Goal: Task Accomplishment & Management: Manage account settings

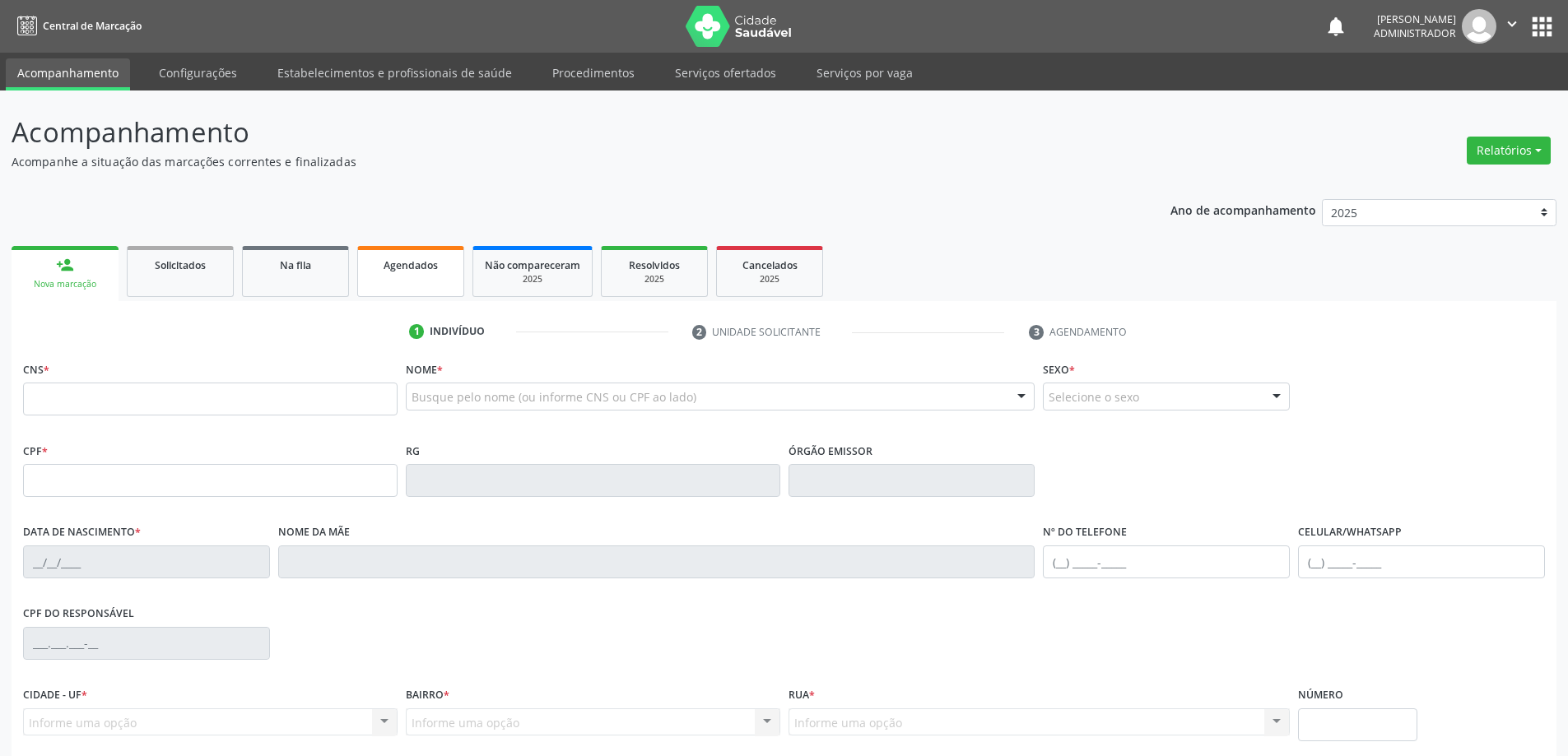
click at [413, 275] on link "Agendados" at bounding box center [411, 271] width 107 height 51
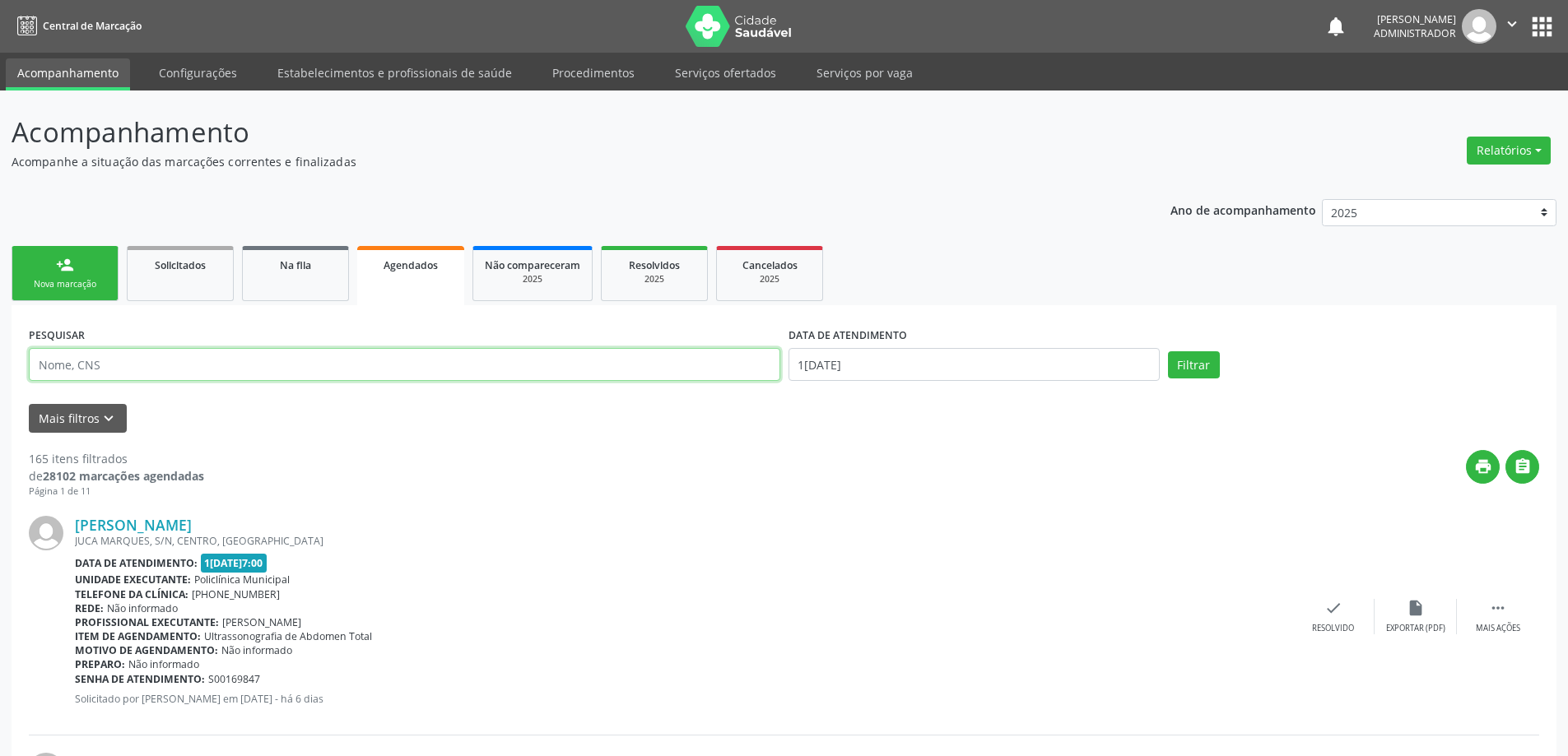
click at [236, 371] on input "text" at bounding box center [404, 364] width 751 height 33
type input "708409257022168"
click at [861, 361] on input "[DATE]" at bounding box center [974, 364] width 371 height 33
click at [871, 519] on span "12" at bounding box center [878, 516] width 32 height 32
type input "[DATE]"
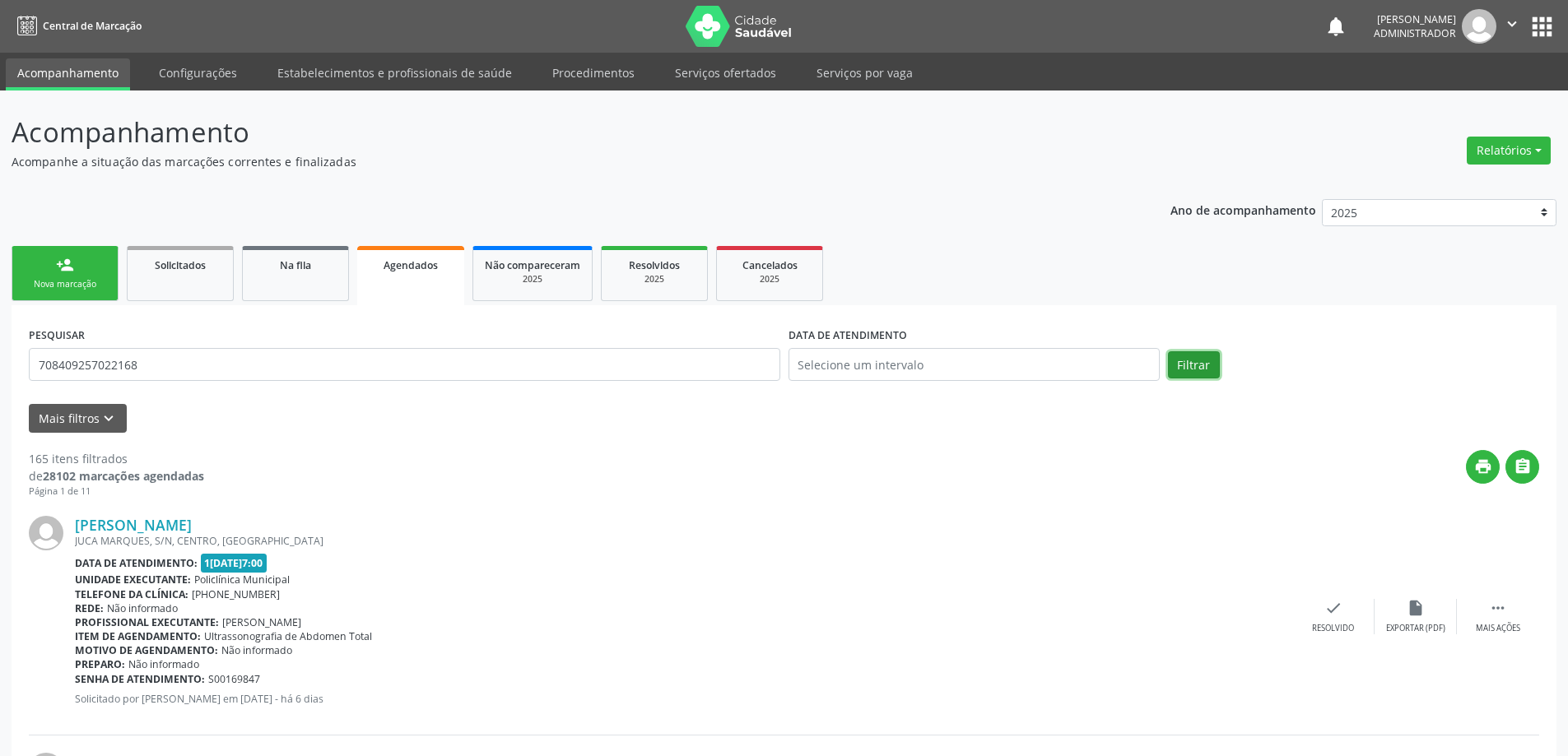
click at [1192, 367] on button "Filtrar" at bounding box center [1194, 365] width 52 height 28
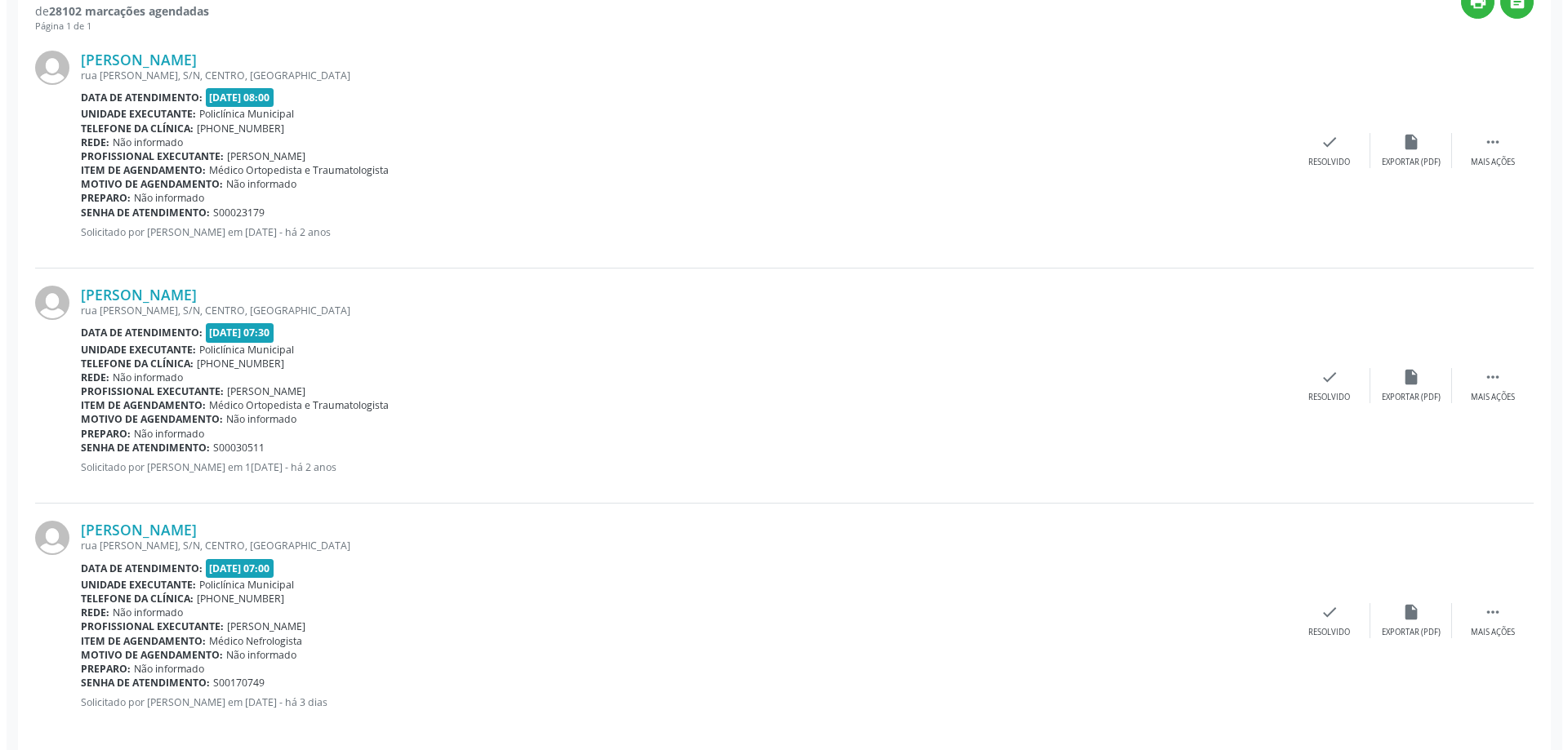
scroll to position [478, 0]
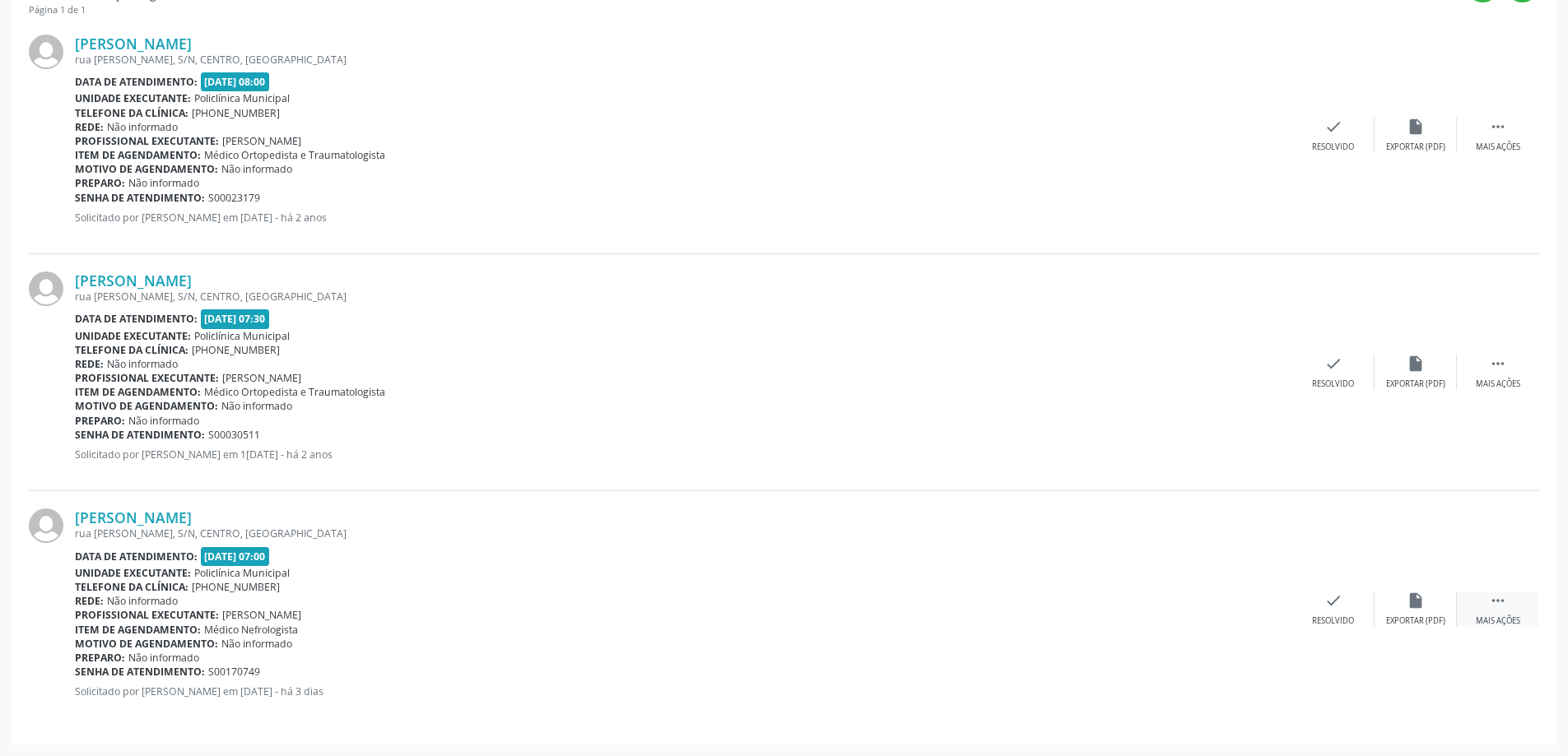
click at [1498, 599] on icon "" at bounding box center [1498, 601] width 18 height 18
click at [1248, 598] on icon "cancel" at bounding box center [1251, 601] width 18 height 18
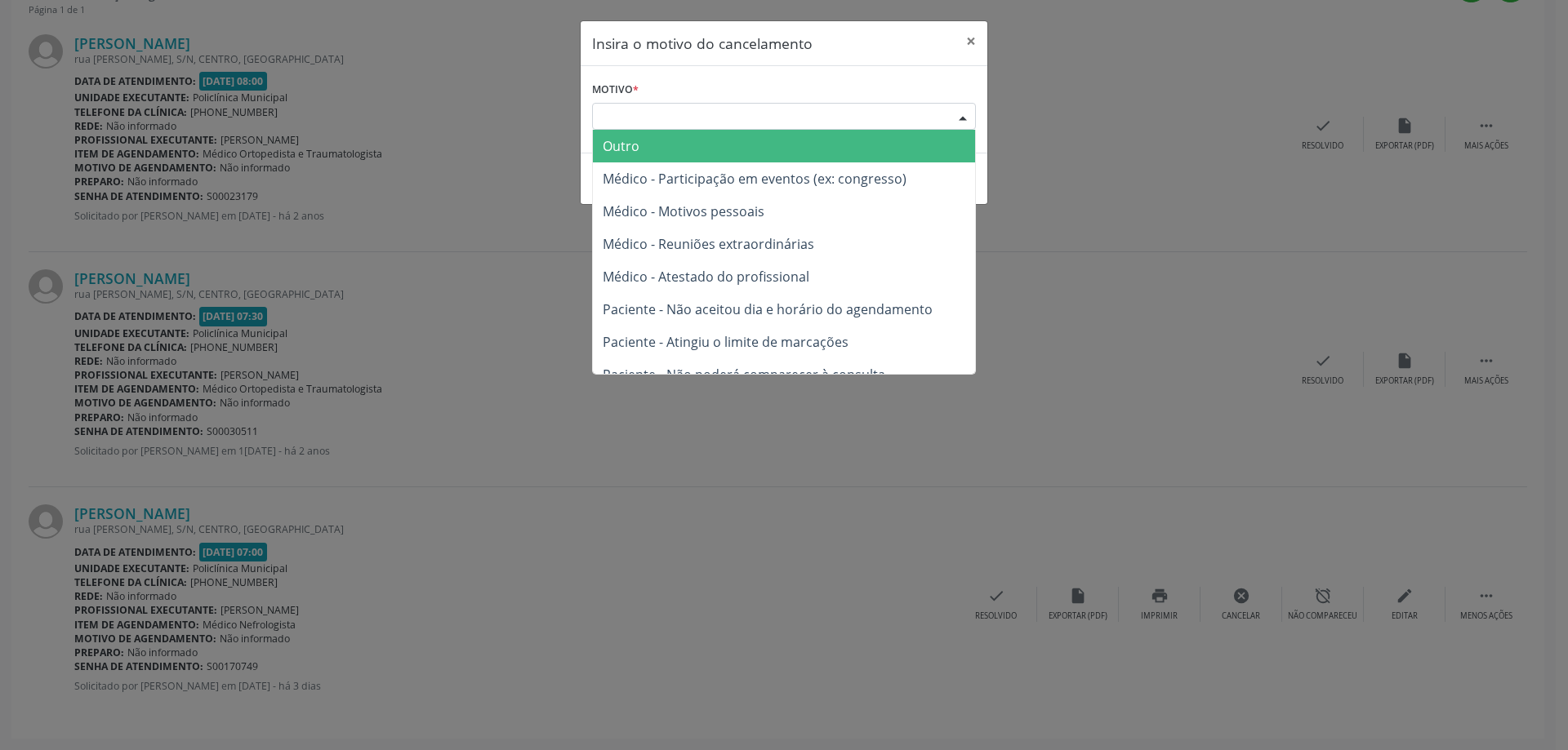
click at [964, 108] on div at bounding box center [963, 118] width 25 height 28
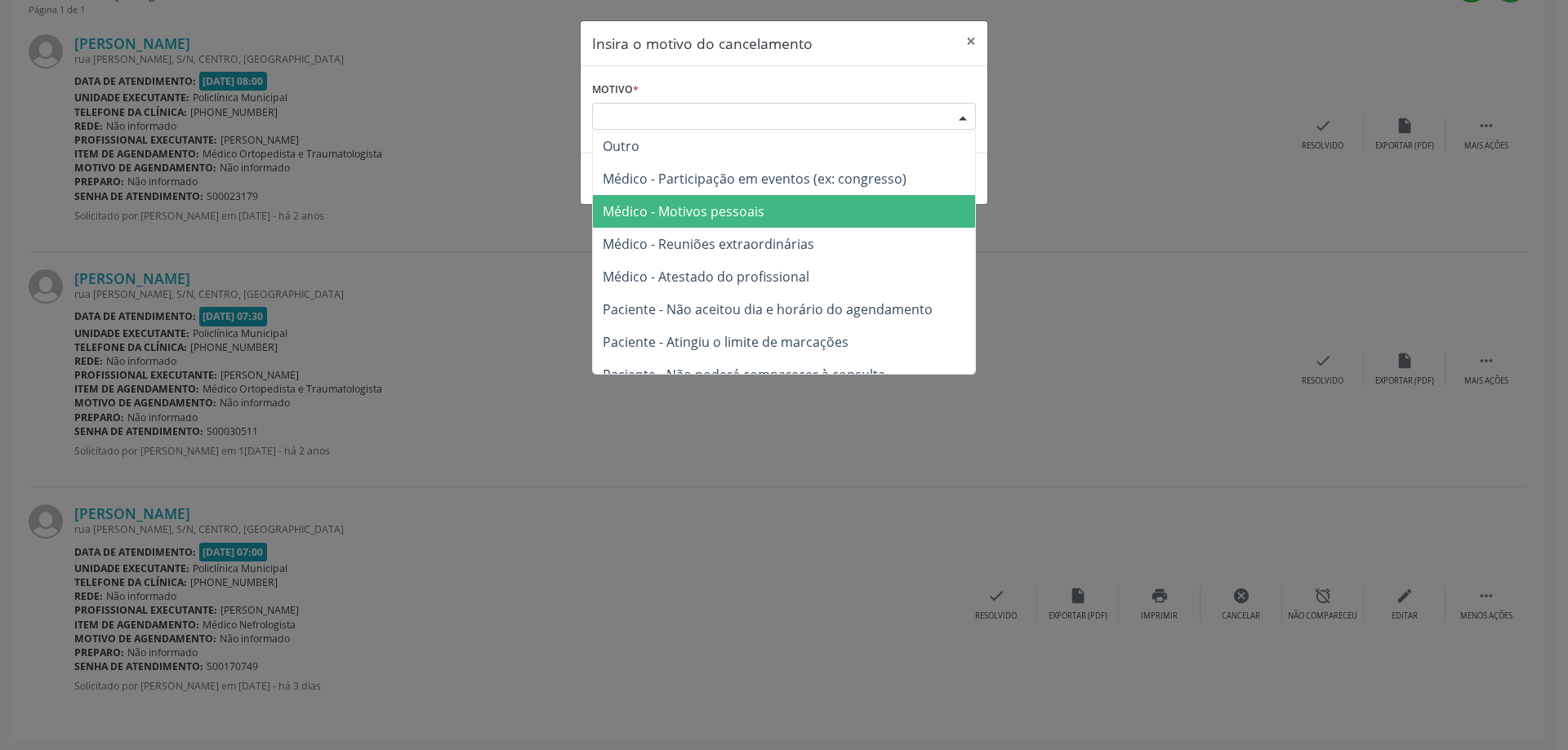
click at [882, 200] on span "Médico - Motivos pessoais" at bounding box center [784, 212] width 382 height 33
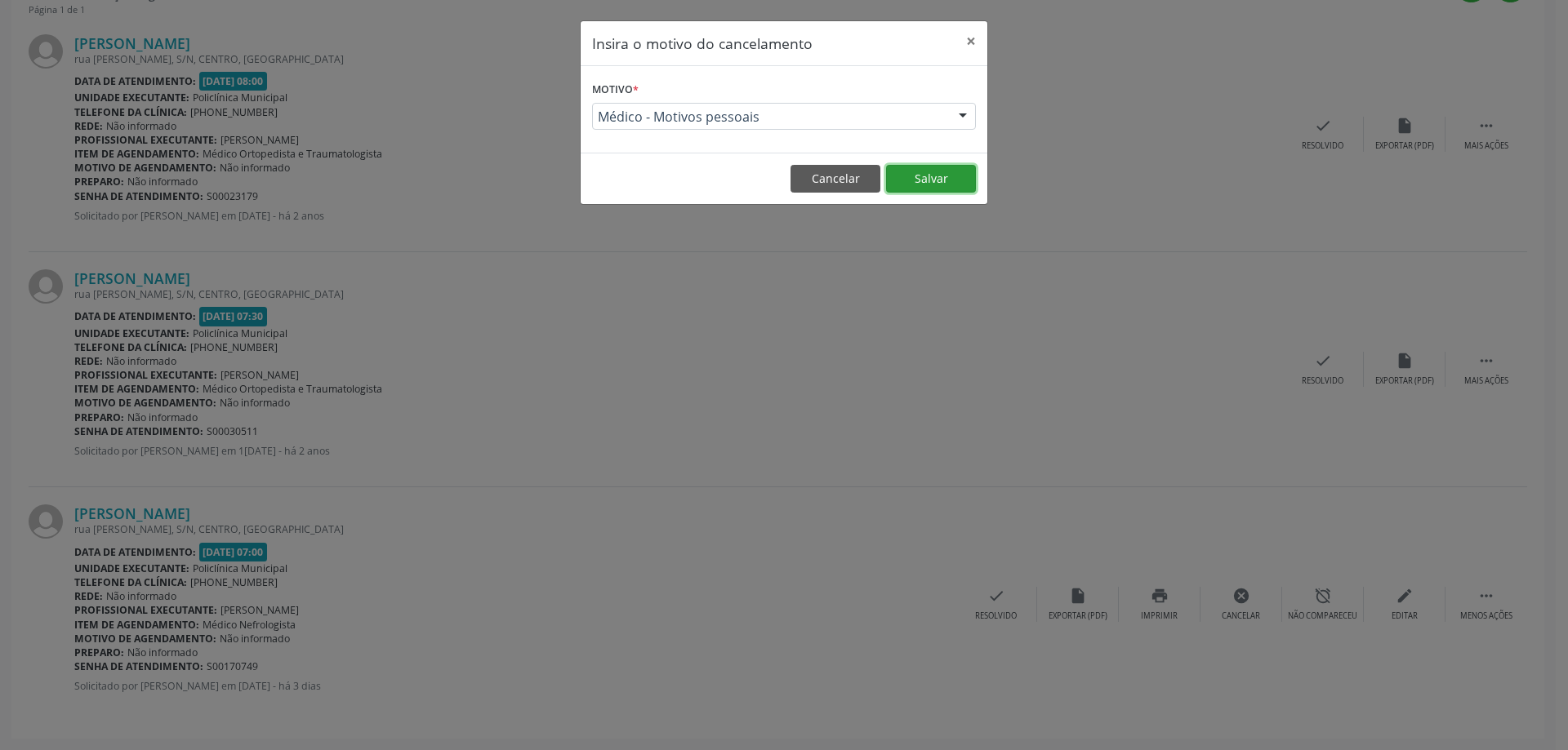
click at [933, 171] on button "Salvar" at bounding box center [931, 179] width 90 height 28
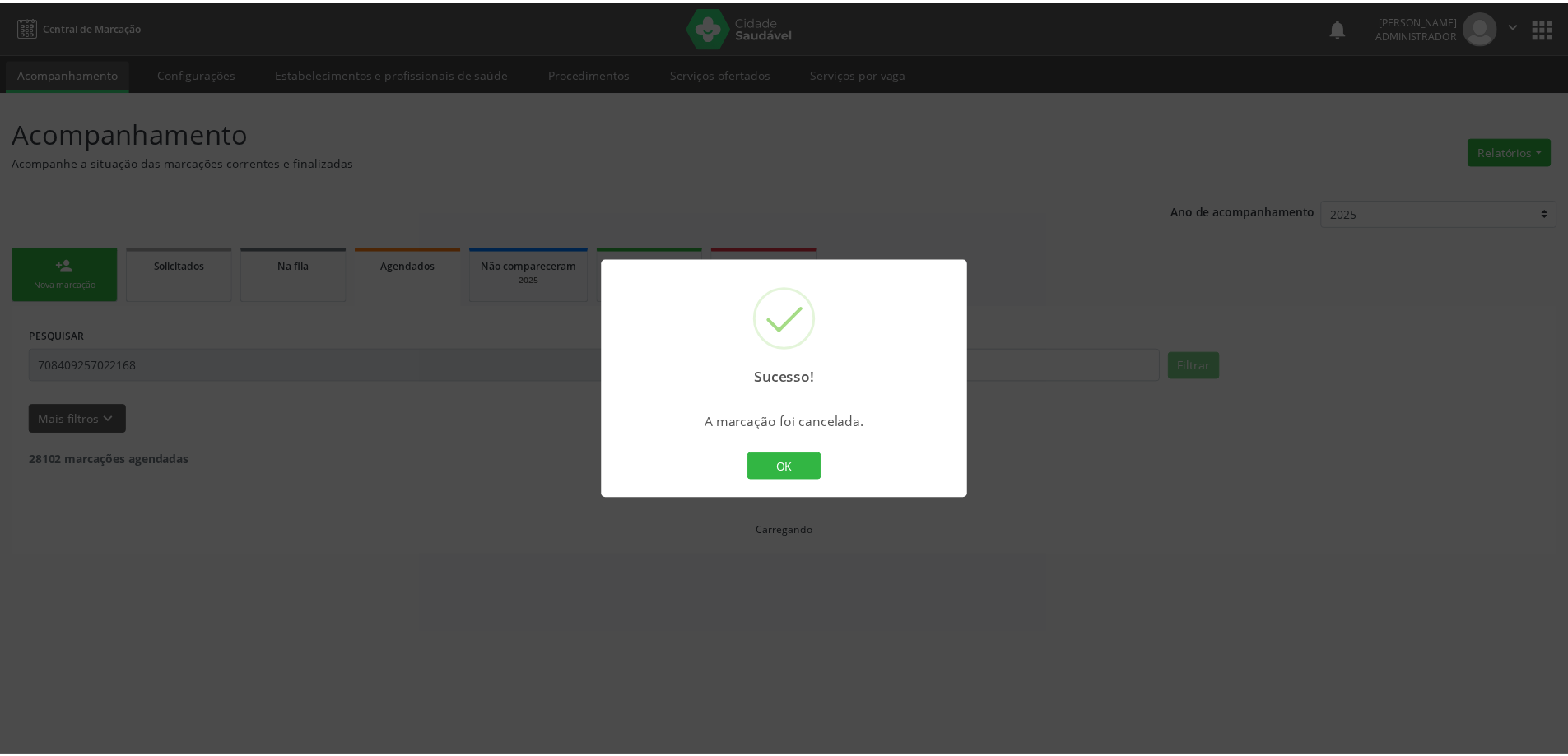
scroll to position [0, 0]
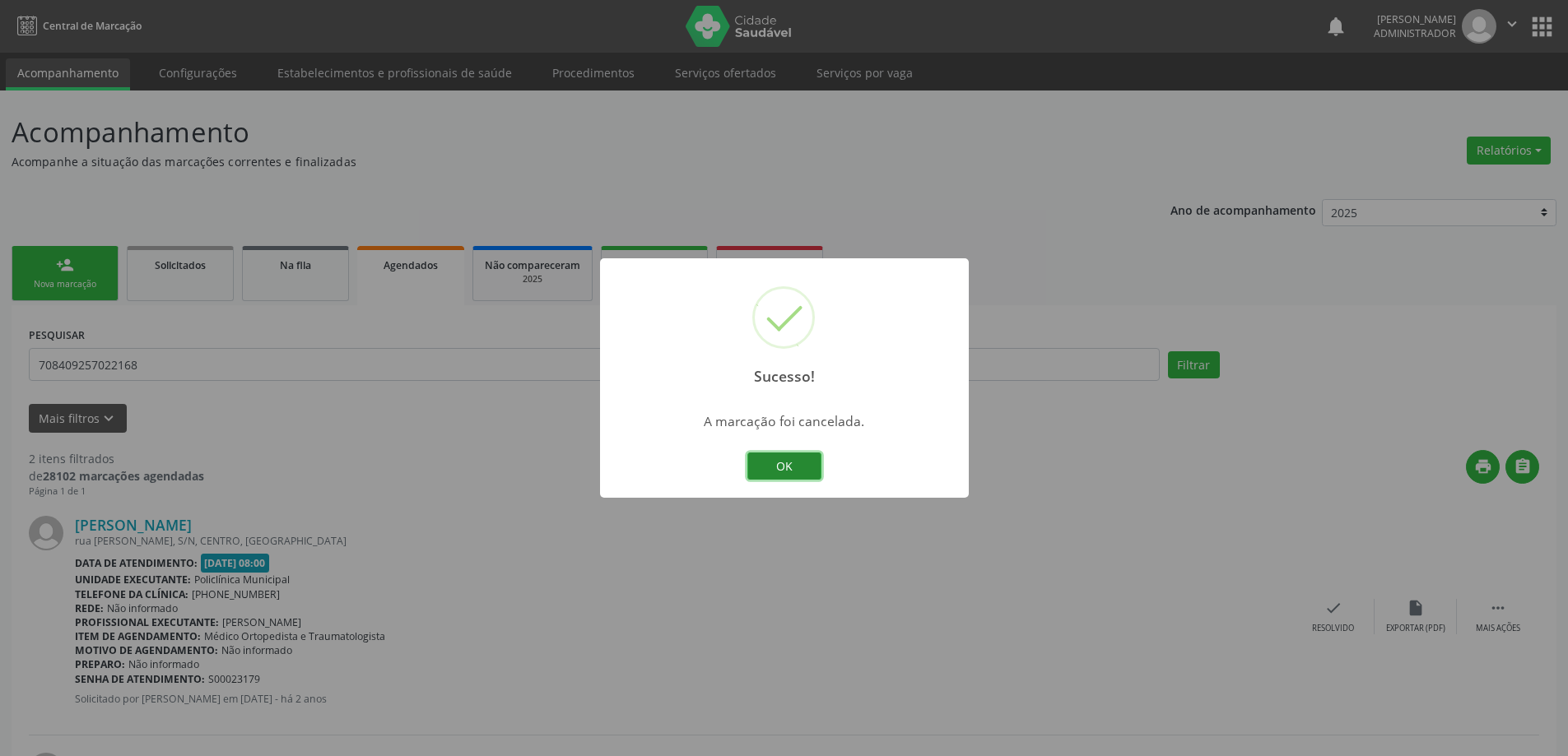
click at [797, 471] on button "OK" at bounding box center [784, 467] width 74 height 28
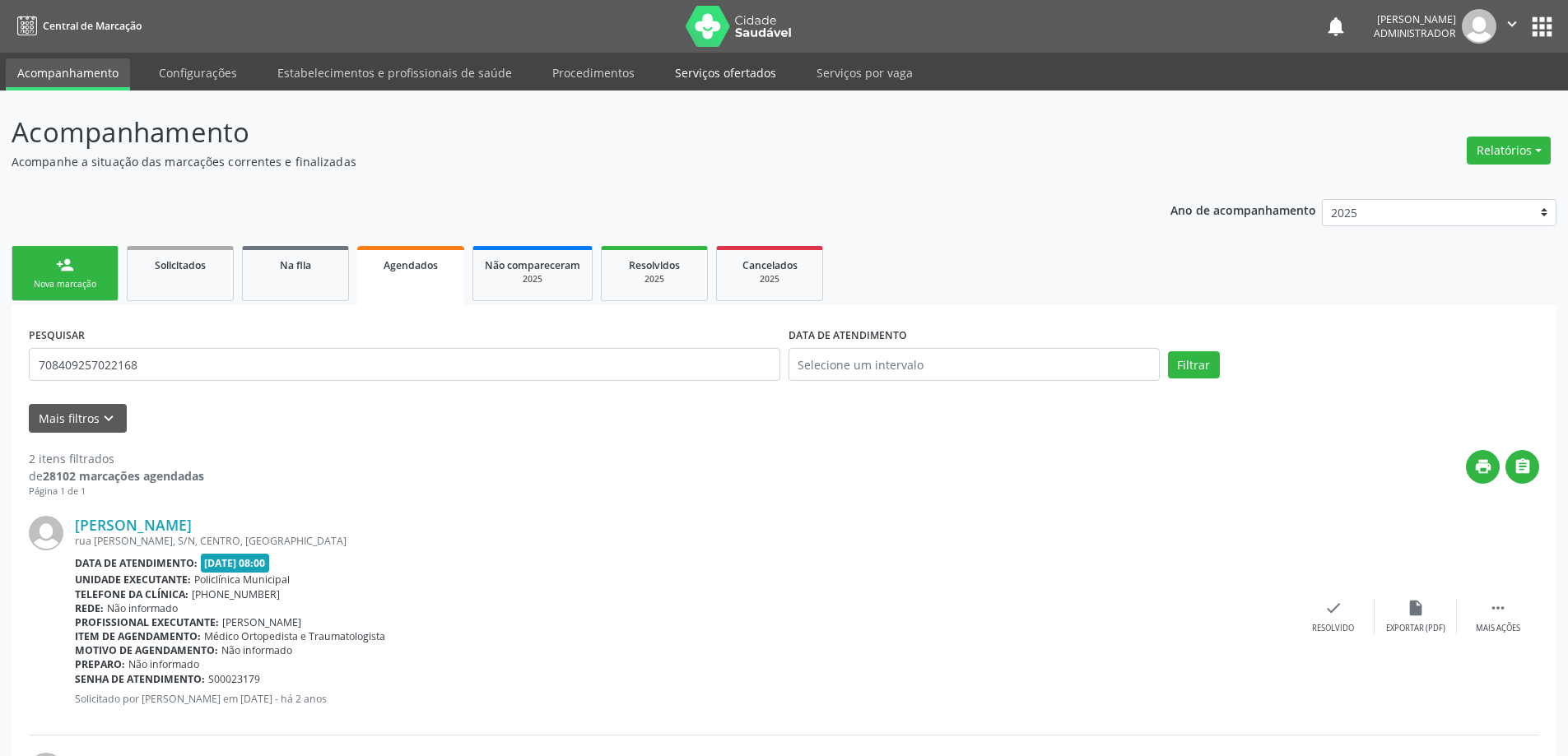
click at [699, 67] on link "Serviços ofertados" at bounding box center [725, 73] width 124 height 29
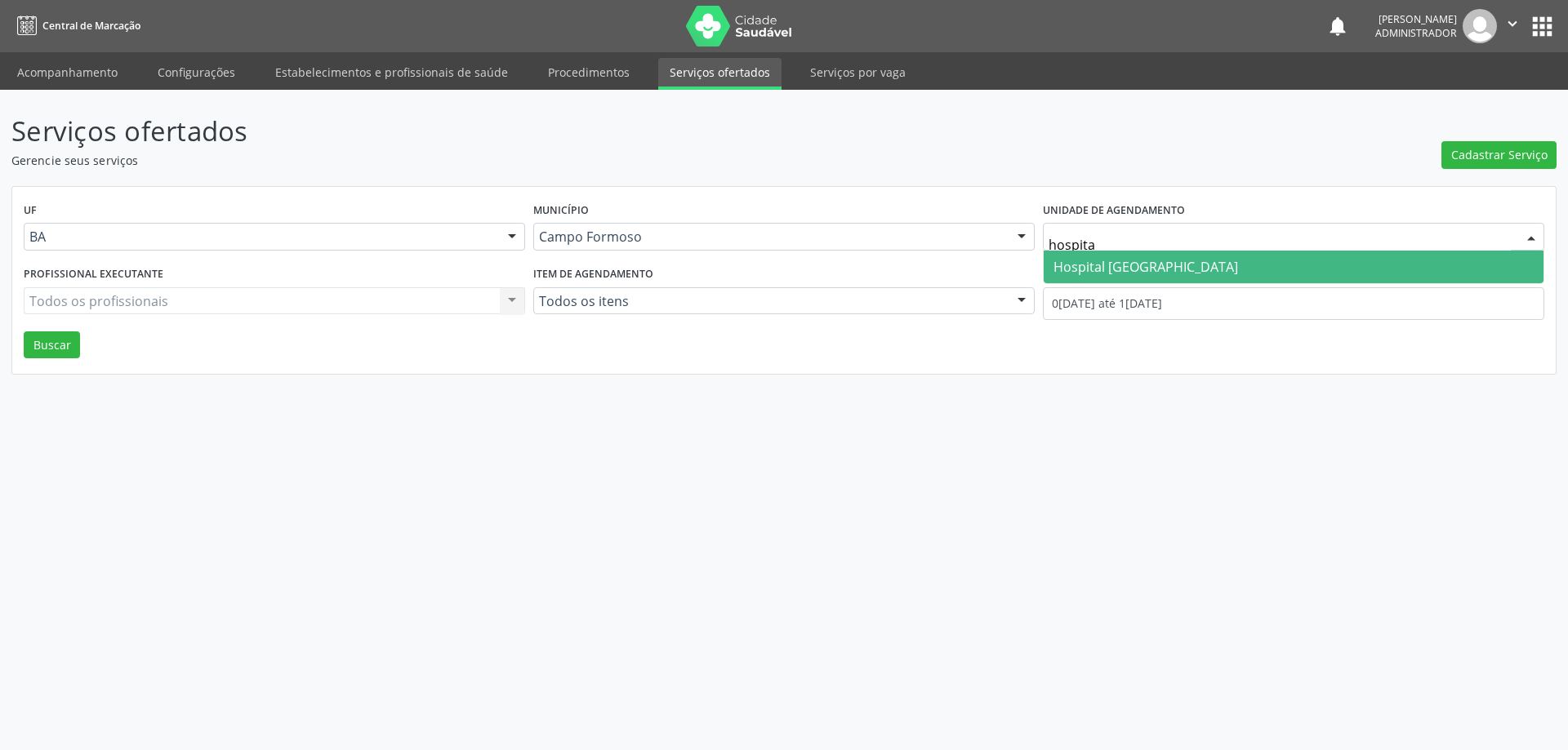
type input "hospital"
click at [1179, 266] on span "Hospital Sao Francisco" at bounding box center [1146, 267] width 185 height 18
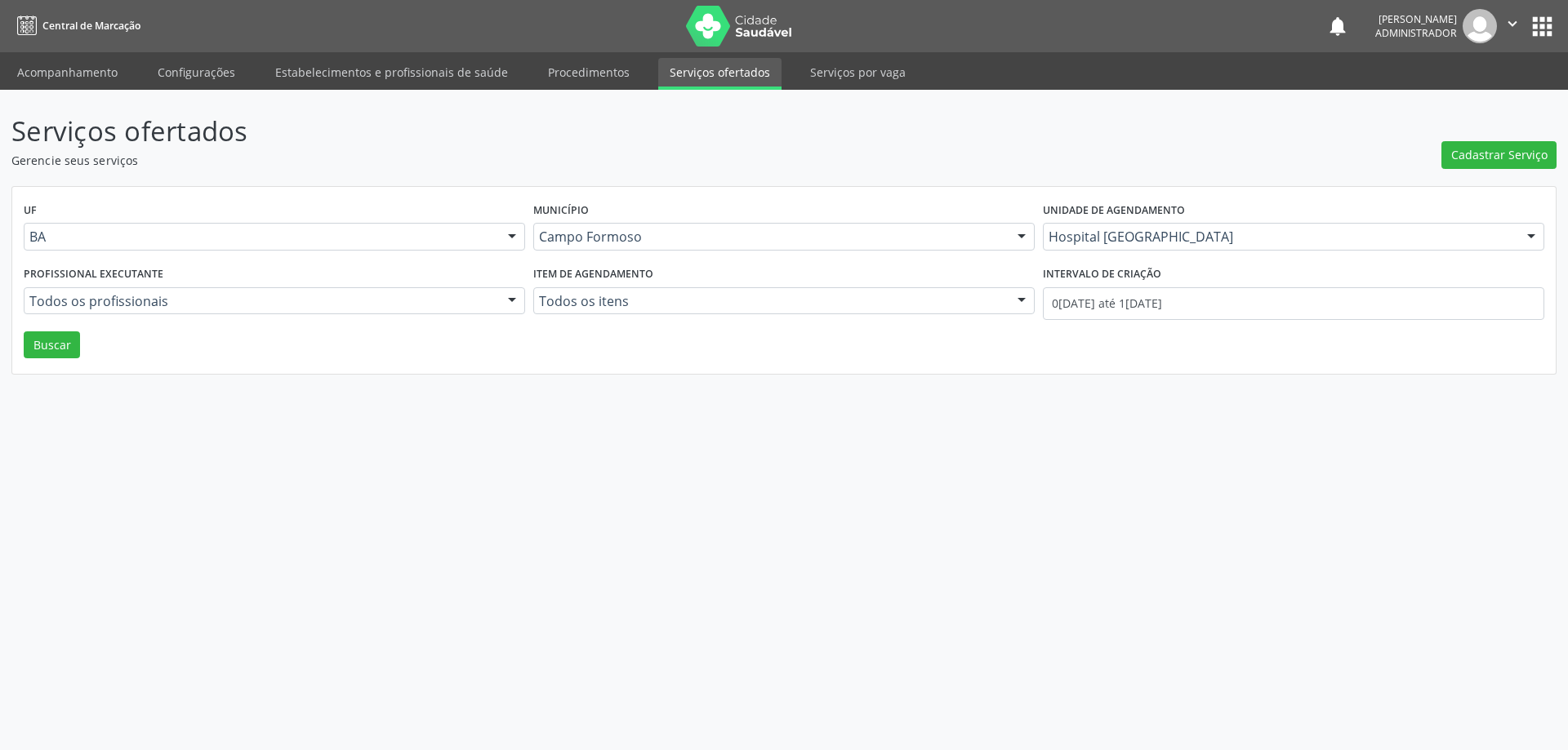
click at [514, 293] on div at bounding box center [512, 302] width 25 height 28
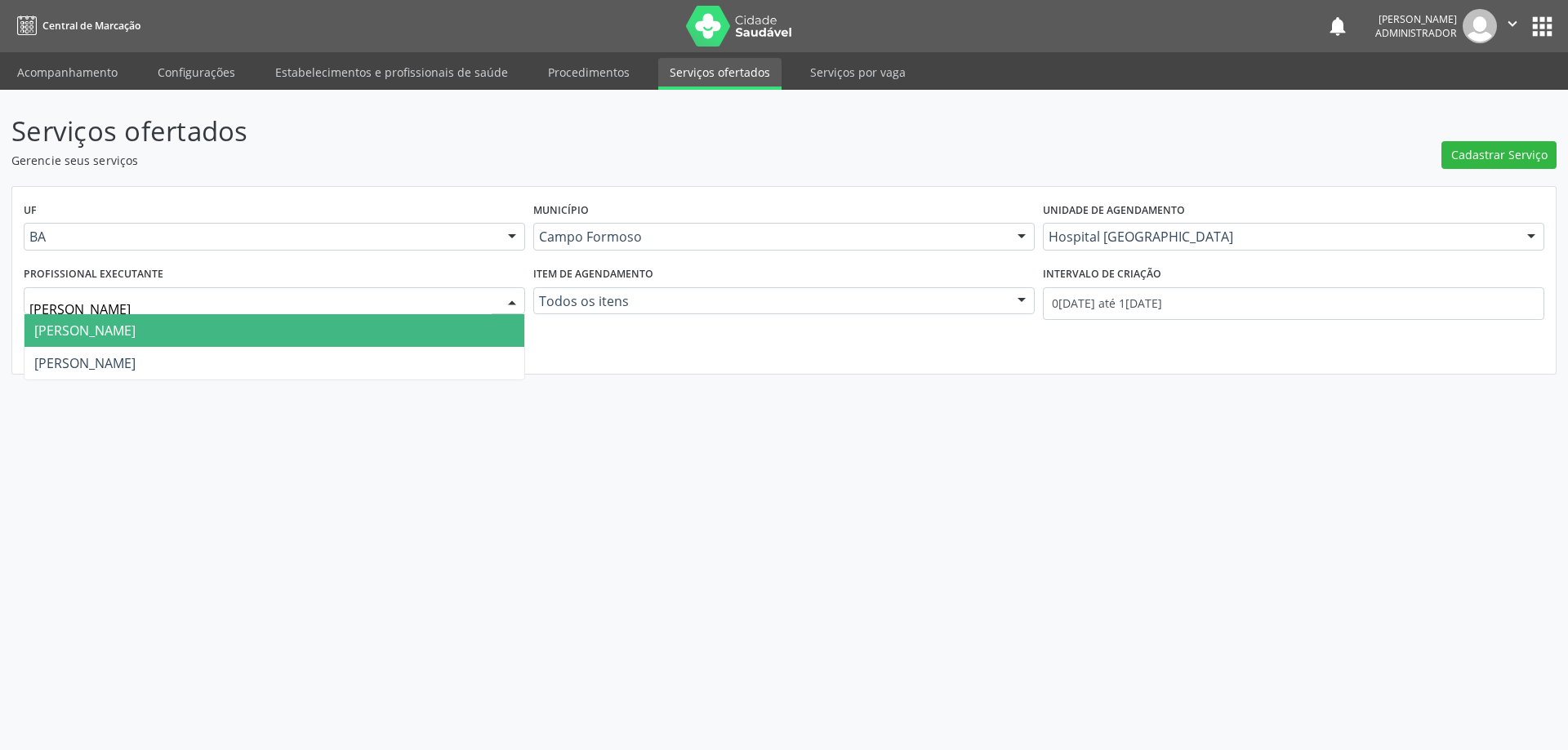
type input "joel"
click at [444, 330] on span "Joel da Rocha Almeida" at bounding box center [274, 330] width 500 height 33
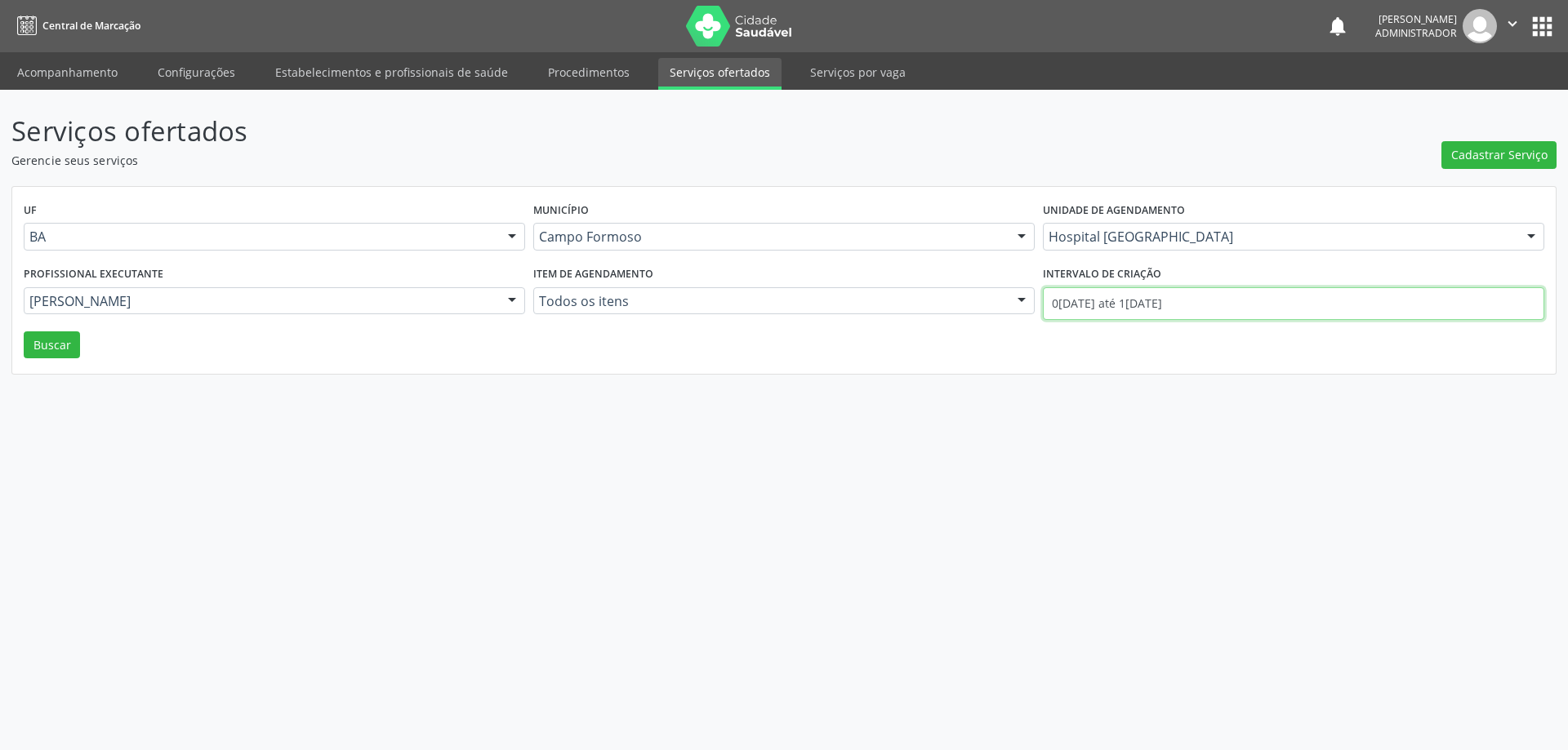
click at [1112, 301] on input "01/08/2025 até 11/08/2025" at bounding box center [1293, 303] width 501 height 33
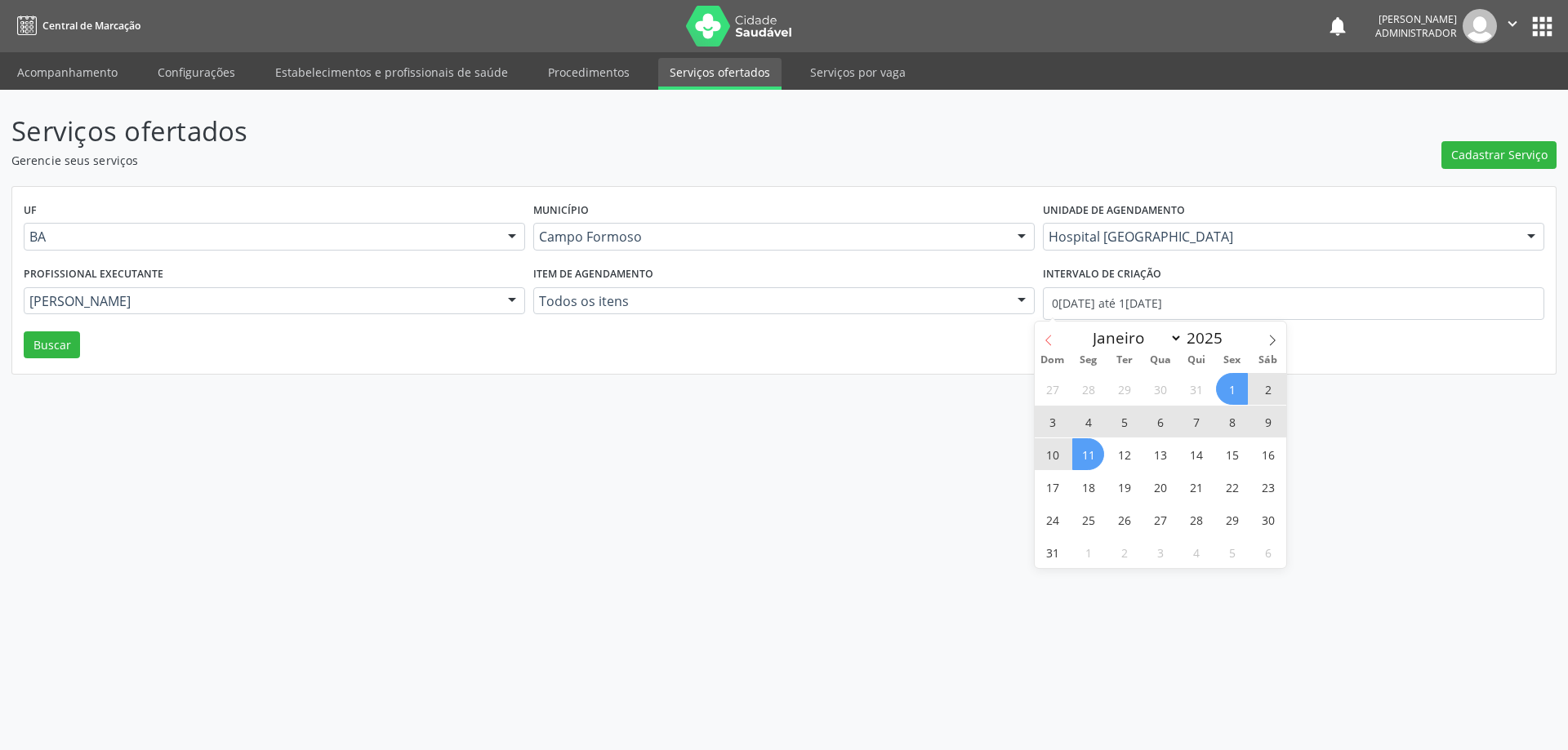
click at [1045, 336] on icon at bounding box center [1049, 340] width 11 height 11
select select "6"
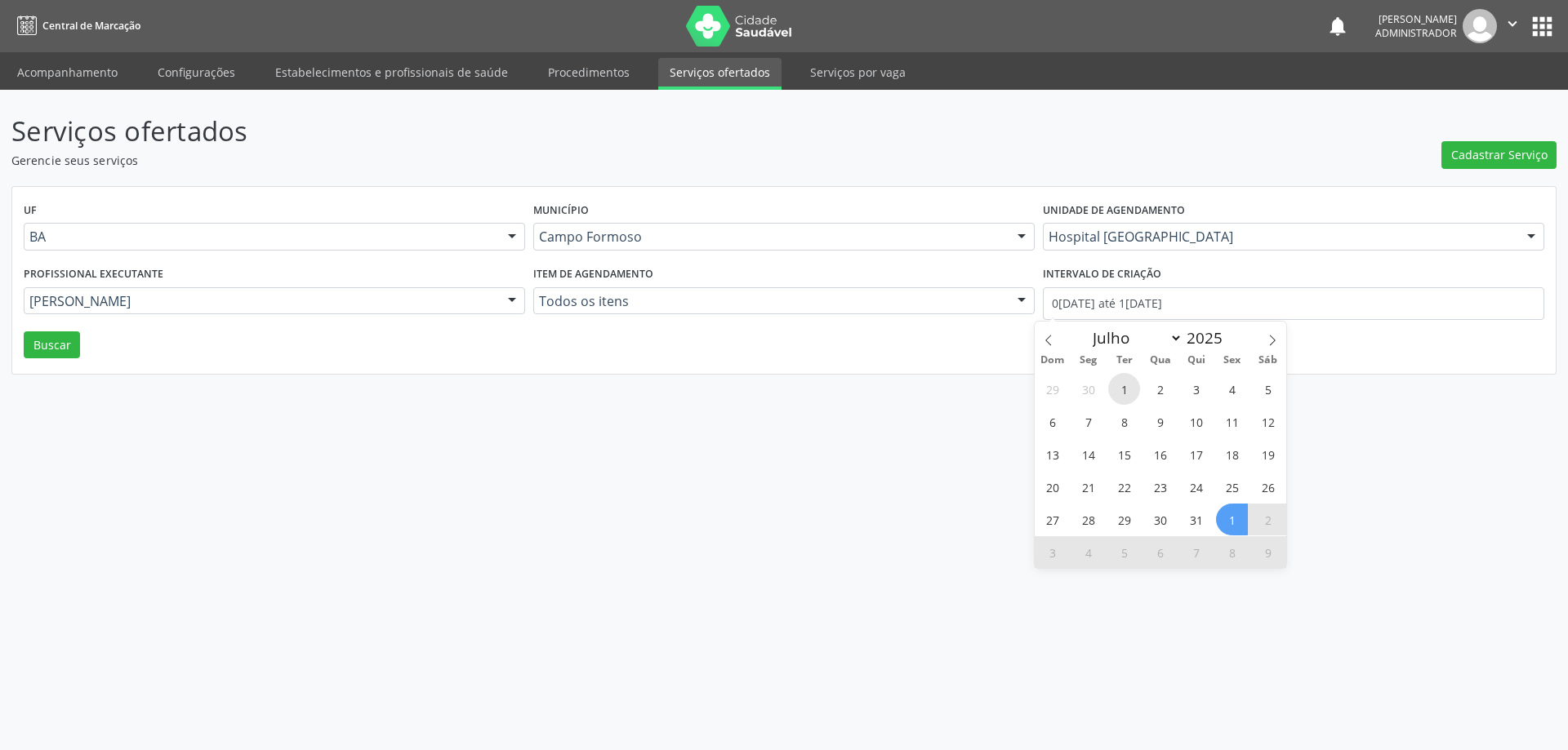
click at [1121, 388] on span "1" at bounding box center [1124, 388] width 32 height 32
type input "01/07/2025"
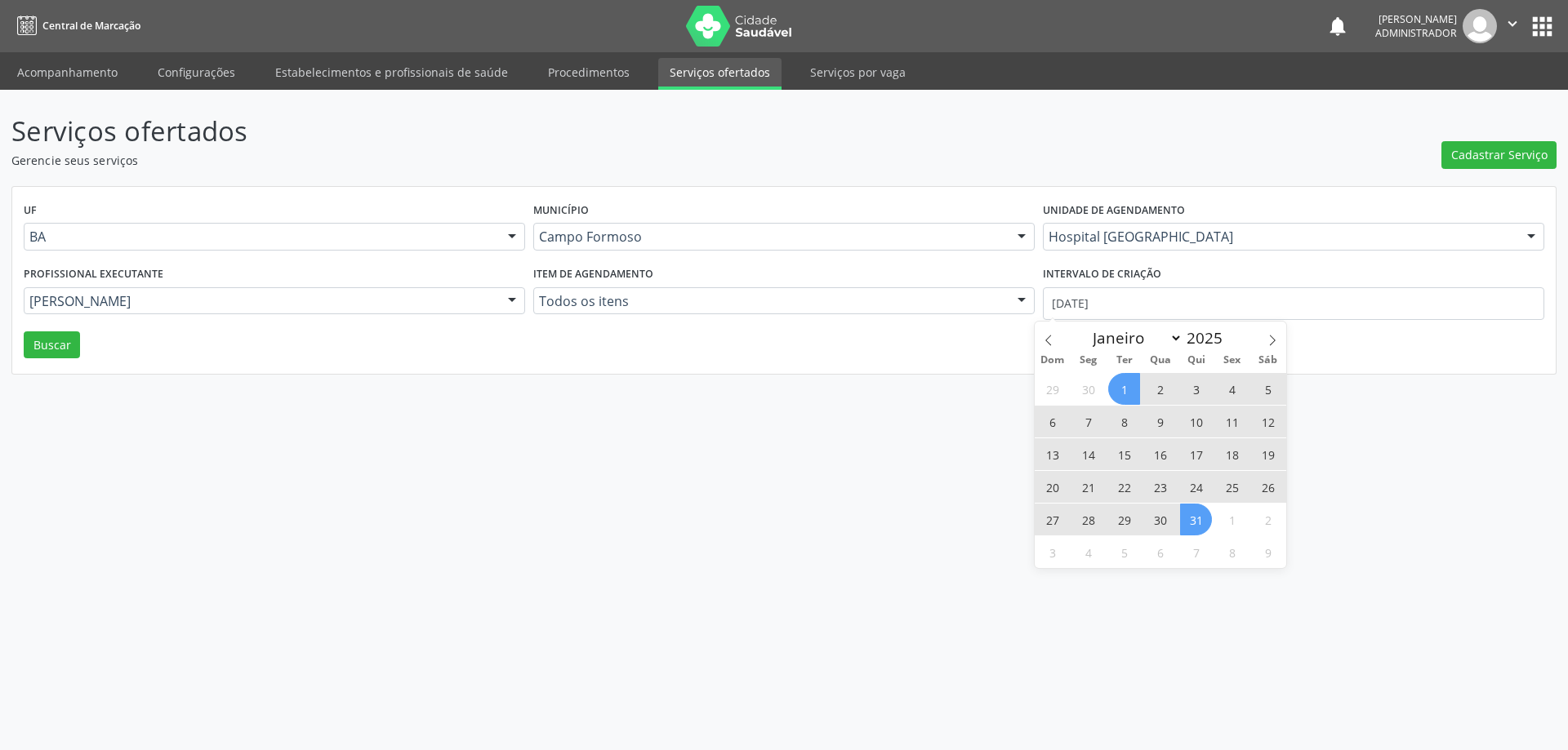
click at [1196, 517] on span "31" at bounding box center [1195, 519] width 32 height 32
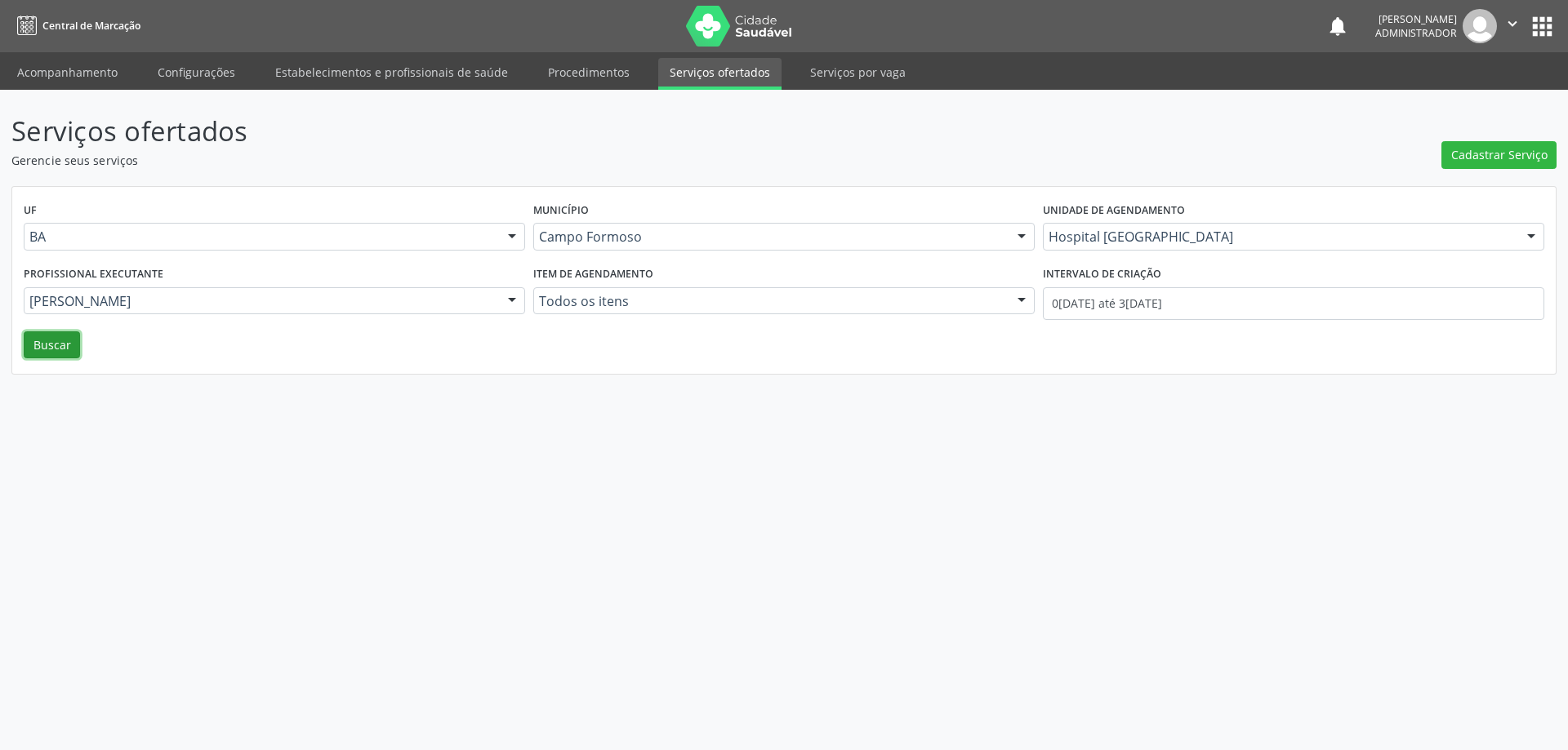
drag, startPoint x: 38, startPoint y: 343, endPoint x: 179, endPoint y: 313, distance: 144.2
click at [42, 338] on button "Buscar" at bounding box center [52, 345] width 56 height 28
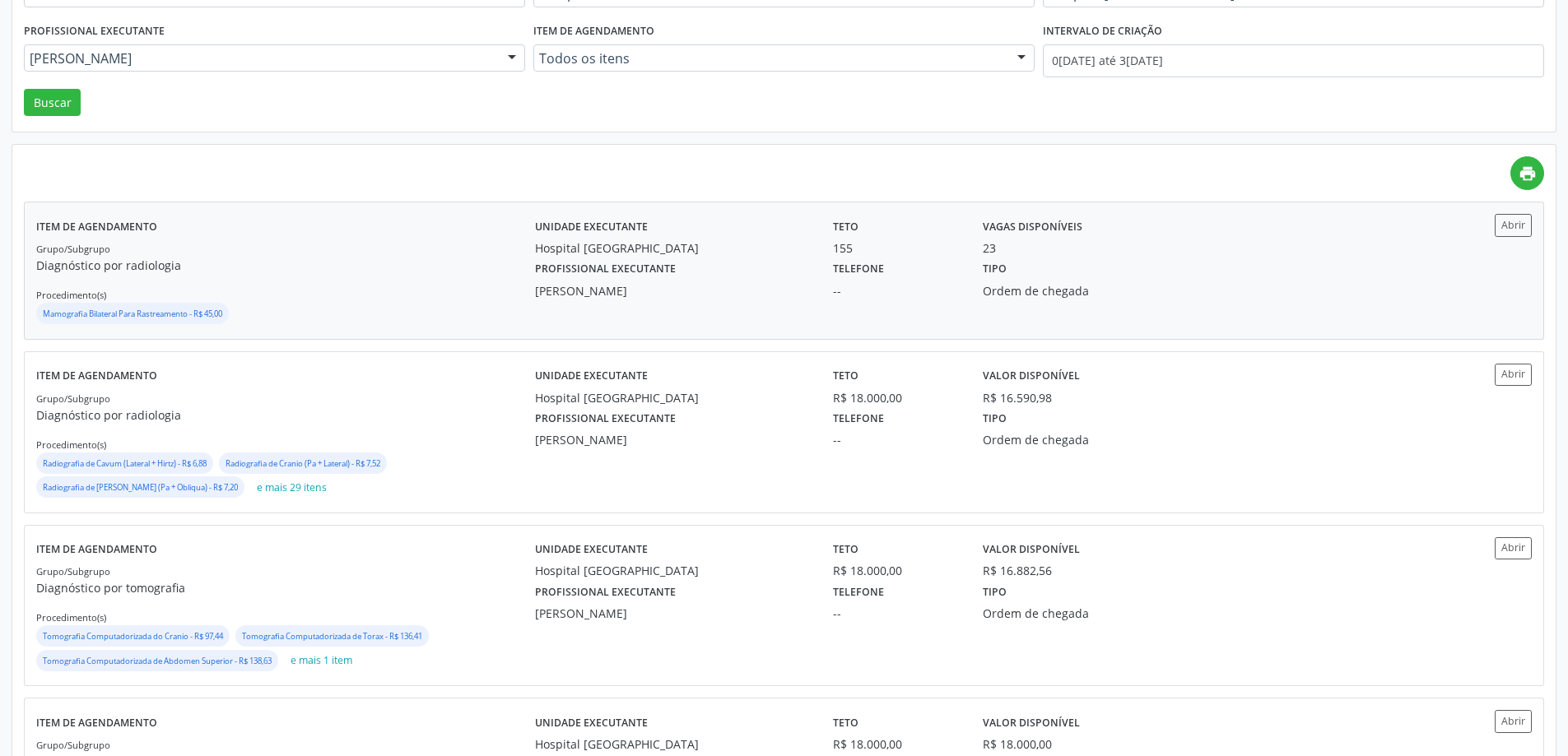
scroll to position [247, 0]
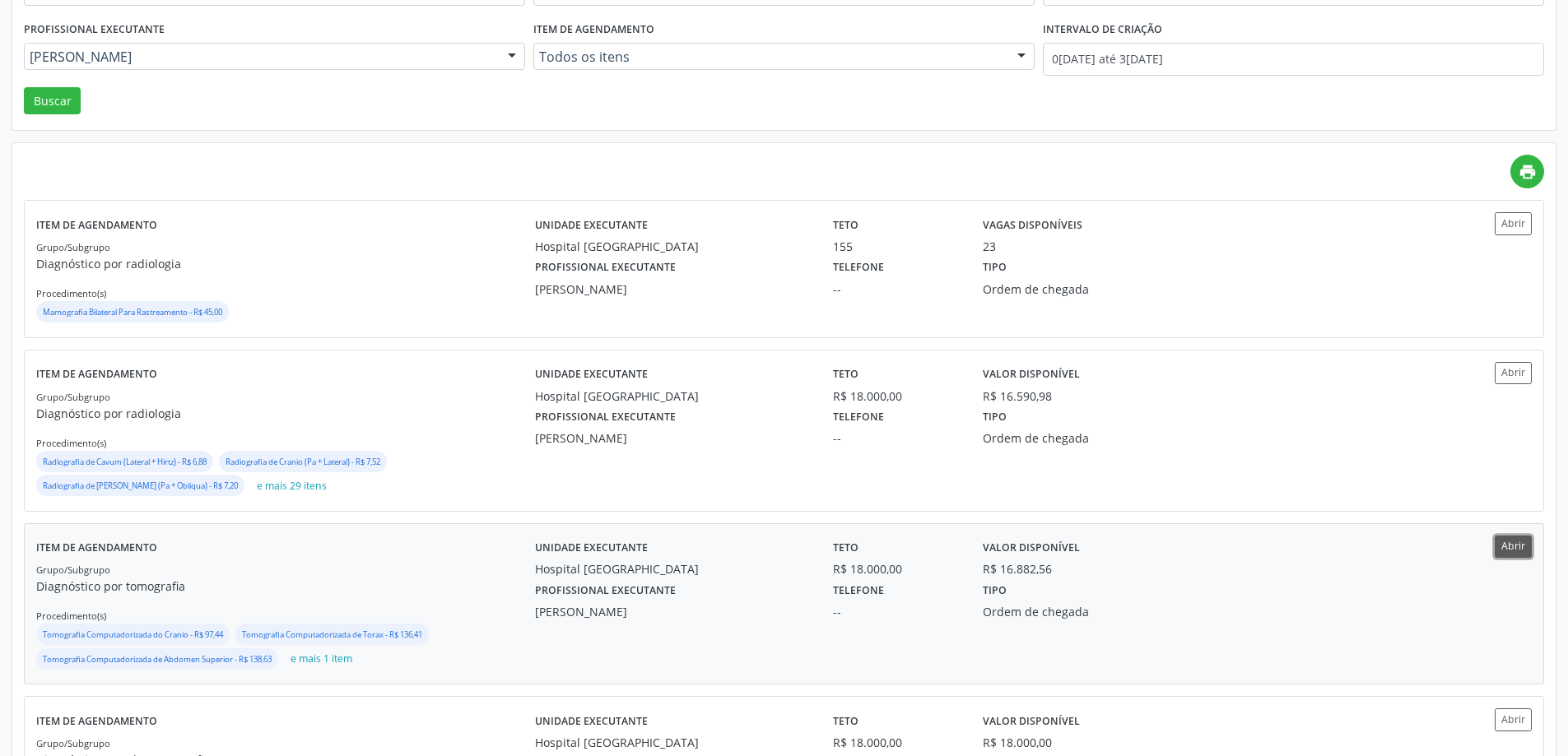
click at [1523, 550] on button "Abrir" at bounding box center [1513, 547] width 37 height 22
click at [1509, 223] on button "Abrir" at bounding box center [1513, 223] width 37 height 22
click at [1507, 549] on button "Abrir" at bounding box center [1513, 547] width 37 height 22
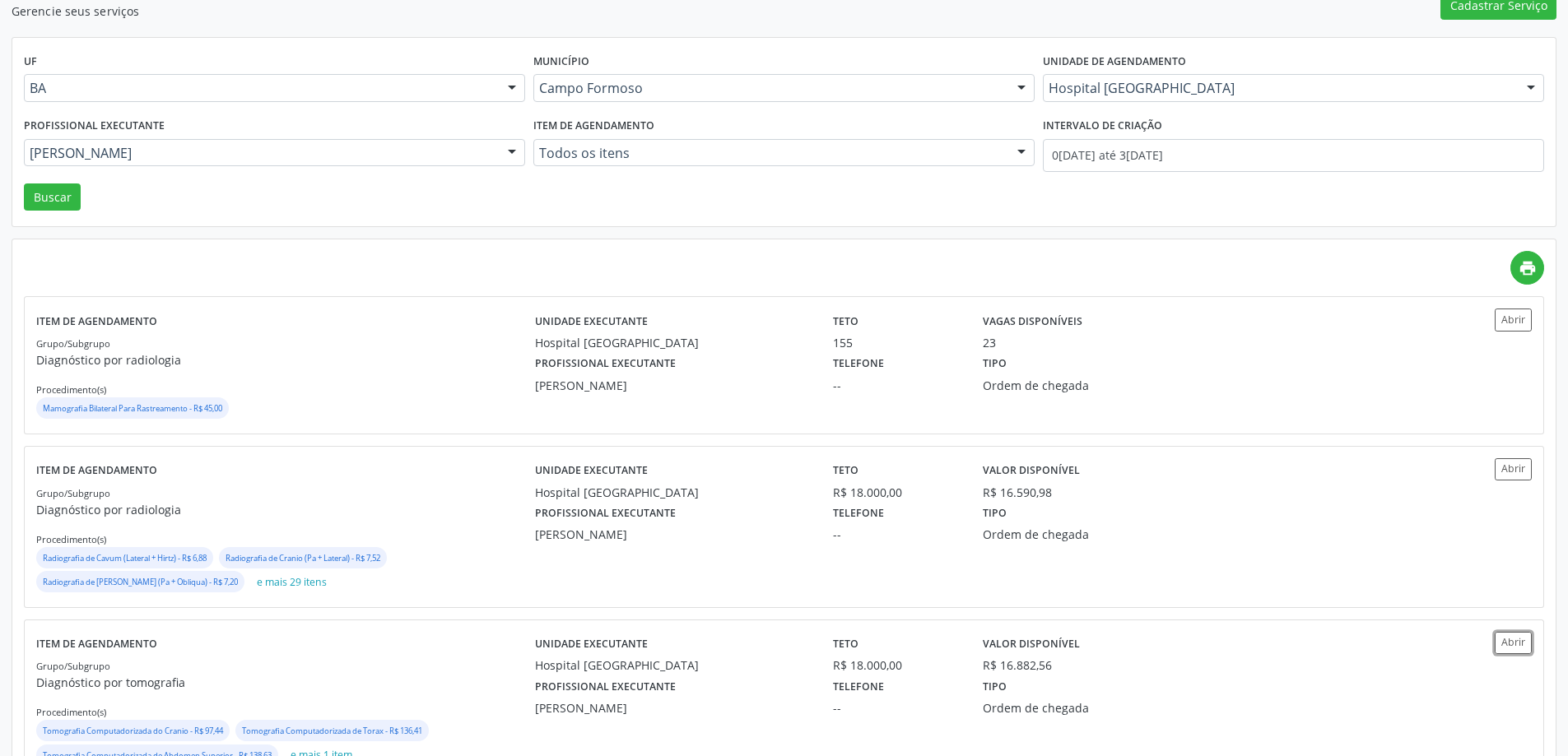
scroll to position [0, 0]
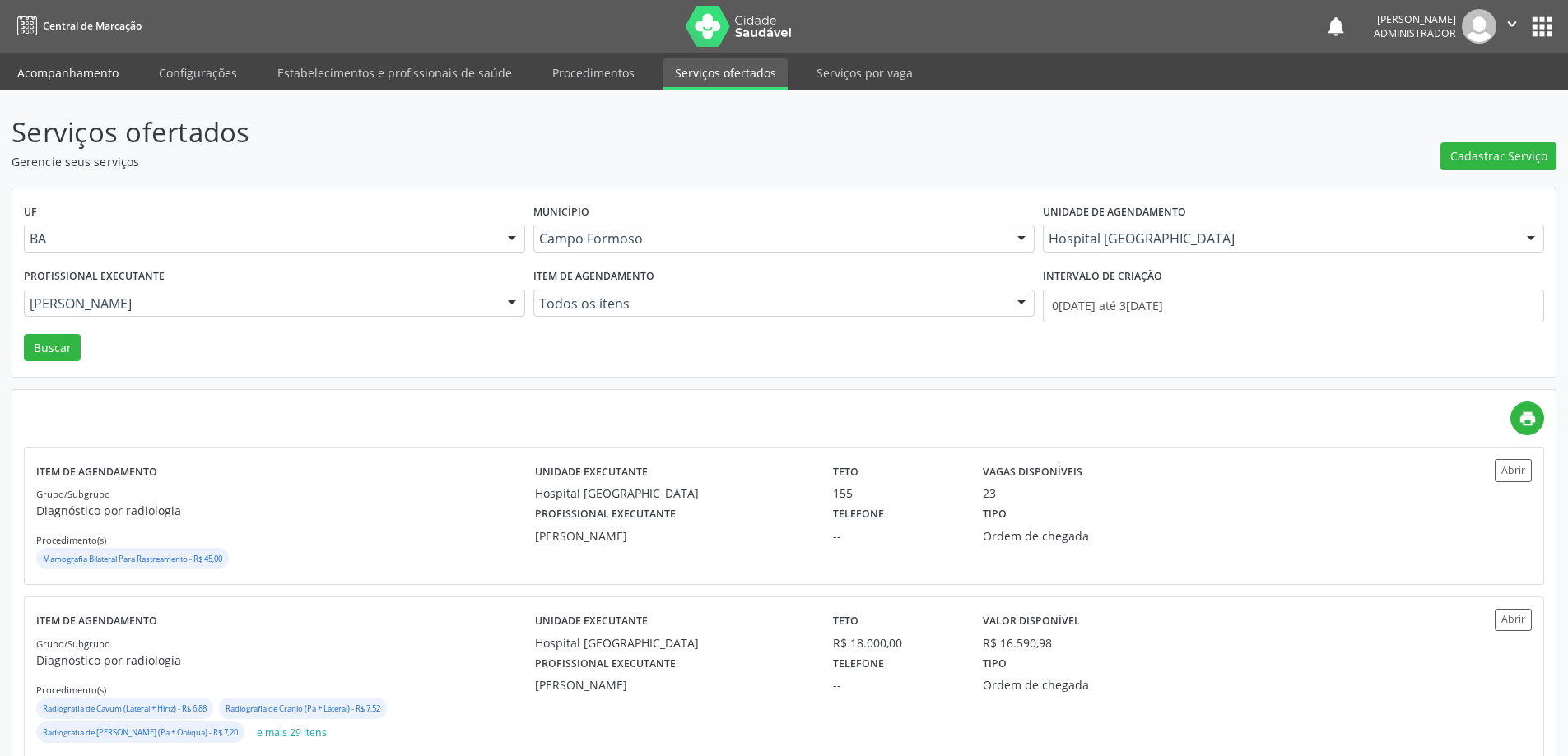
click at [82, 78] on link "Acompanhamento" at bounding box center [68, 73] width 124 height 29
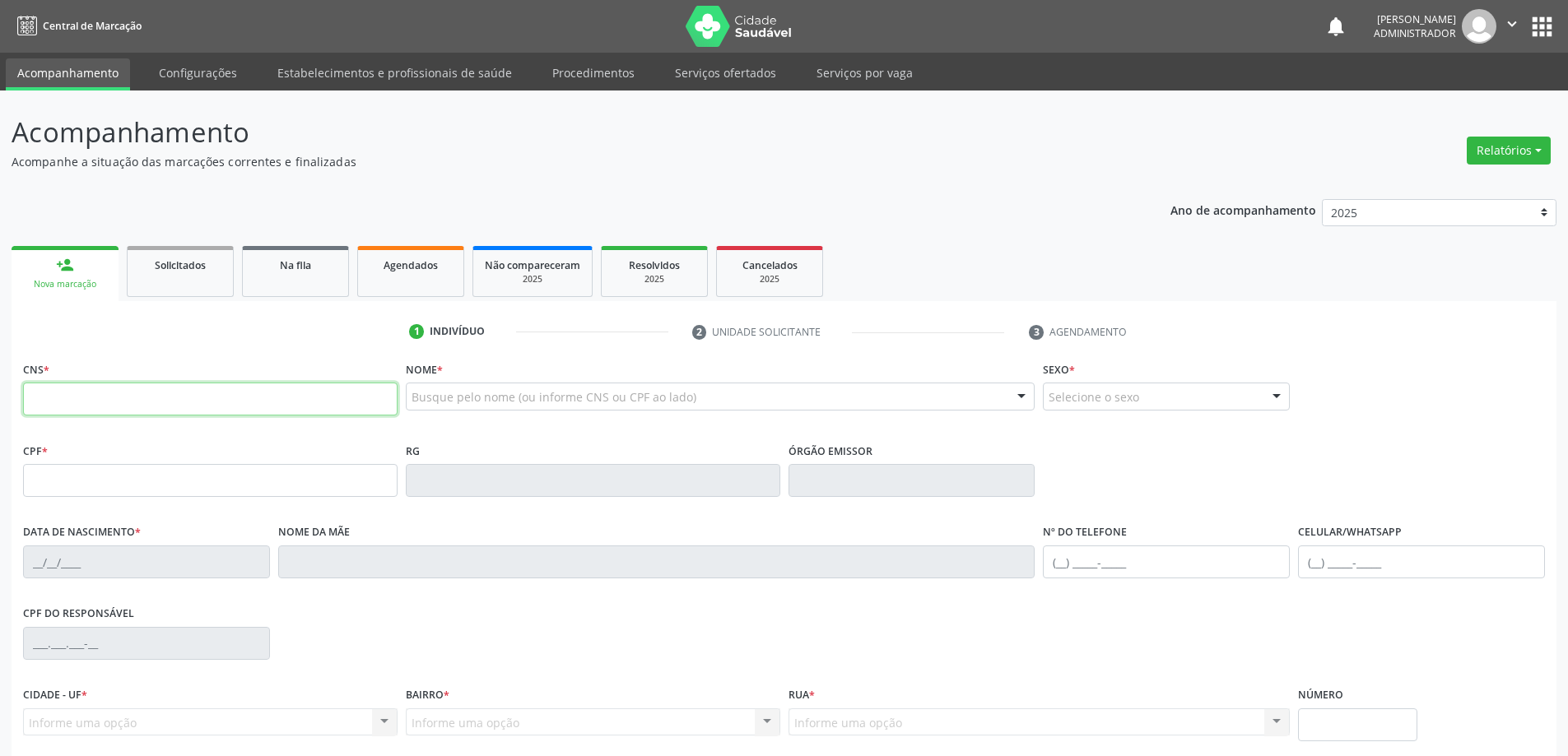
click at [148, 400] on input "text" at bounding box center [210, 399] width 374 height 33
type input "708 6040 0152 1487"
type input "0265738903"
type input "05/07/1945"
type input "(74) 3552-1083"
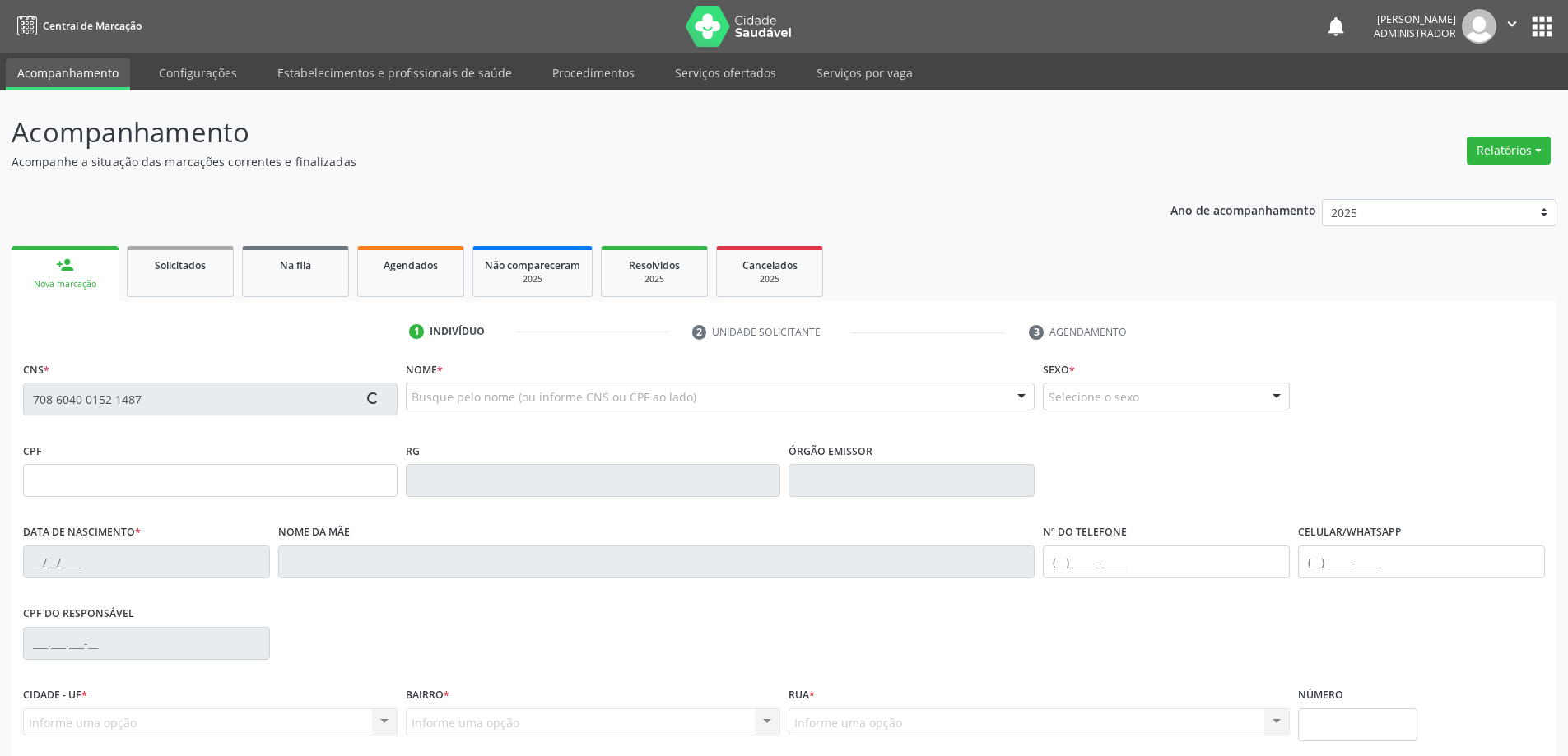
type input "S/N"
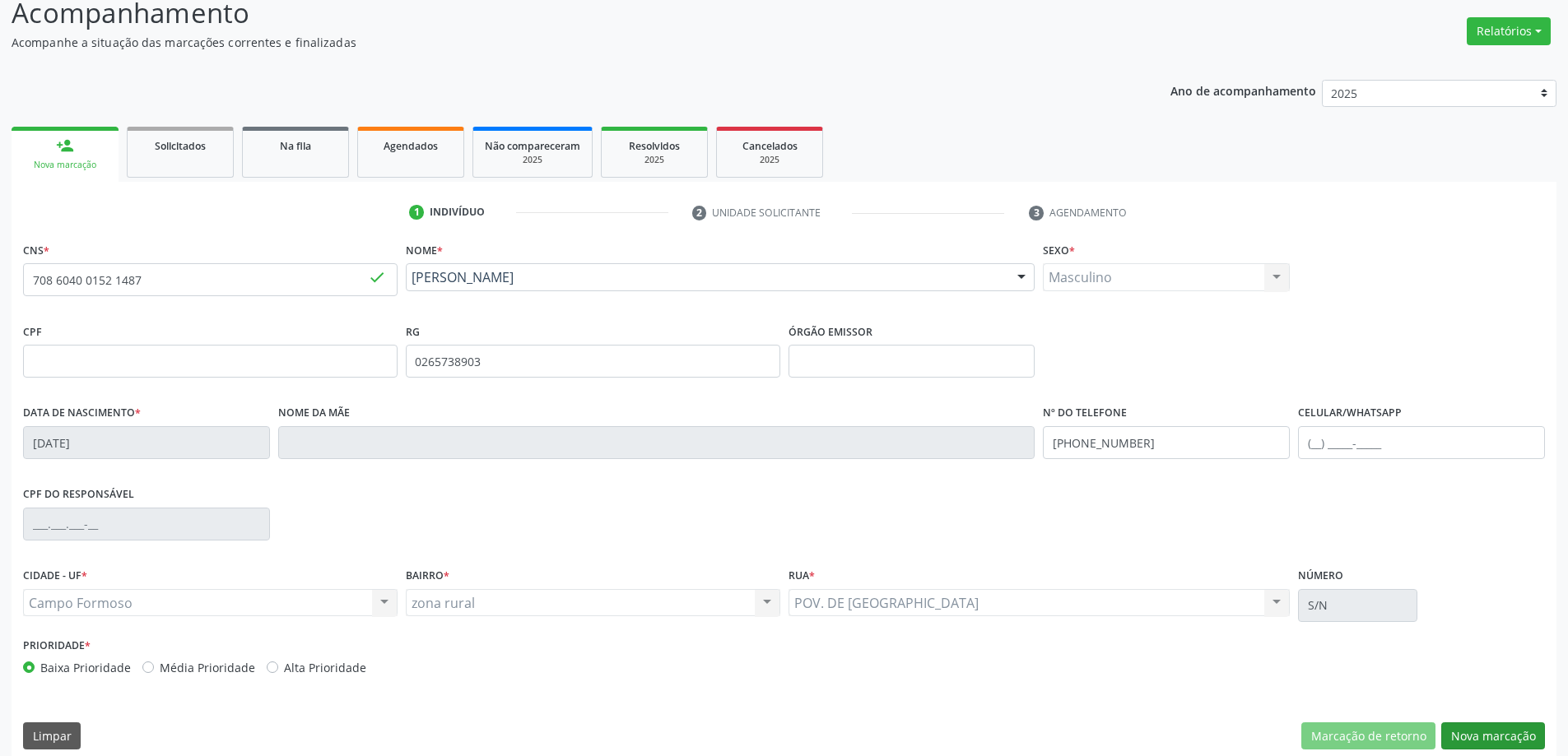
scroll to position [136, 0]
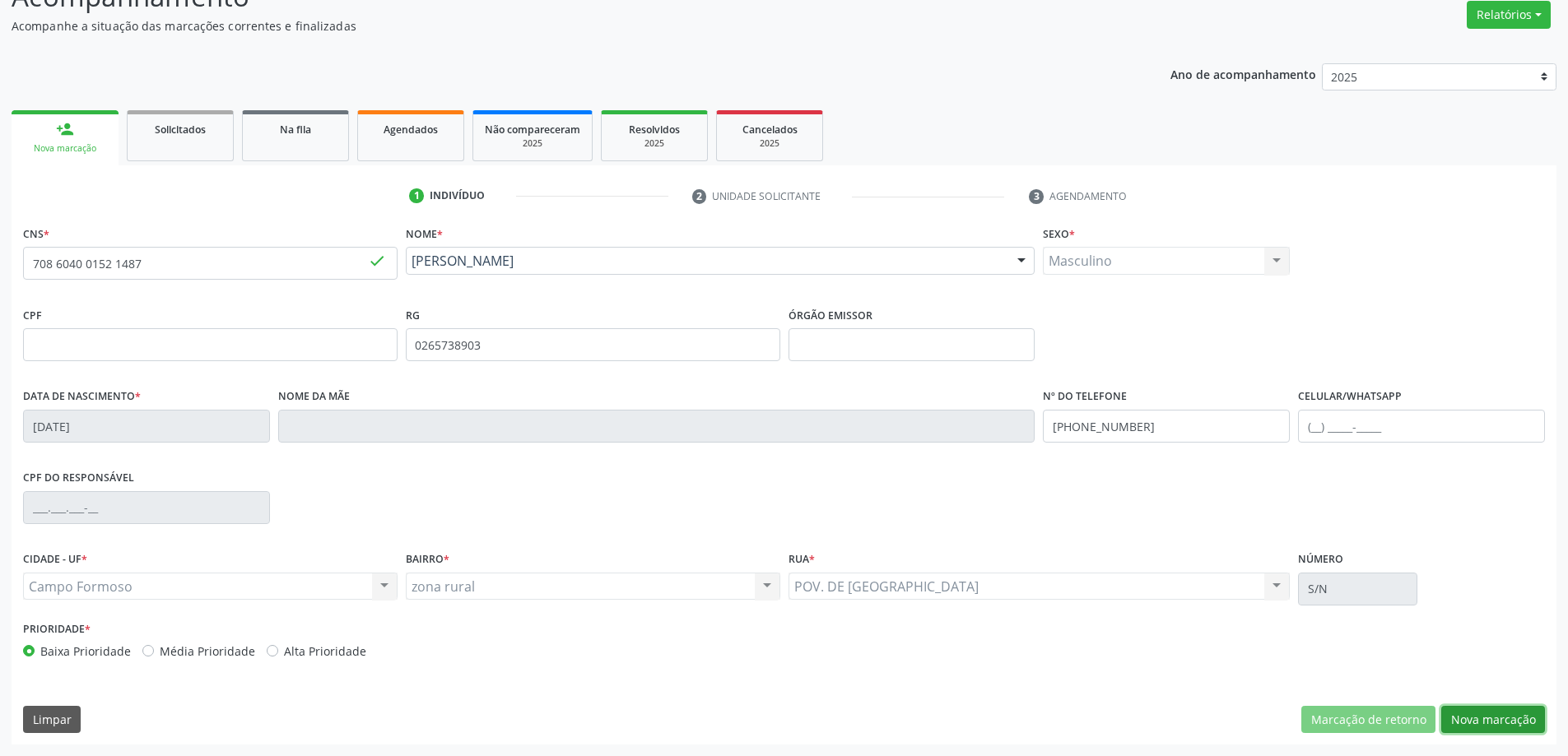
click at [1474, 711] on button "Nova marcação" at bounding box center [1493, 721] width 104 height 28
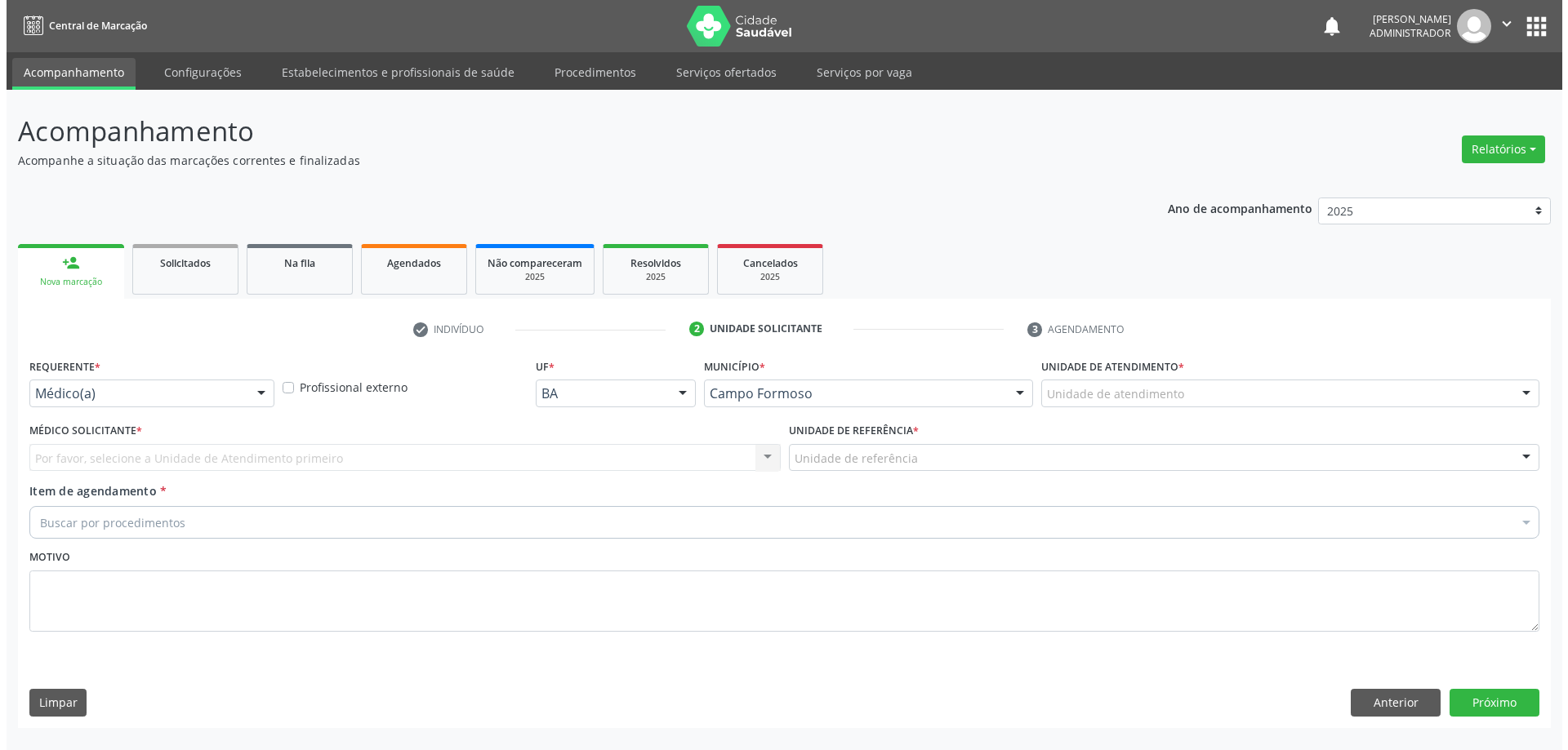
scroll to position [0, 0]
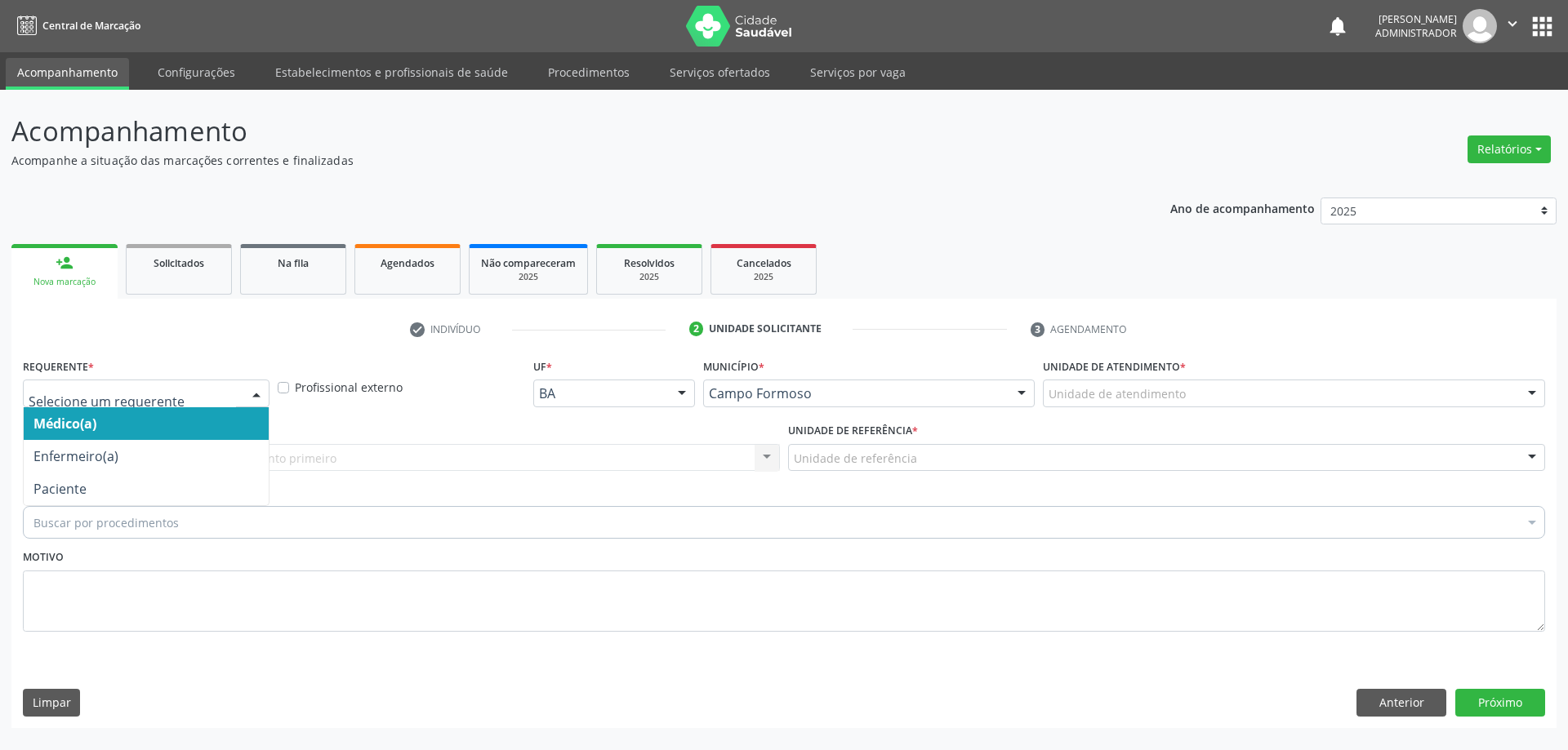
click at [262, 388] on div at bounding box center [256, 394] width 25 height 28
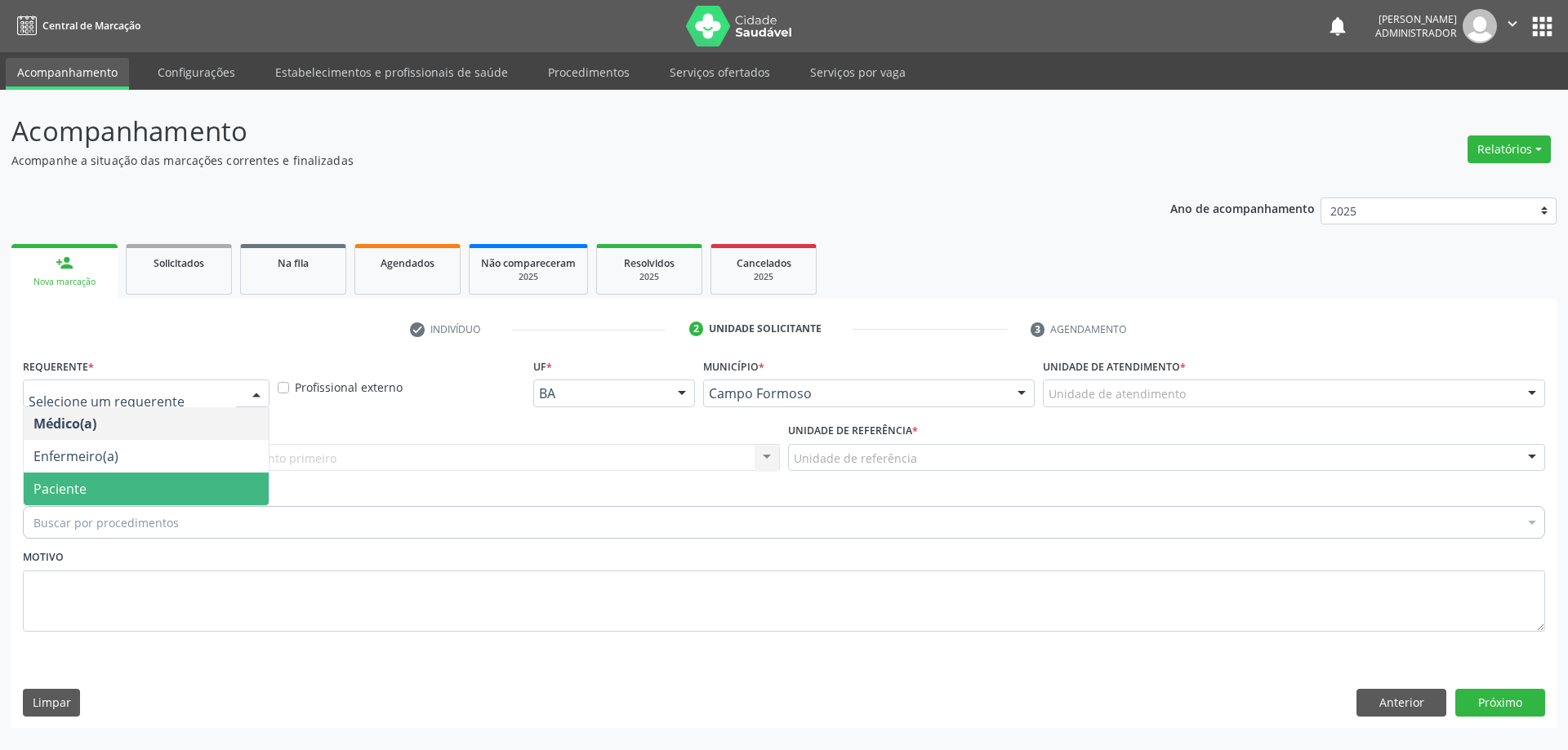
click at [217, 479] on span "Paciente" at bounding box center [146, 489] width 245 height 33
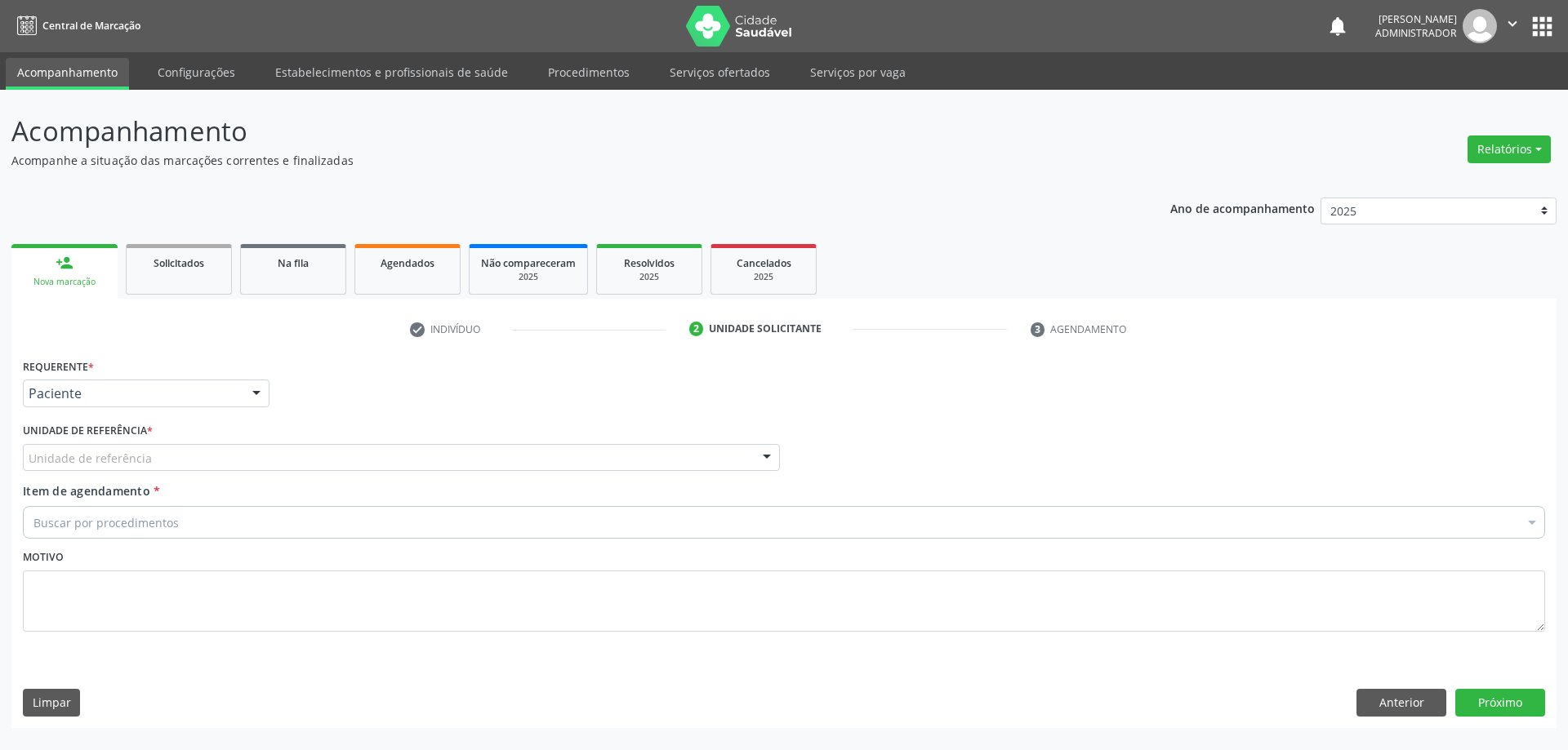
click at [770, 453] on div at bounding box center [766, 459] width 25 height 28
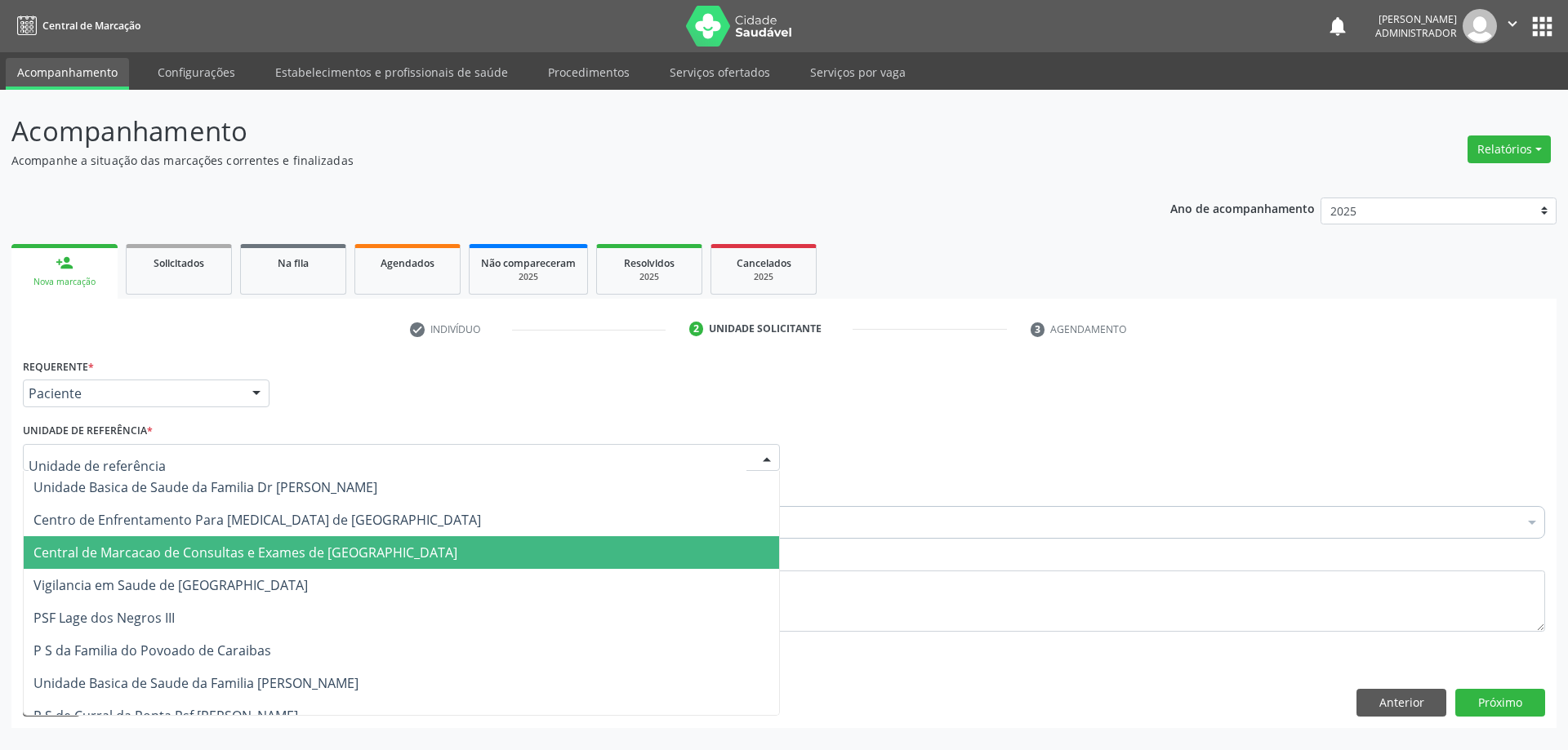
click at [703, 541] on span "Central de Marcacao de Consultas e Exames de Campo Formoso" at bounding box center [401, 553] width 755 height 33
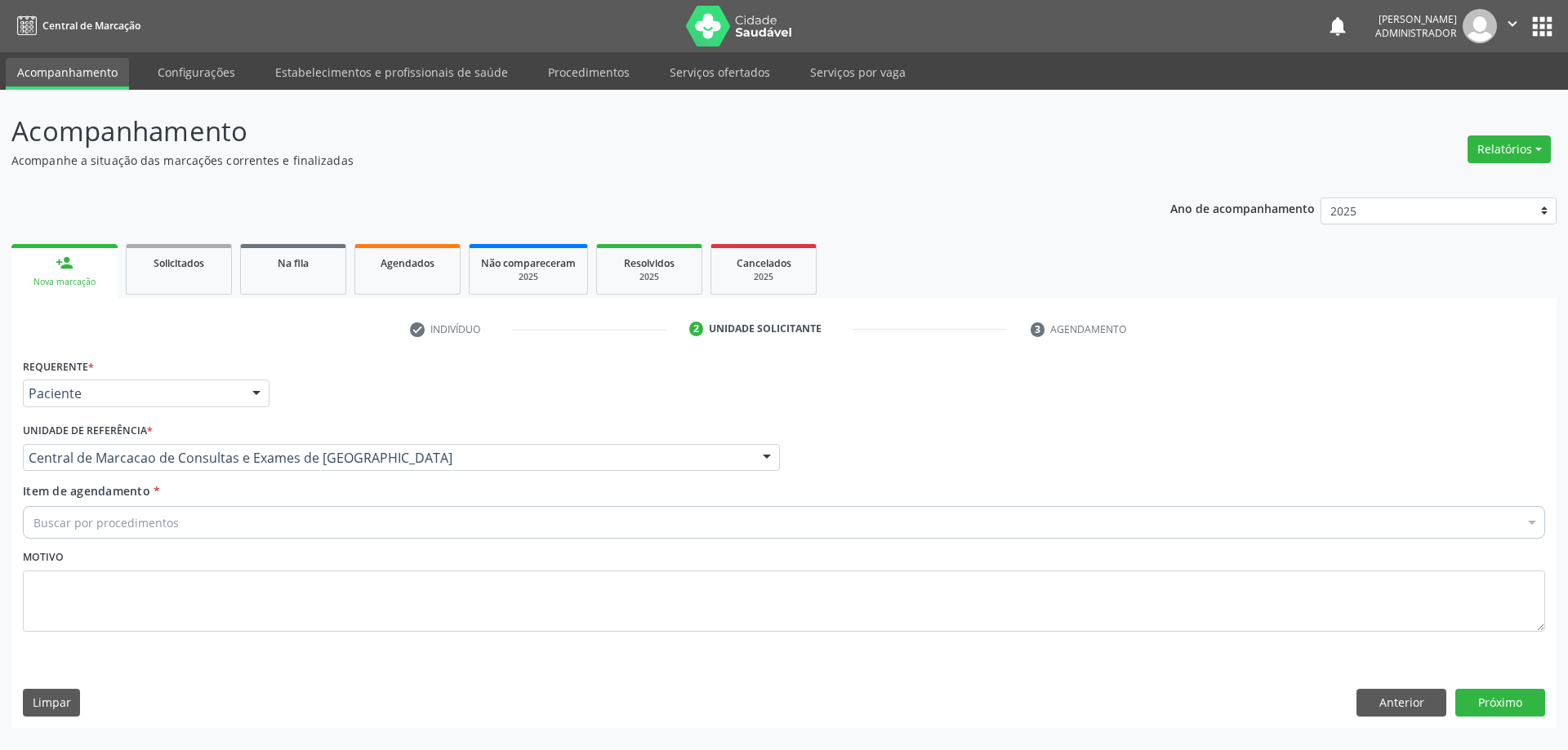
click at [707, 519] on div "Buscar por procedimentos" at bounding box center [784, 523] width 1522 height 33
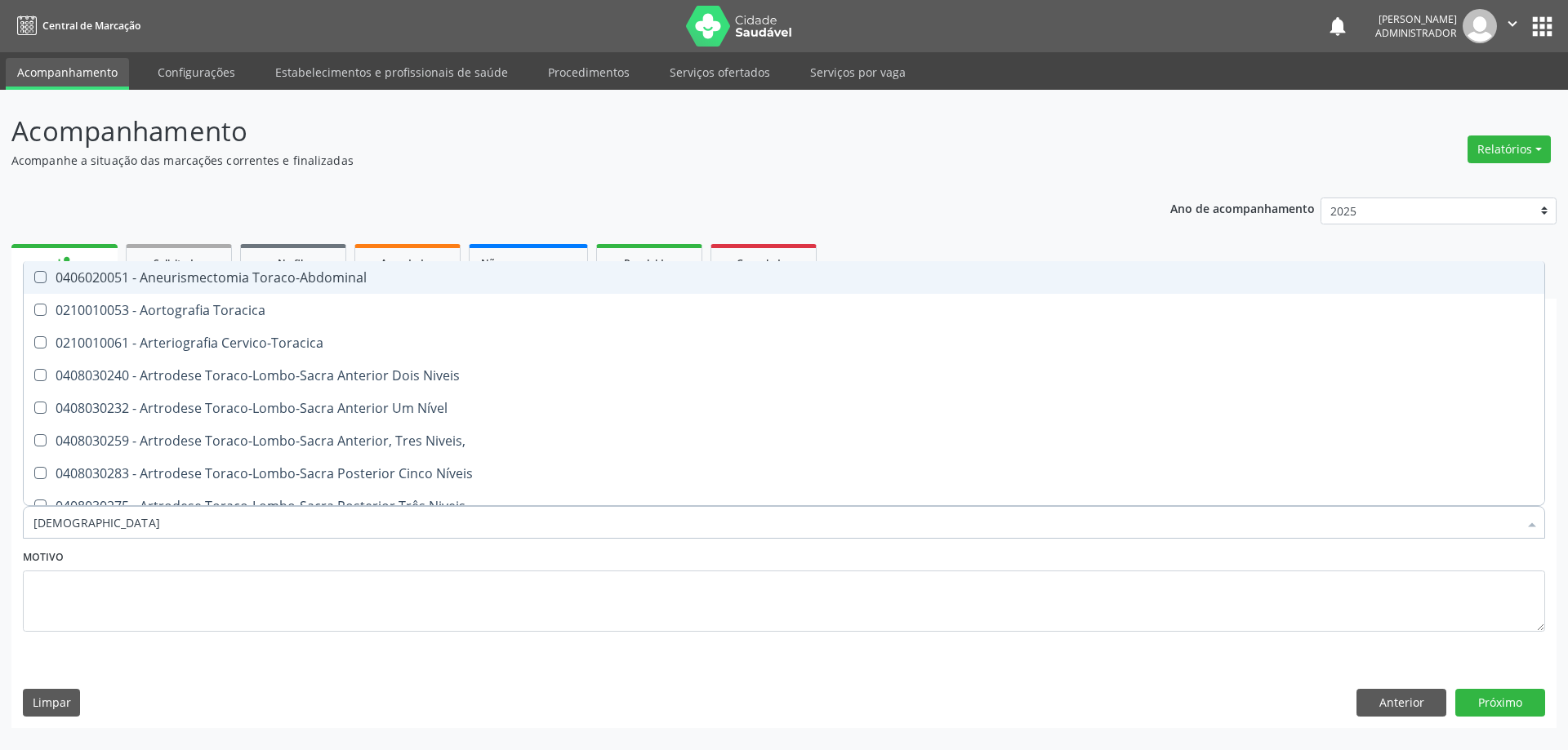
type input "torax"
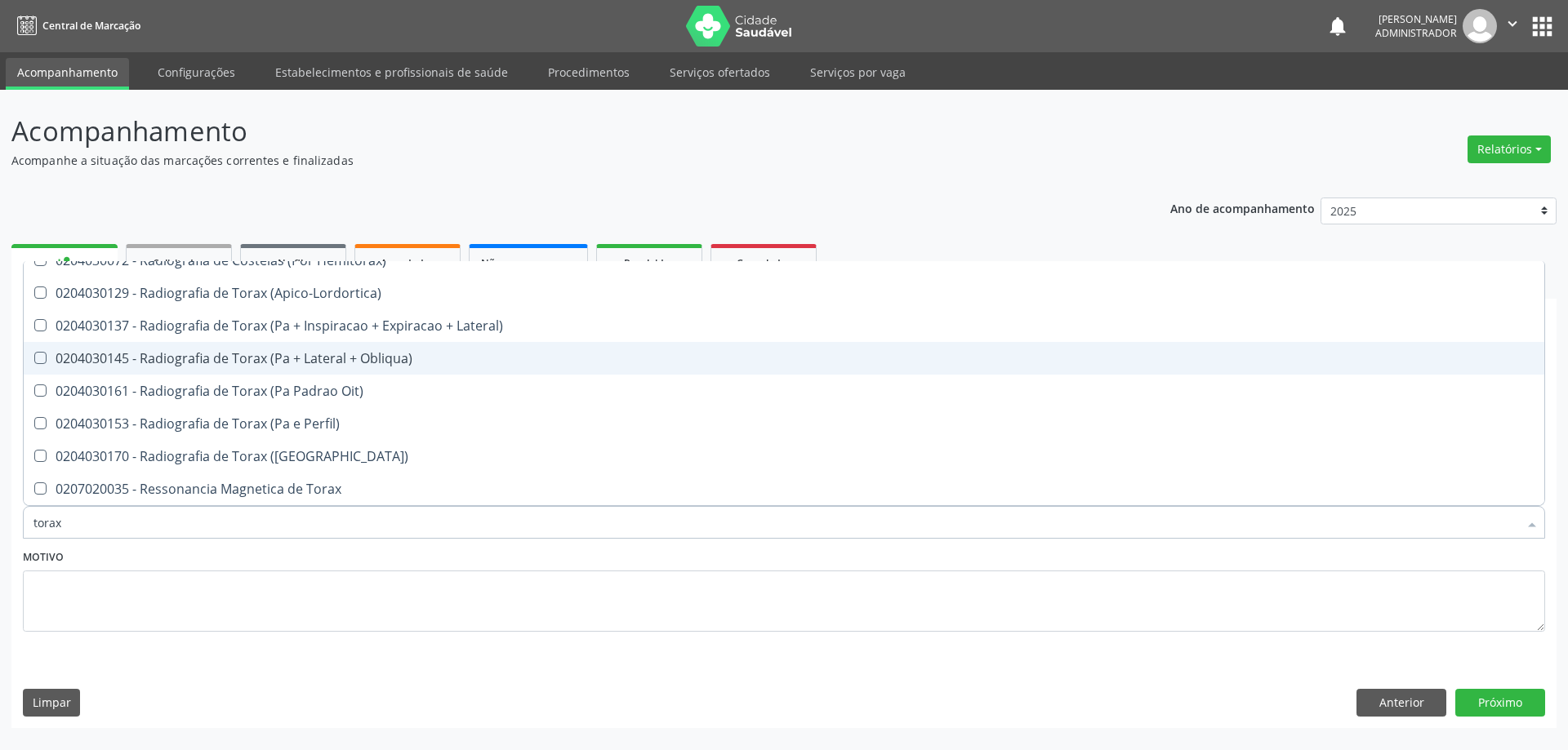
scroll to position [164, 0]
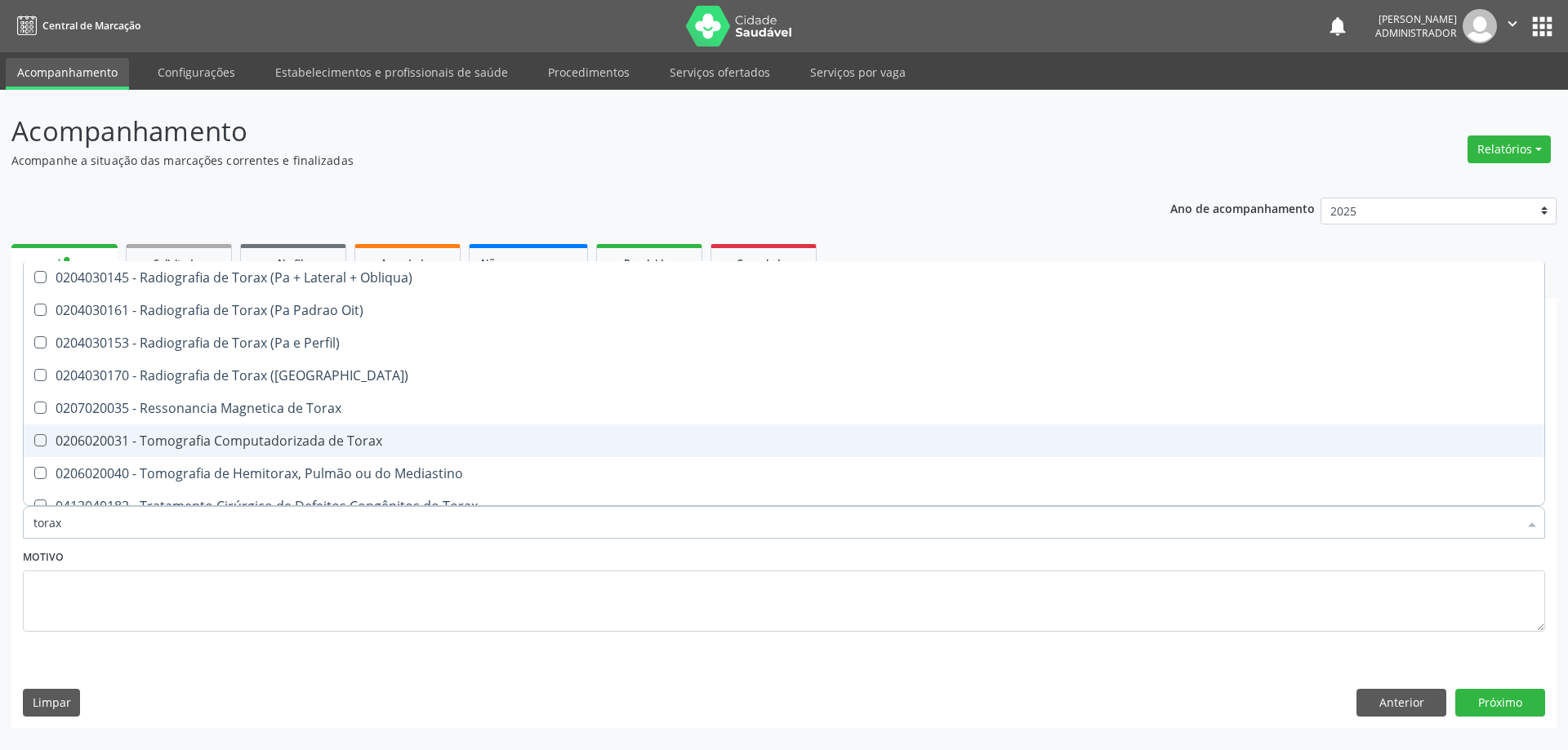
click at [400, 446] on div "0206020031 - Tomografia Computadorizada de Torax" at bounding box center [784, 441] width 1501 height 13
checkbox Torax "true"
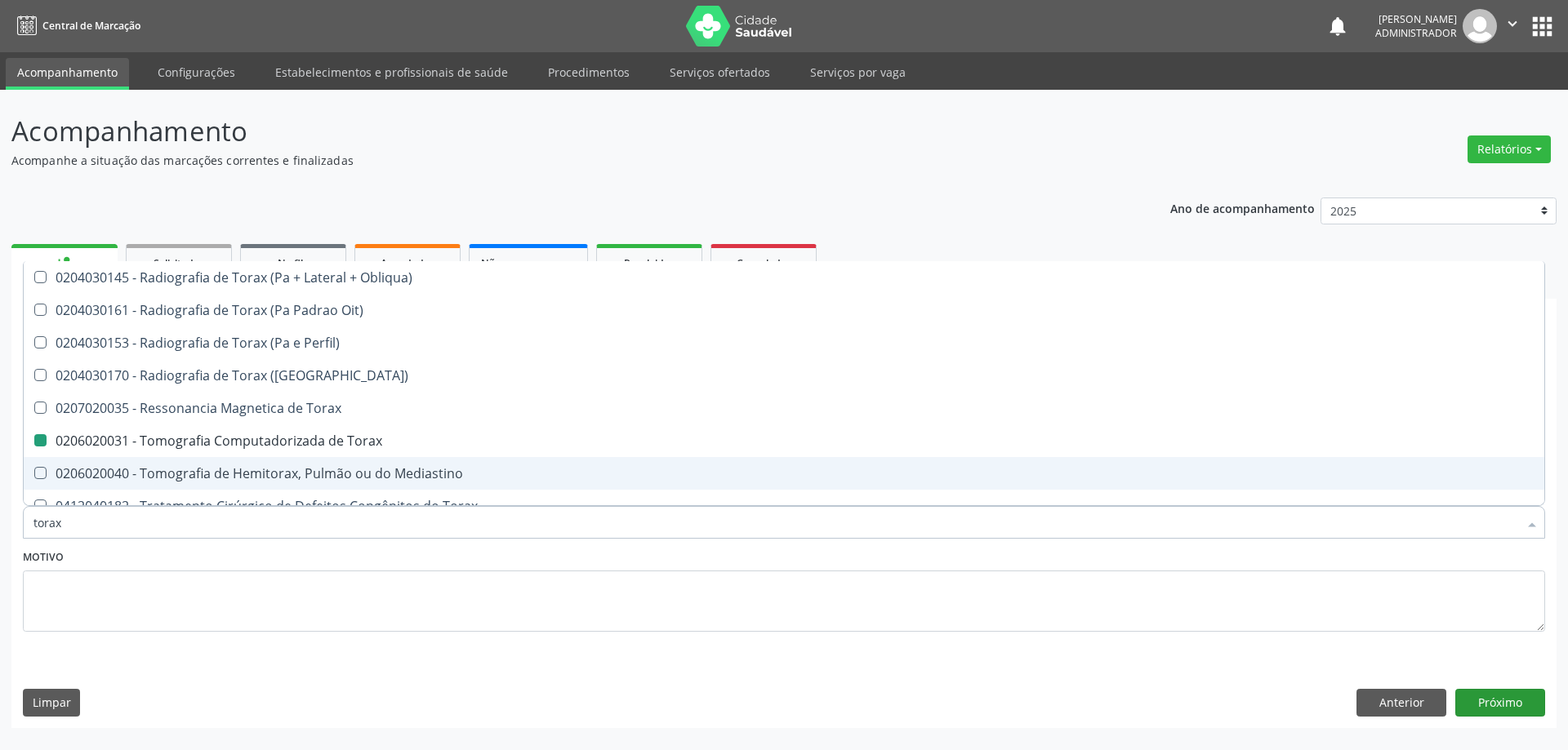
drag, startPoint x: 1500, startPoint y: 684, endPoint x: 1494, endPoint y: 697, distance: 14.3
click at [1499, 684] on div "Requerente * Paciente Médico(a) Enfermeiro(a) Paciente Nenhum resultado encontr…" at bounding box center [784, 541] width 1545 height 373
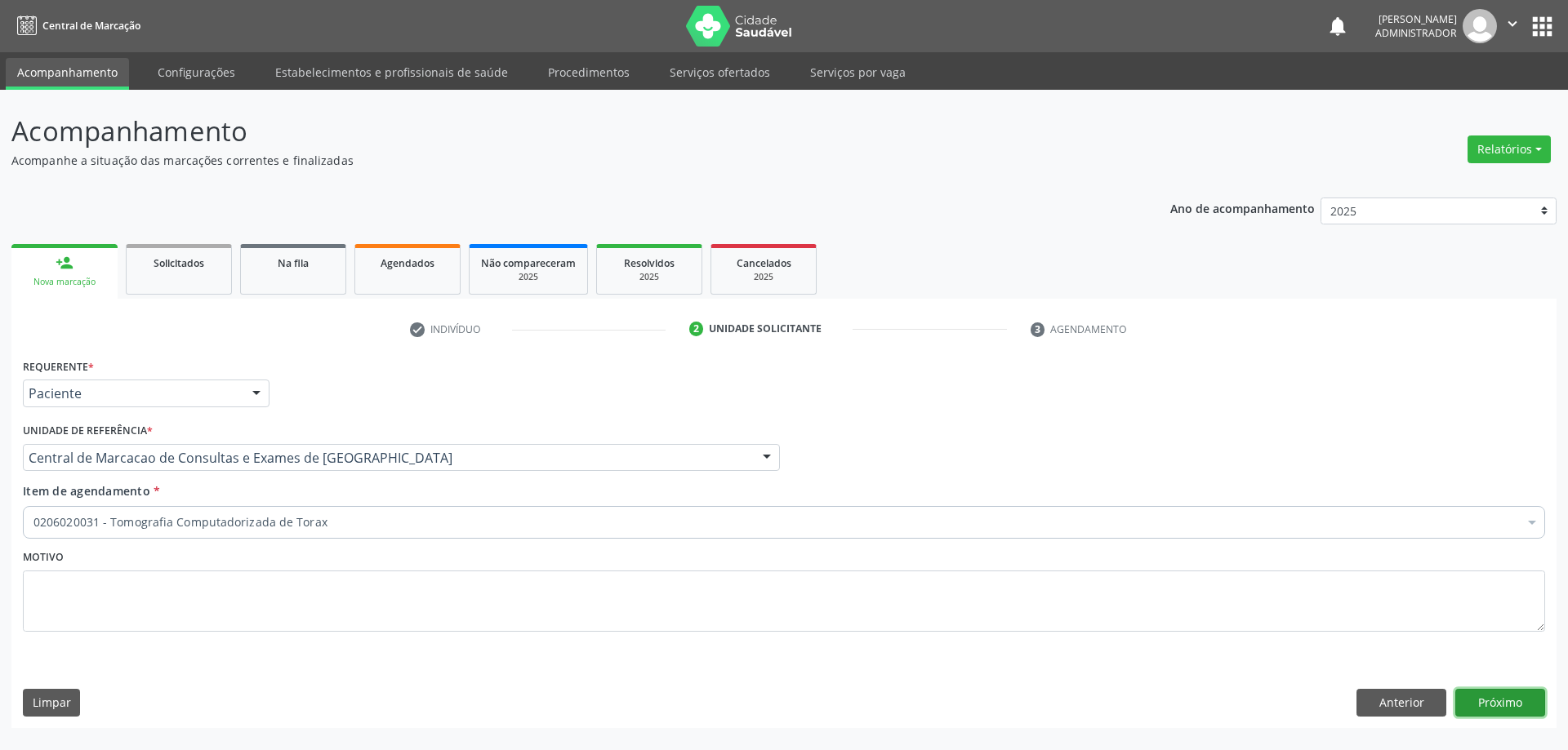
click at [1499, 694] on button "Próximo" at bounding box center [1500, 703] width 90 height 28
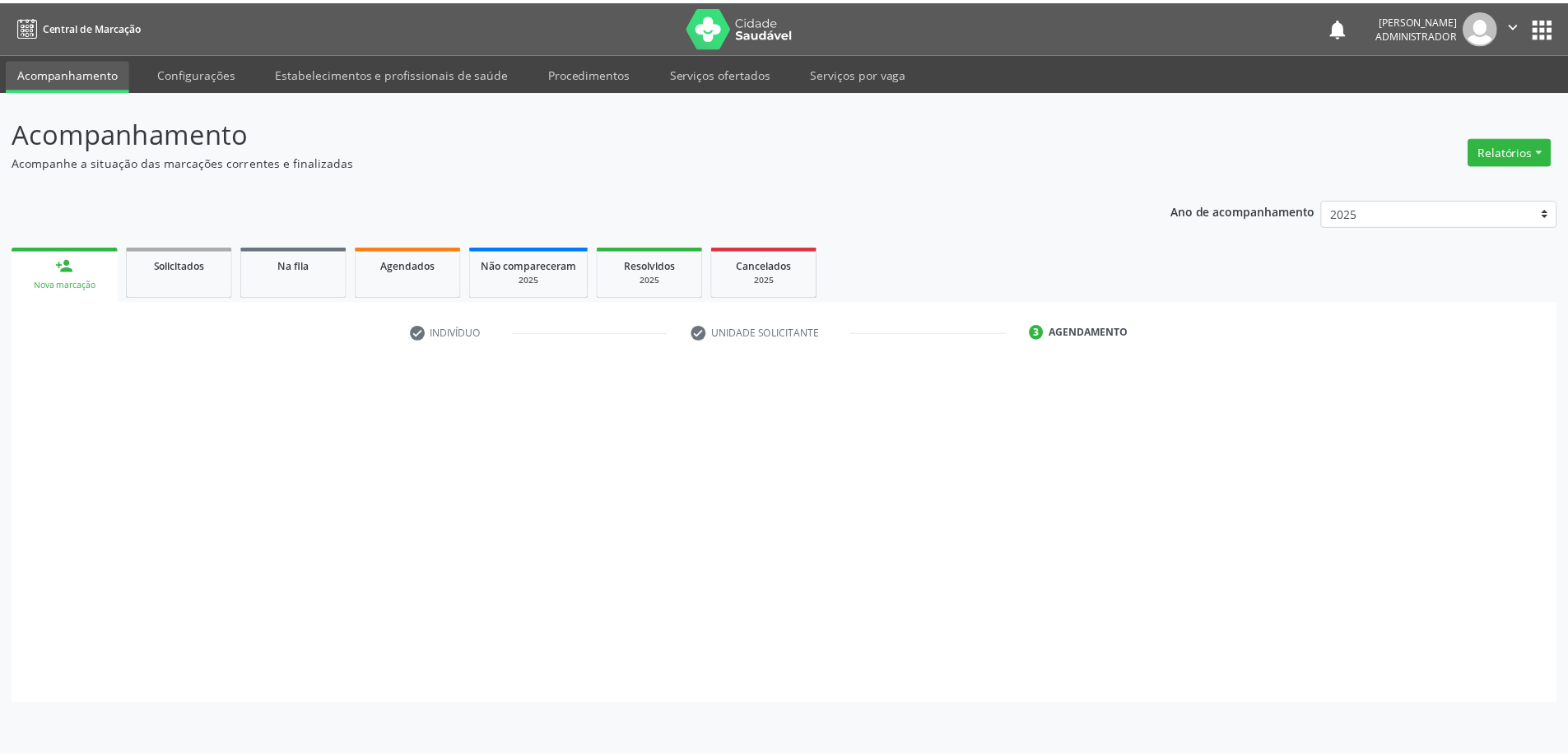
scroll to position [0, 0]
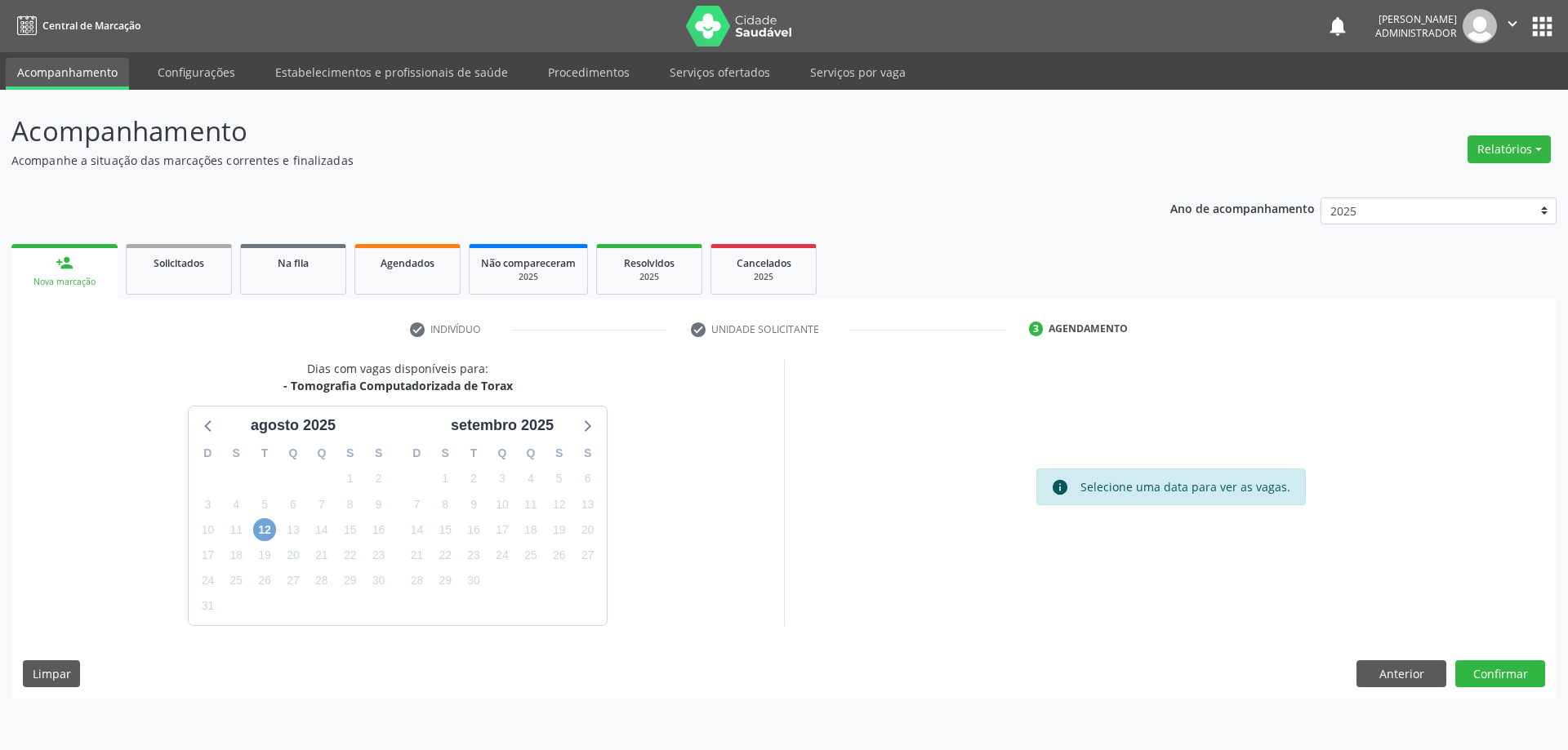
click at [265, 523] on span "12" at bounding box center [264, 530] width 23 height 23
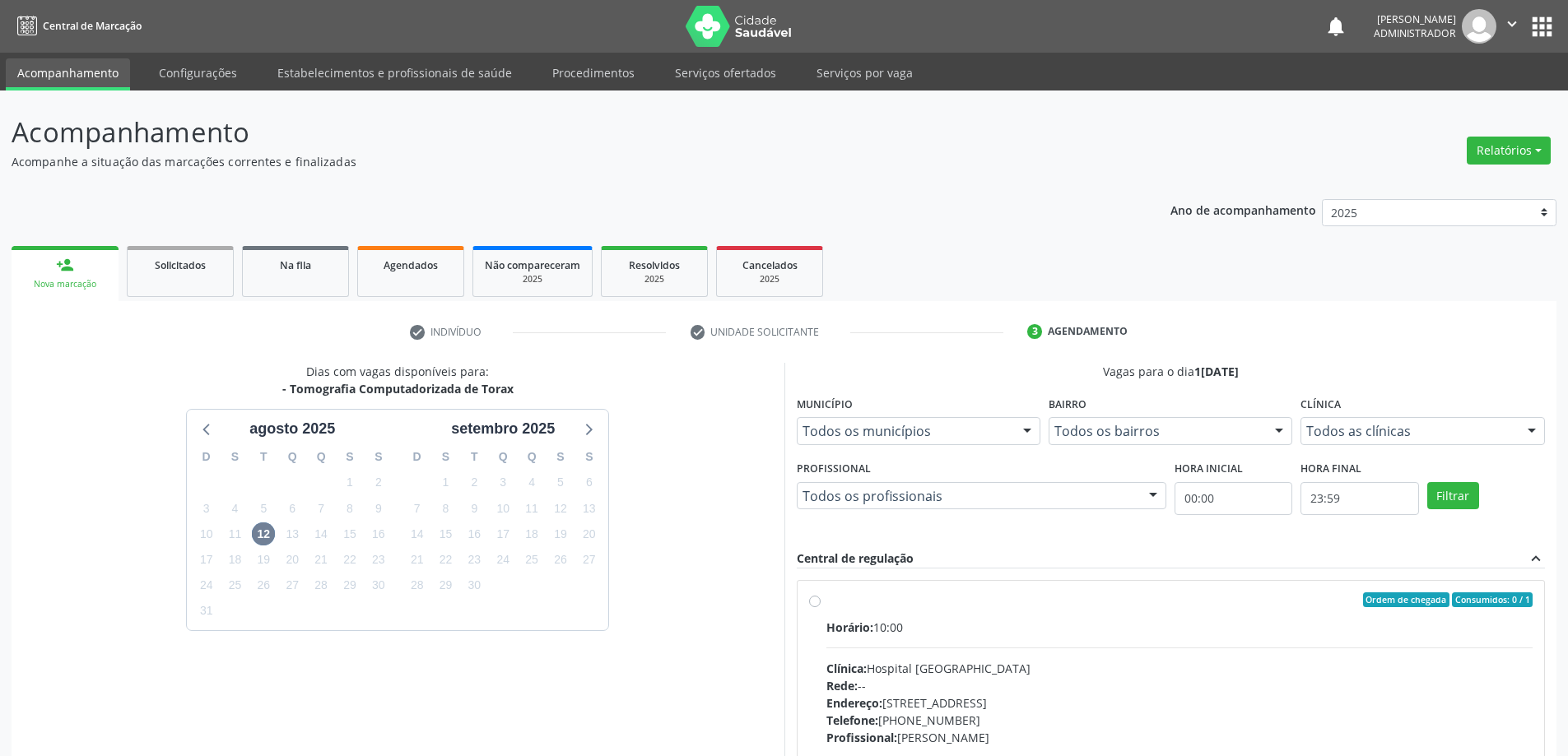
click at [826, 605] on label "Ordem de chegada Consumidos: 0 / 1 Horário: 10:00 Clínica: Hospital Sao Francis…" at bounding box center [1179, 719] width 707 height 252
click at [815, 605] on input "Ordem de chegada Consumidos: 0 / 1 Horário: 10:00 Clínica: Hospital Sao Francis…" at bounding box center [815, 600] width 12 height 15
radio input "true"
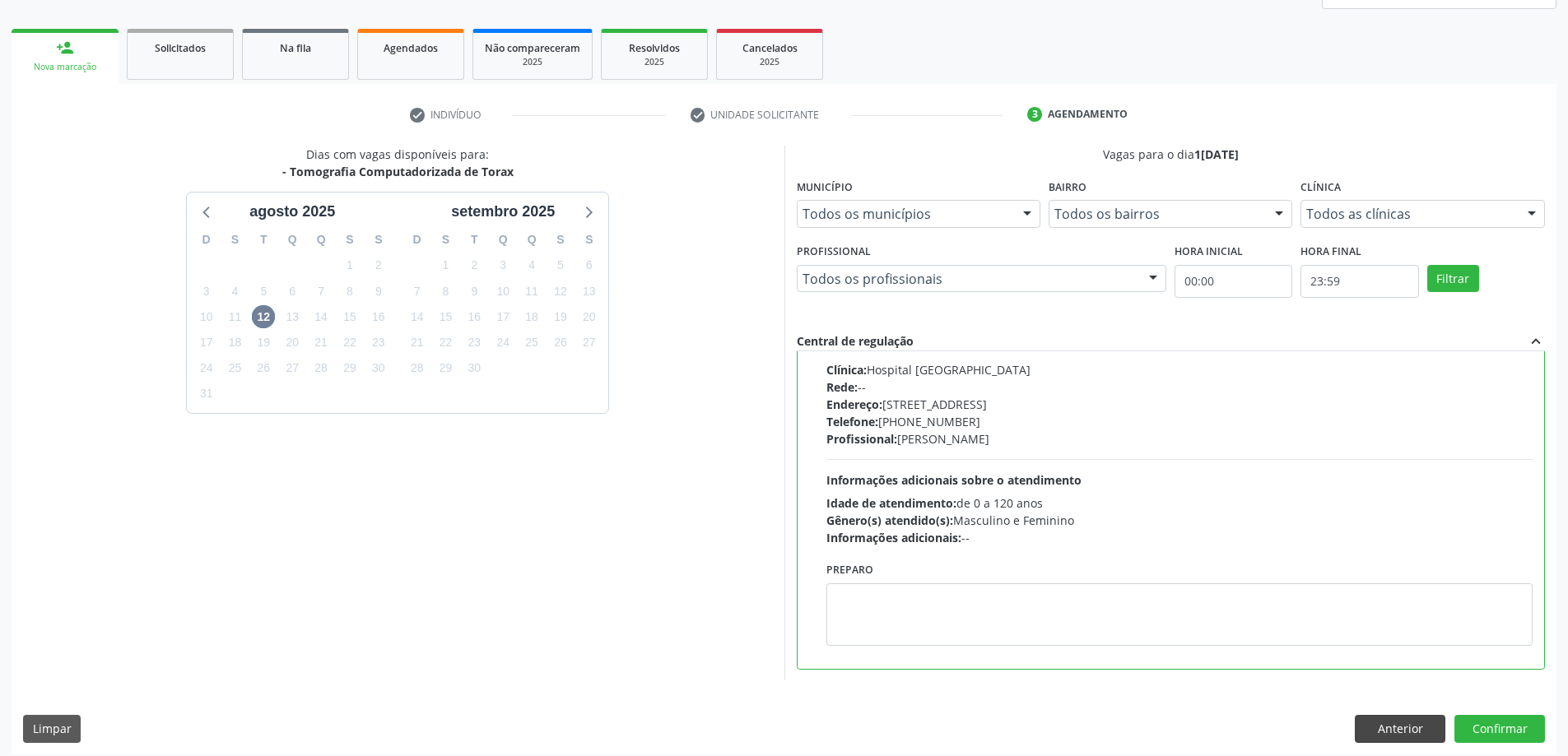
scroll to position [228, 0]
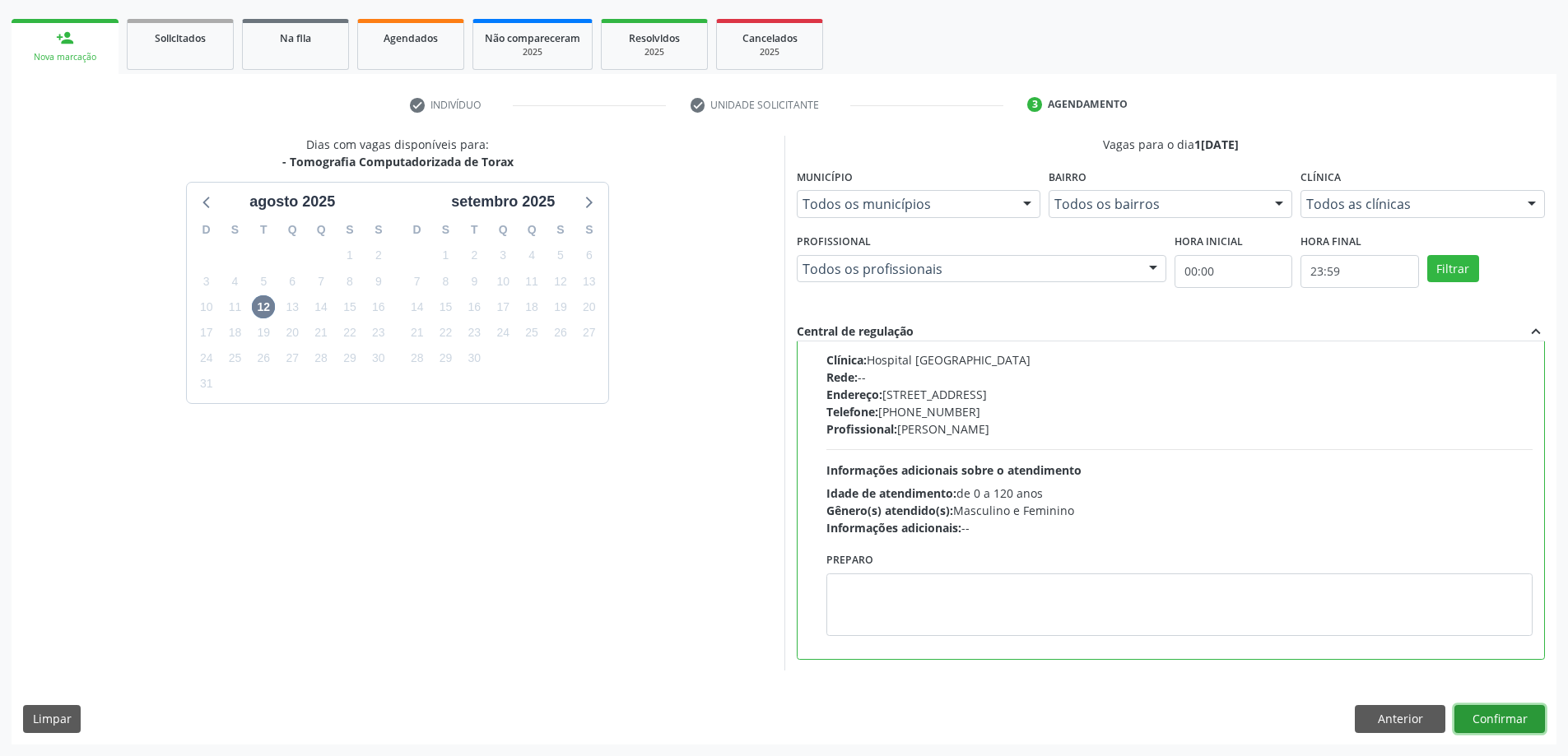
click at [1469, 711] on button "Confirmar" at bounding box center [1500, 720] width 91 height 28
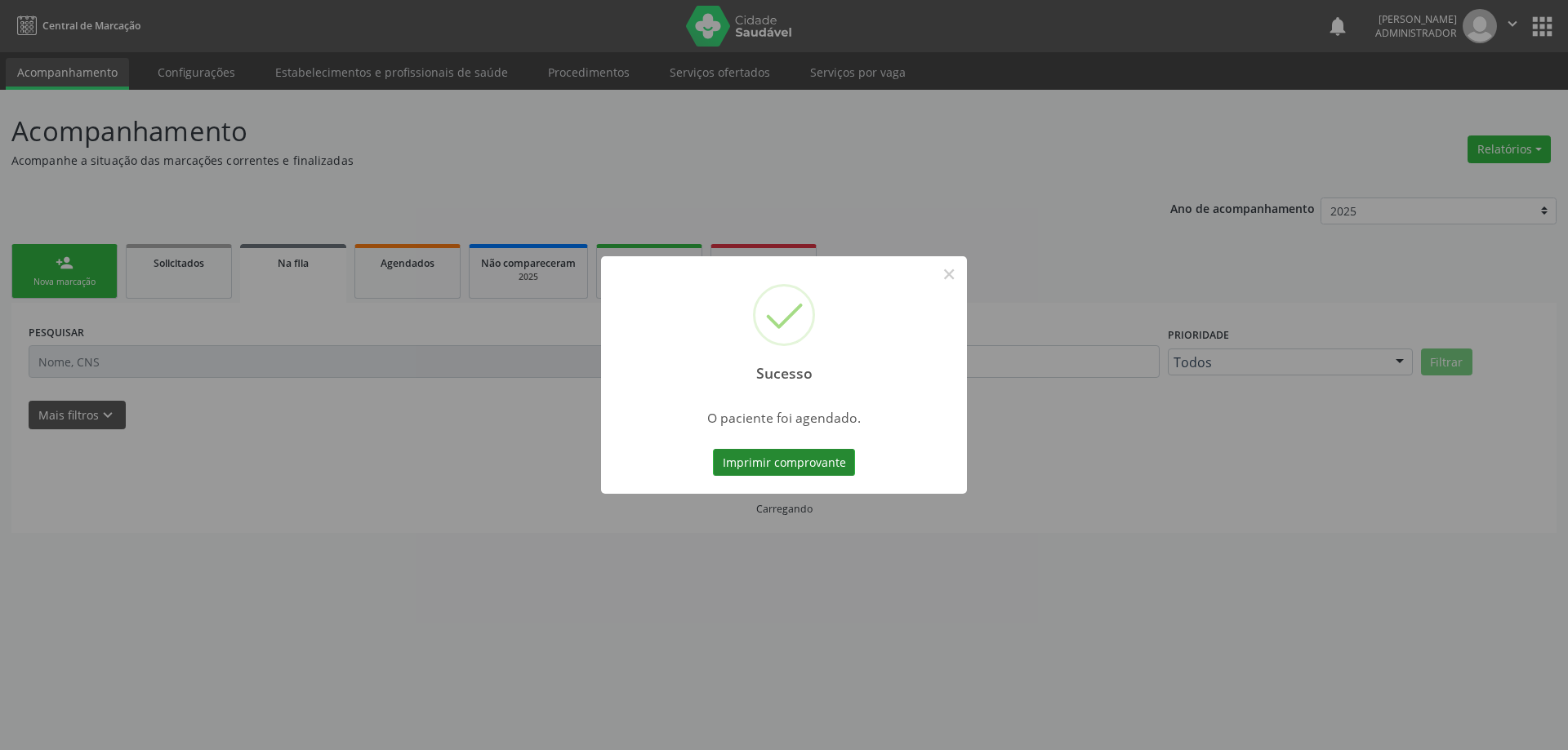
click at [829, 464] on button "Imprimir comprovante" at bounding box center [784, 463] width 142 height 28
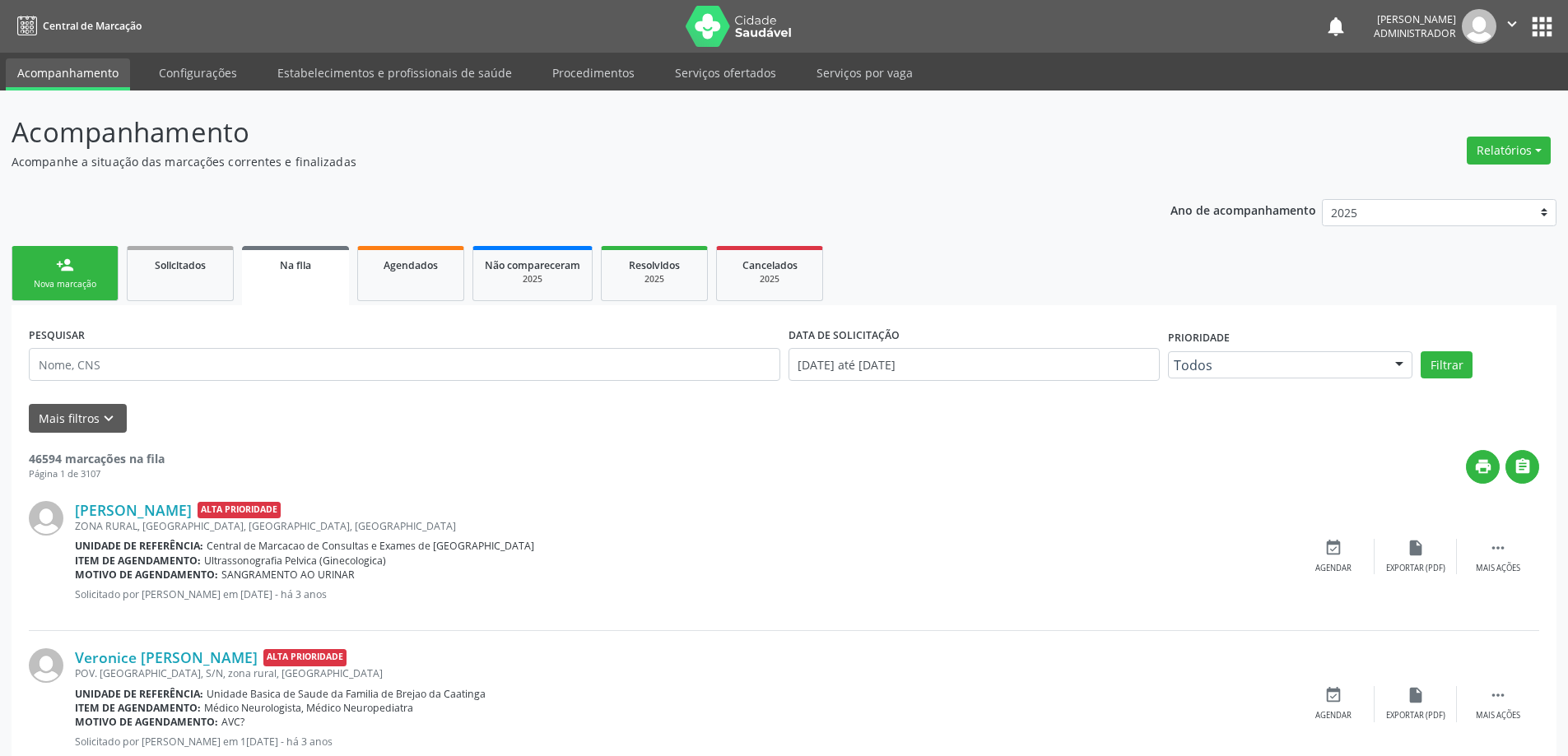
click at [49, 265] on link "person_add Nova marcação" at bounding box center [65, 273] width 107 height 55
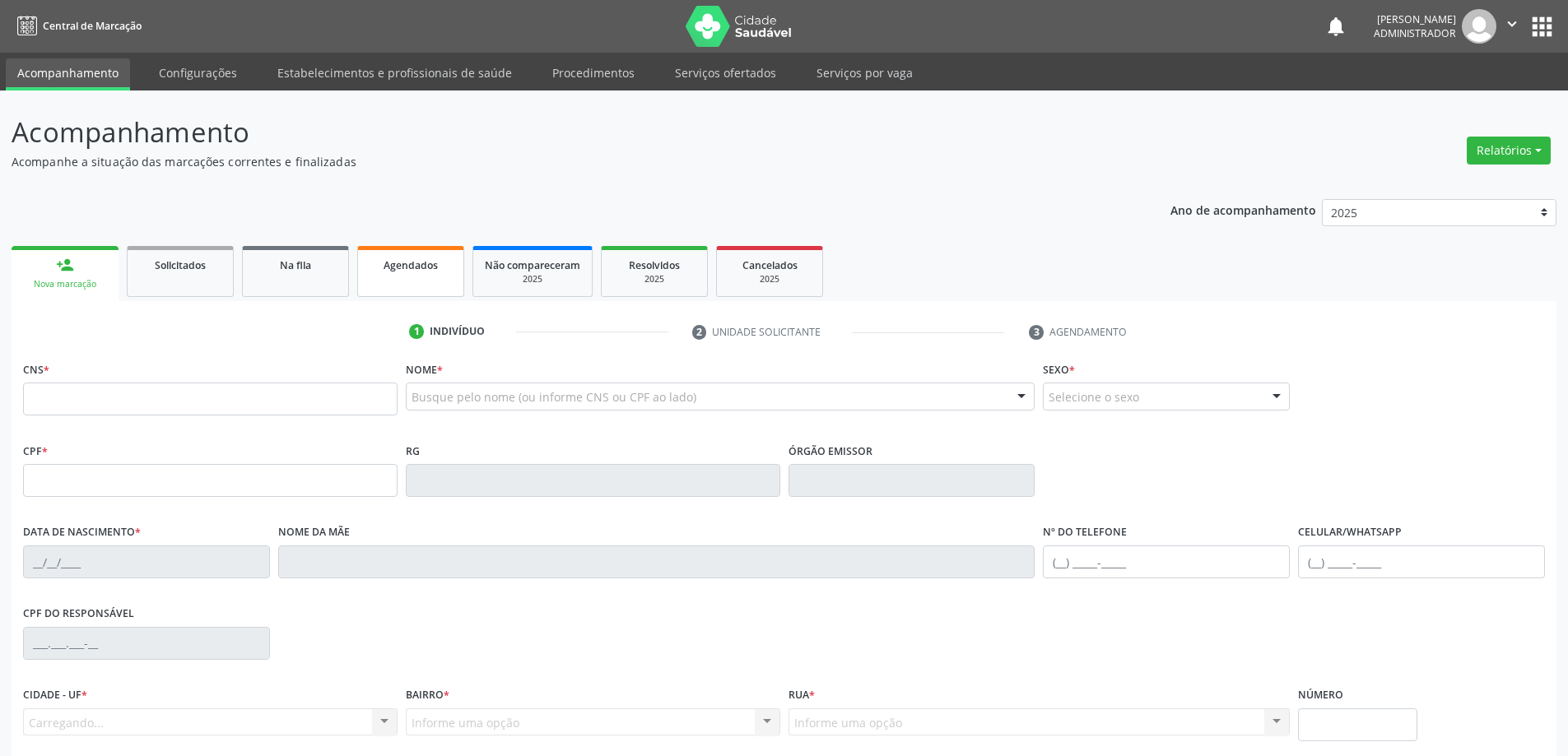
click at [394, 266] on span "Agendados" at bounding box center [411, 265] width 54 height 14
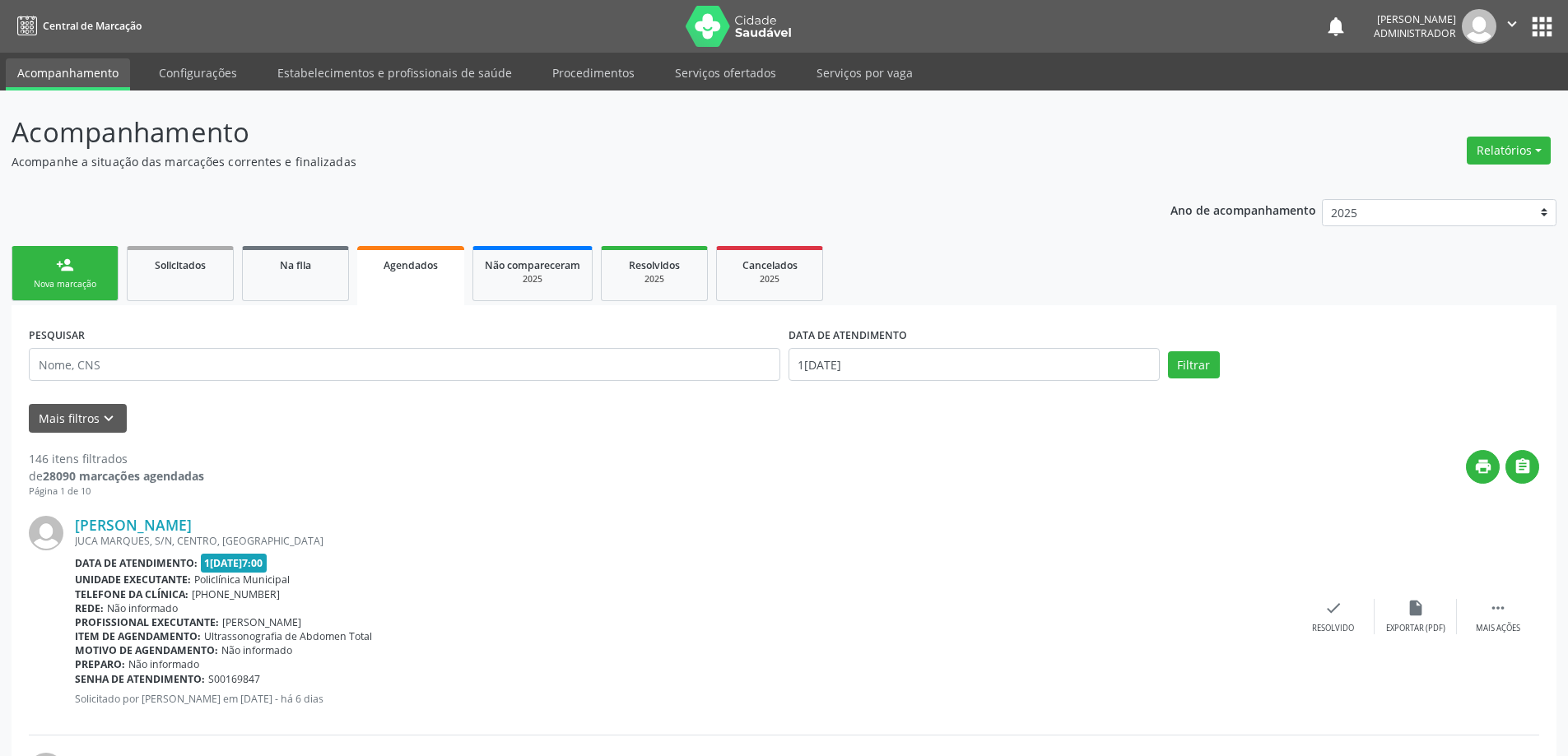
click at [399, 259] on span "Agendados" at bounding box center [411, 265] width 54 height 14
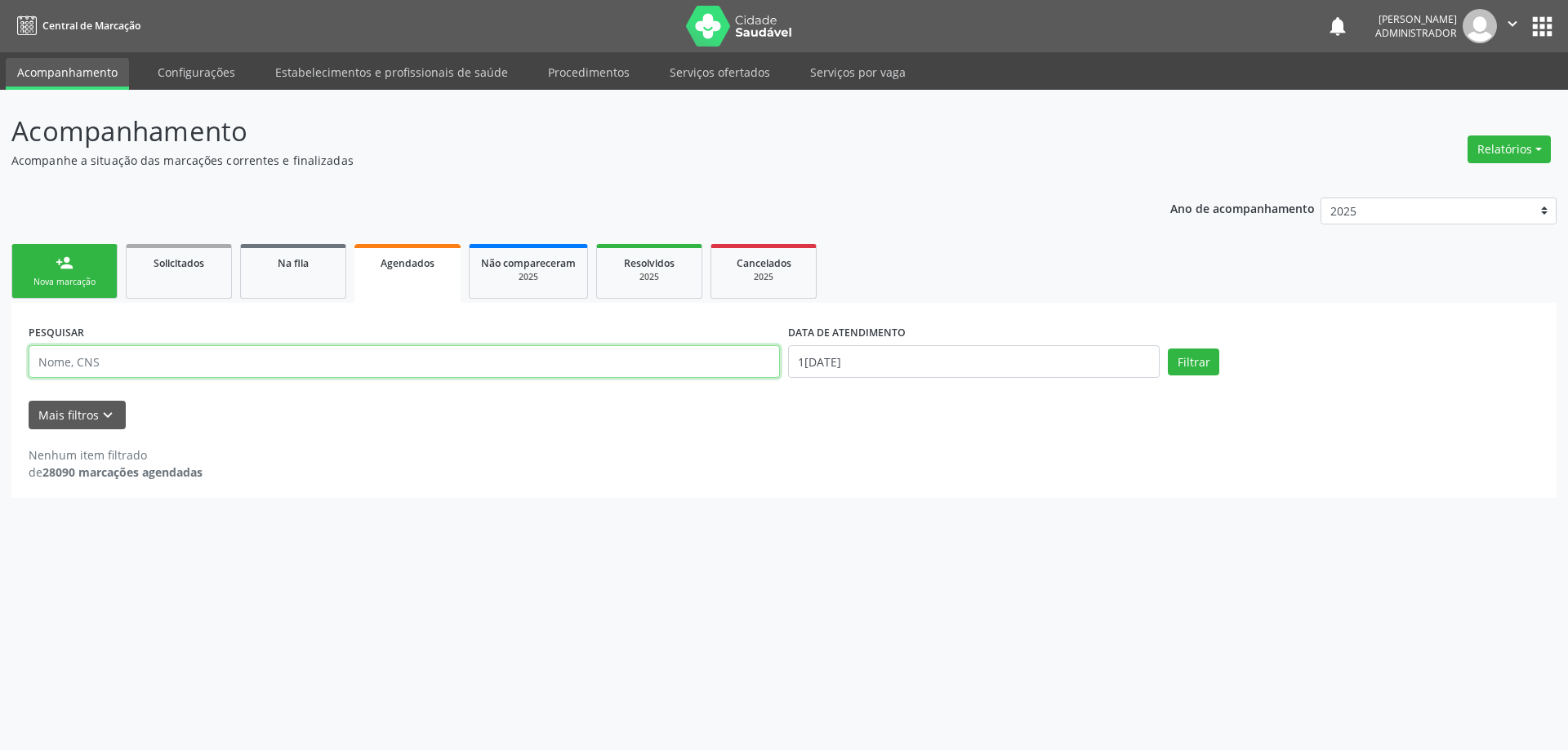
click at [204, 357] on input "text" at bounding box center [404, 362] width 751 height 33
type input "701201084523214"
click at [844, 355] on input "[DATE]" at bounding box center [973, 362] width 371 height 33
click at [977, 511] on span "15" at bounding box center [979, 512] width 32 height 32
type input "15/08/2025"
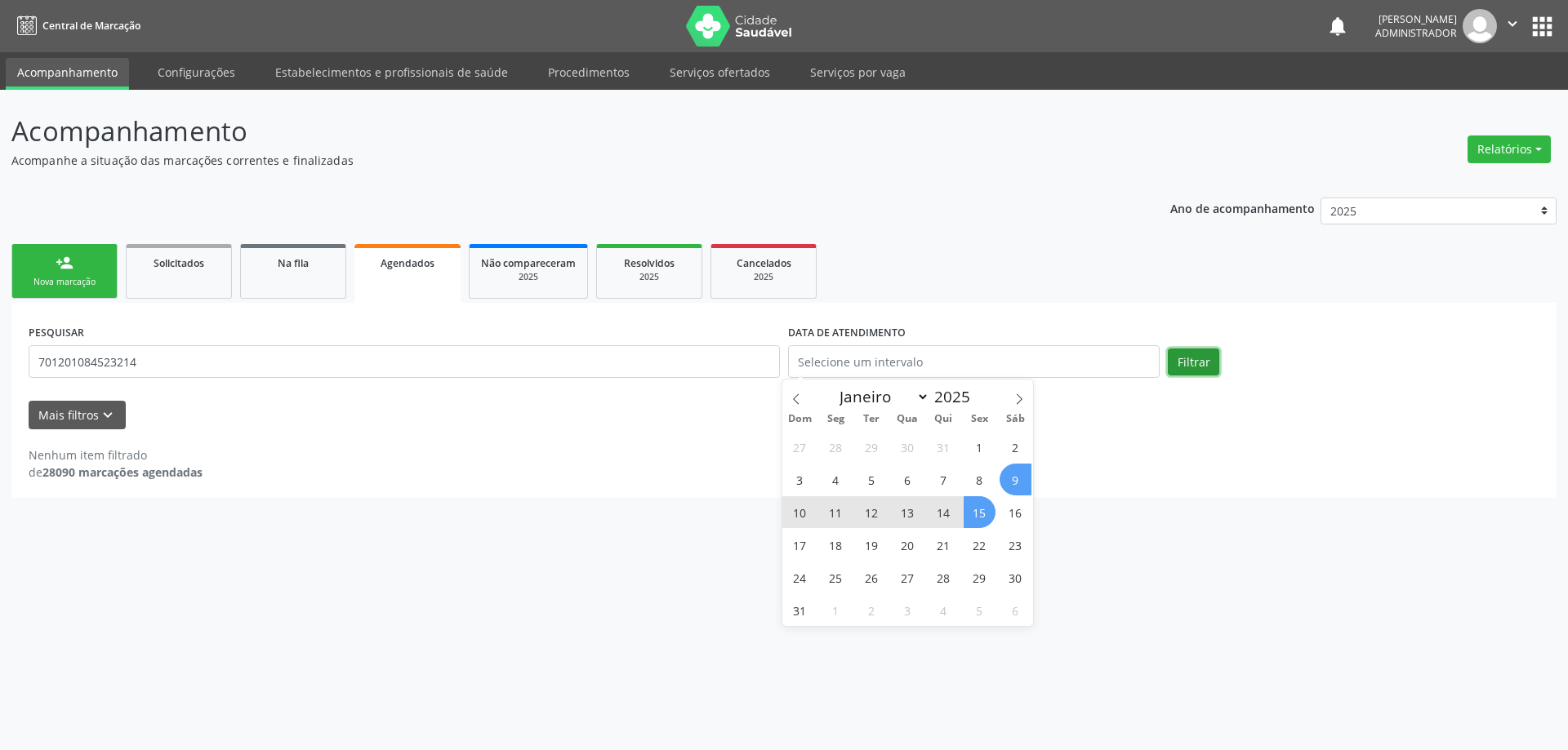
click at [1206, 360] on button "Filtrar" at bounding box center [1193, 362] width 52 height 28
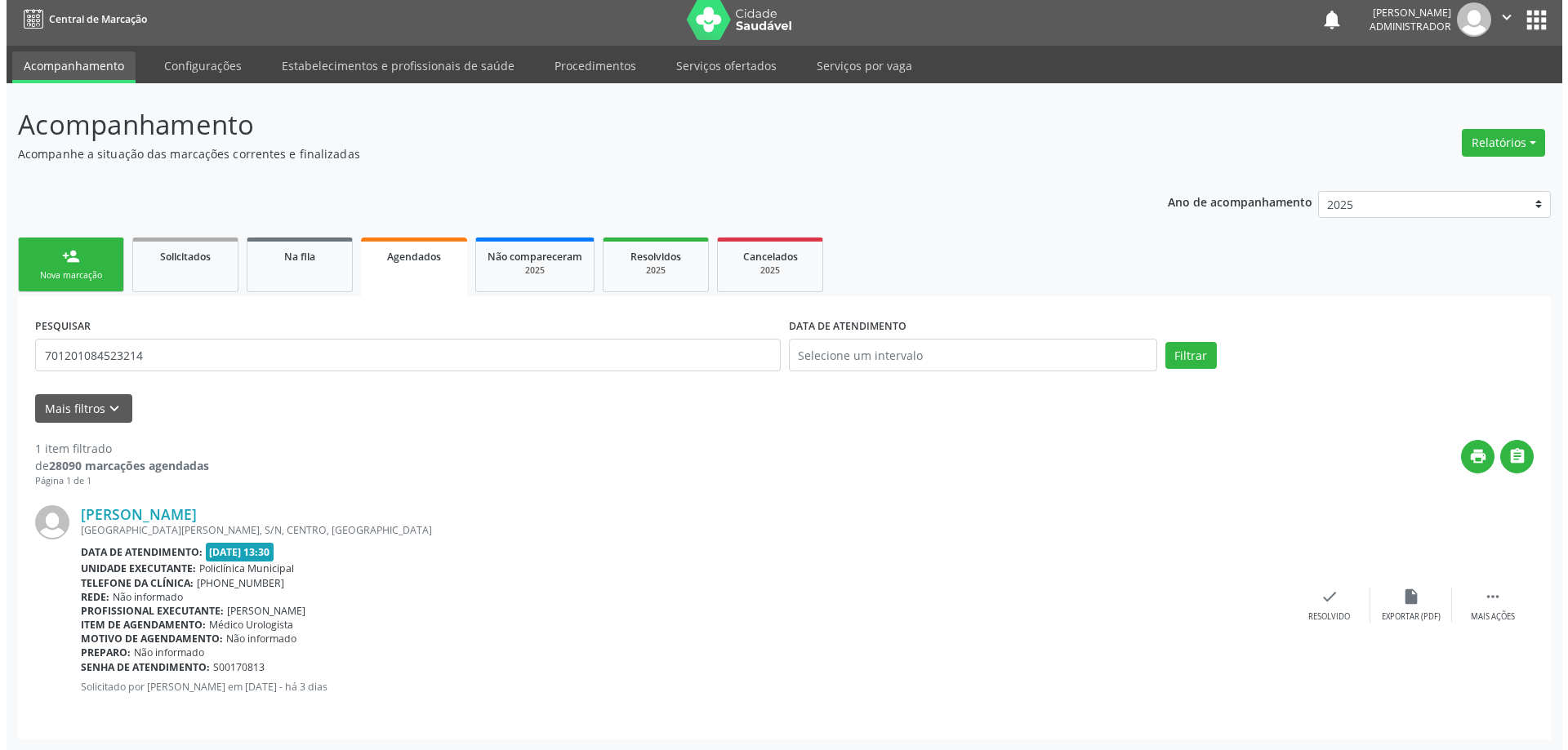
scroll to position [7, 0]
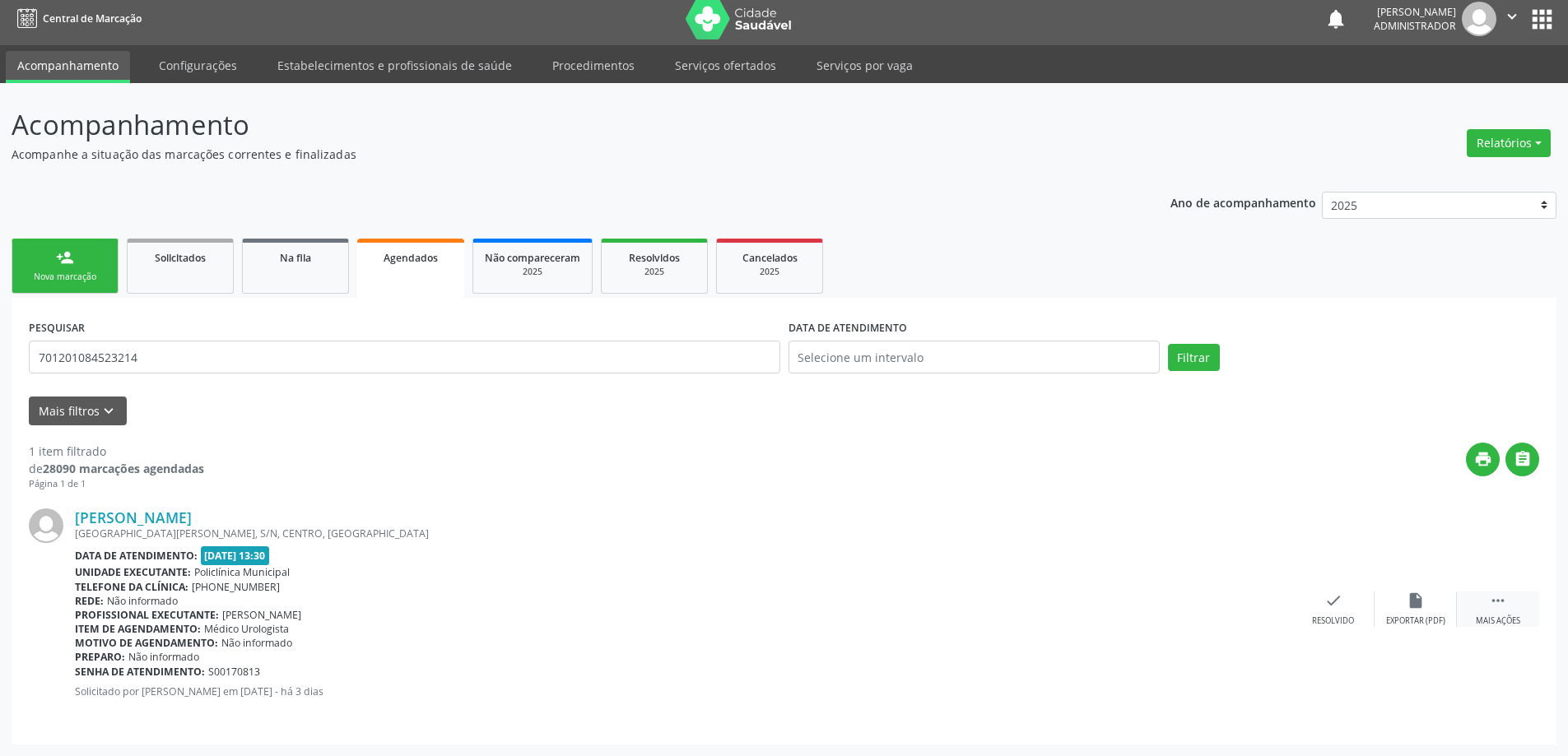
click at [1495, 603] on icon "" at bounding box center [1498, 601] width 18 height 18
click at [1246, 595] on icon "cancel" at bounding box center [1251, 601] width 18 height 18
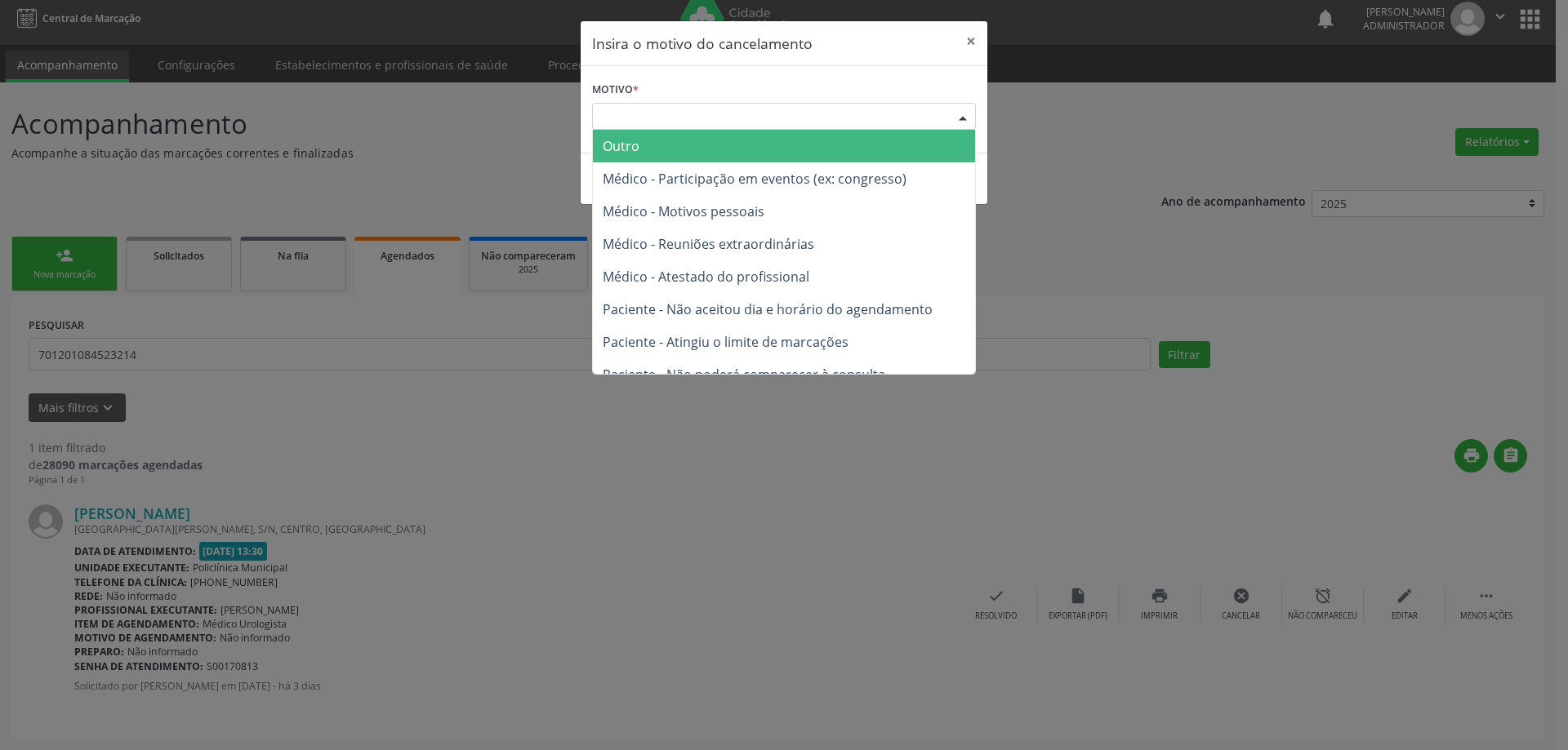
click at [962, 112] on div at bounding box center [963, 118] width 25 height 28
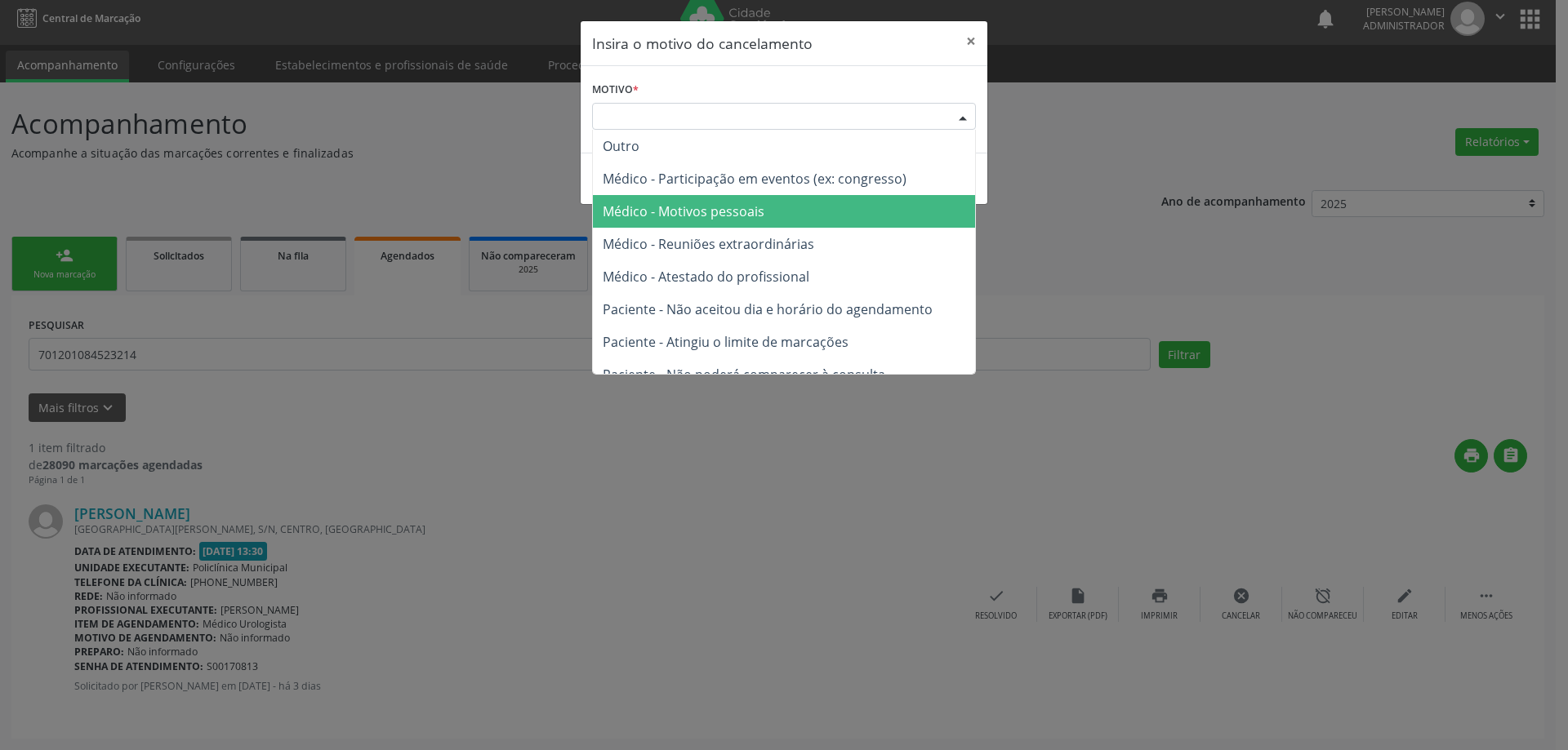
click at [919, 209] on span "Médico - Motivos pessoais" at bounding box center [784, 212] width 382 height 33
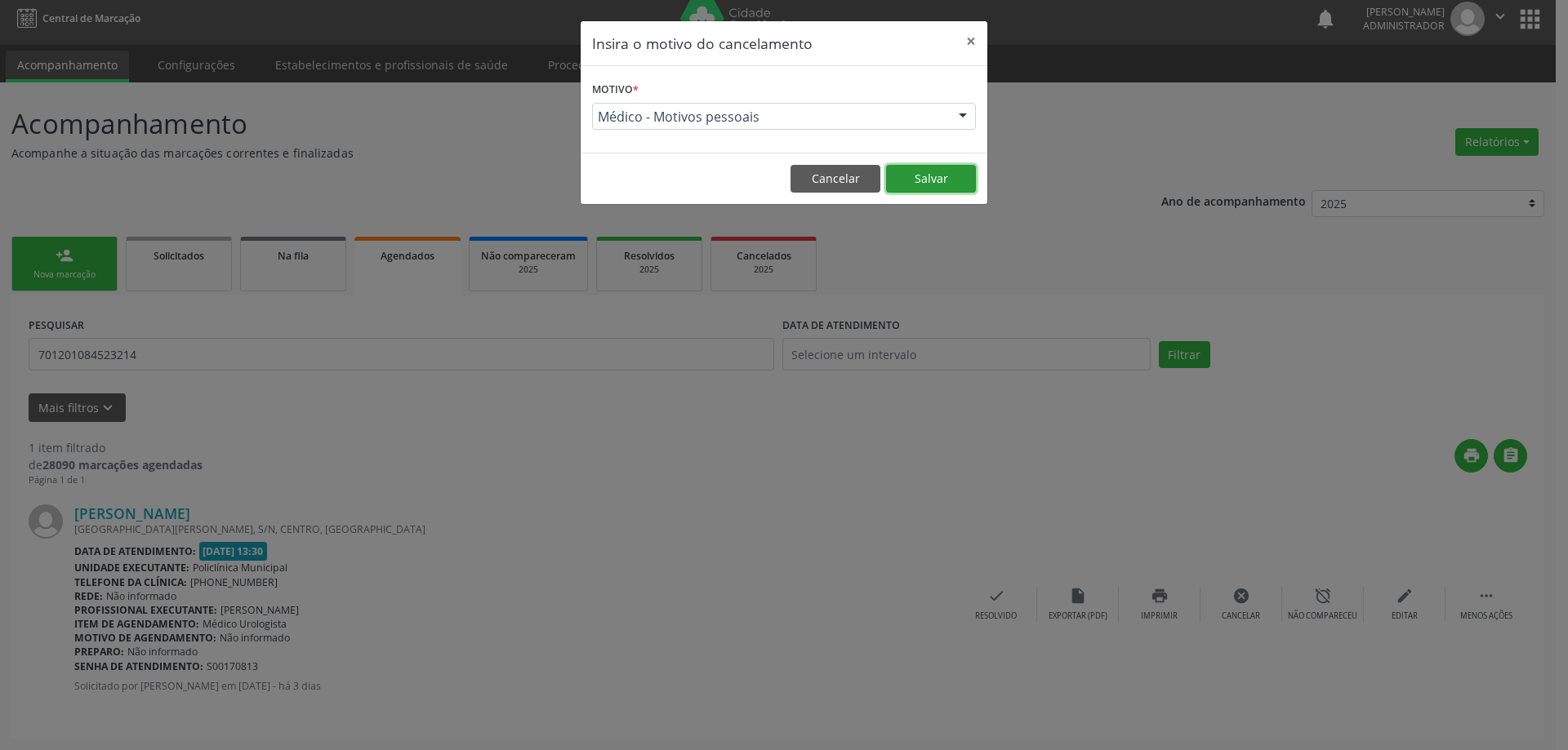
click at [932, 178] on button "Salvar" at bounding box center [931, 179] width 90 height 28
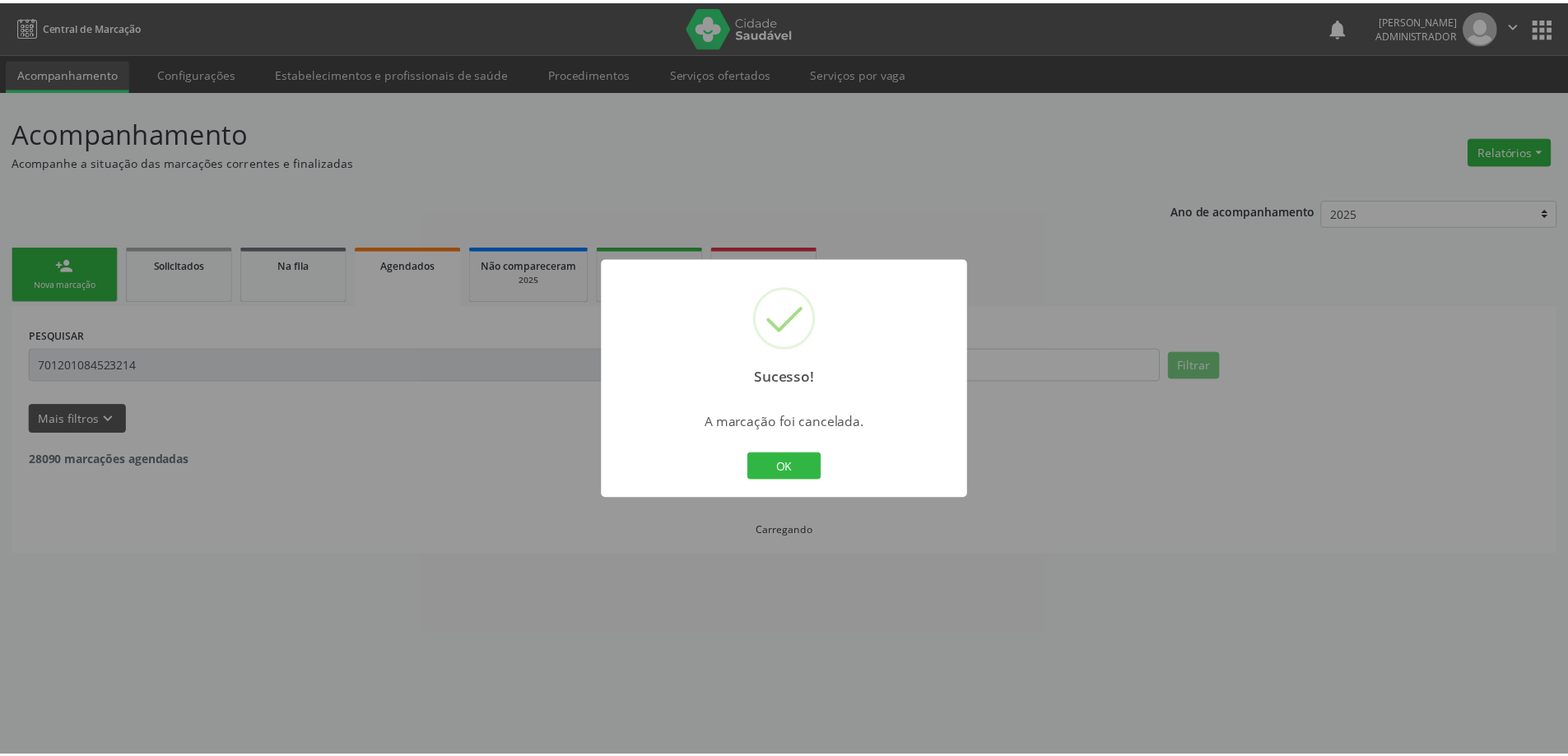
scroll to position [0, 0]
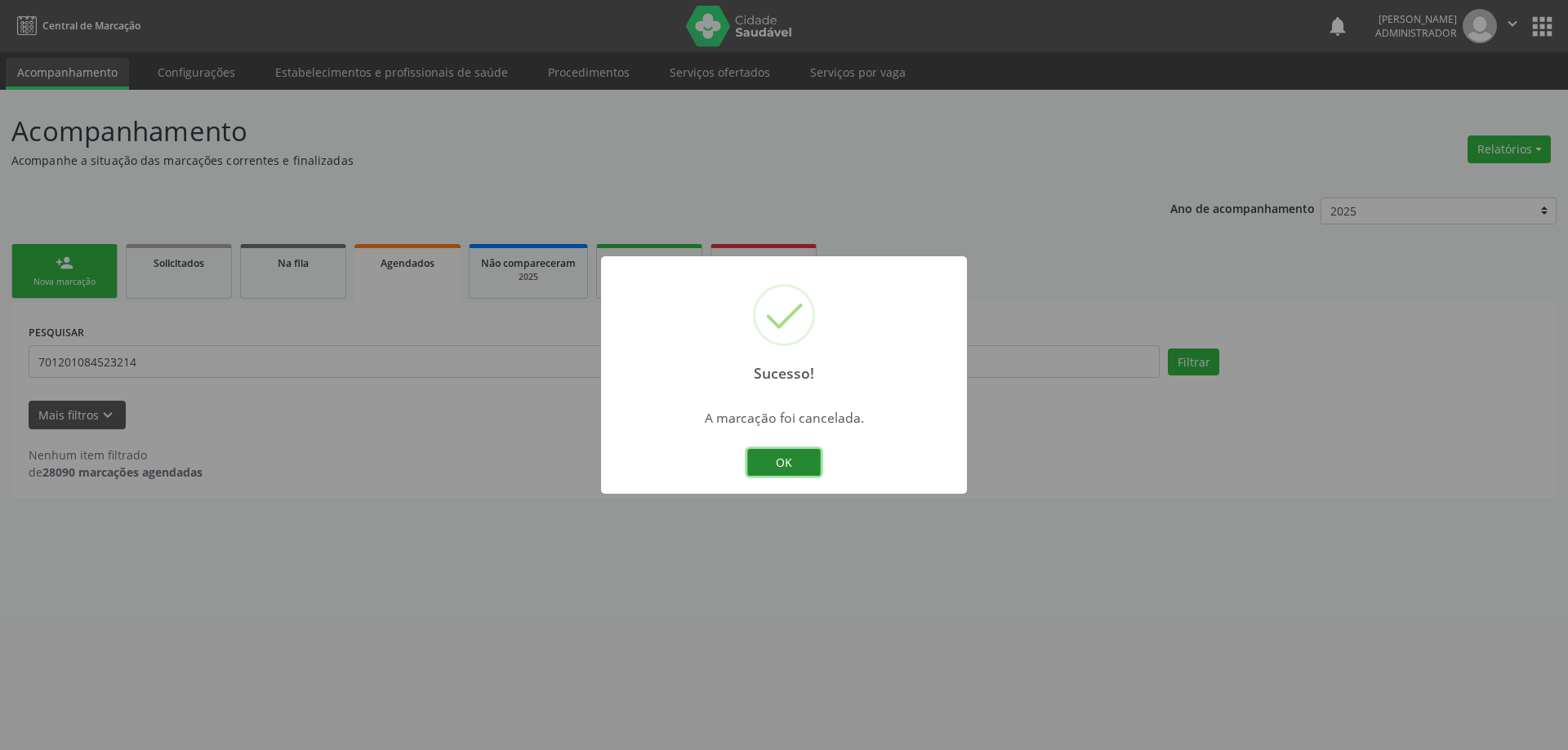
click at [797, 453] on button "OK" at bounding box center [784, 463] width 74 height 28
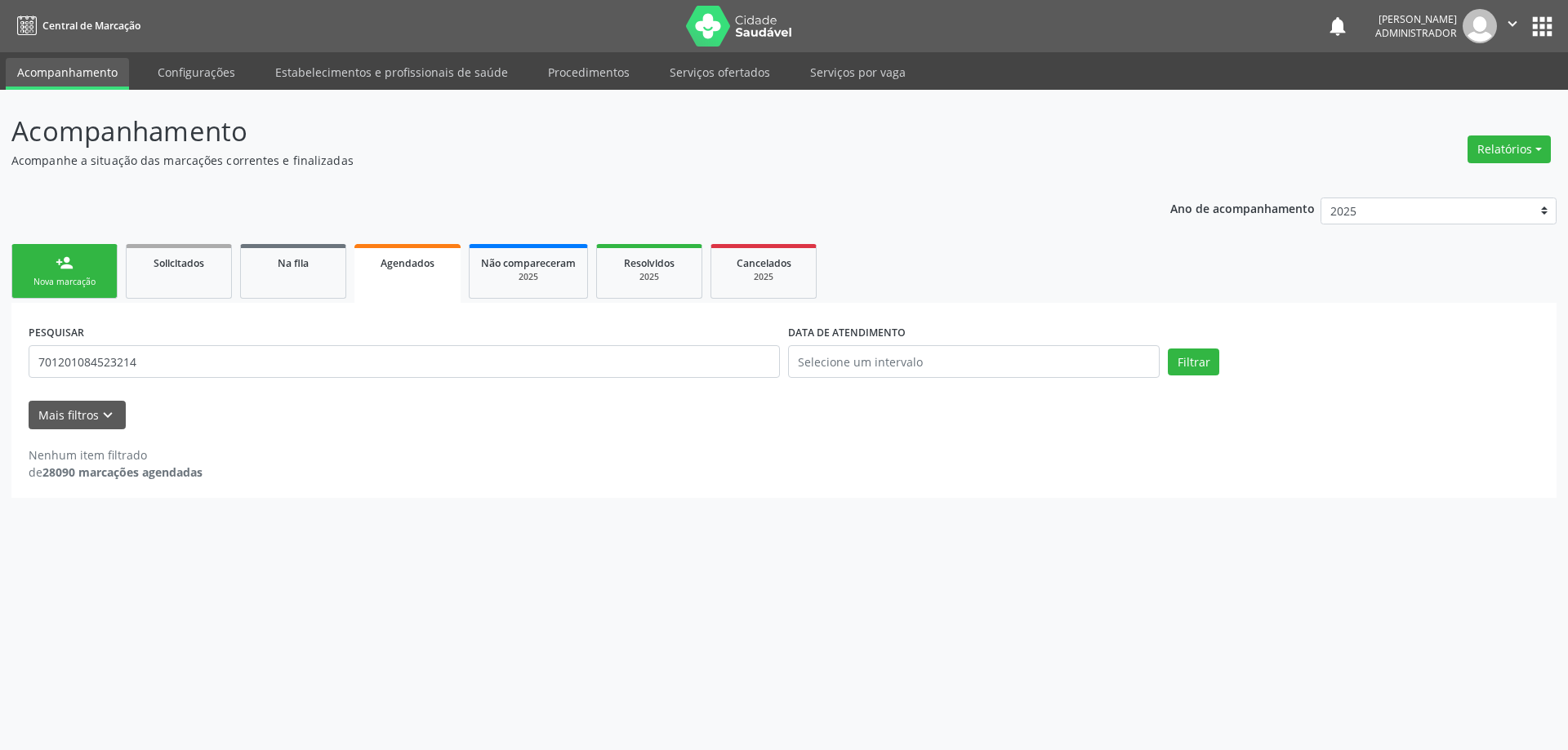
click at [92, 275] on link "person_add Nova marcação" at bounding box center [65, 271] width 106 height 55
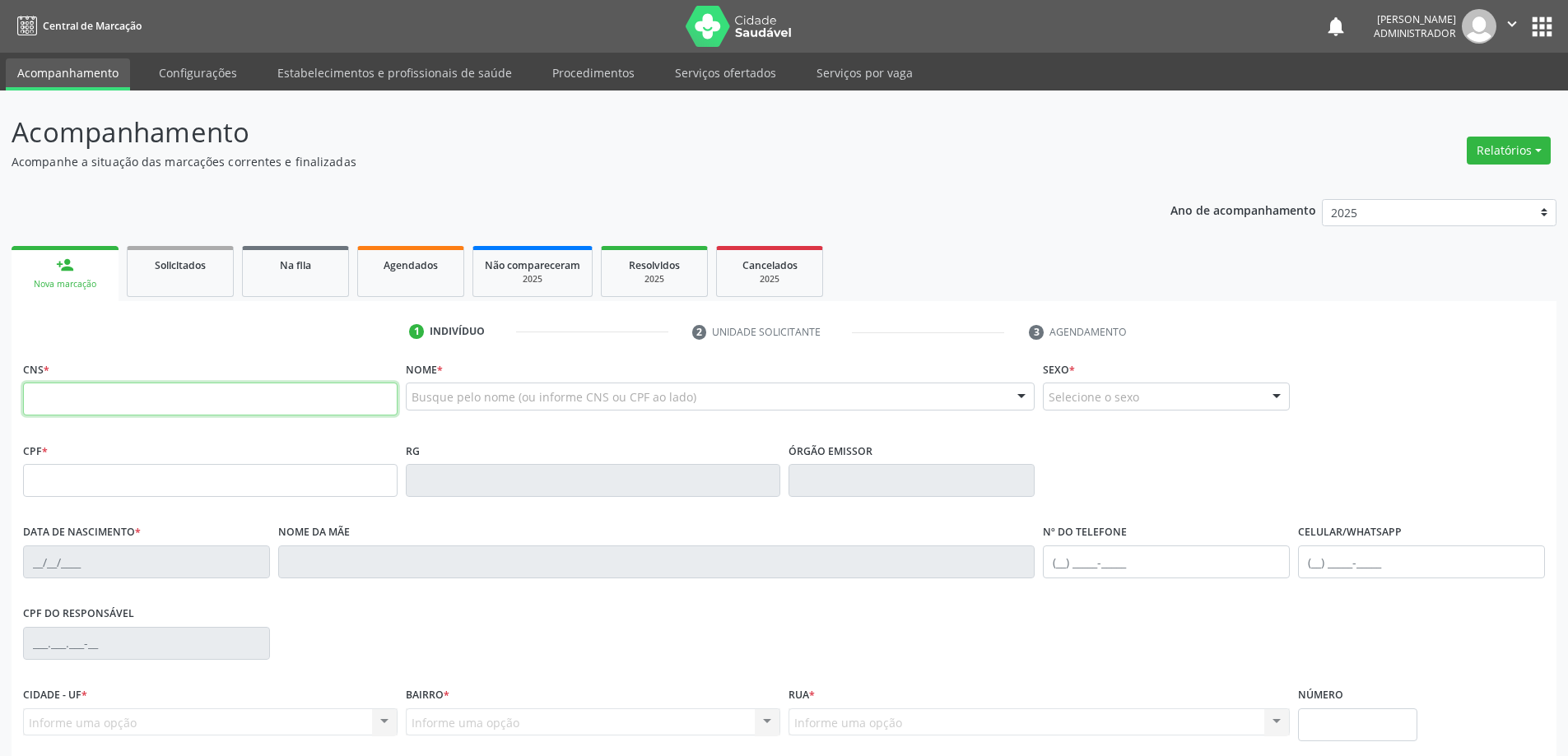
click at [255, 399] on input "text" at bounding box center [210, 399] width 374 height 33
type input "703 6080 9399 0937"
type input "14/11/1966"
type input "SN"
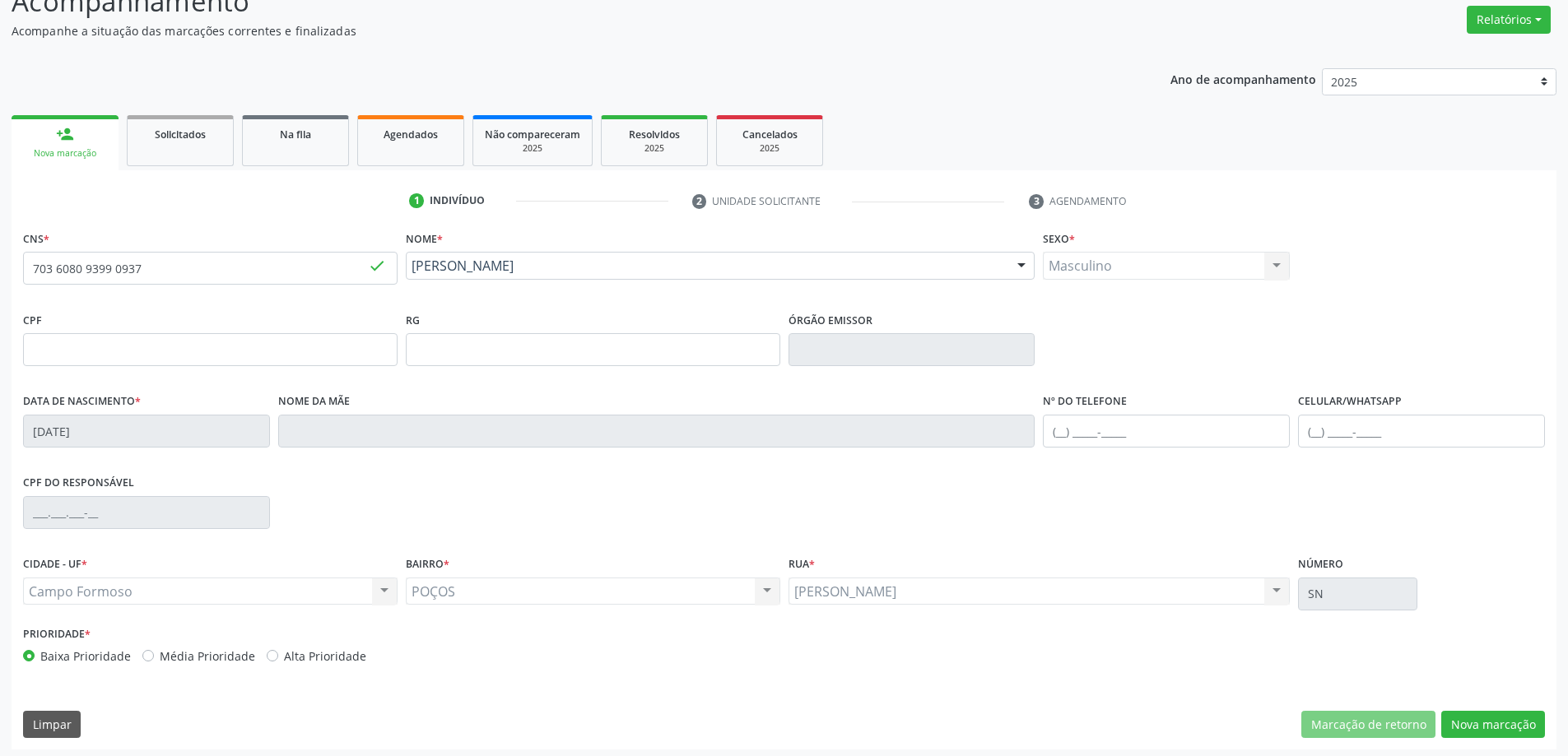
scroll to position [136, 0]
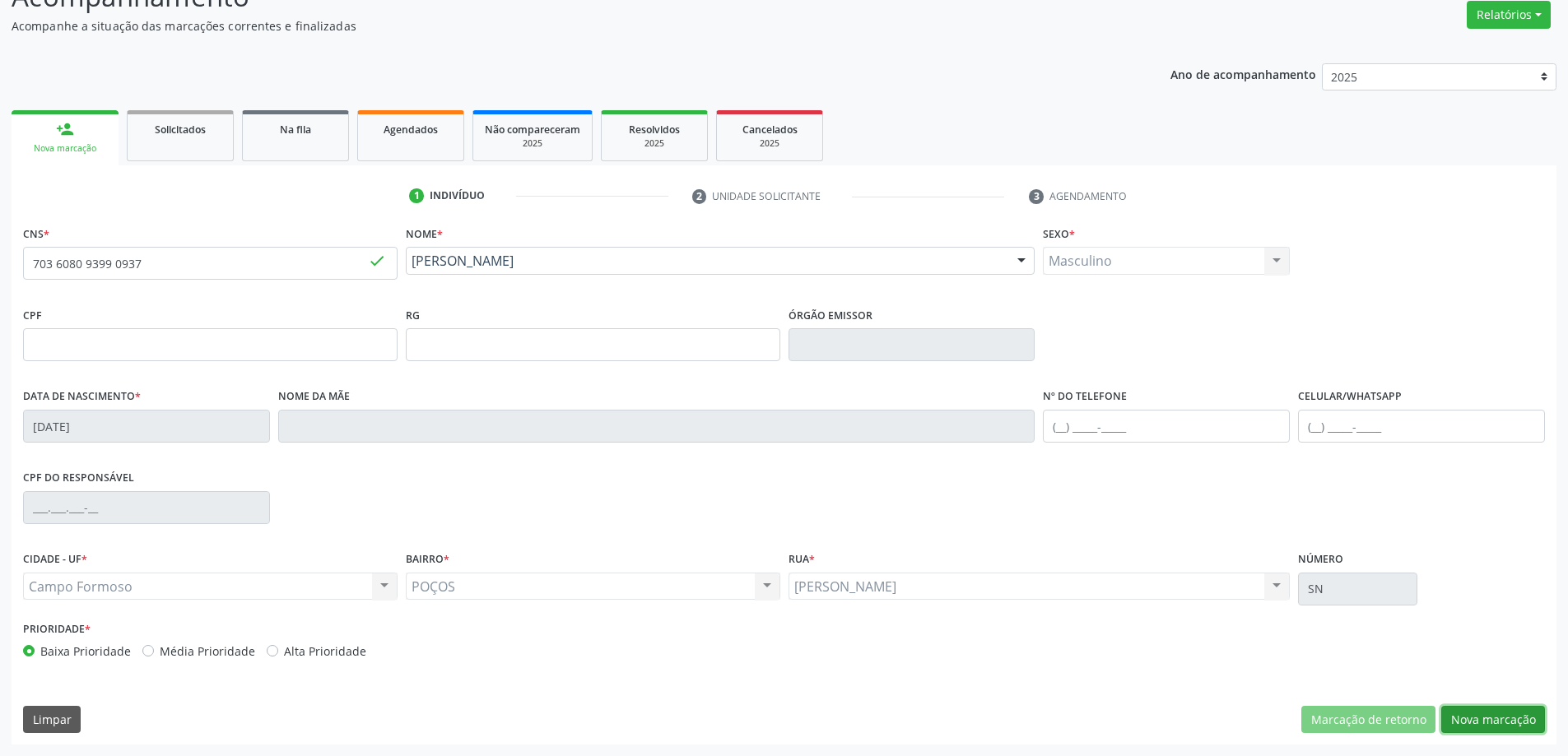
click at [1467, 714] on button "Nova marcação" at bounding box center [1493, 721] width 104 height 28
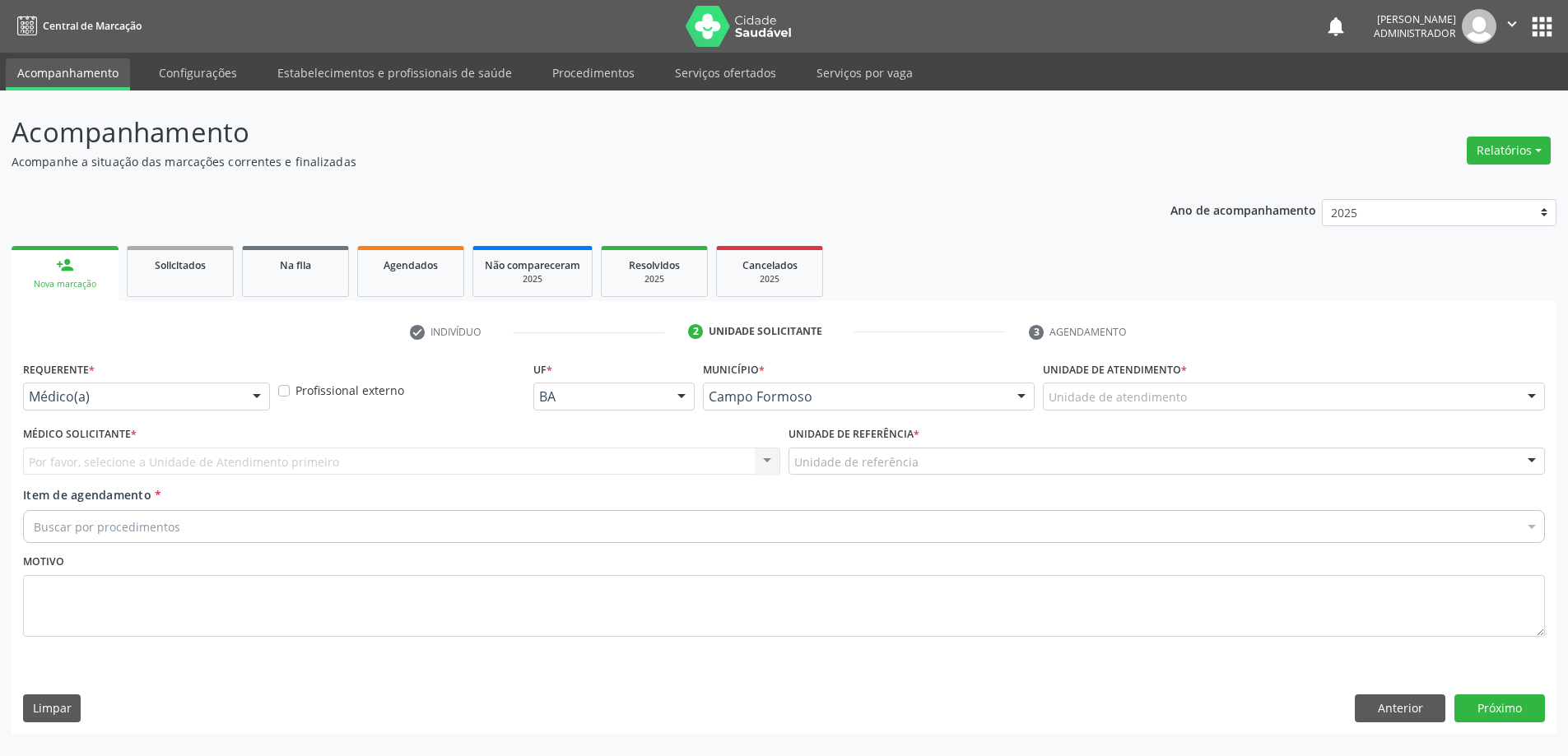
scroll to position [0, 0]
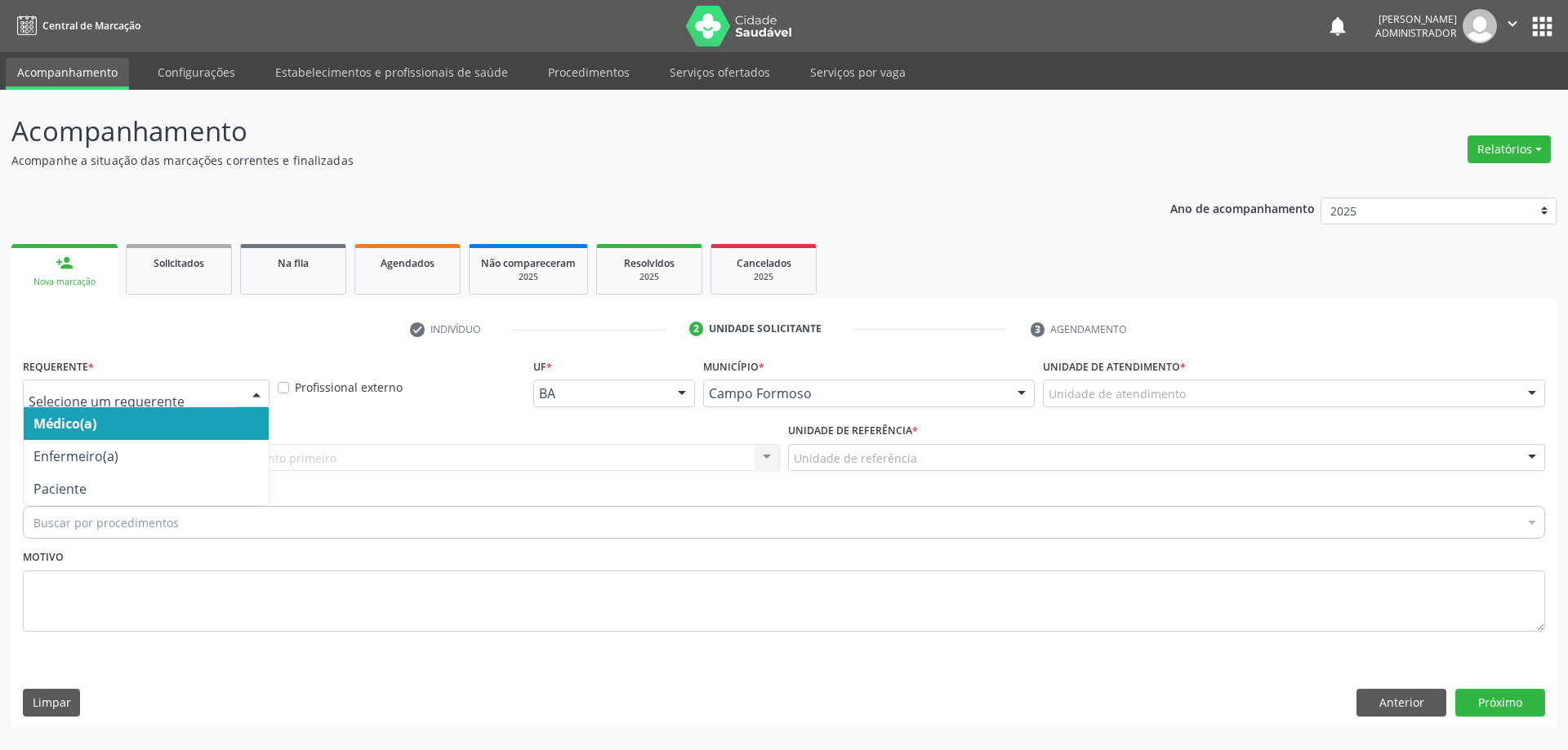
drag, startPoint x: 253, startPoint y: 391, endPoint x: 243, endPoint y: 415, distance: 26.0
click at [251, 392] on div at bounding box center [256, 394] width 25 height 28
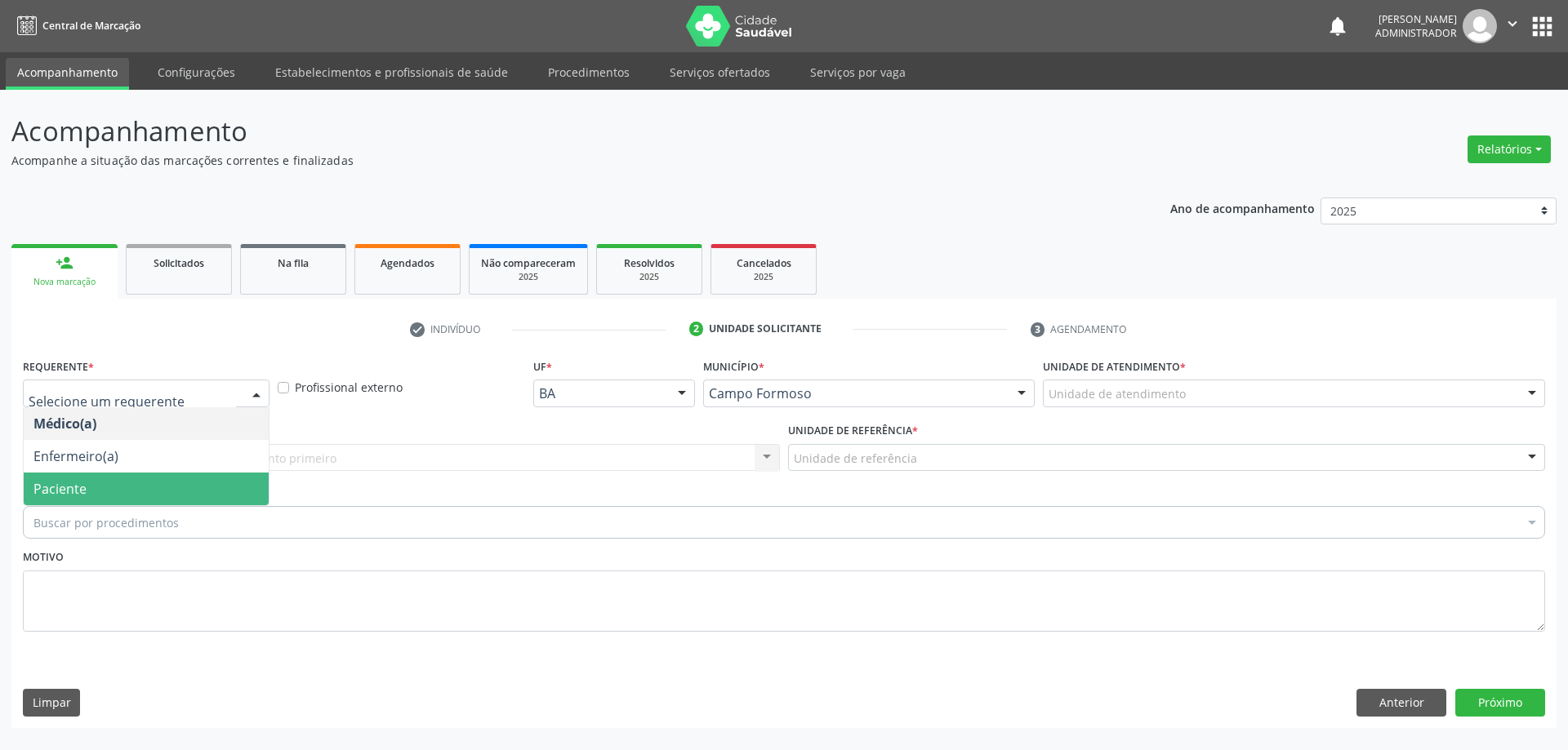
drag, startPoint x: 231, startPoint y: 487, endPoint x: 276, endPoint y: 478, distance: 45.9
click at [232, 488] on span "Paciente" at bounding box center [146, 489] width 245 height 33
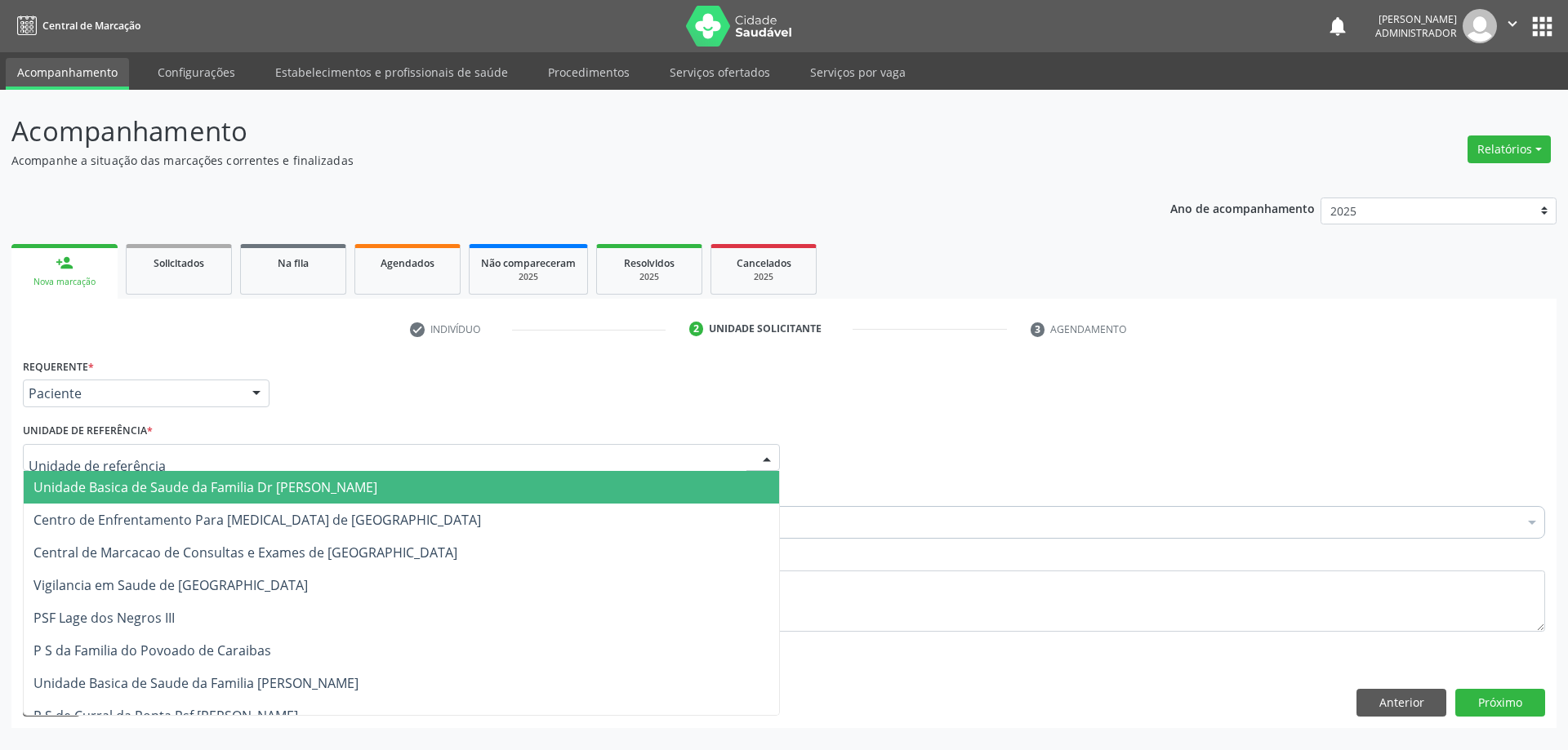
click at [762, 453] on div at bounding box center [766, 459] width 25 height 28
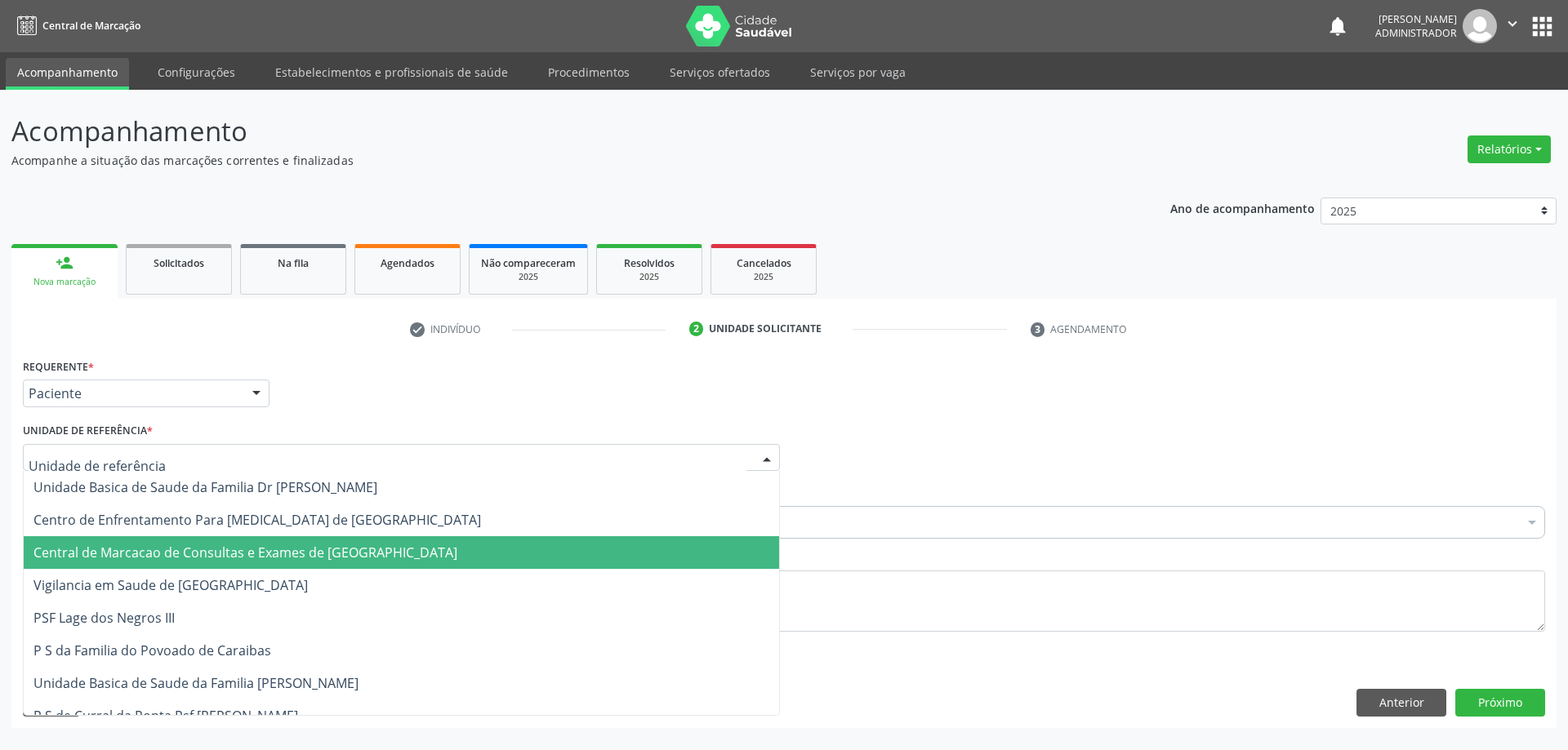
click at [689, 551] on span "Central de Marcacao de Consultas e Exames de Campo Formoso" at bounding box center [401, 553] width 755 height 33
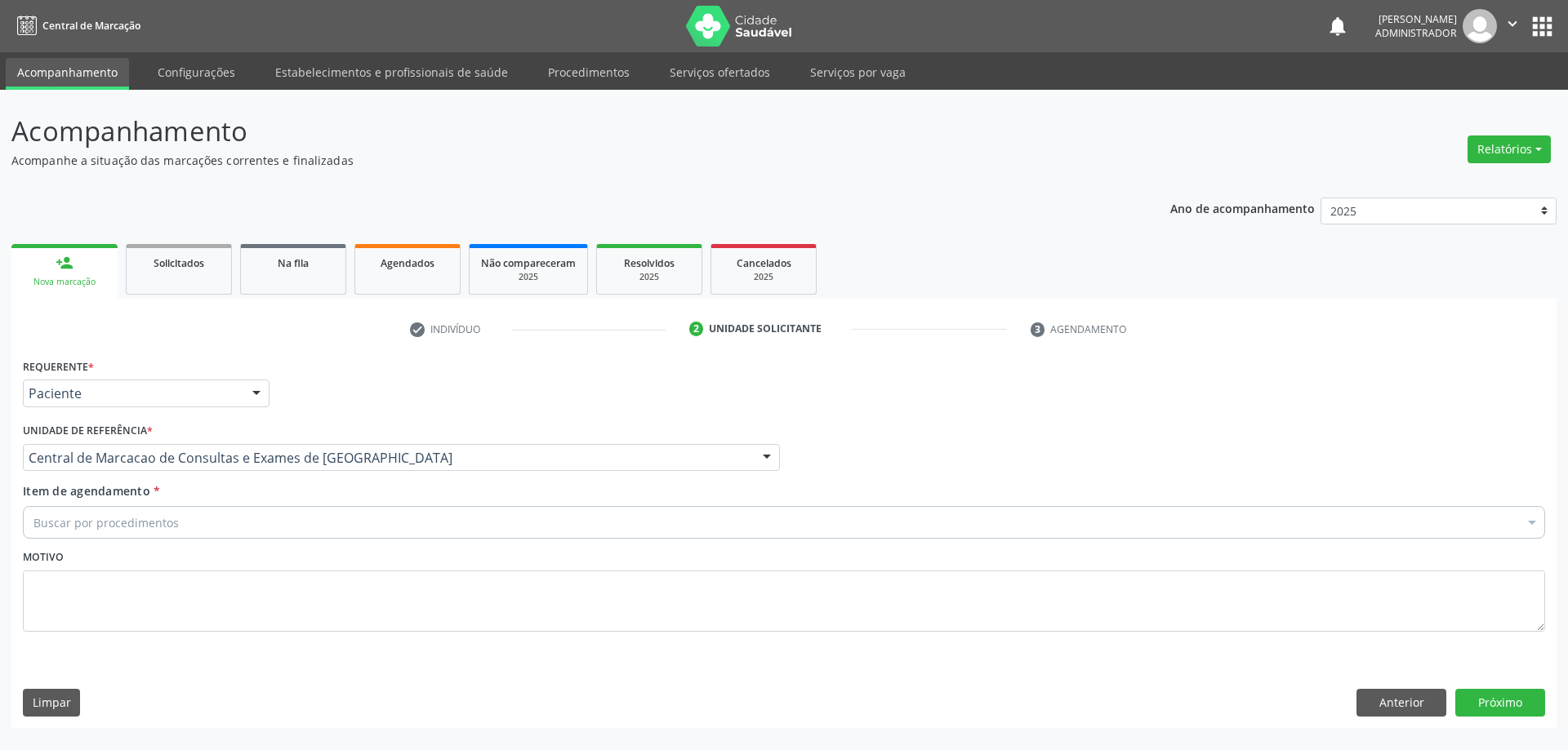
click at [691, 533] on div "Buscar por procedimentos" at bounding box center [784, 523] width 1522 height 33
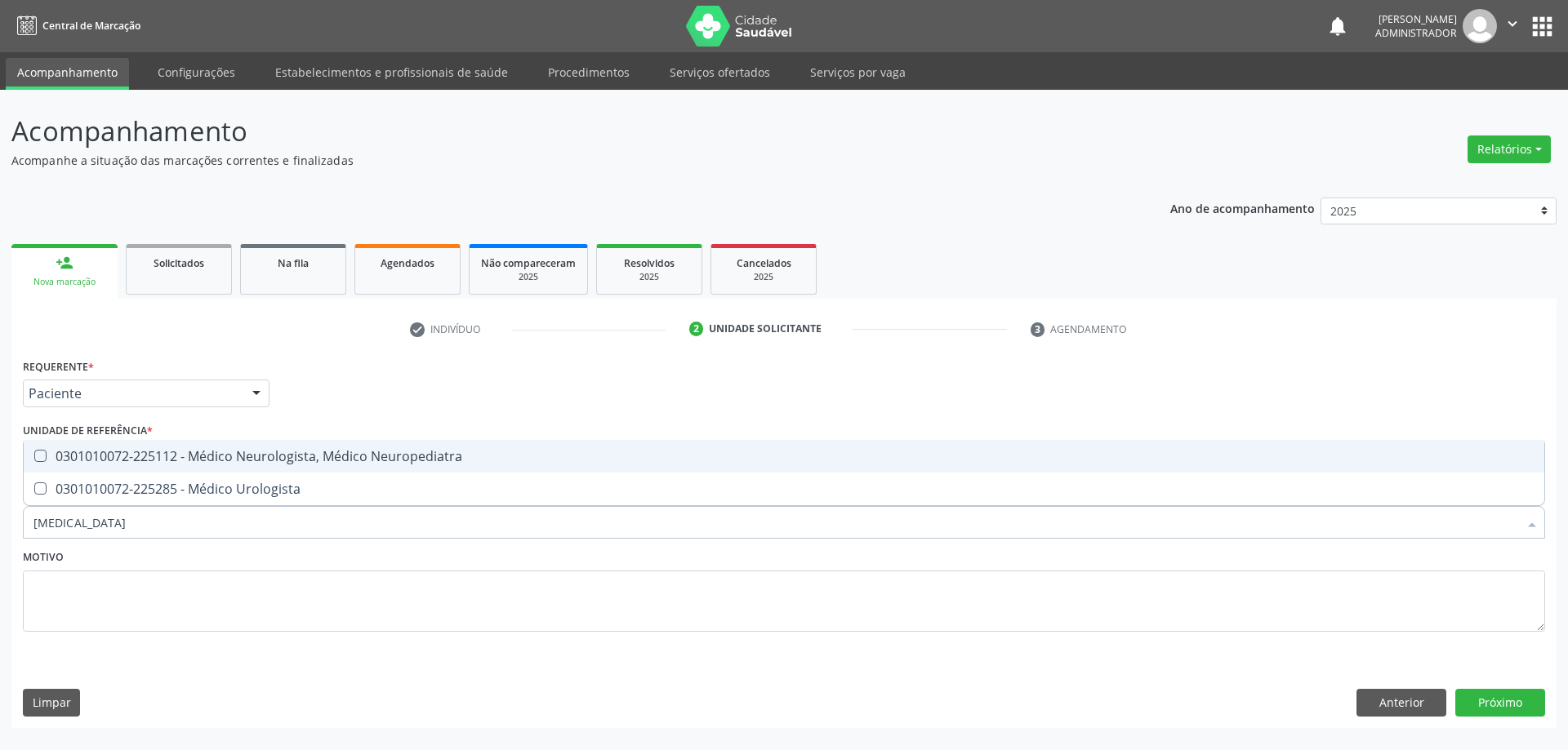
type input "urologista"
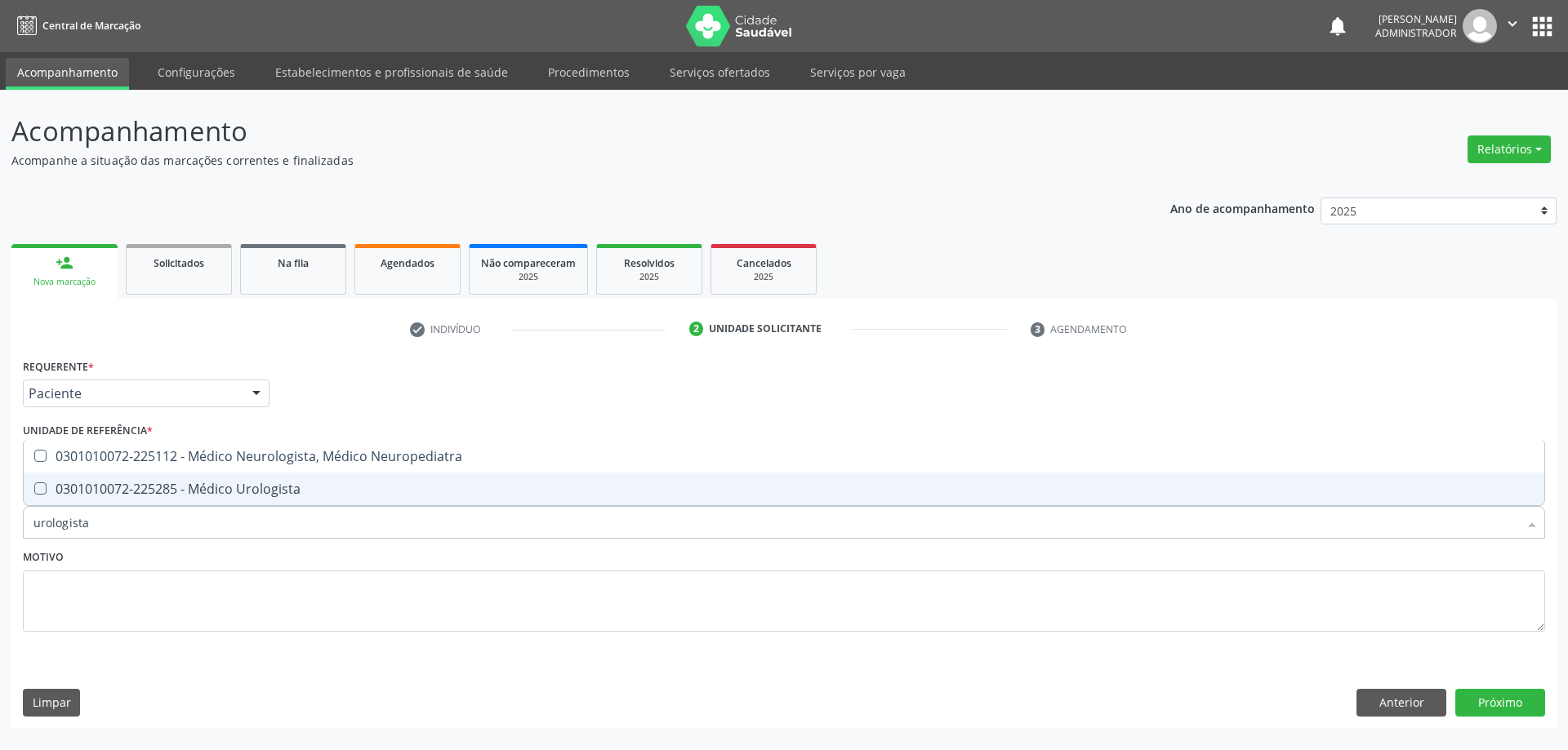
click at [677, 501] on span "0301010072-225285 - Médico Urologista" at bounding box center [784, 489] width 1521 height 33
checkbox Urologista "true"
click at [1471, 712] on button "Próximo" at bounding box center [1500, 703] width 90 height 28
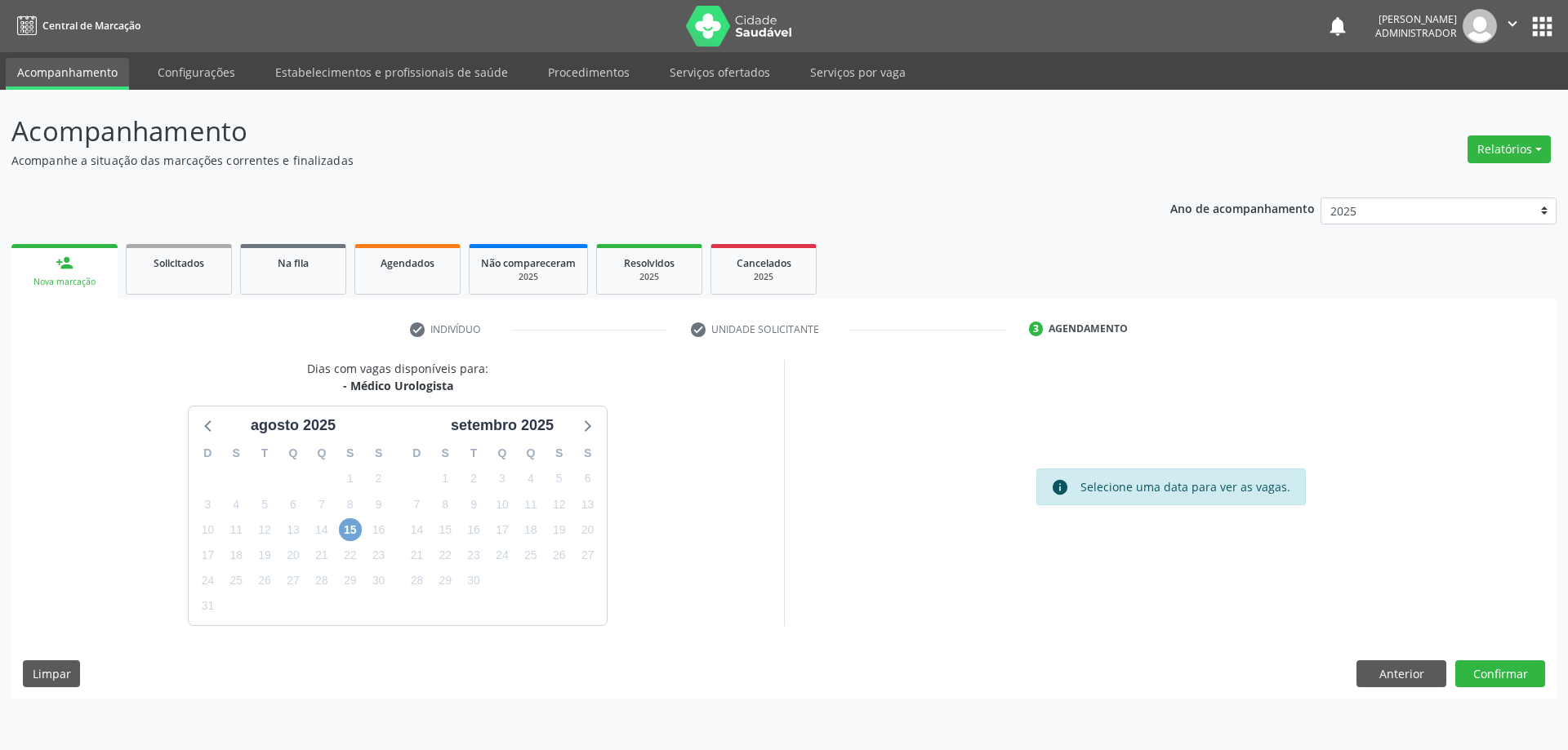
click at [352, 535] on span "15" at bounding box center [350, 530] width 23 height 23
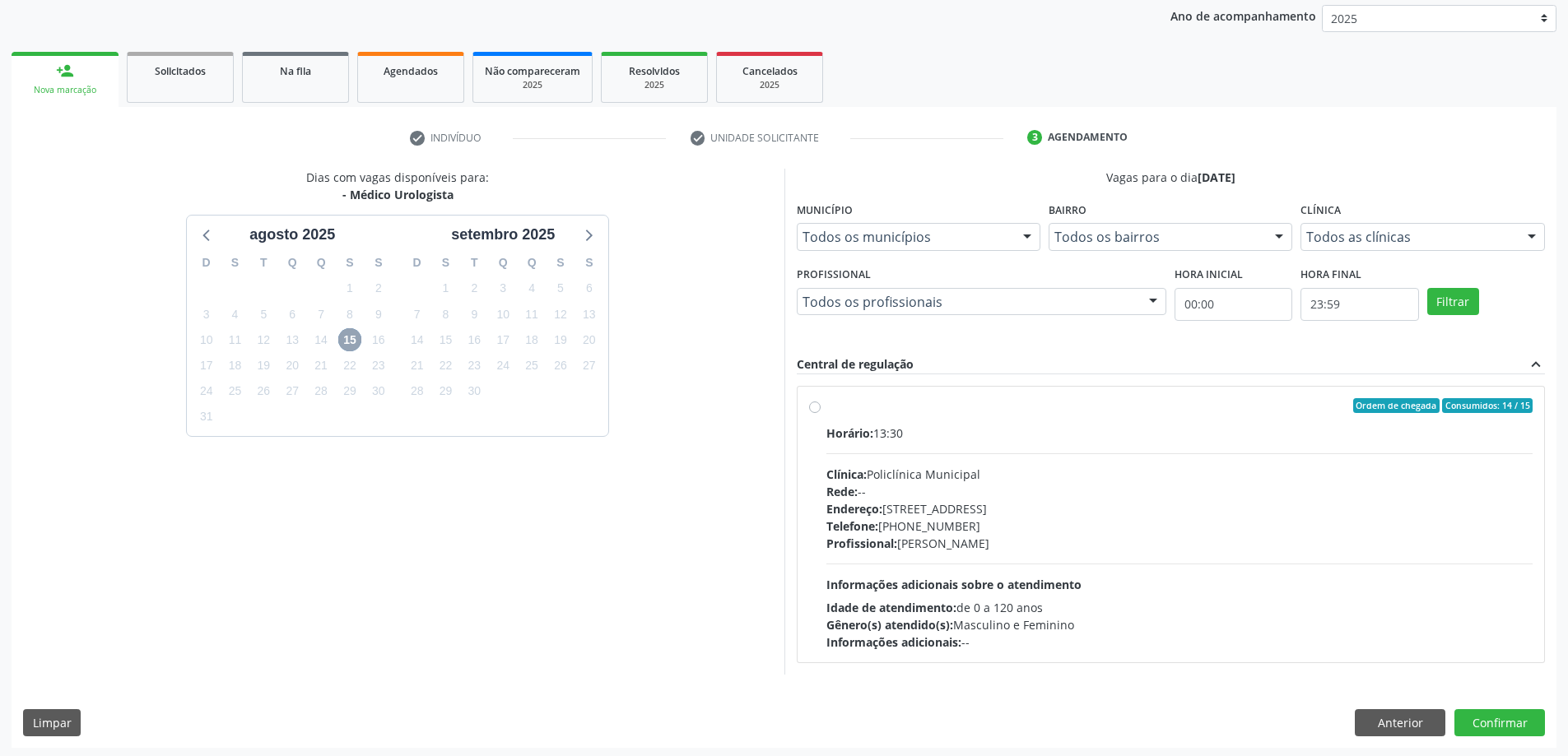
scroll to position [198, 0]
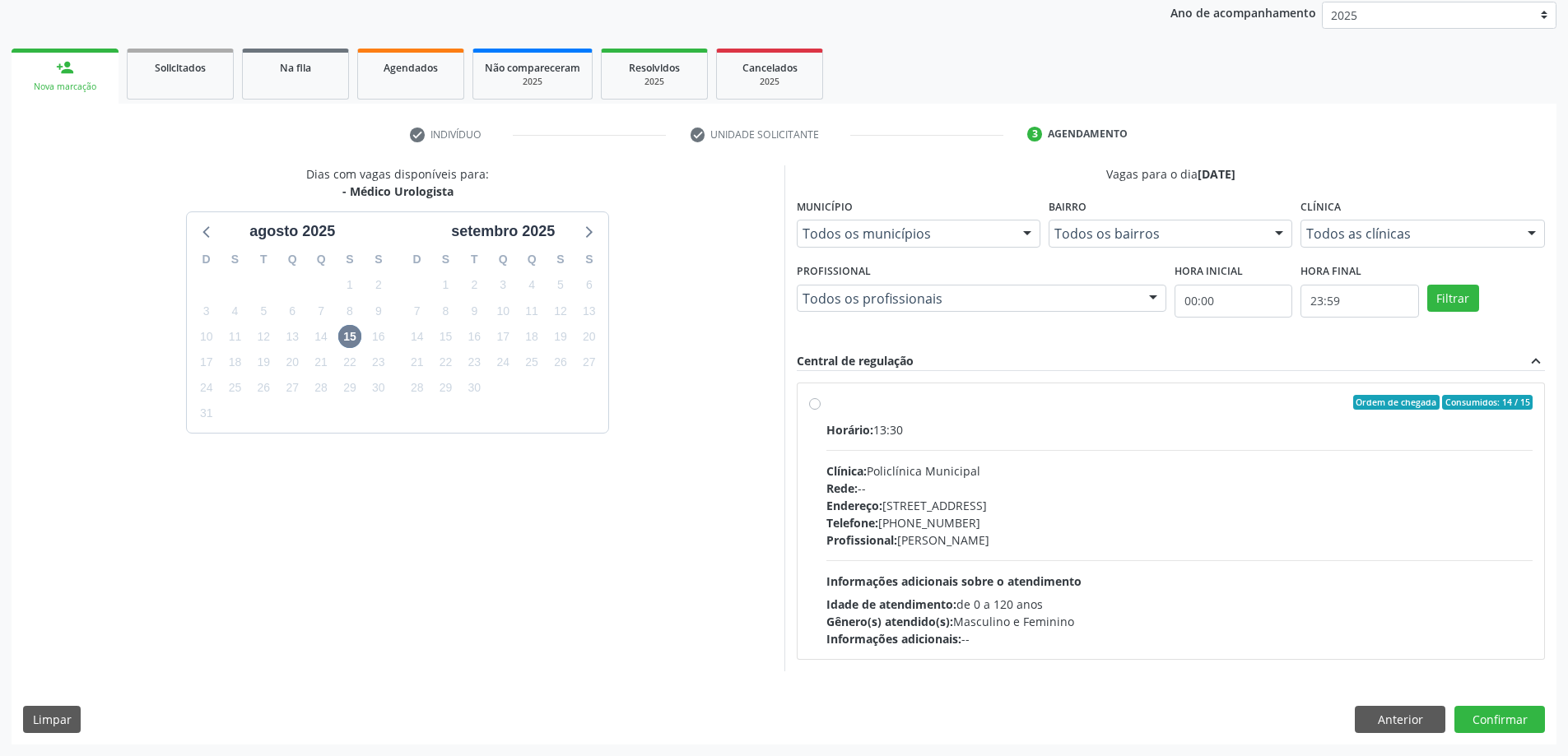
click at [826, 407] on label "Ordem de chegada Consumidos: 14 / 15 Horário: 13:30 Clínica: Policlínica Munici…" at bounding box center [1179, 521] width 707 height 252
click at [815, 407] on input "Ordem de chegada Consumidos: 14 / 15 Horário: 13:30 Clínica: Policlínica Munici…" at bounding box center [815, 402] width 12 height 15
radio input "true"
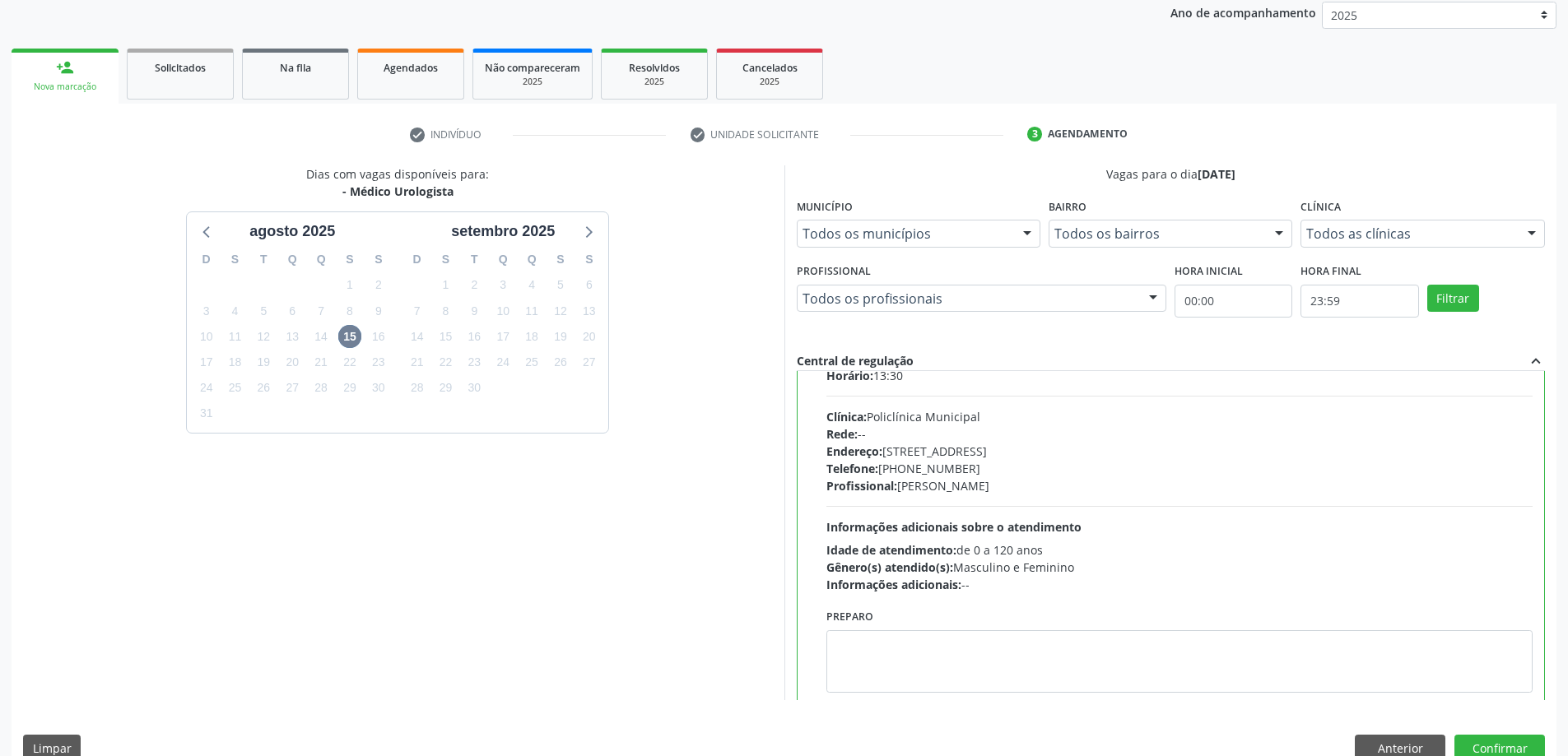
scroll to position [82, 0]
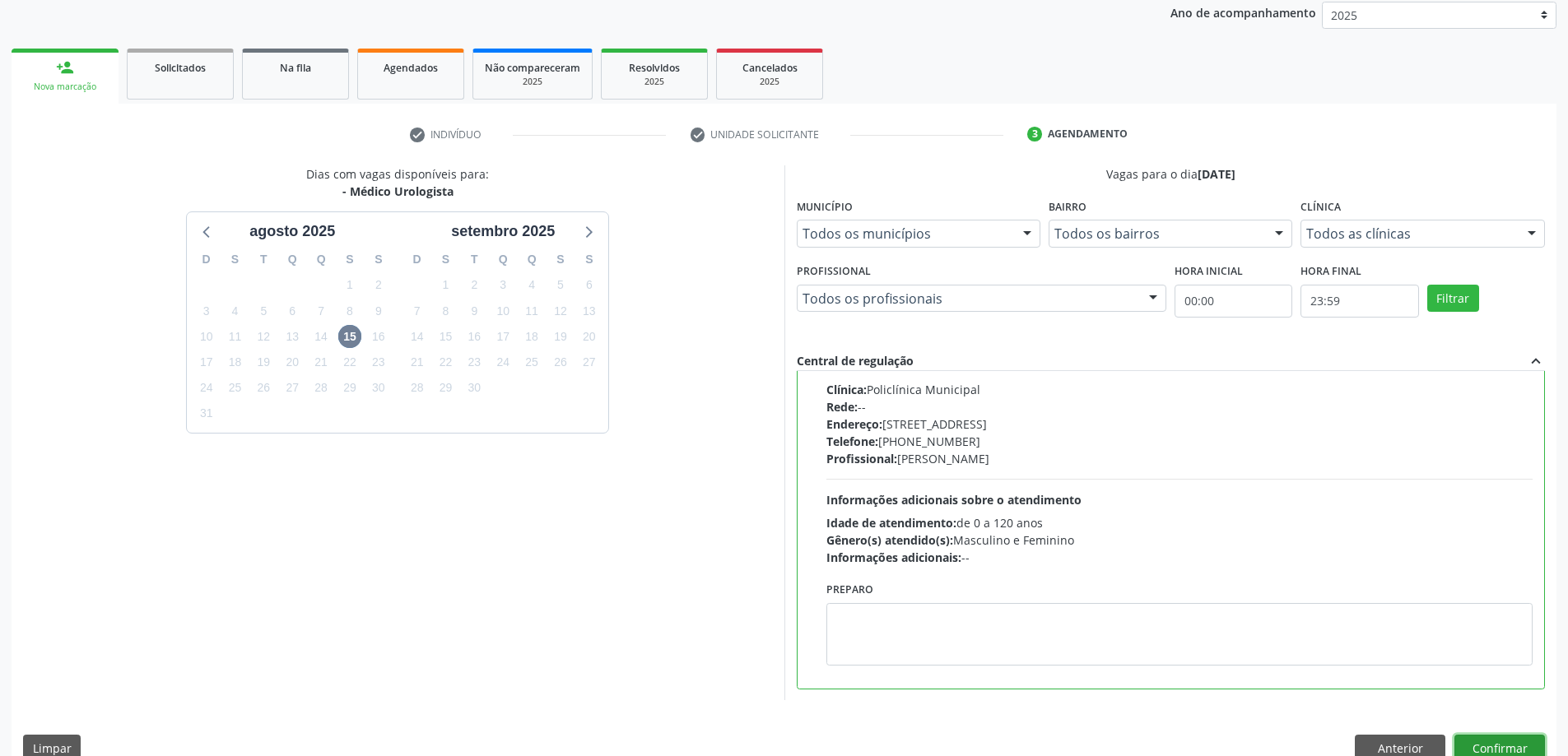
click at [1487, 748] on button "Confirmar" at bounding box center [1500, 749] width 91 height 28
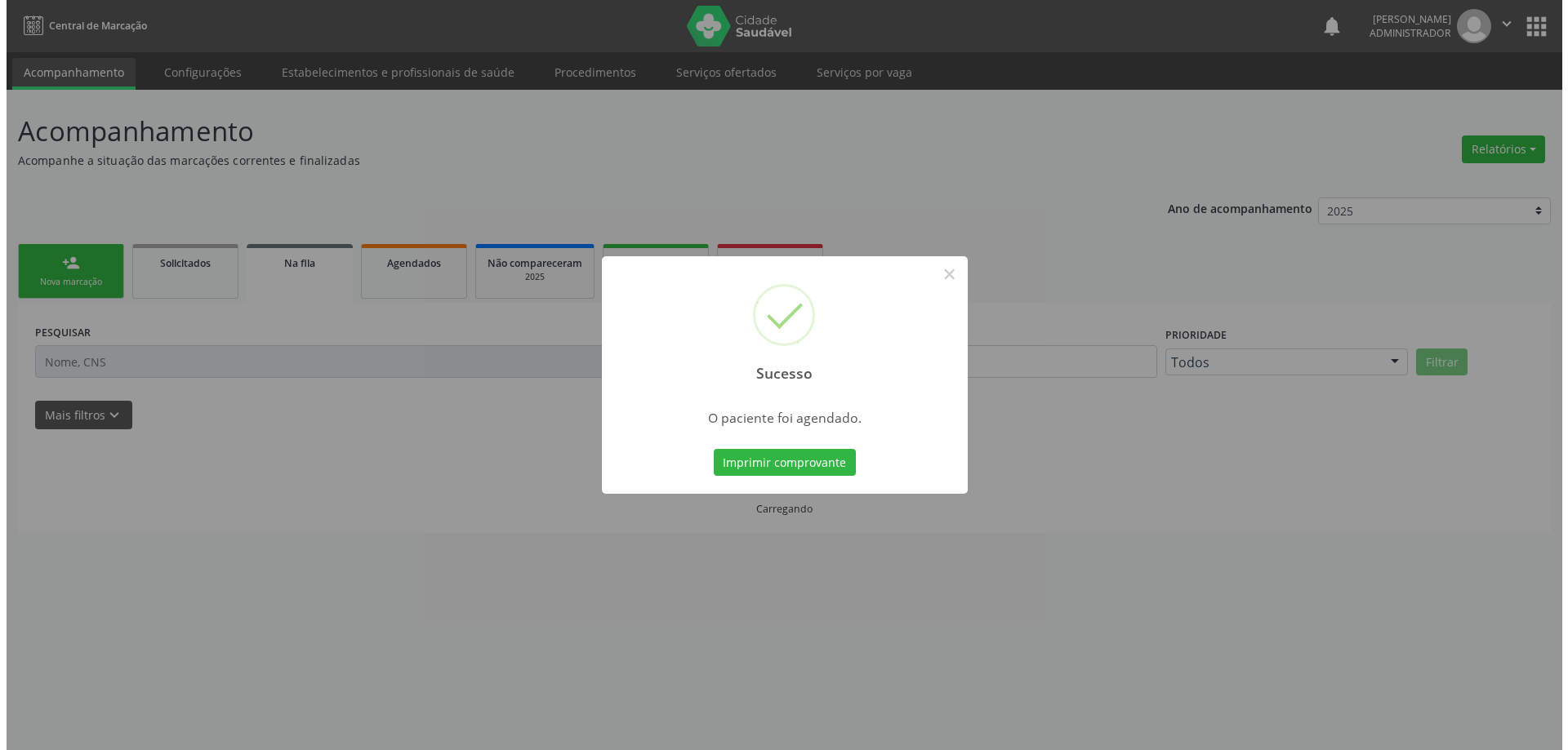
scroll to position [0, 0]
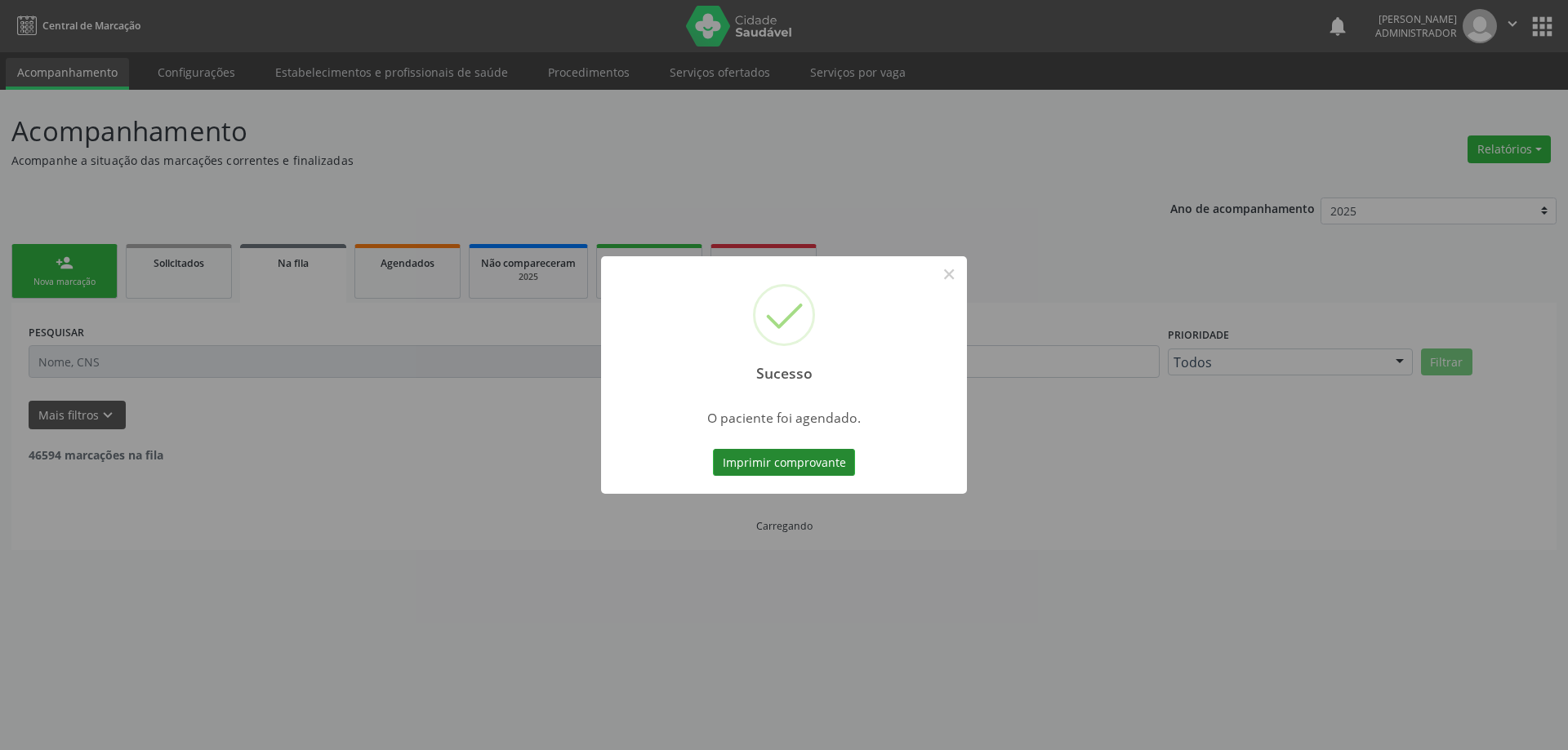
click at [775, 456] on button "Imprimir comprovante" at bounding box center [784, 463] width 142 height 28
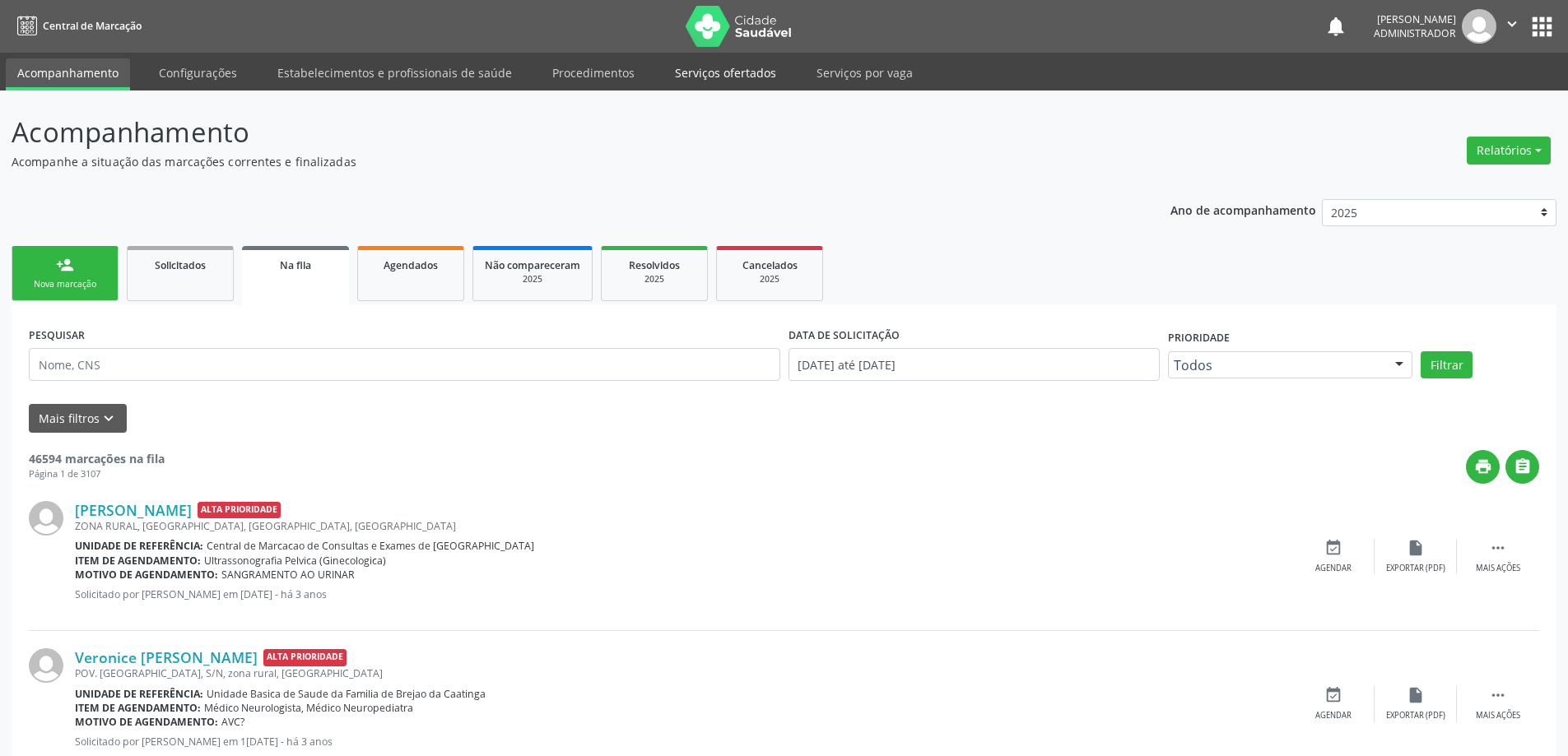
click at [716, 61] on link "Serviços ofertados" at bounding box center [725, 73] width 124 height 29
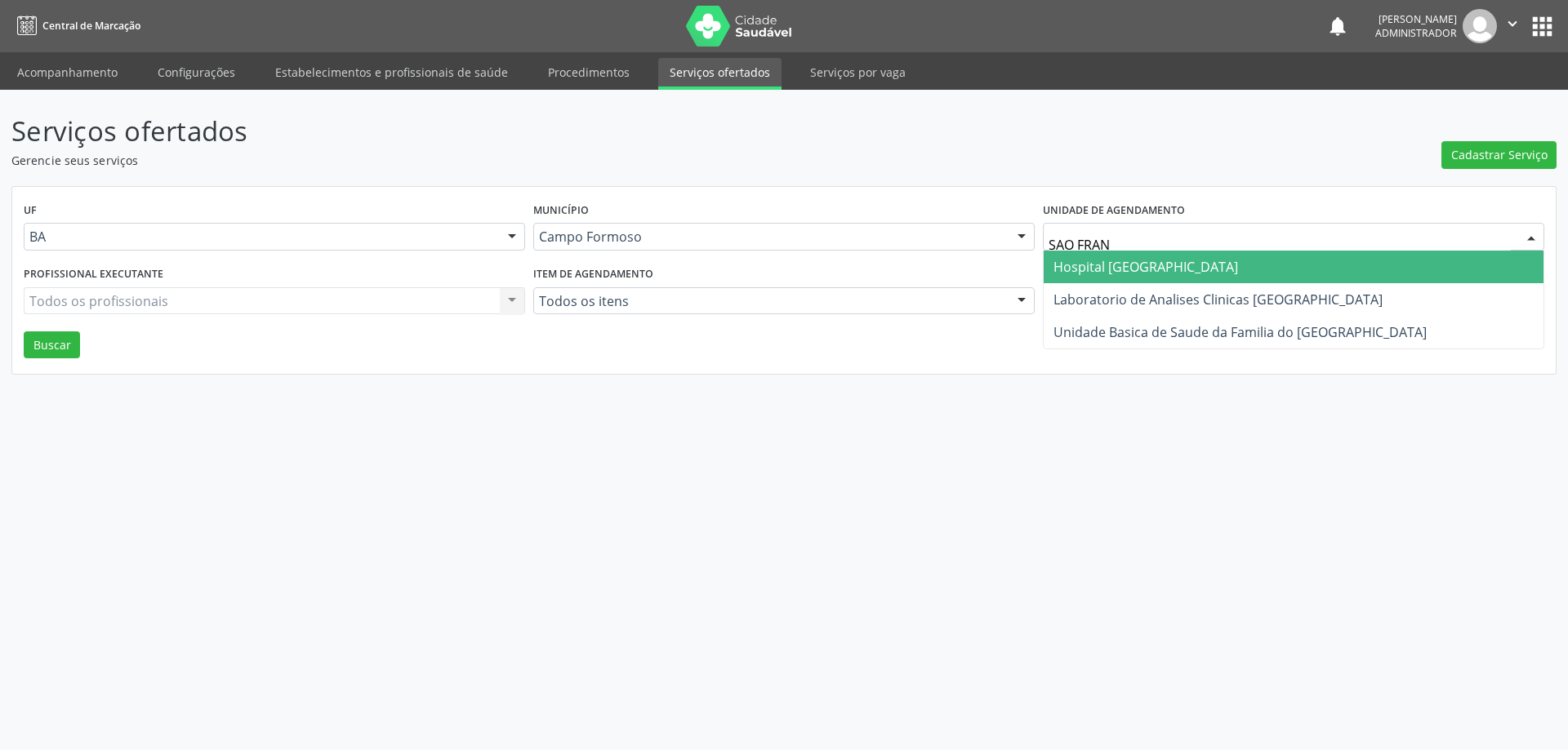
type input "SAO FRANC"
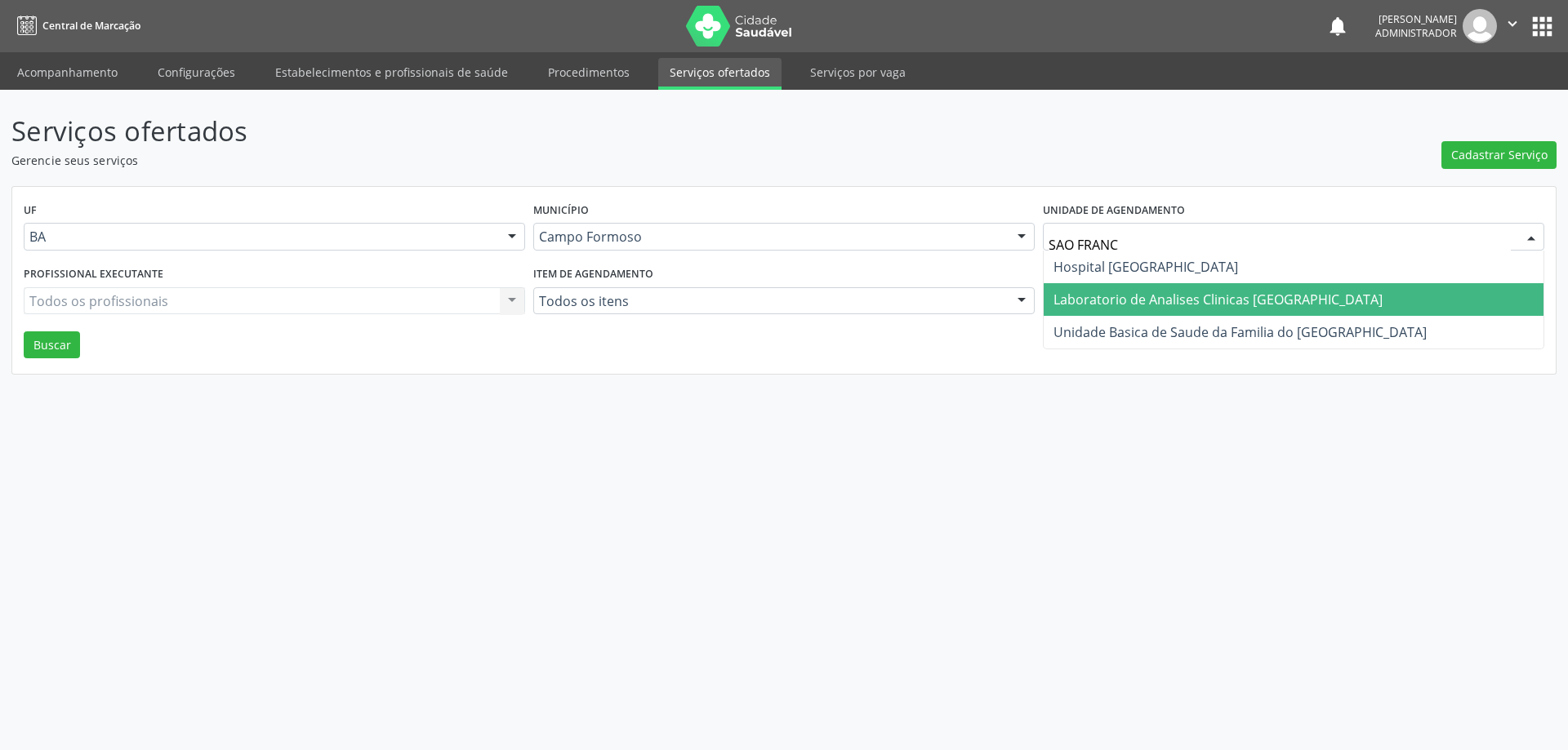
click at [1103, 300] on span "Laboratorio de Analises Clinicas Sao Francisco" at bounding box center [1218, 299] width 329 height 18
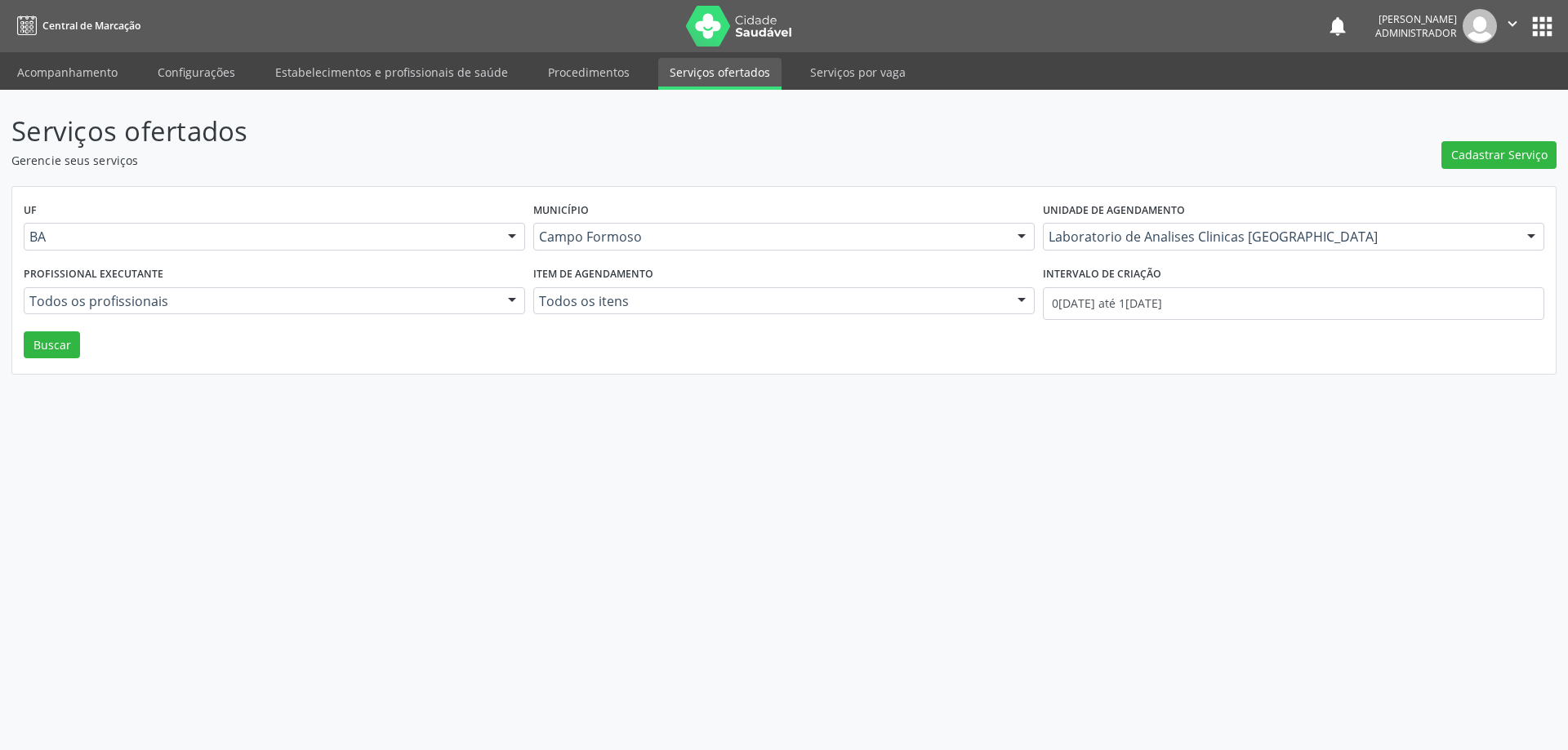
click at [505, 299] on div at bounding box center [512, 302] width 25 height 28
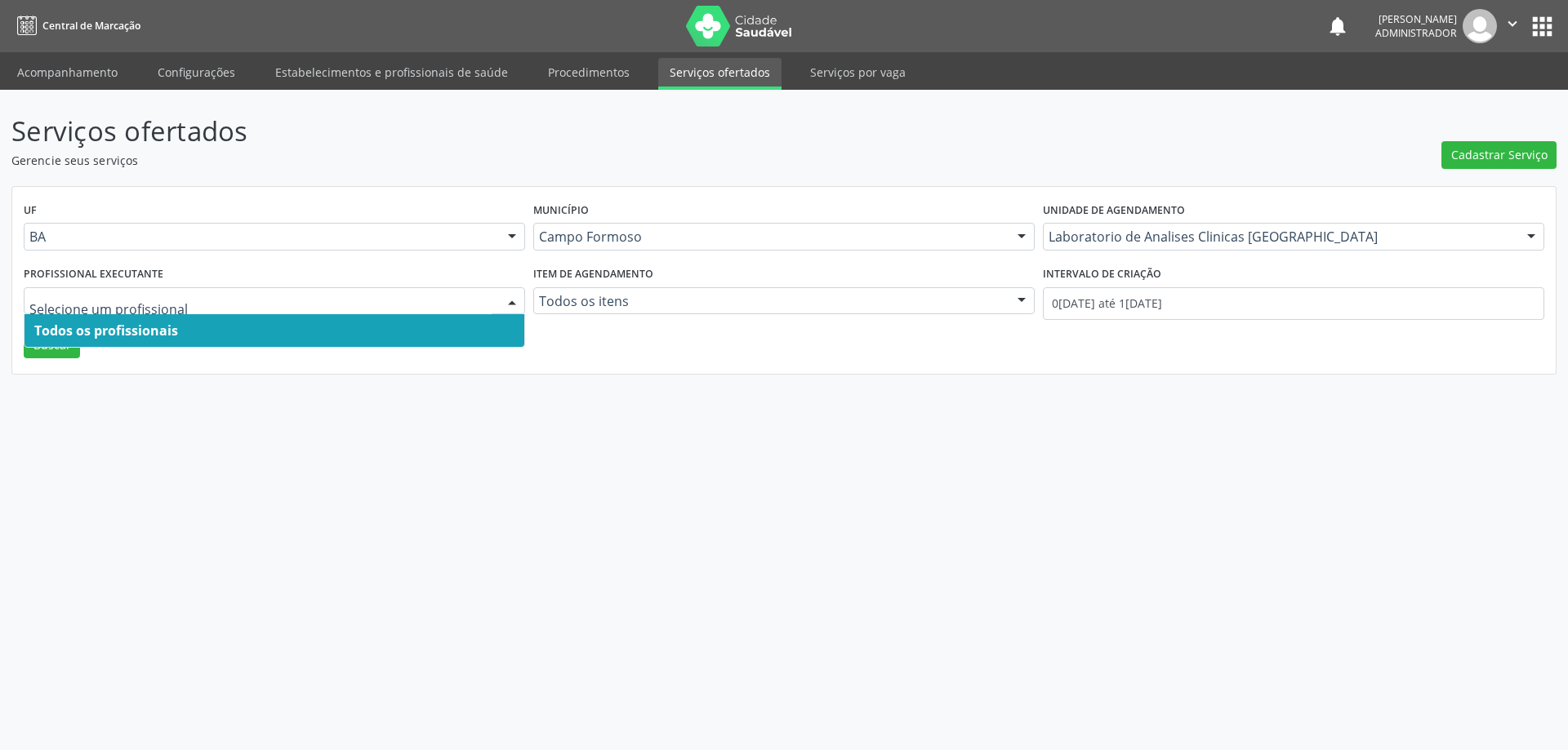
click at [474, 330] on span "Todos os profissionais" at bounding box center [274, 330] width 500 height 33
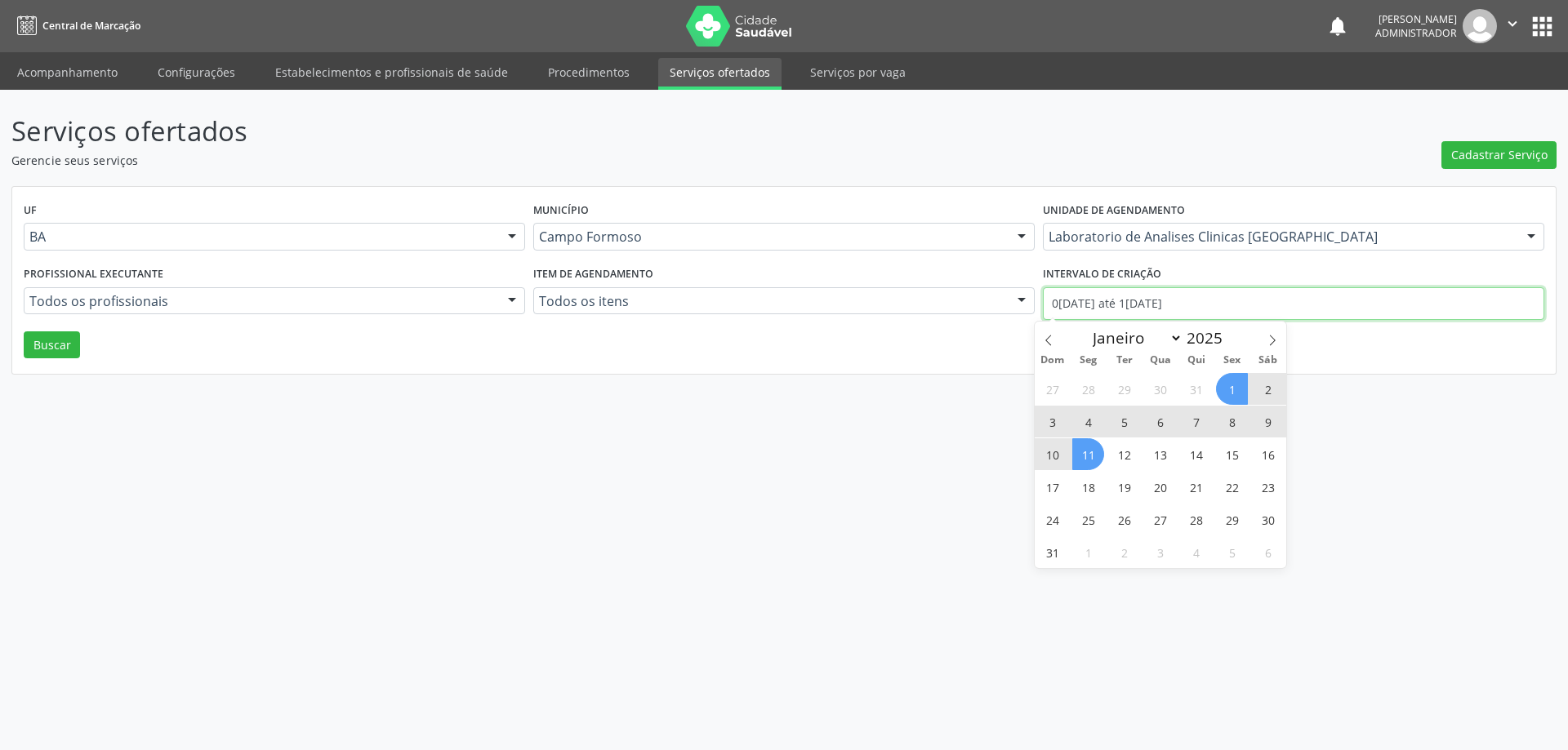
click at [1076, 303] on input "01/08/2025 até 11/08/2025" at bounding box center [1293, 303] width 501 height 33
click at [1048, 341] on icon at bounding box center [1049, 340] width 11 height 11
select select "6"
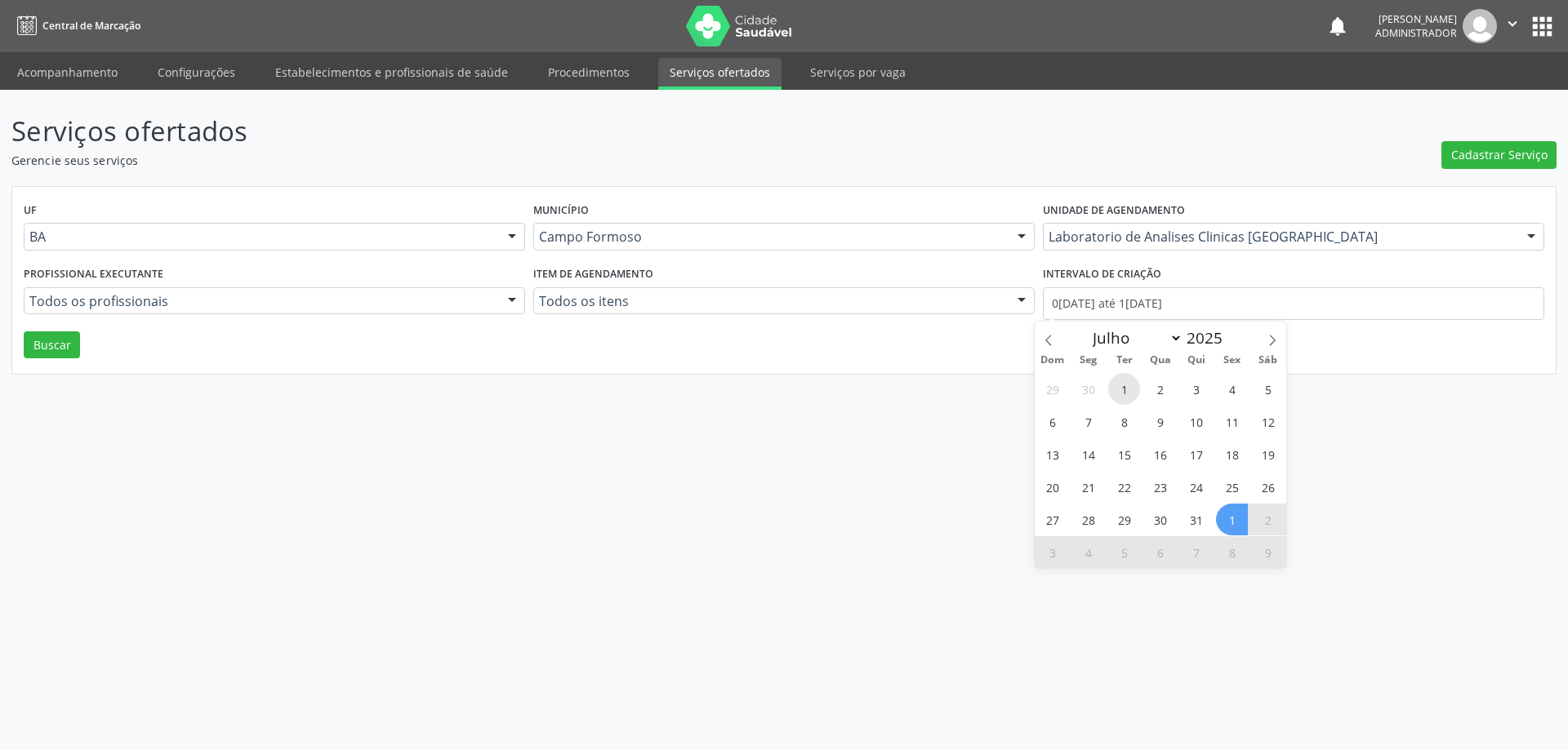
click at [1120, 386] on span "1" at bounding box center [1124, 388] width 32 height 32
type input "01/07/2025"
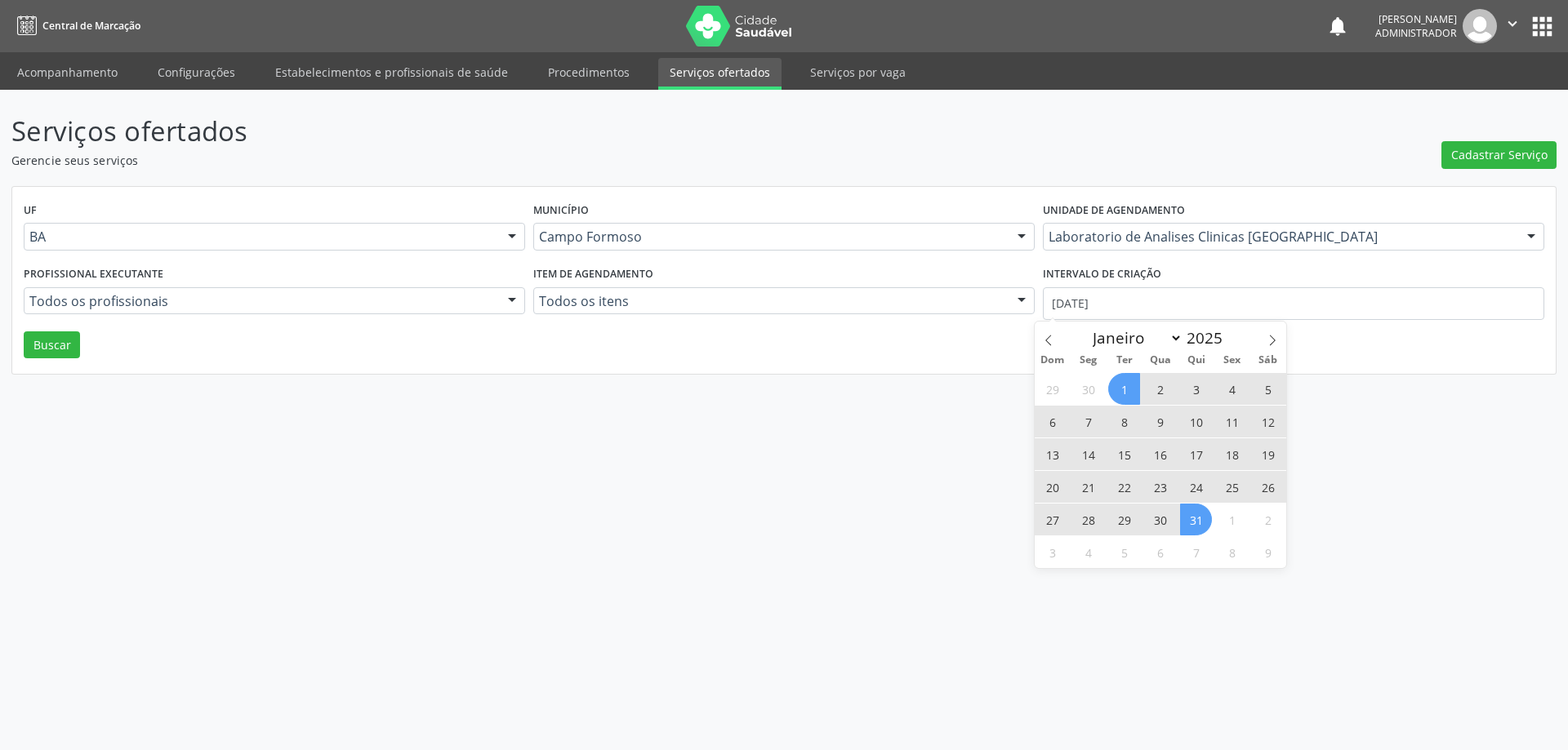
click at [1188, 520] on span "31" at bounding box center [1195, 519] width 32 height 32
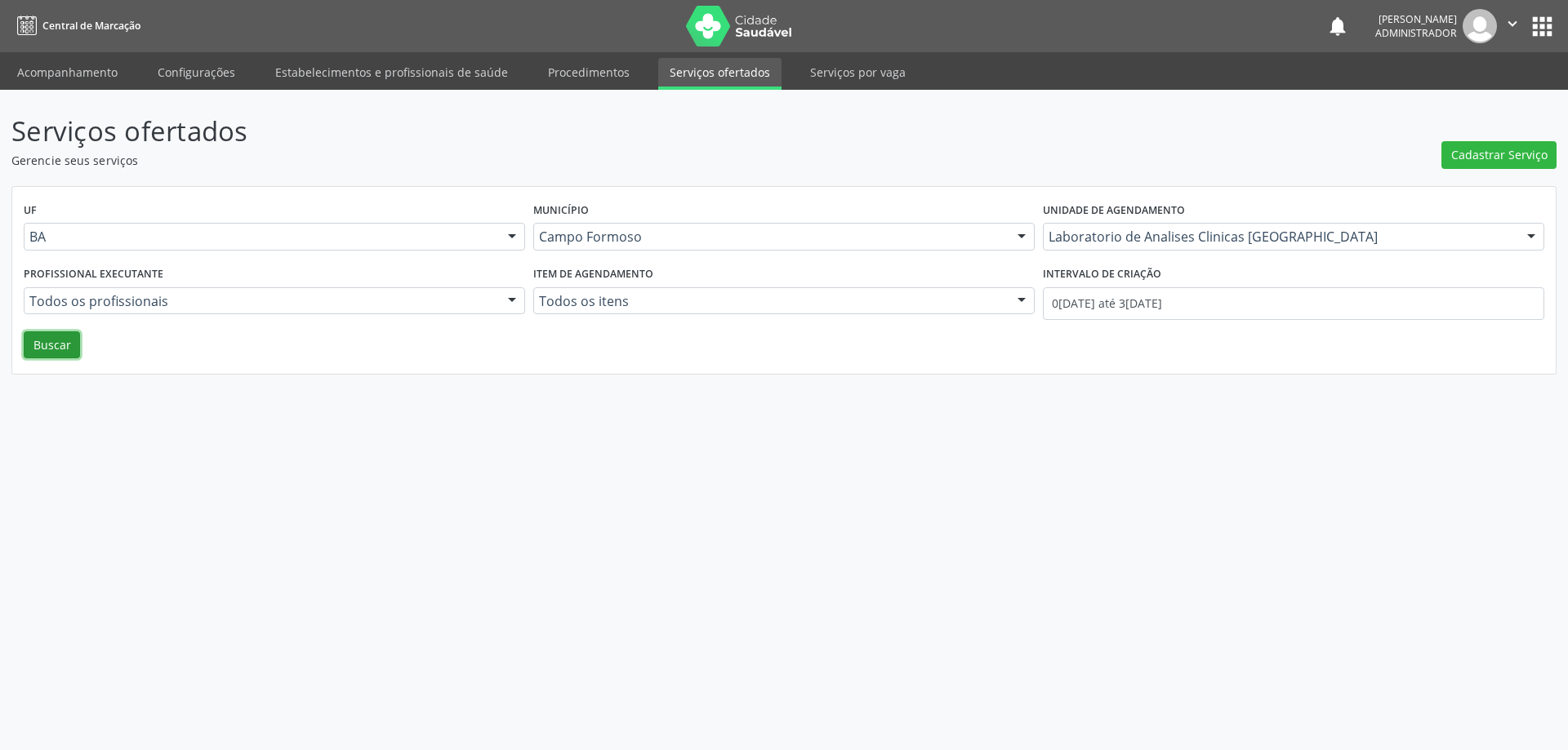
click at [58, 348] on button "Buscar" at bounding box center [52, 345] width 56 height 28
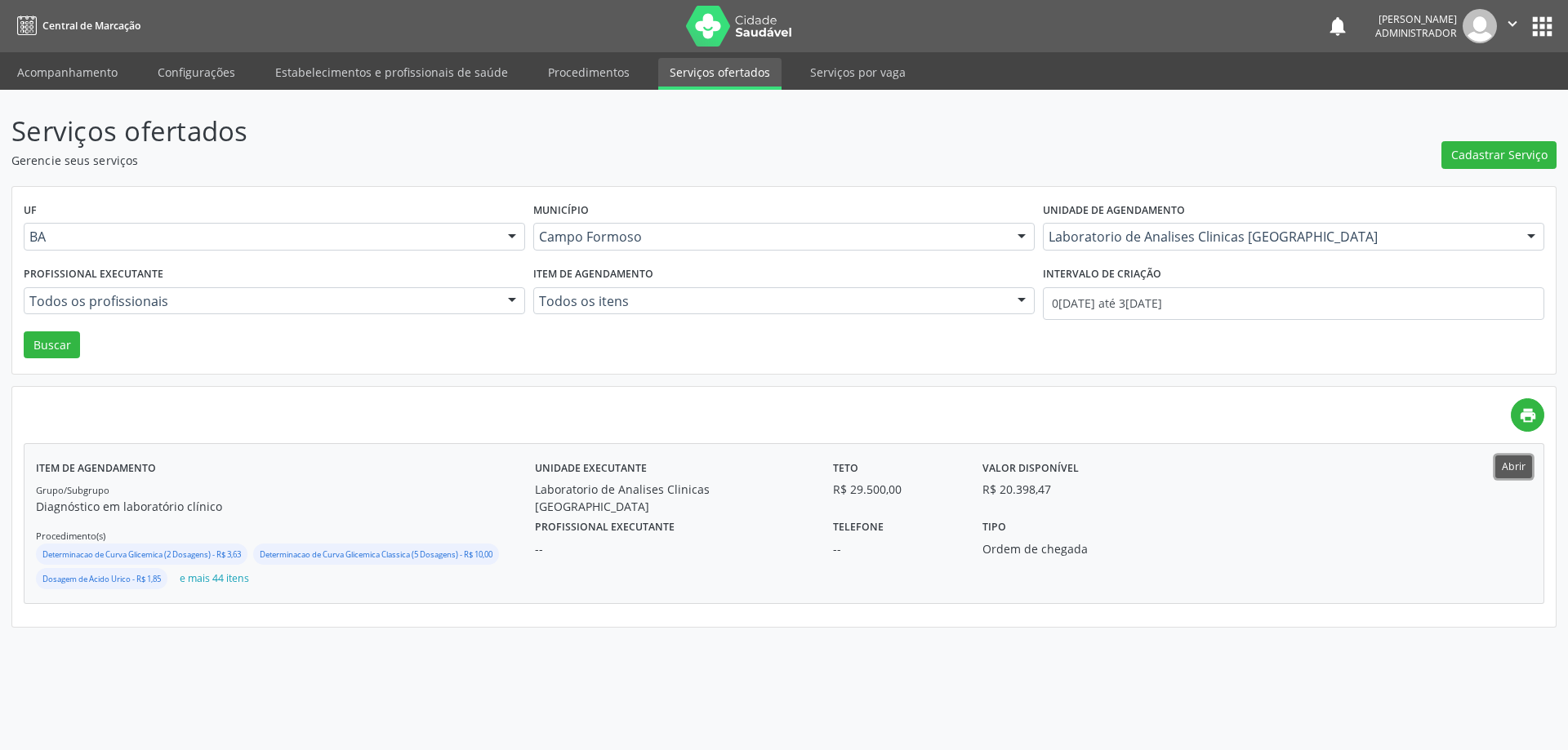
click at [1522, 460] on button "Abrir" at bounding box center [1513, 466] width 37 height 22
click at [1514, 469] on button "Abrir" at bounding box center [1513, 466] width 37 height 22
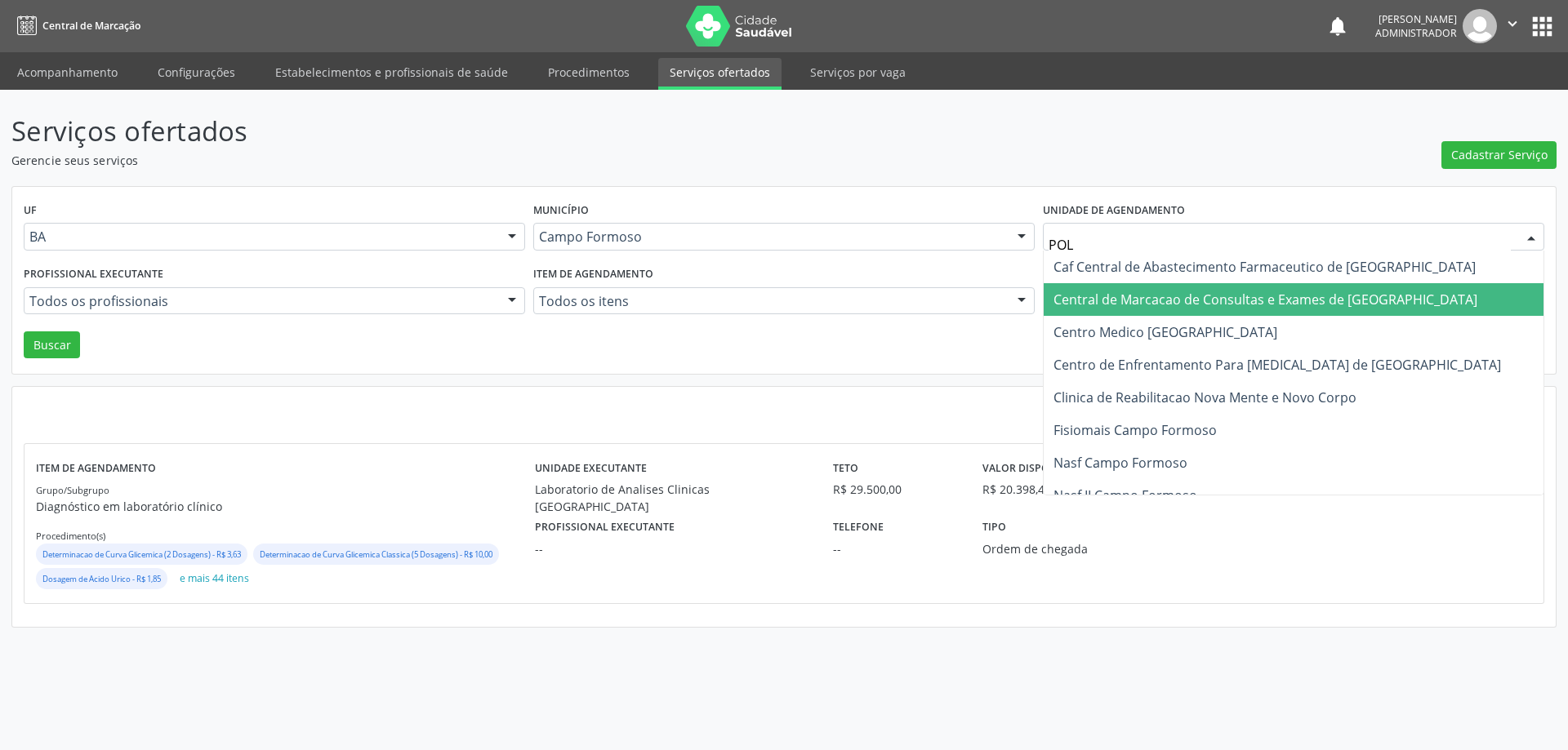
type input "POLI"
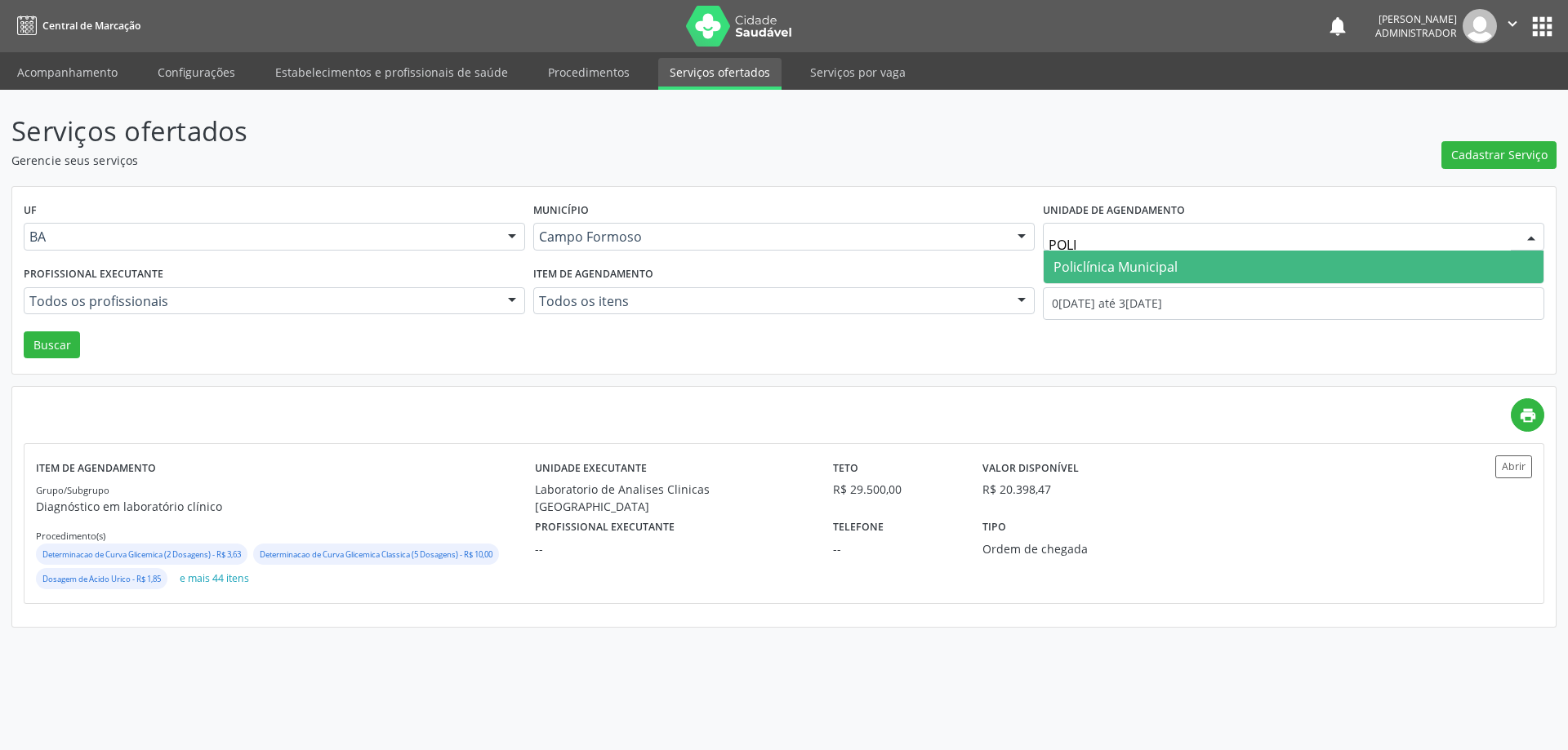
click at [1085, 269] on span "Policlínica Municipal" at bounding box center [1116, 267] width 124 height 18
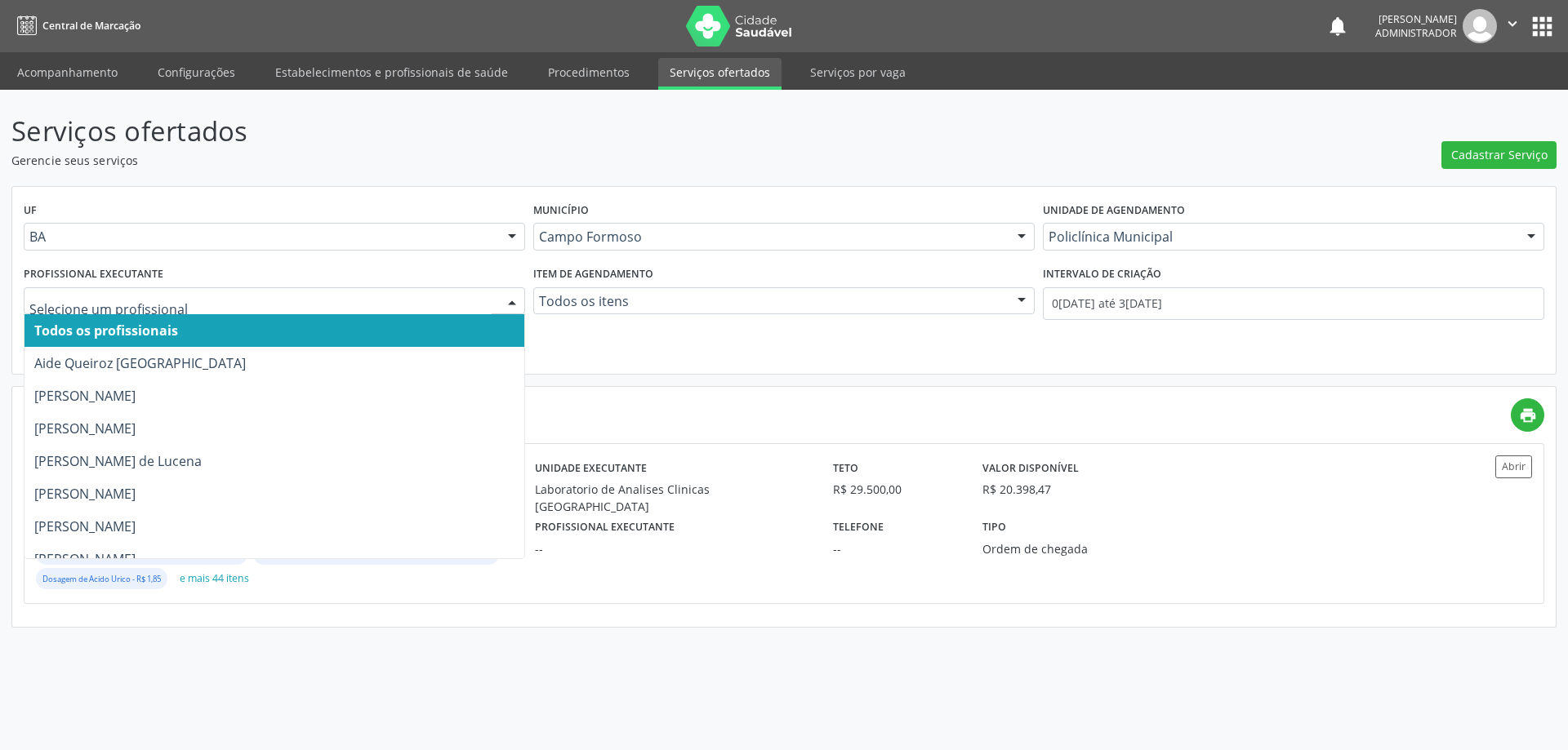
click at [518, 294] on div at bounding box center [512, 302] width 25 height 28
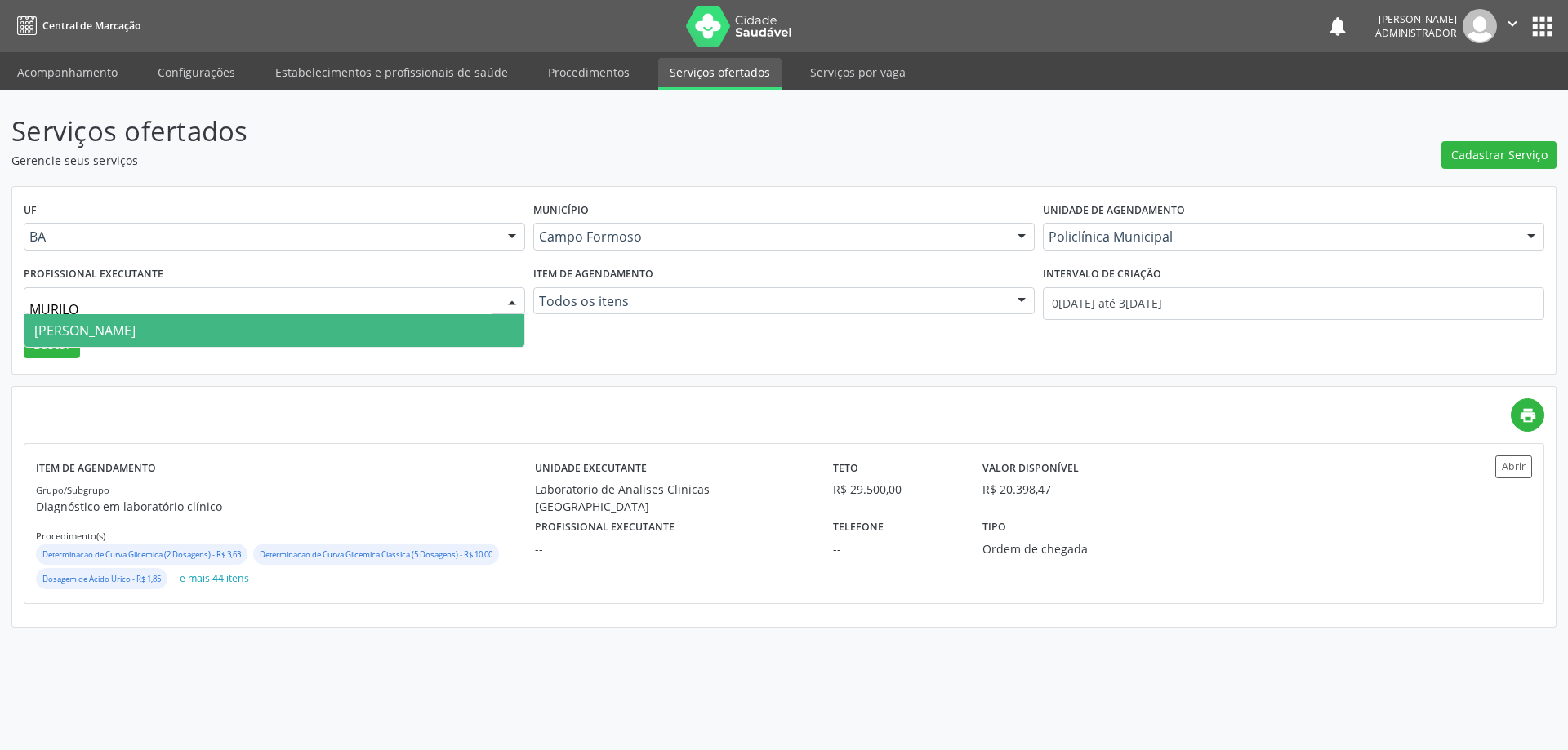
click at [390, 326] on span "Murilo Calixto dos Santos" at bounding box center [274, 330] width 500 height 33
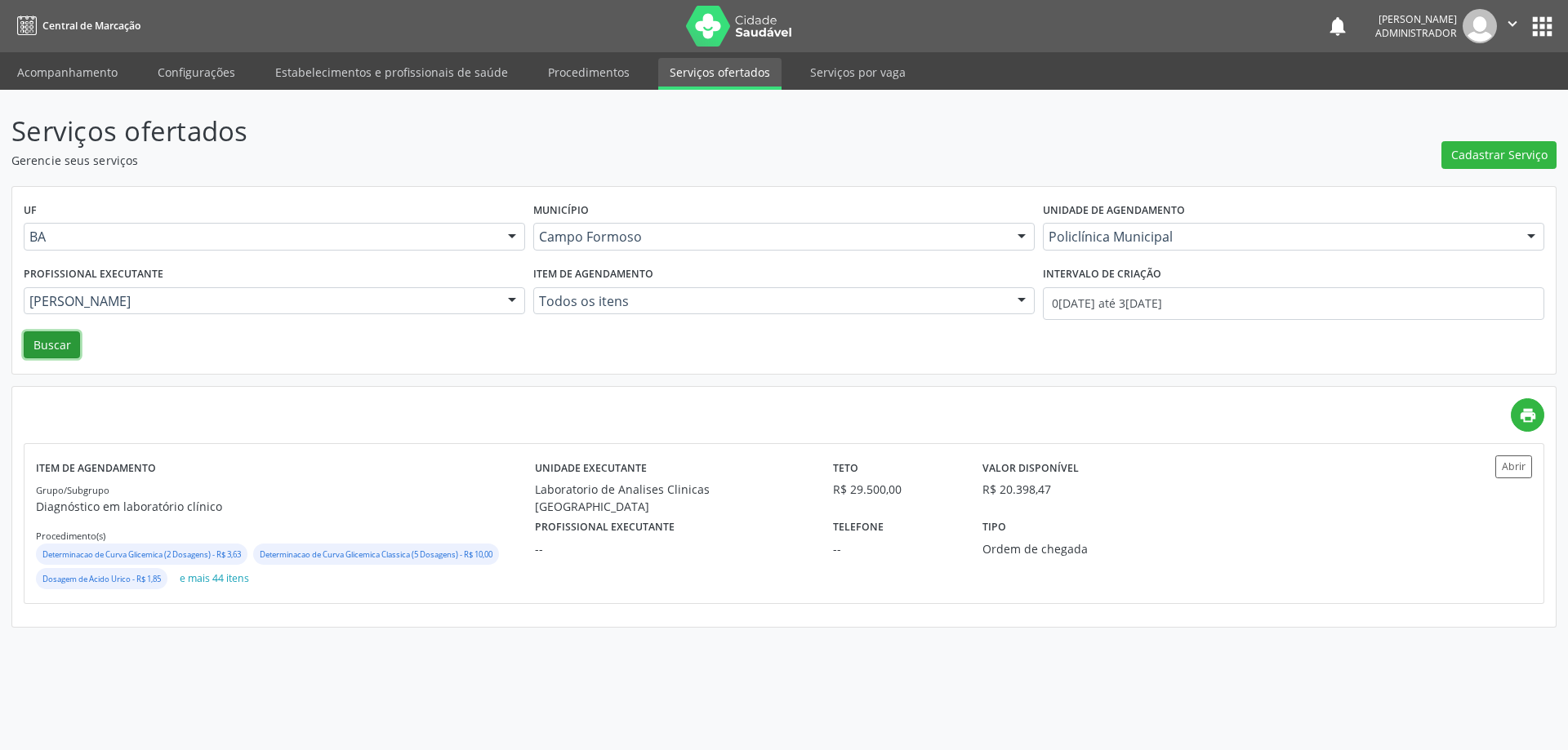
drag, startPoint x: 52, startPoint y: 341, endPoint x: 63, endPoint y: 253, distance: 88.7
click at [52, 341] on button "Buscar" at bounding box center [52, 345] width 56 height 28
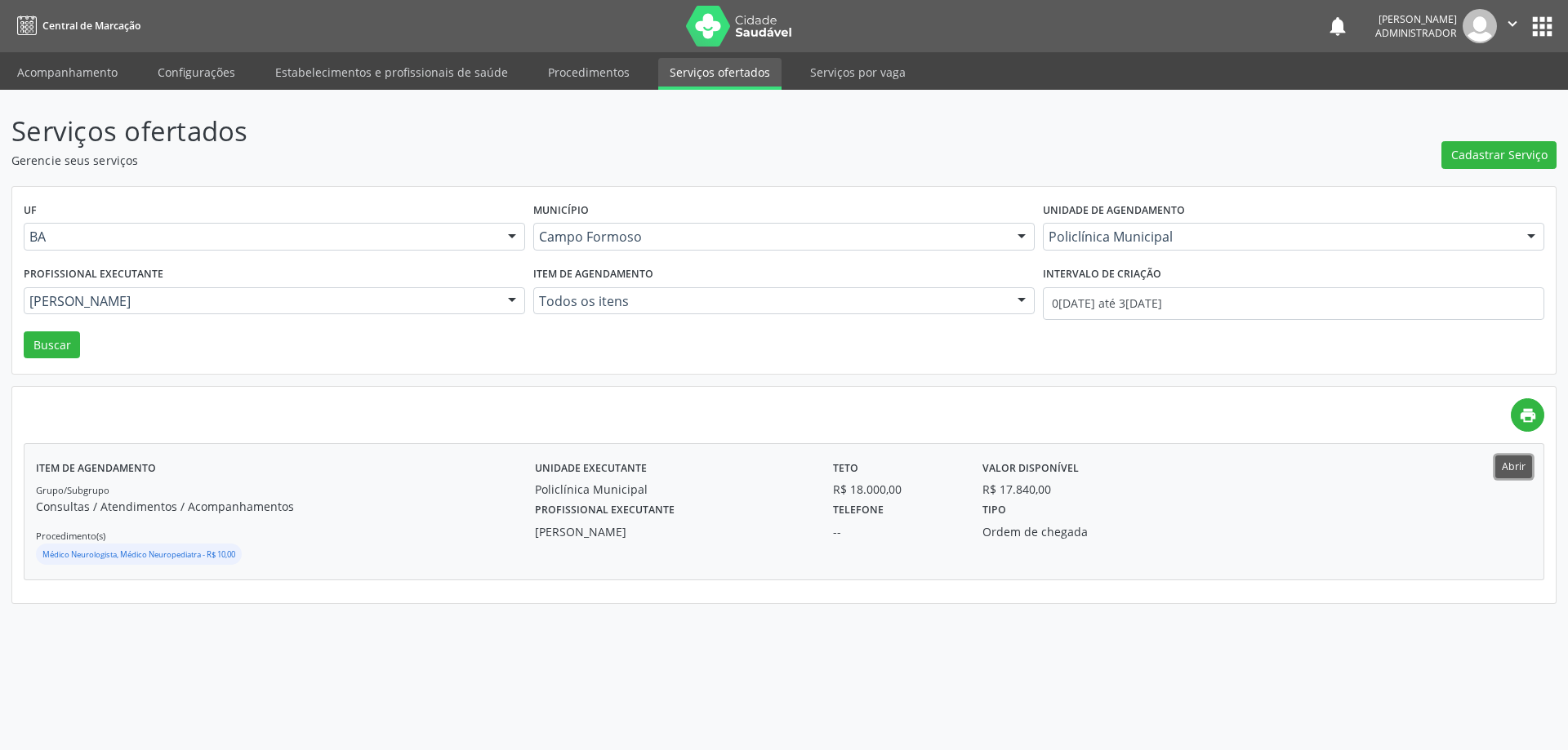
click at [1517, 465] on button "Abrir" at bounding box center [1513, 466] width 37 height 22
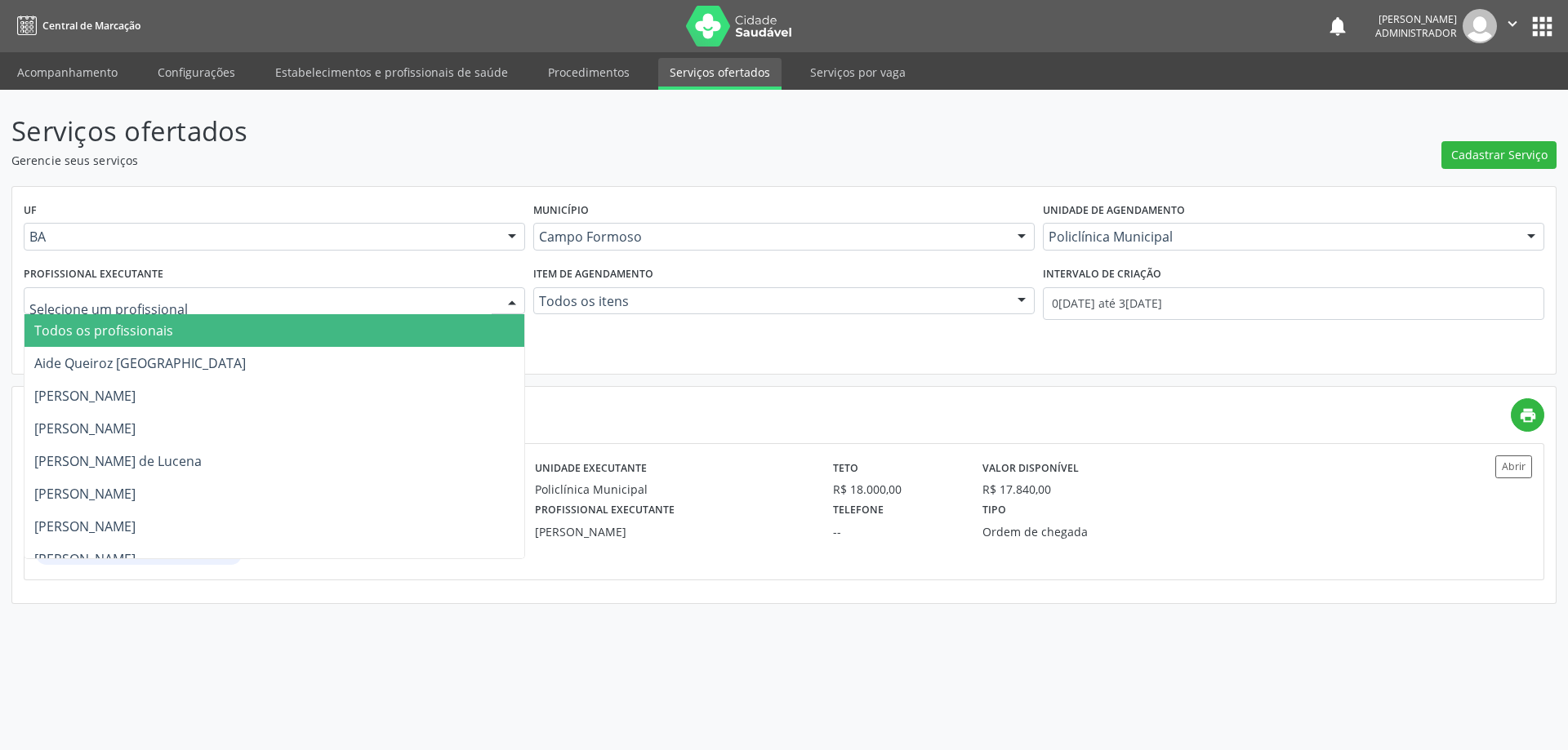
click at [505, 299] on div at bounding box center [512, 302] width 25 height 28
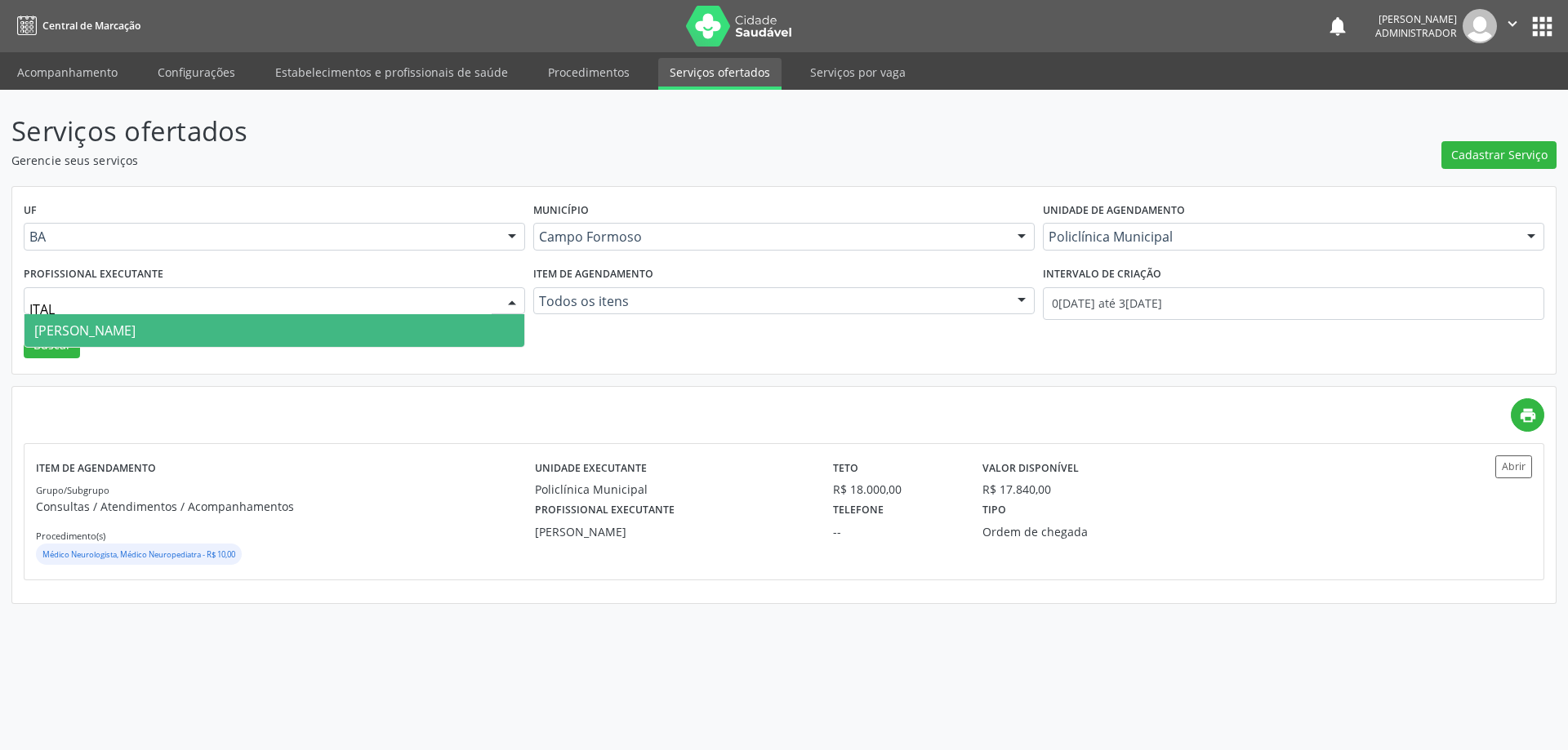
type input "ITALO"
click at [485, 329] on span "[PERSON_NAME]" at bounding box center [274, 330] width 500 height 33
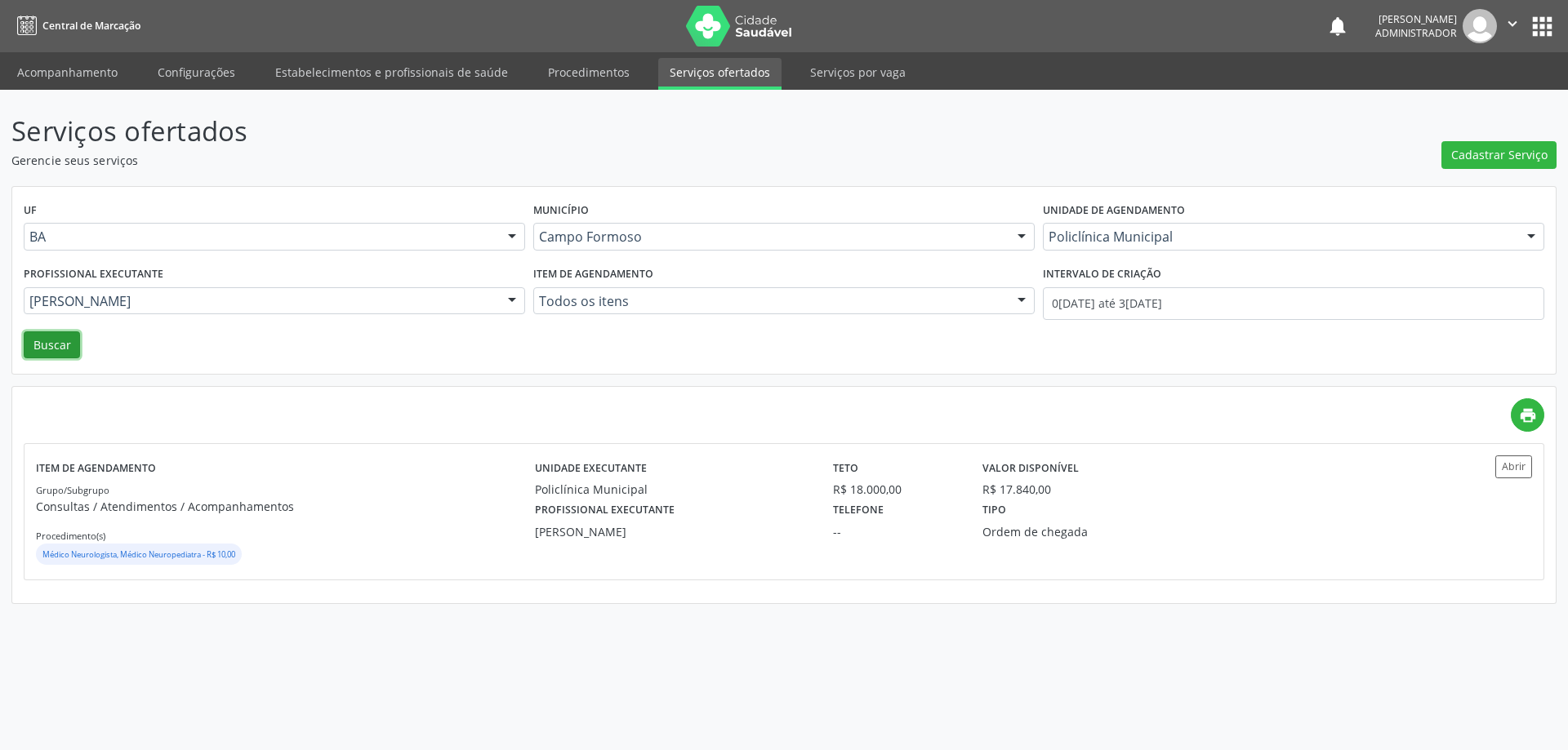
click at [48, 339] on button "Buscar" at bounding box center [52, 345] width 56 height 28
click at [1507, 465] on button "Abrir" at bounding box center [1513, 466] width 37 height 22
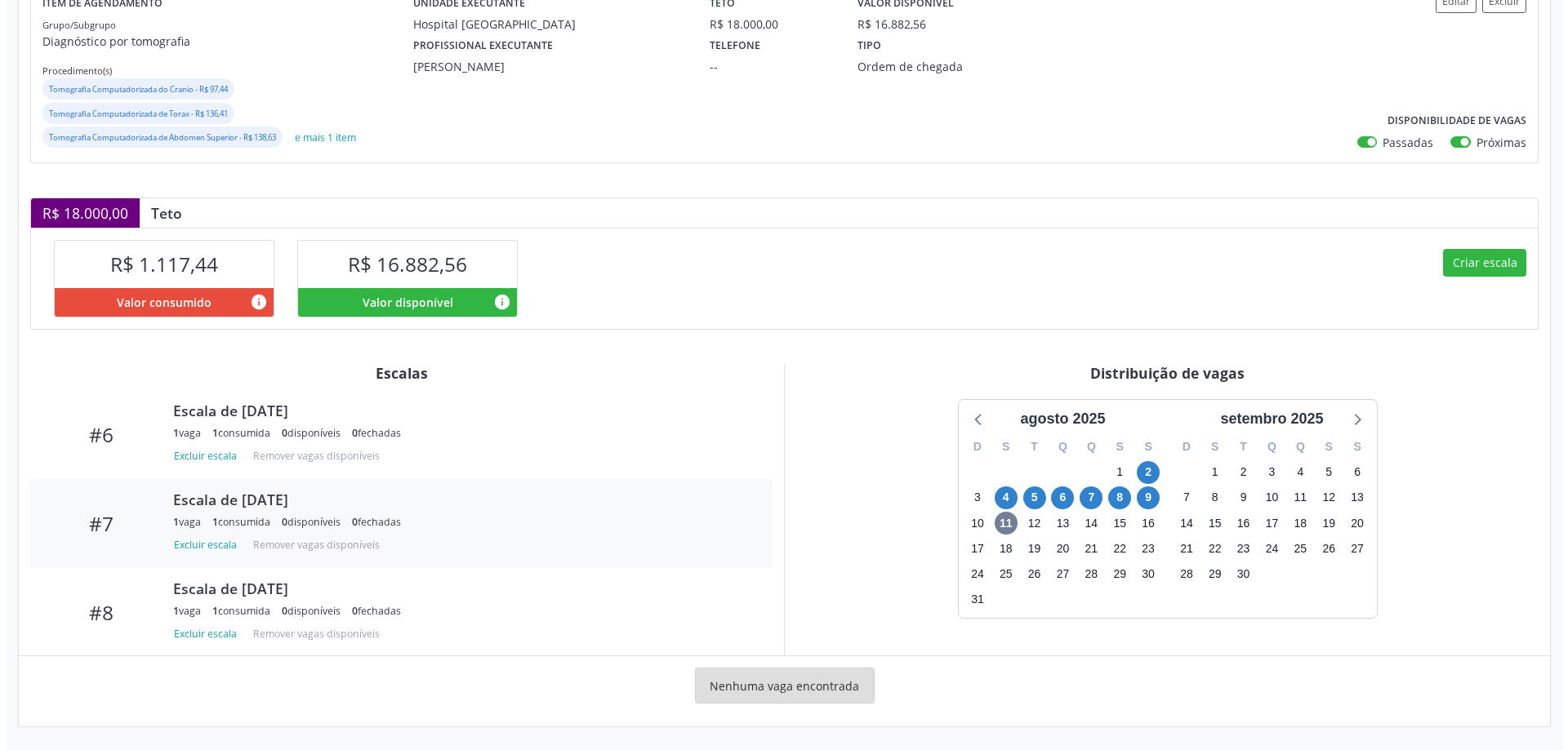
scroll to position [528, 0]
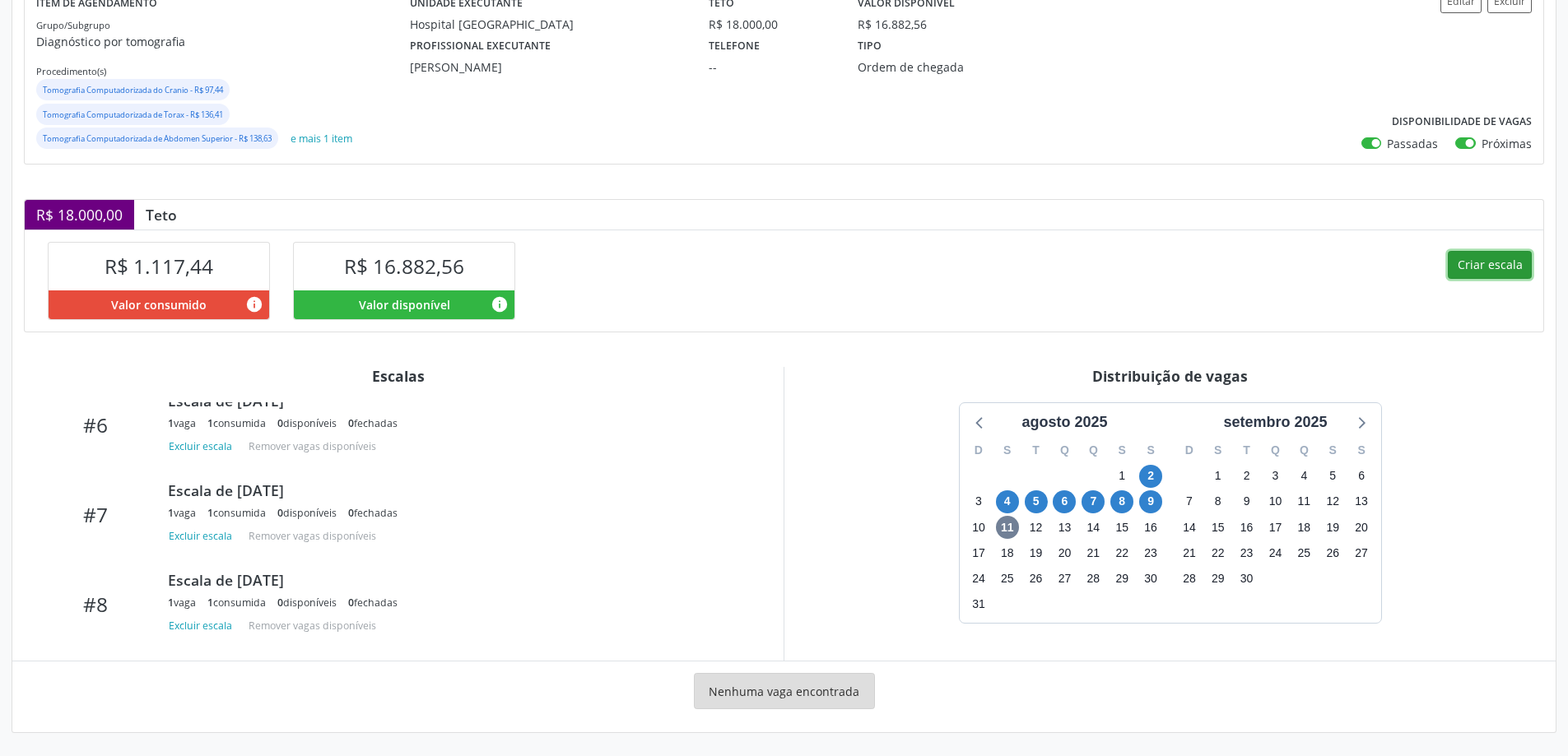
click at [1455, 270] on button "Criar escala" at bounding box center [1490, 265] width 84 height 28
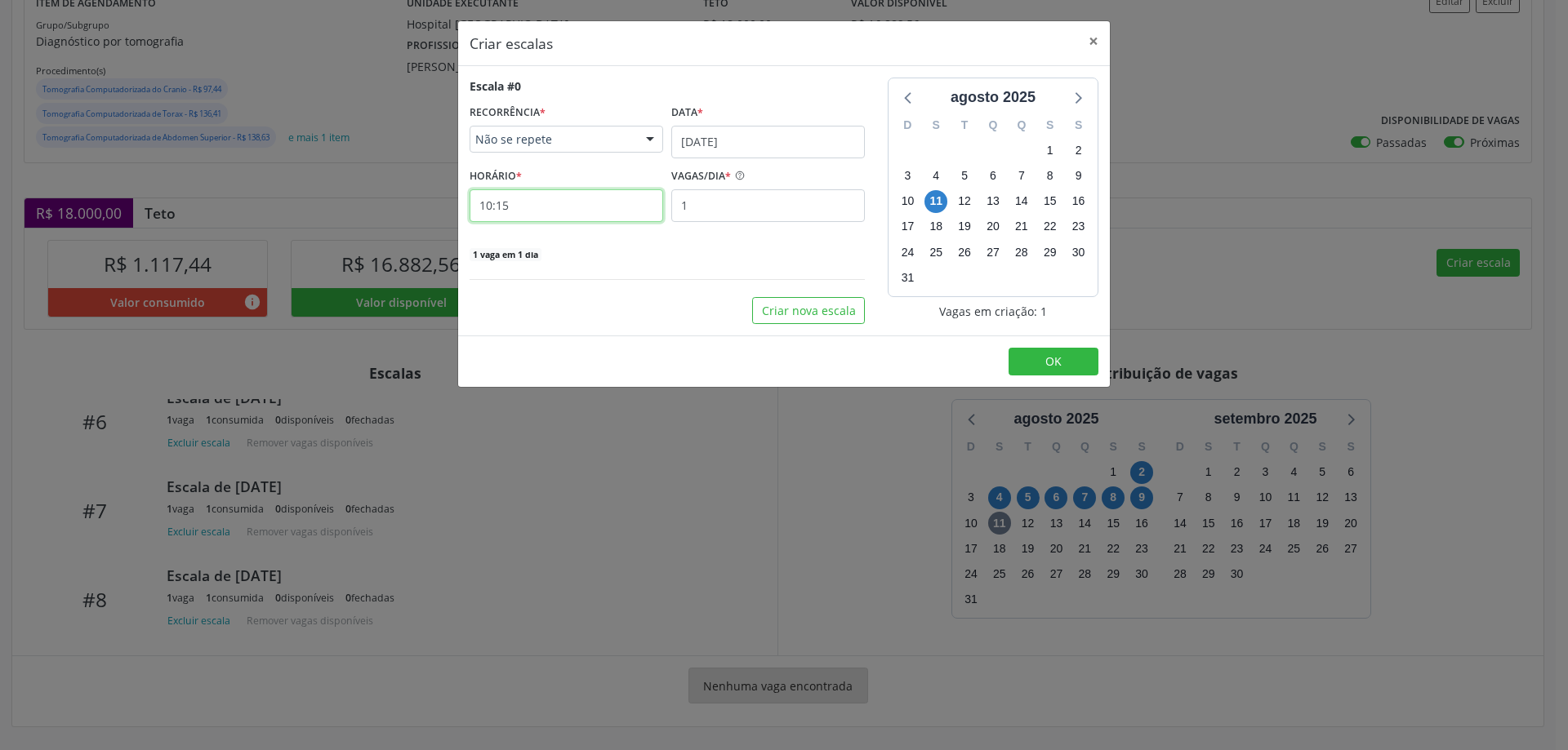
click at [543, 209] on input "10:15" at bounding box center [566, 206] width 194 height 33
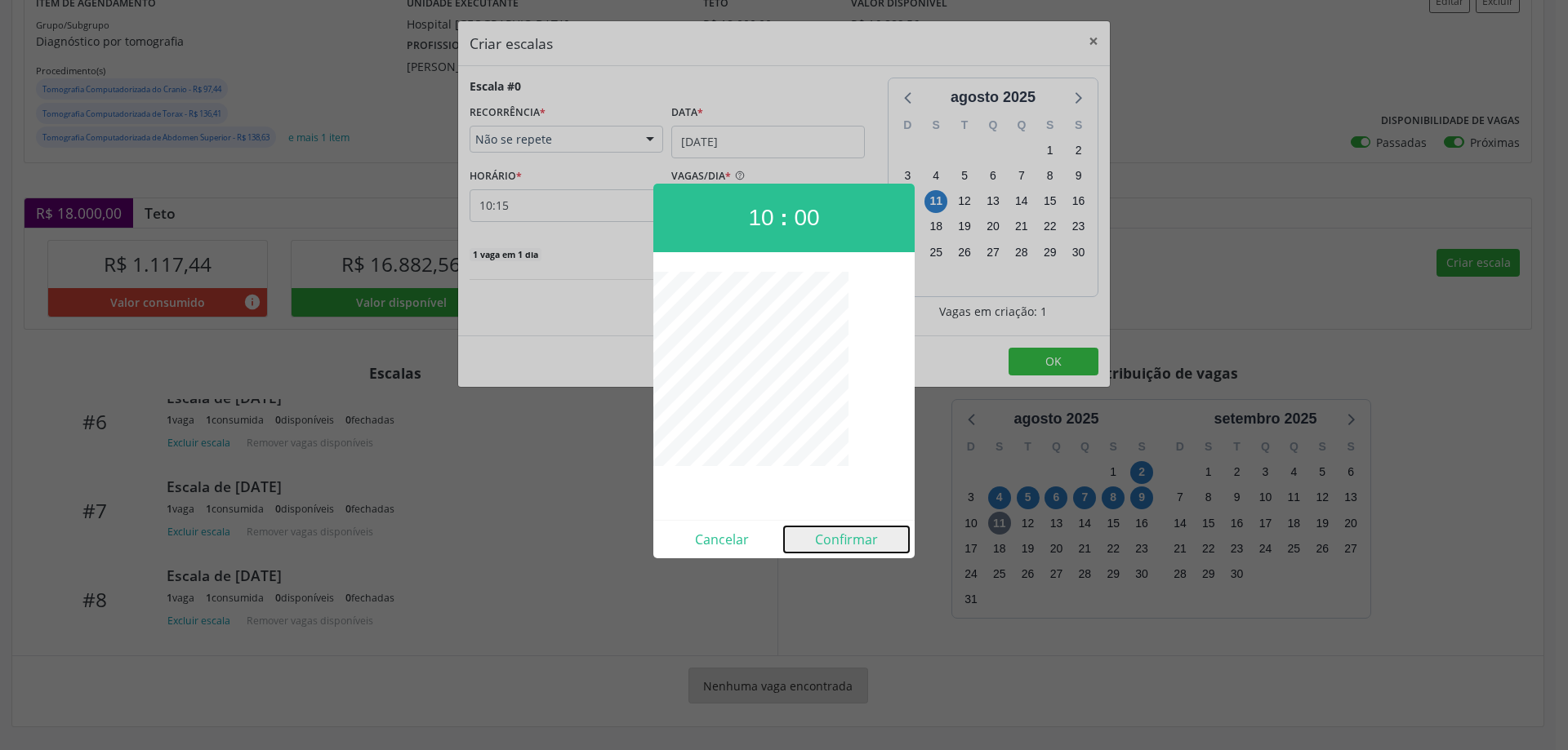
click at [822, 534] on button "Confirmar" at bounding box center [846, 540] width 125 height 26
type input "10:00"
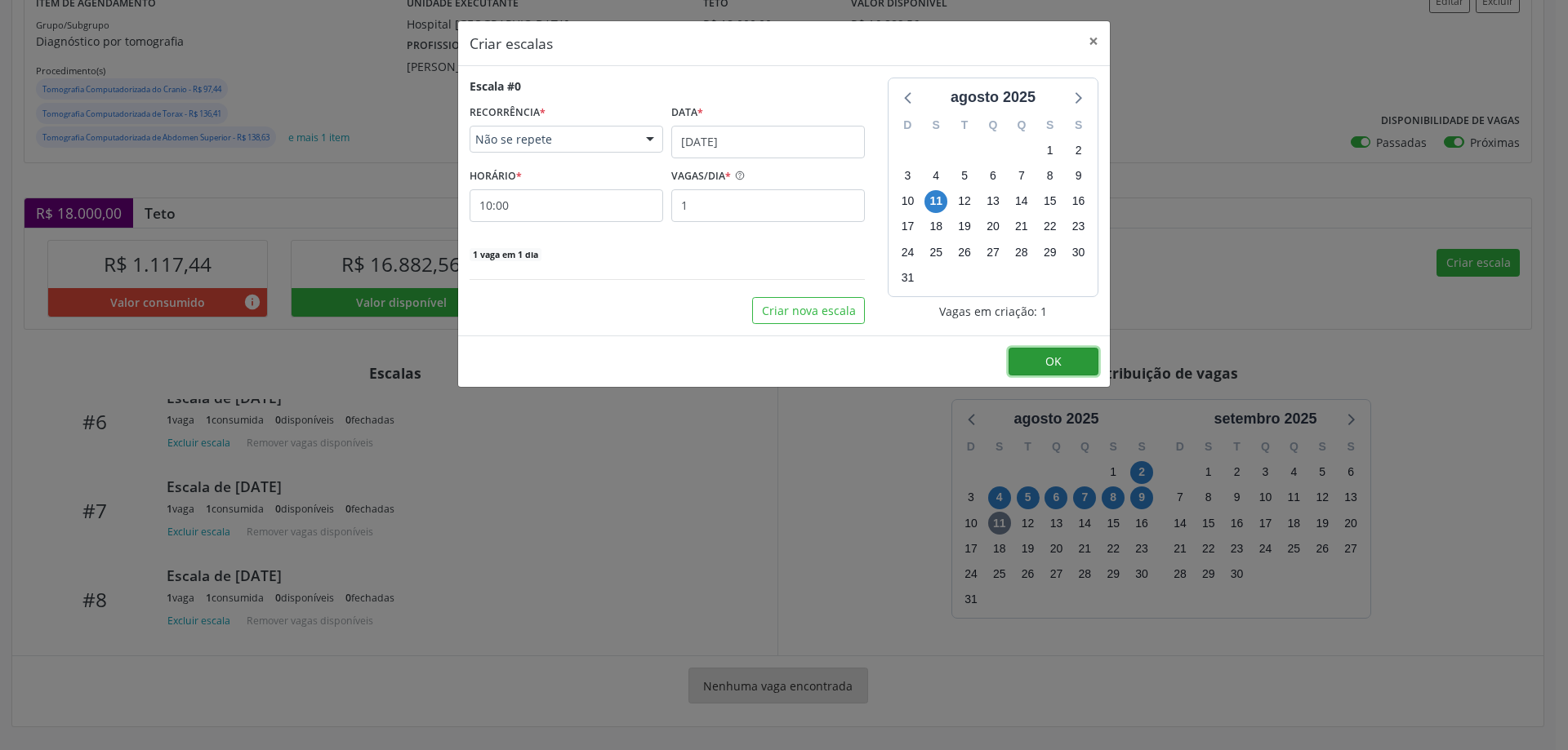
click at [1029, 360] on button "OK" at bounding box center [1054, 362] width 90 height 28
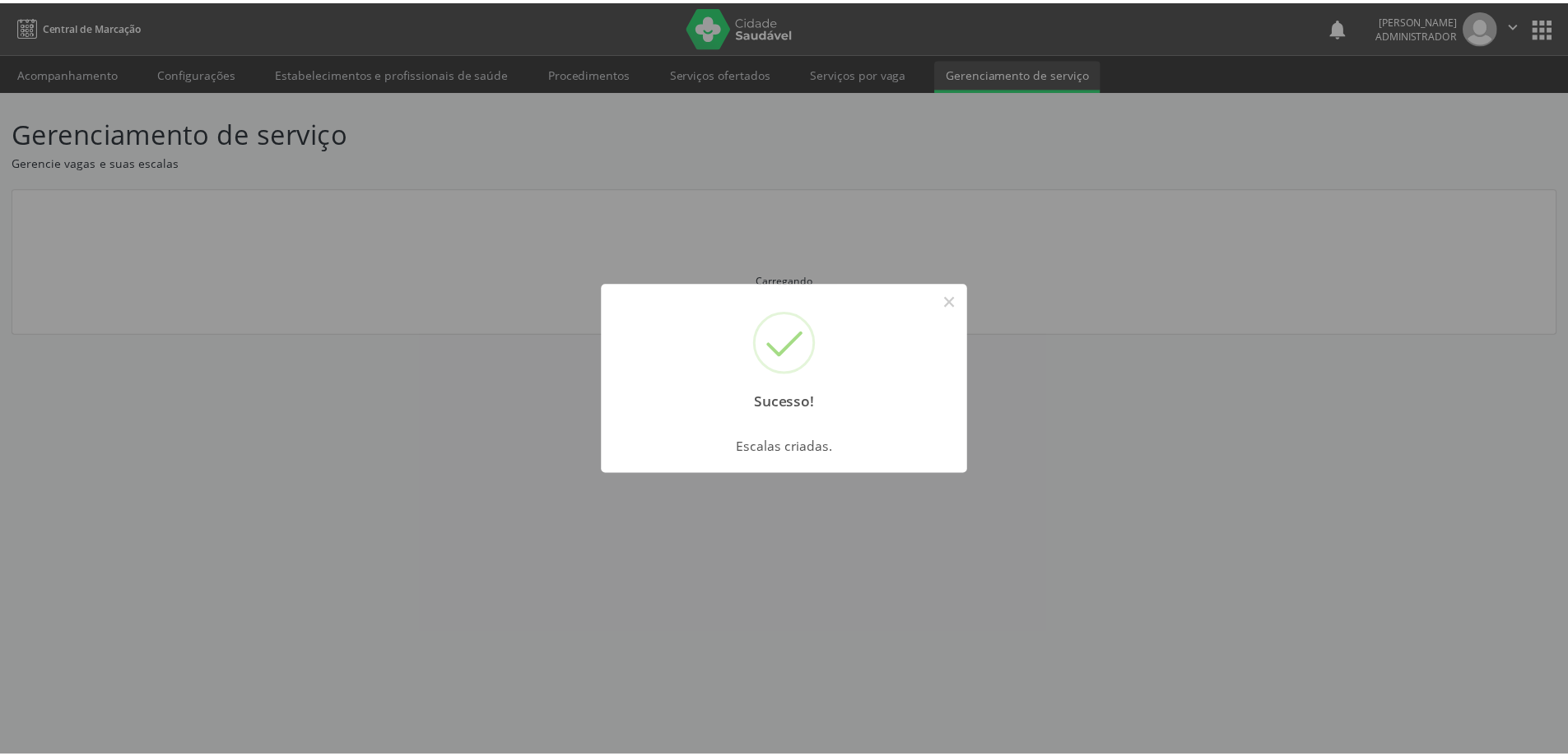
scroll to position [0, 0]
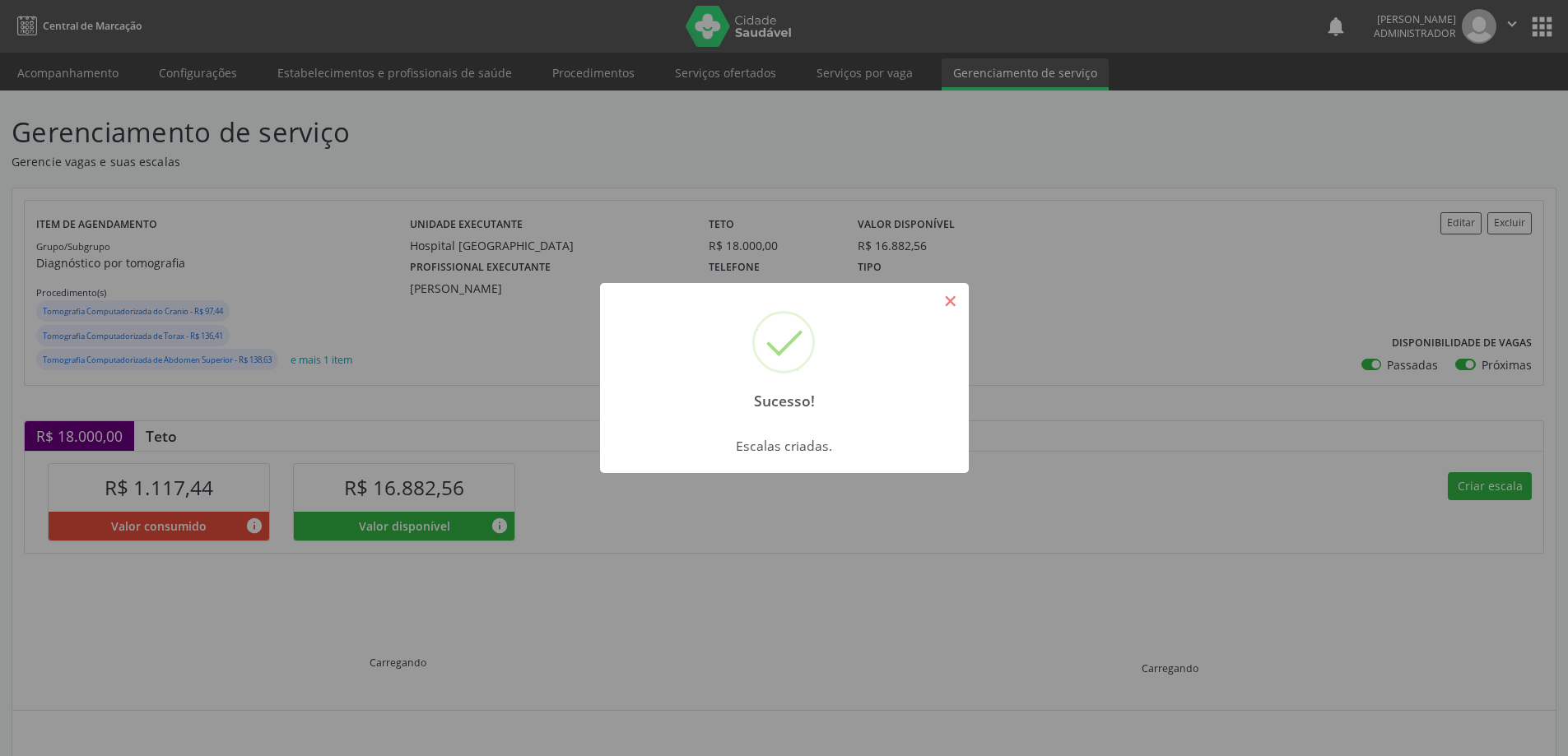
click at [946, 295] on button "×" at bounding box center [951, 301] width 28 height 28
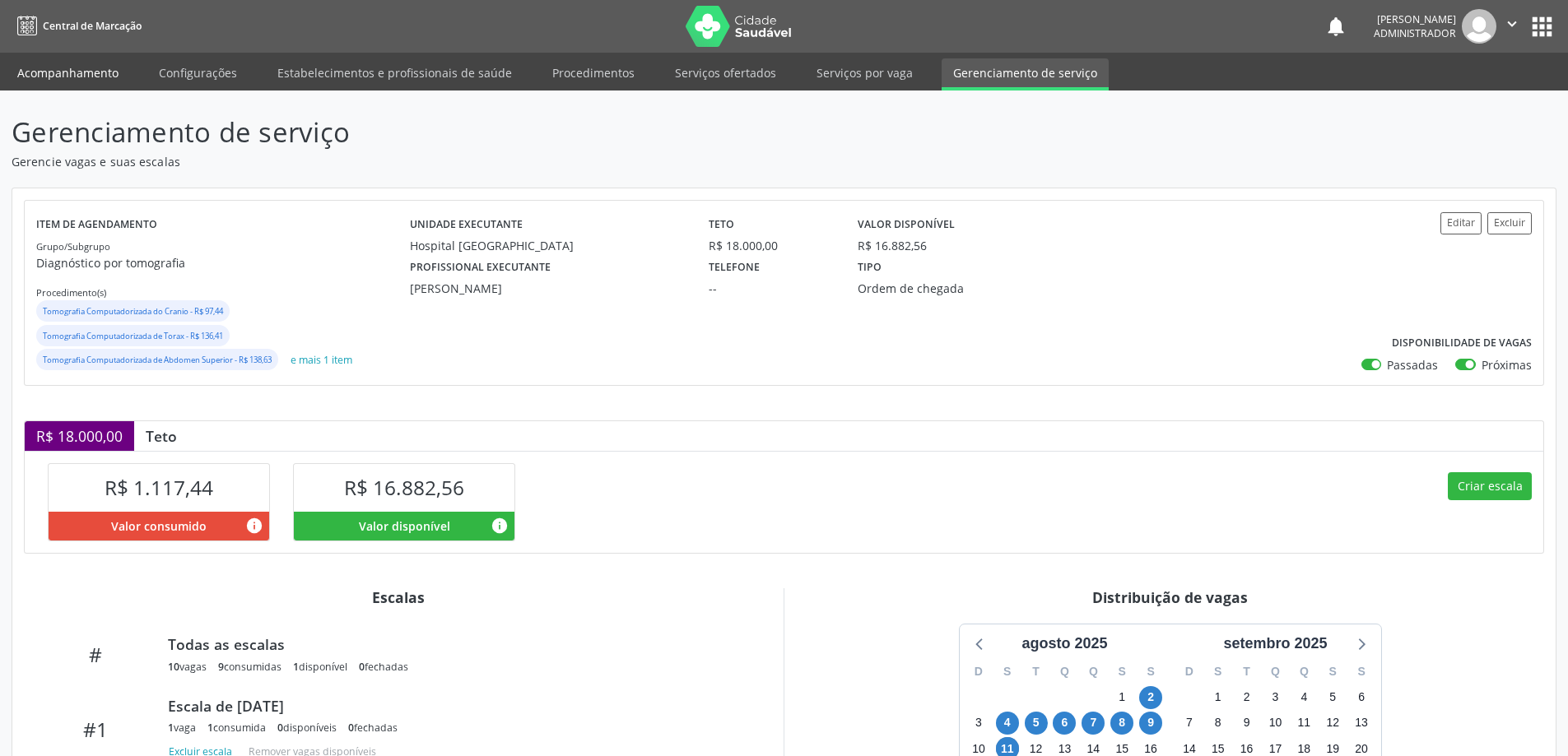
click at [104, 76] on link "Acompanhamento" at bounding box center [68, 73] width 124 height 29
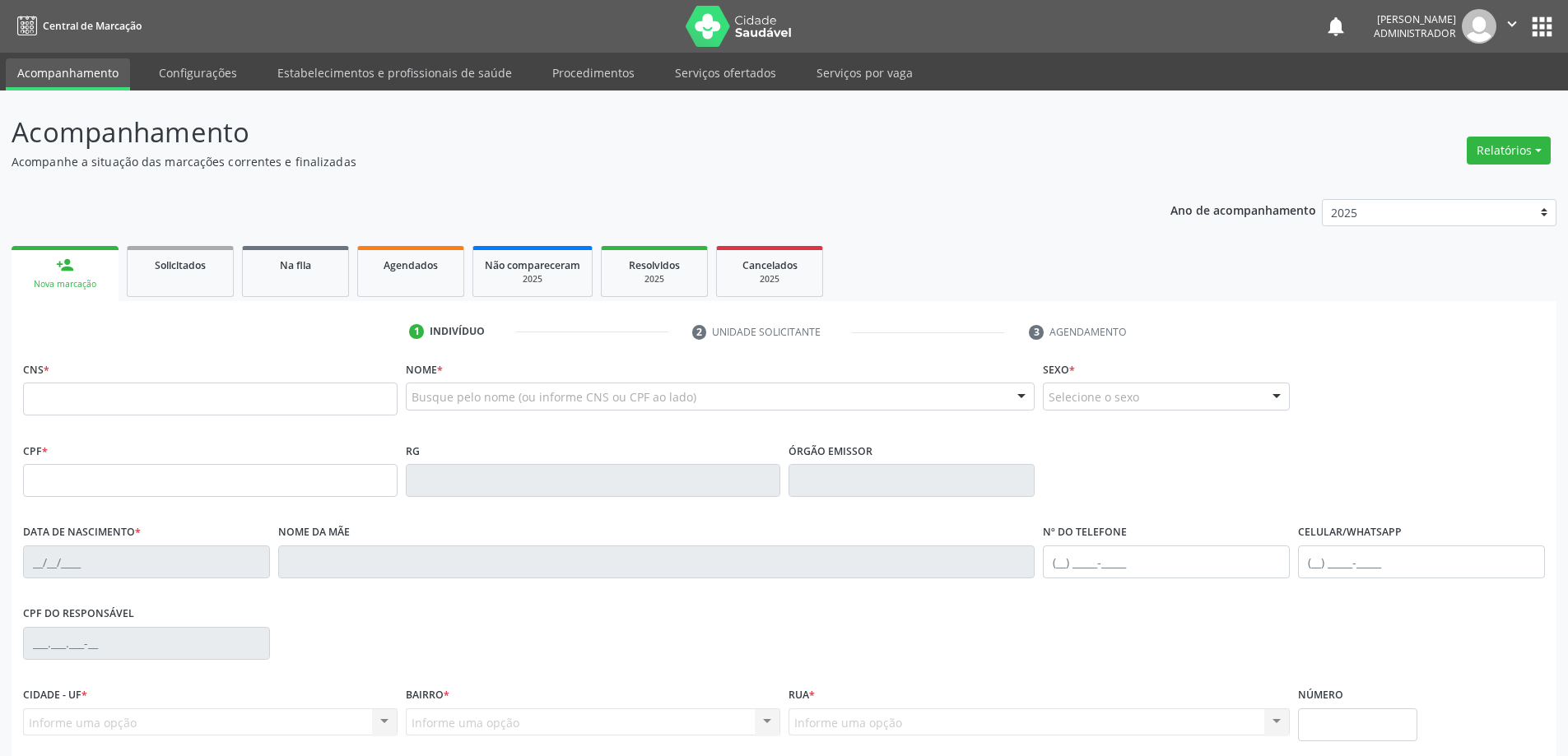
click at [373, 405] on input "text" at bounding box center [210, 399] width 374 height 33
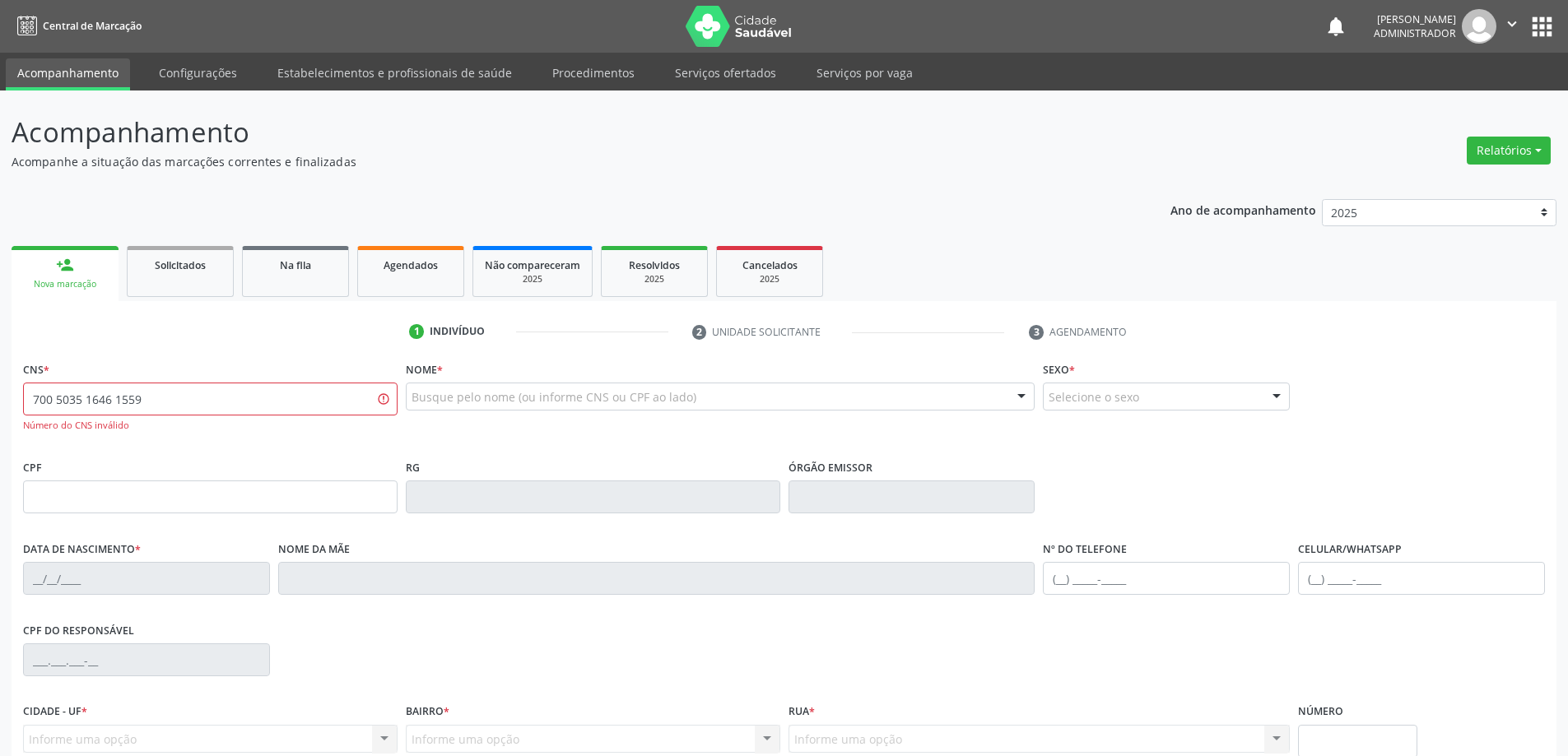
click at [125, 401] on input "700 5035 1646 1559" at bounding box center [210, 399] width 374 height 33
type input "700 5035 1646 1659"
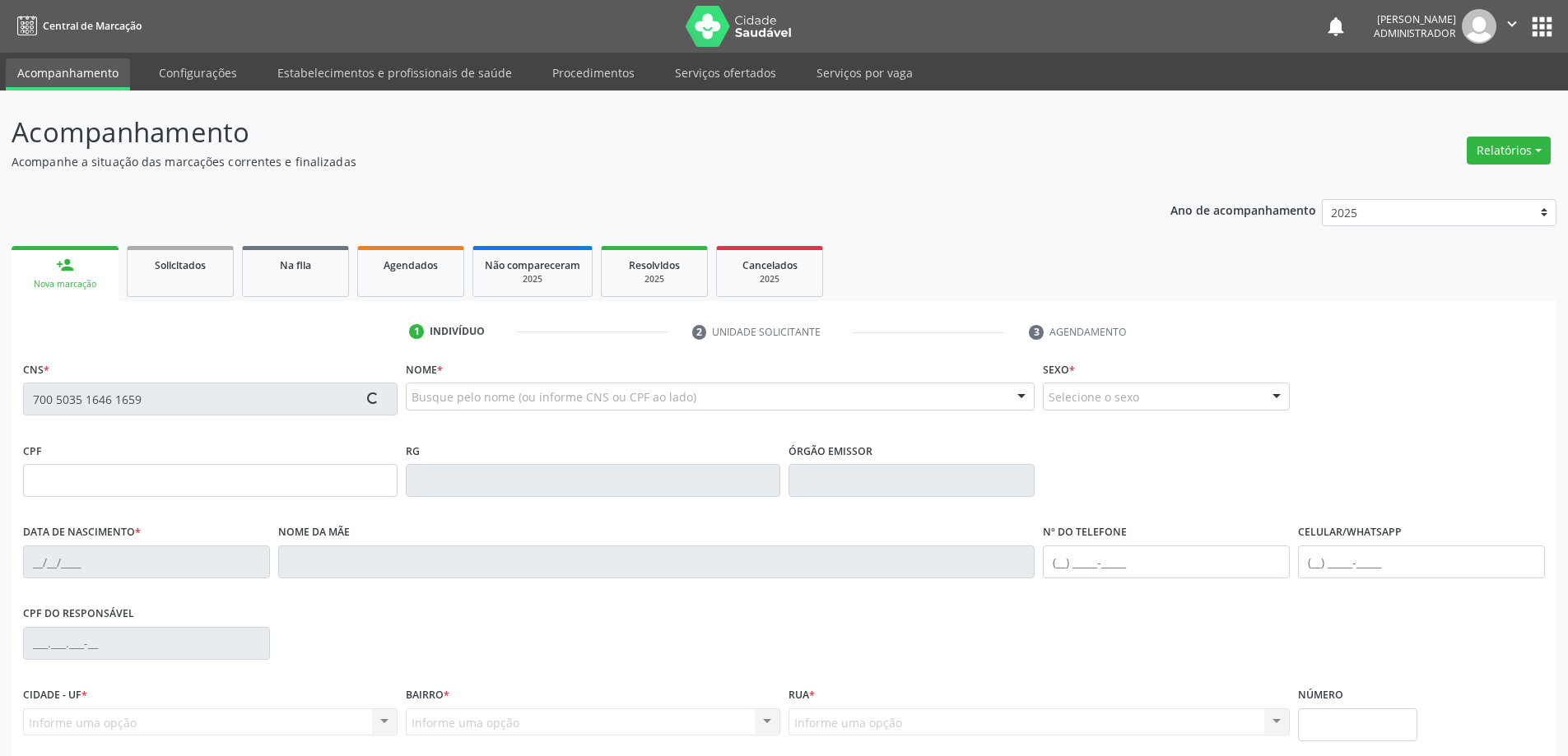
type input "2253265667"
type input "28/09/2001"
type input "(74) 98868-2630"
type input "S/N"
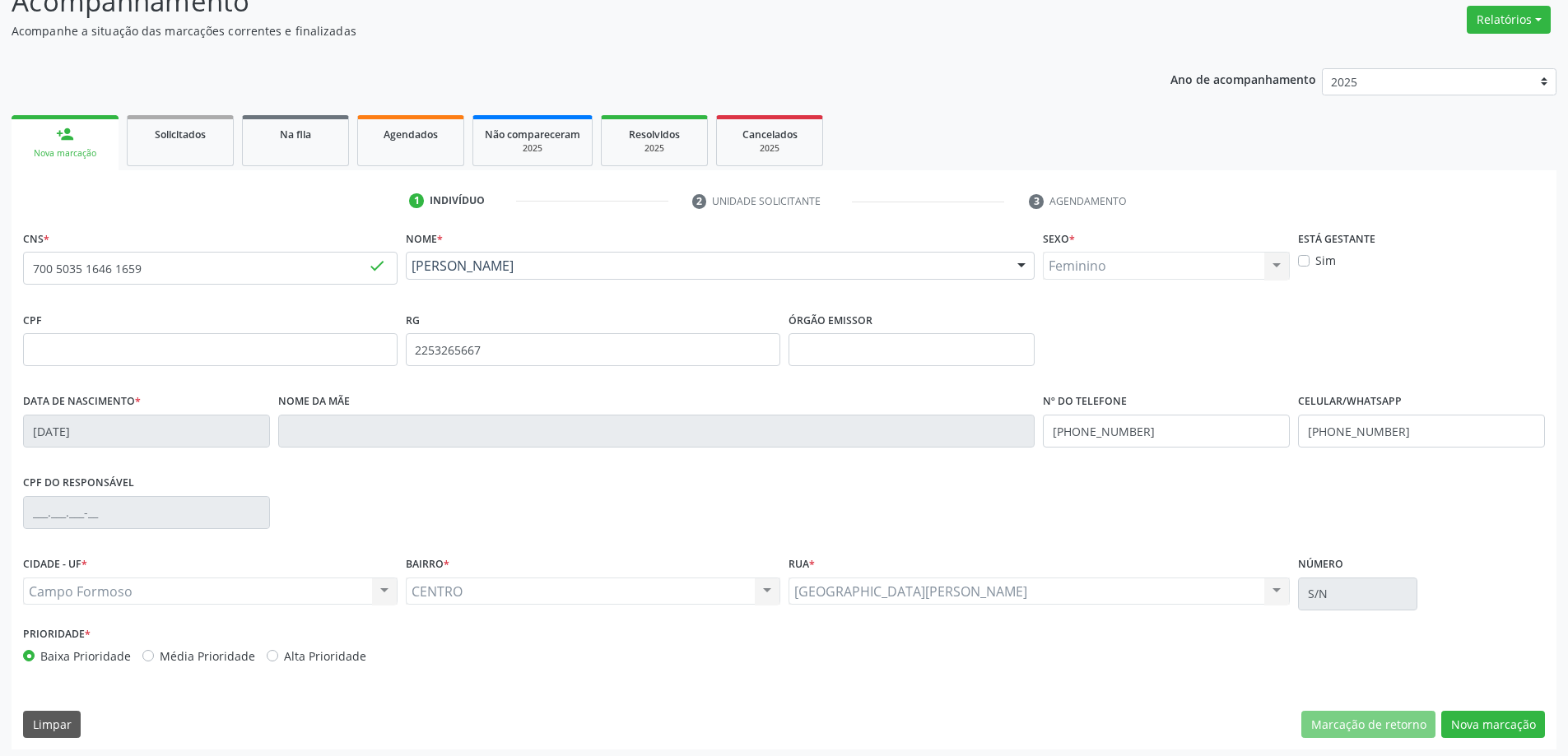
scroll to position [136, 0]
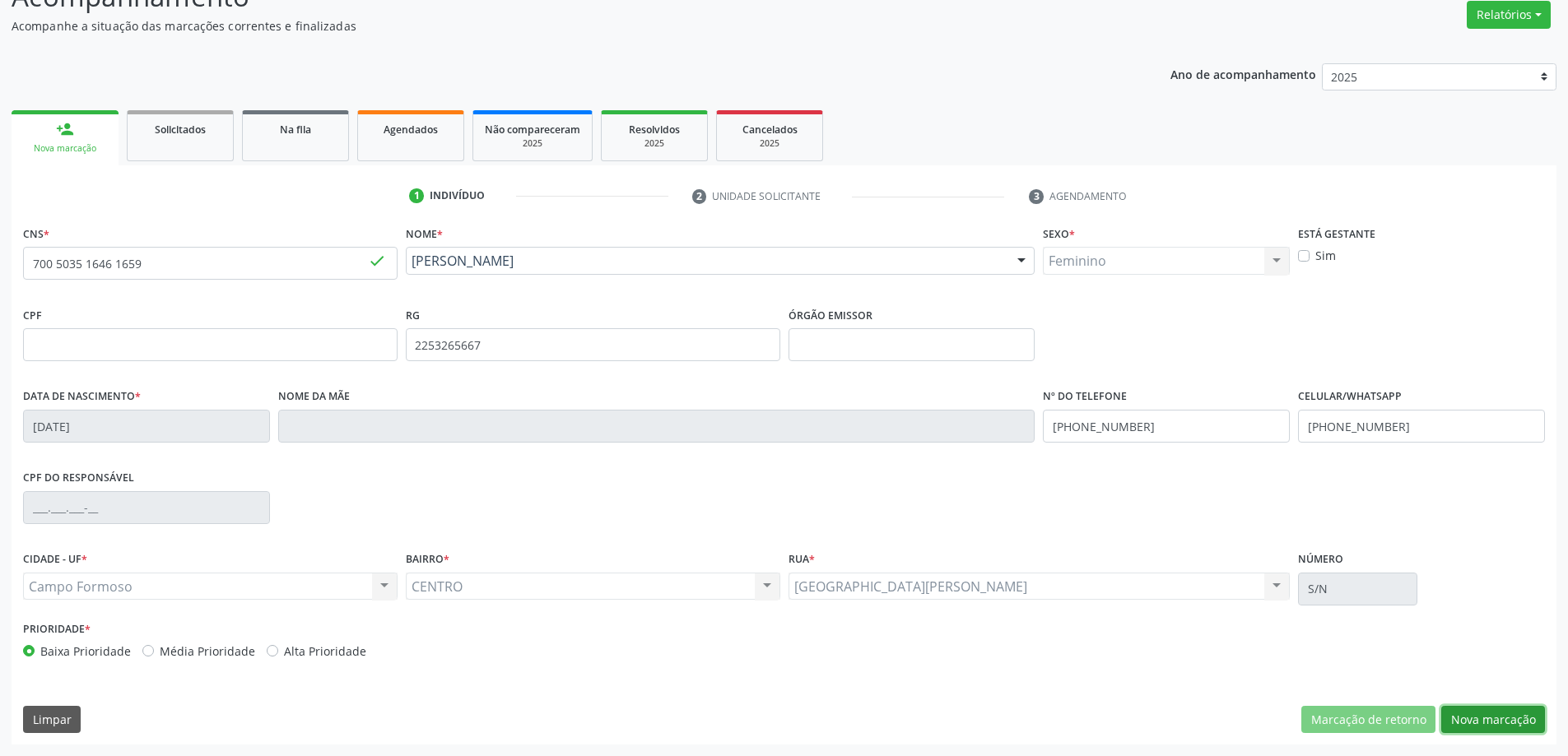
click at [1490, 722] on button "Nova marcação" at bounding box center [1493, 721] width 104 height 28
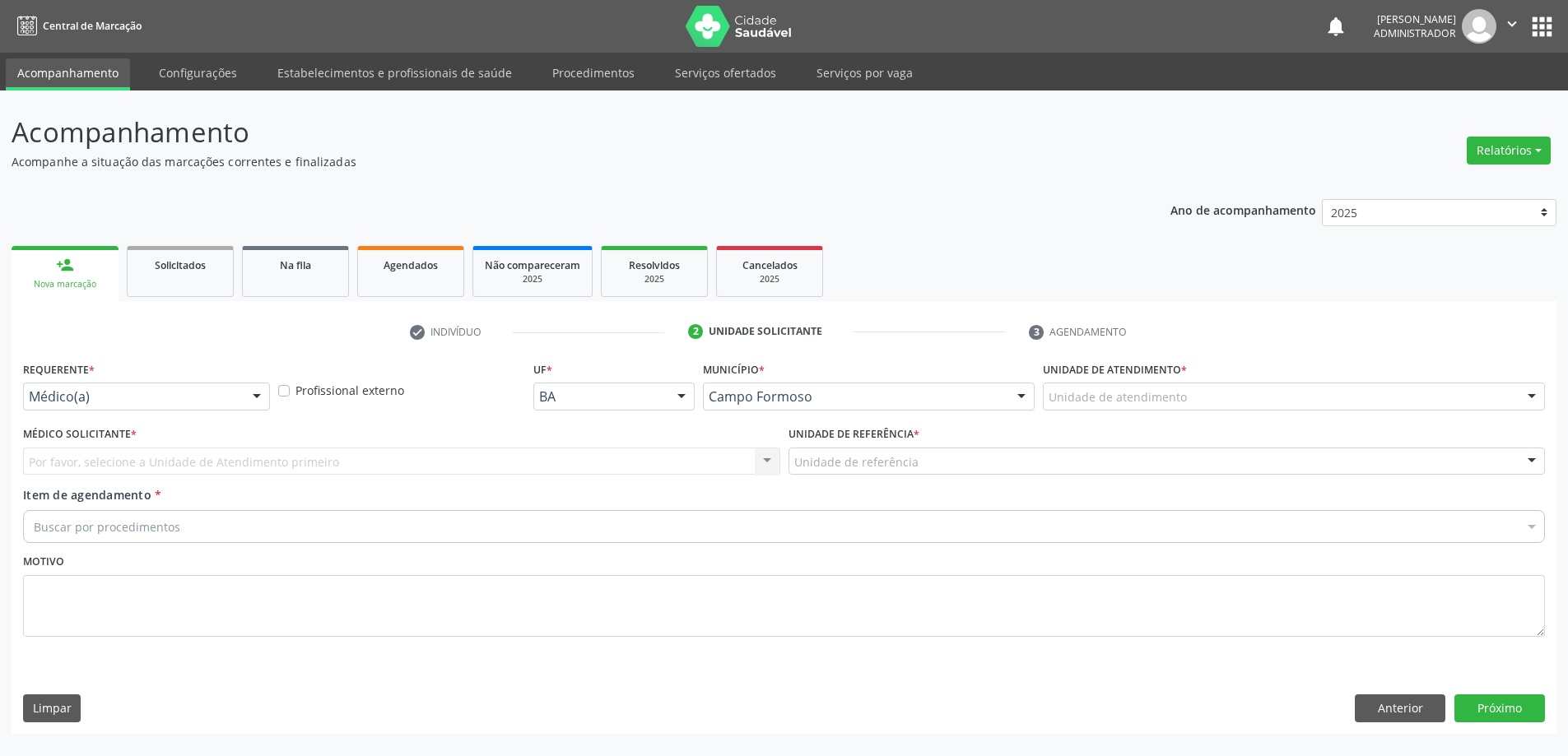
scroll to position [0, 0]
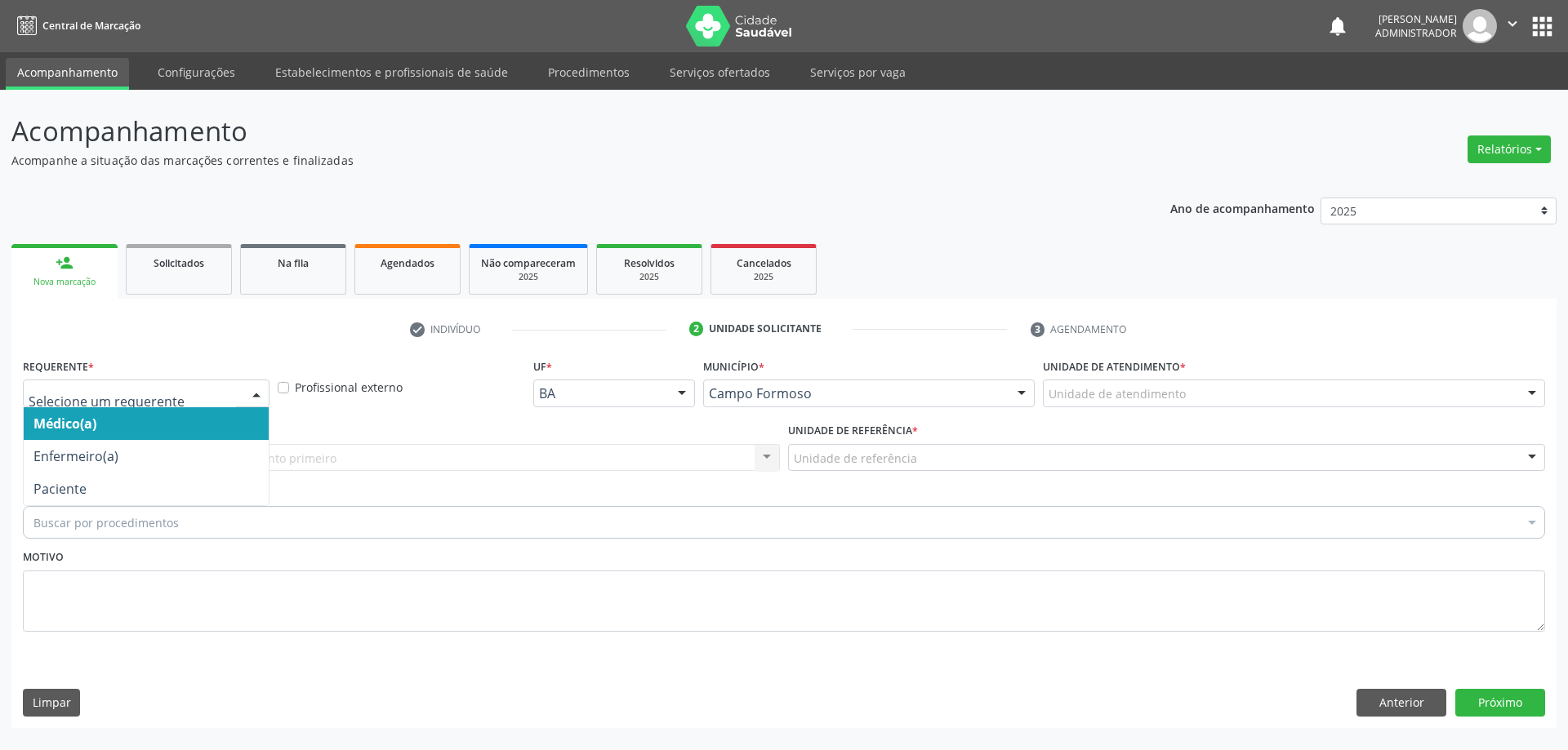
click at [258, 385] on div at bounding box center [256, 394] width 25 height 28
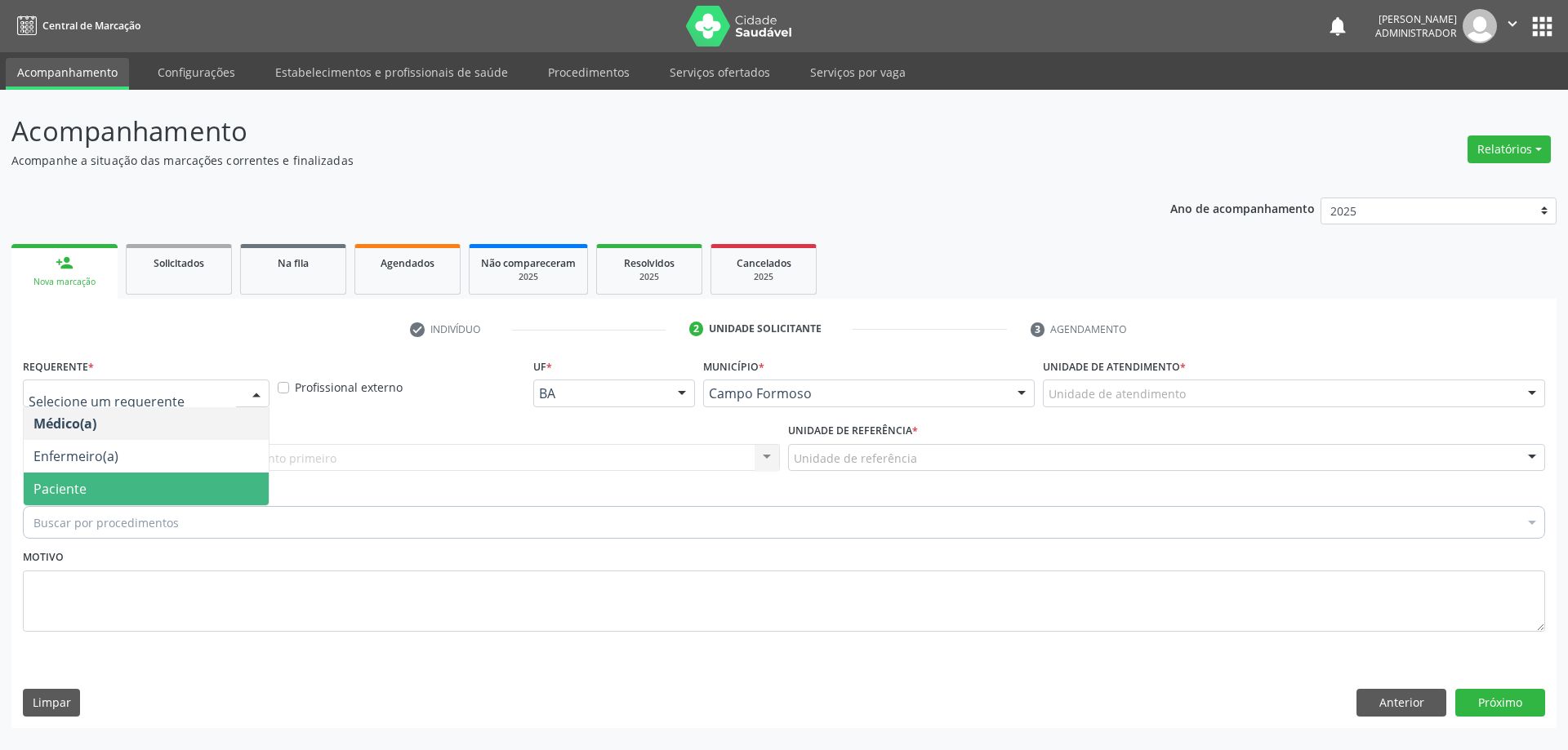
click at [215, 489] on span "Paciente" at bounding box center [146, 489] width 245 height 33
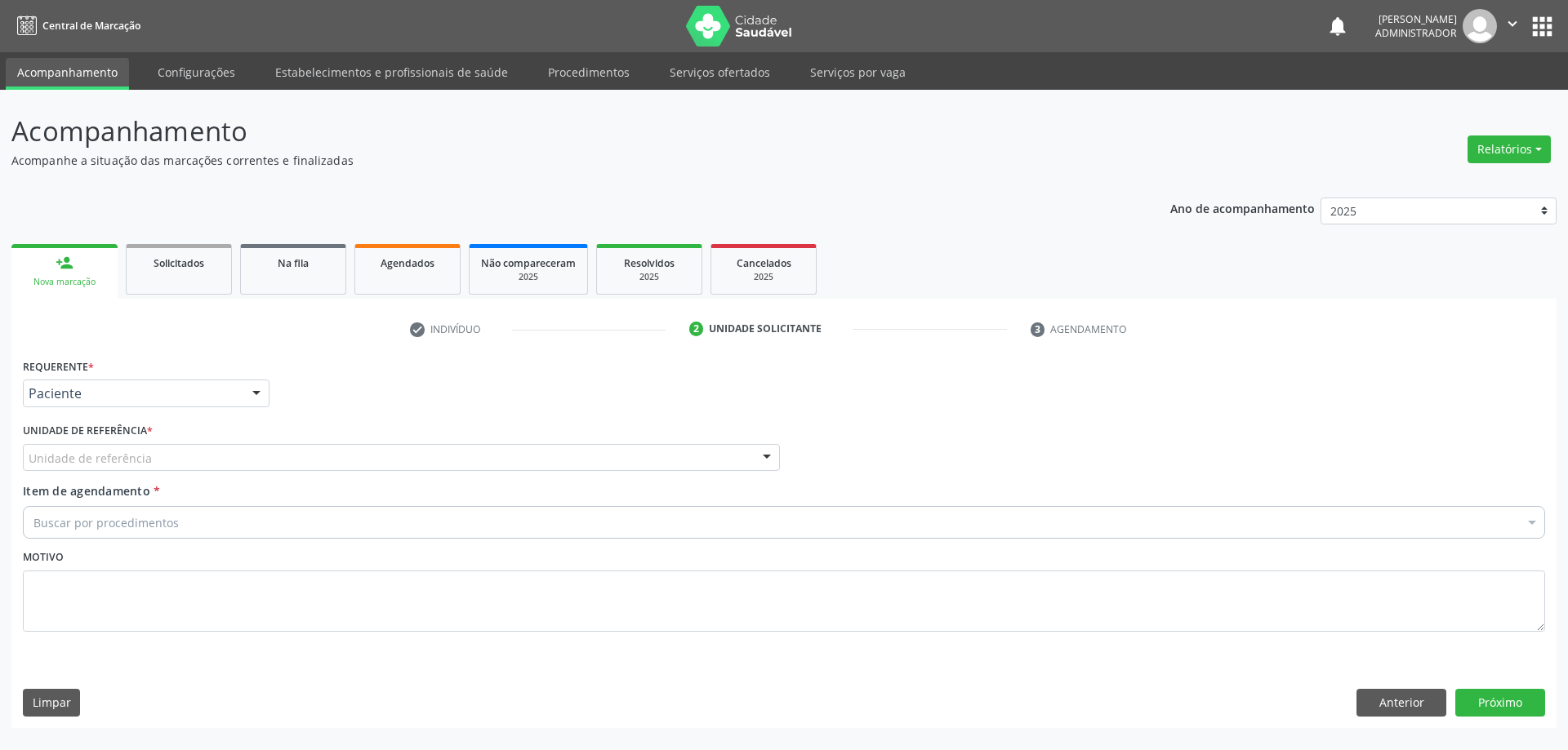
click at [762, 453] on div at bounding box center [766, 459] width 25 height 28
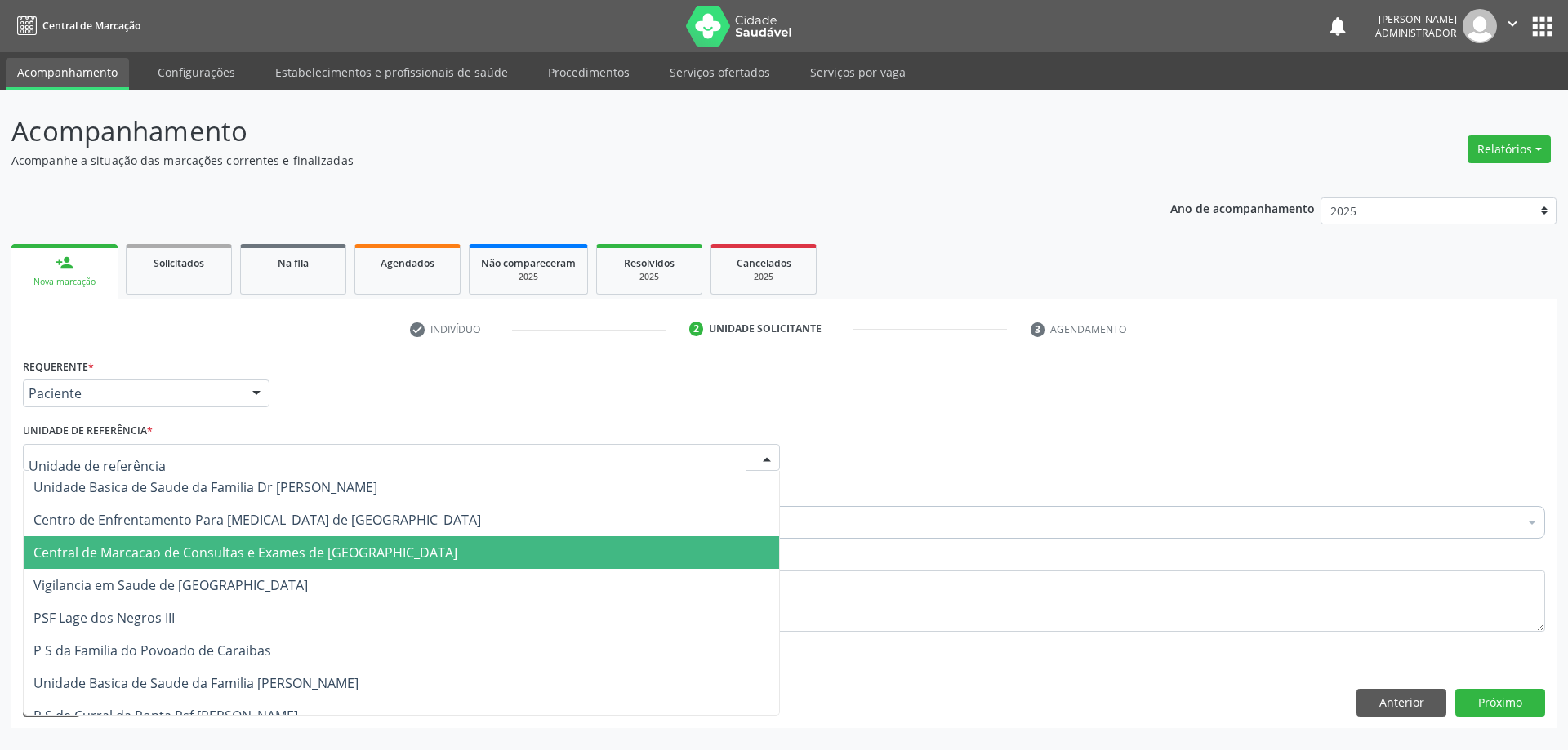
click at [699, 555] on span "Central de Marcacao de Consultas e Exames de Campo Formoso" at bounding box center [401, 553] width 755 height 33
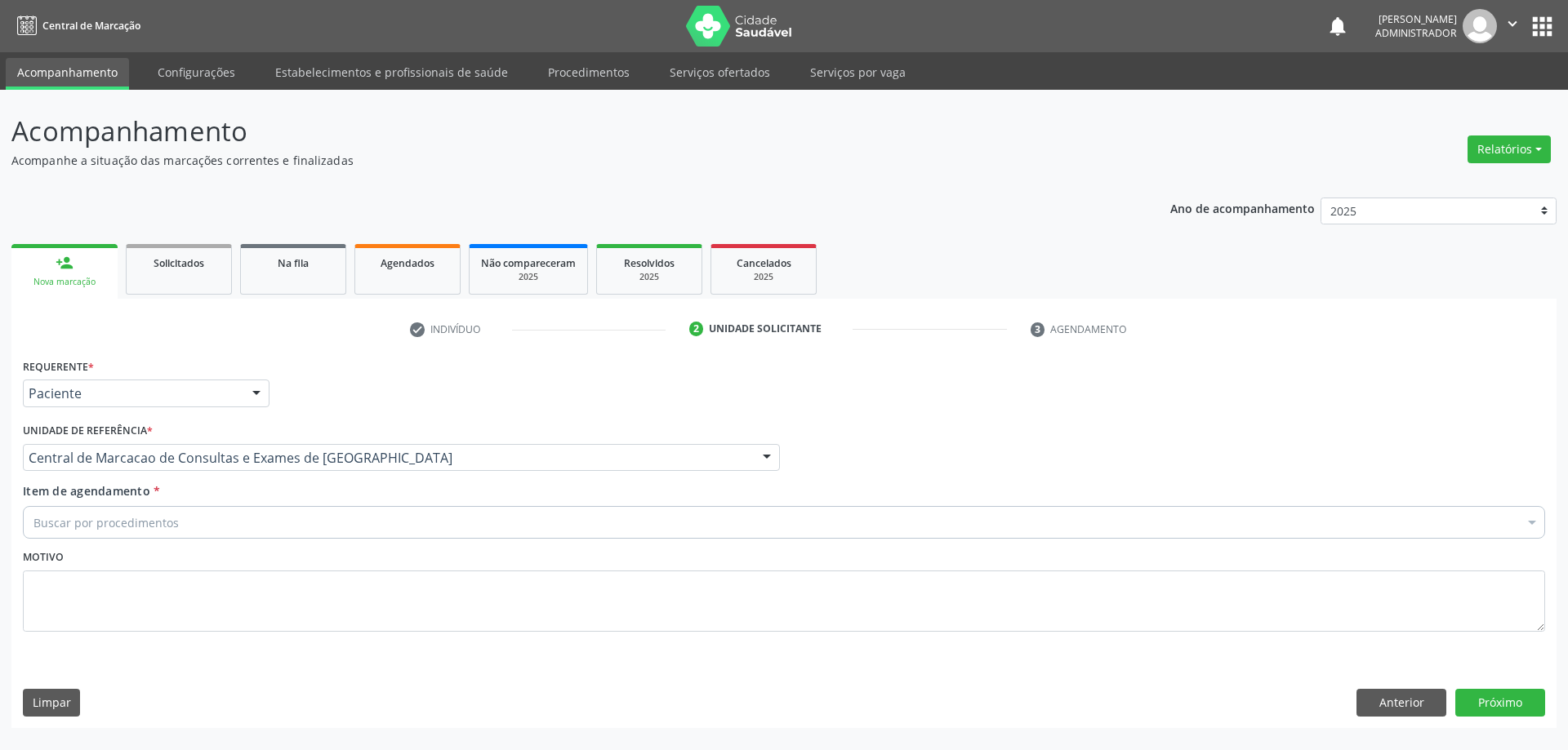
click at [703, 523] on div "Buscar por procedimentos" at bounding box center [784, 523] width 1522 height 33
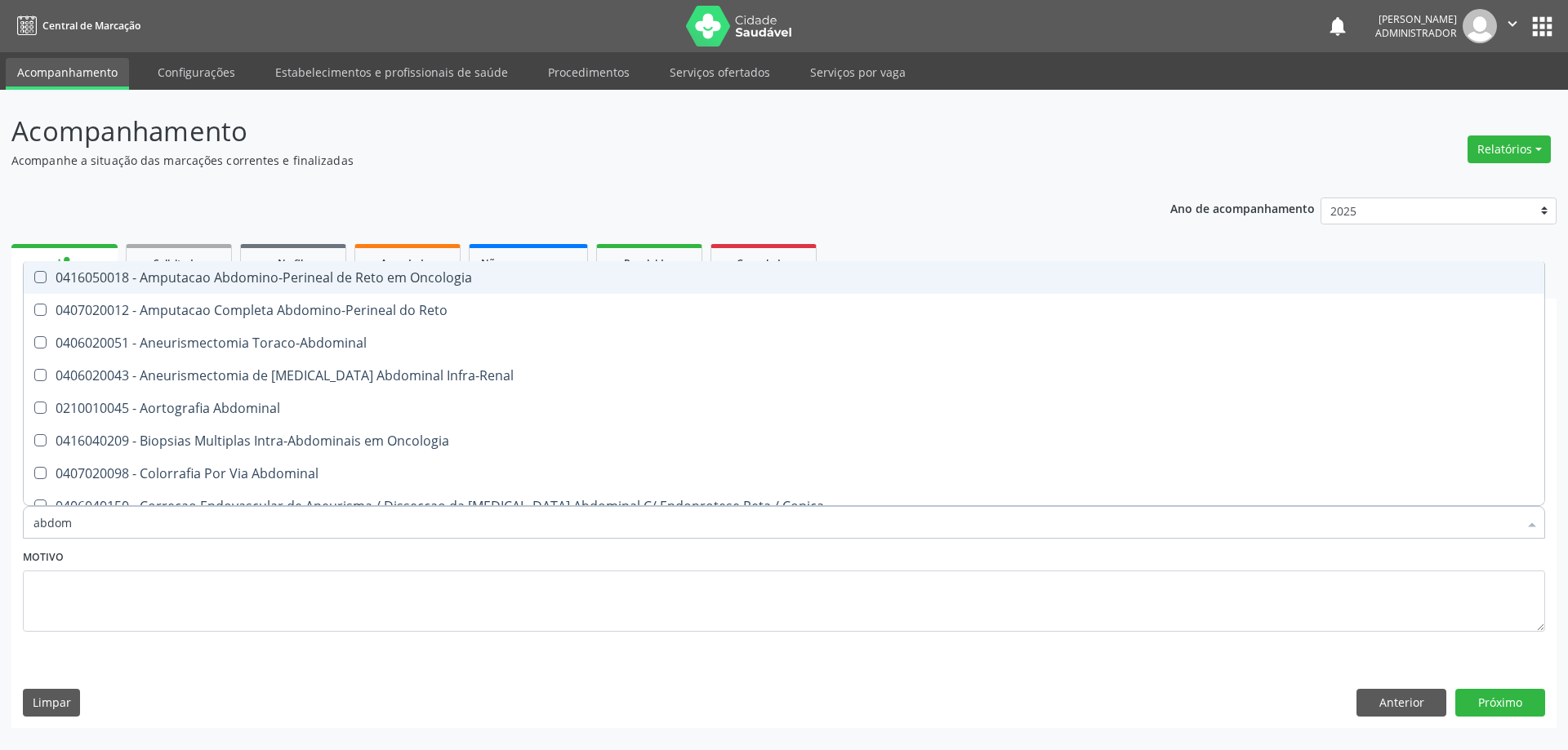
type input "abdome"
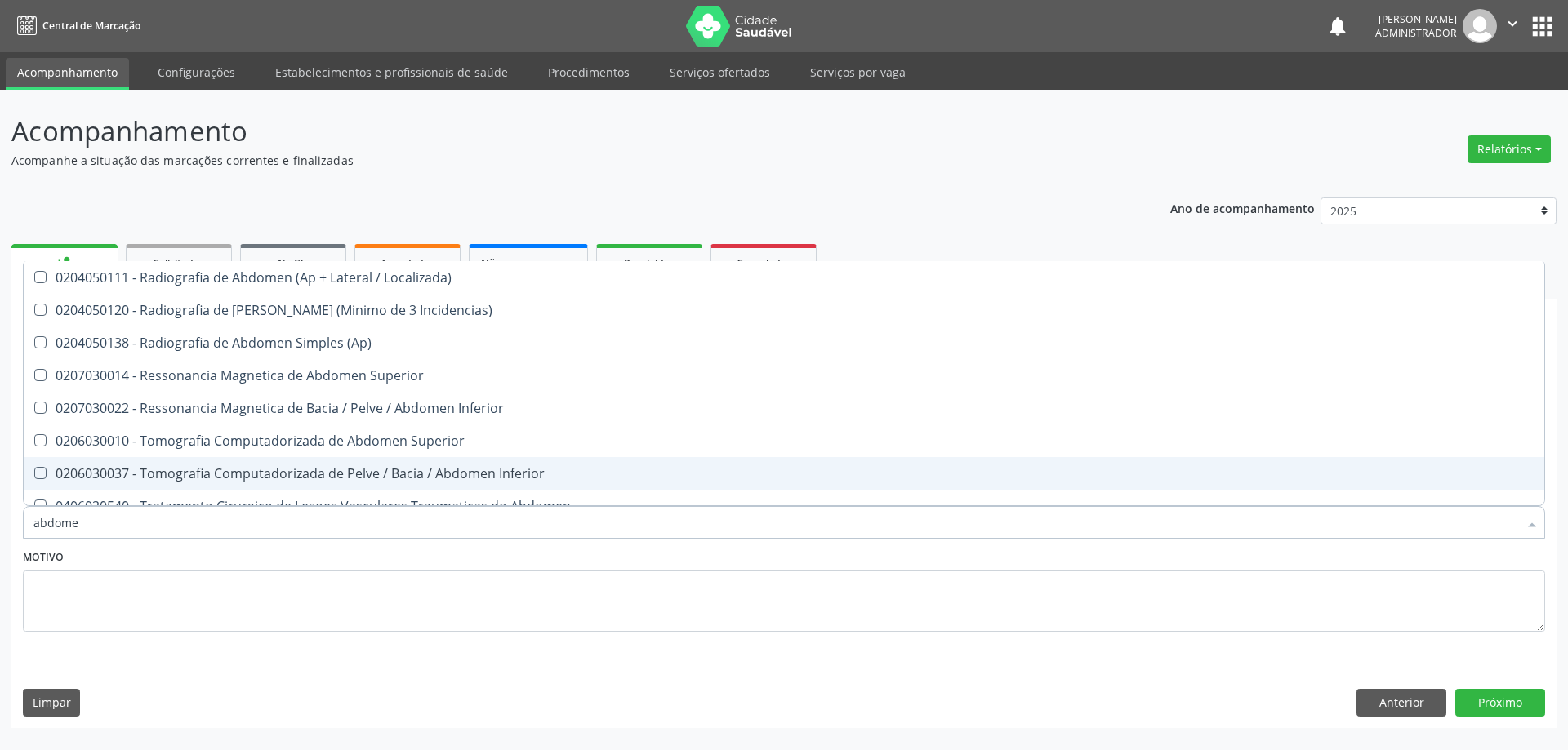
click at [625, 463] on span "0206030037 - Tomografia Computadorizada de Pelve / Bacia / Abdomen Inferior" at bounding box center [784, 474] width 1521 height 33
checkbox Inferior "true"
click at [1492, 700] on button "Próximo" at bounding box center [1500, 703] width 90 height 28
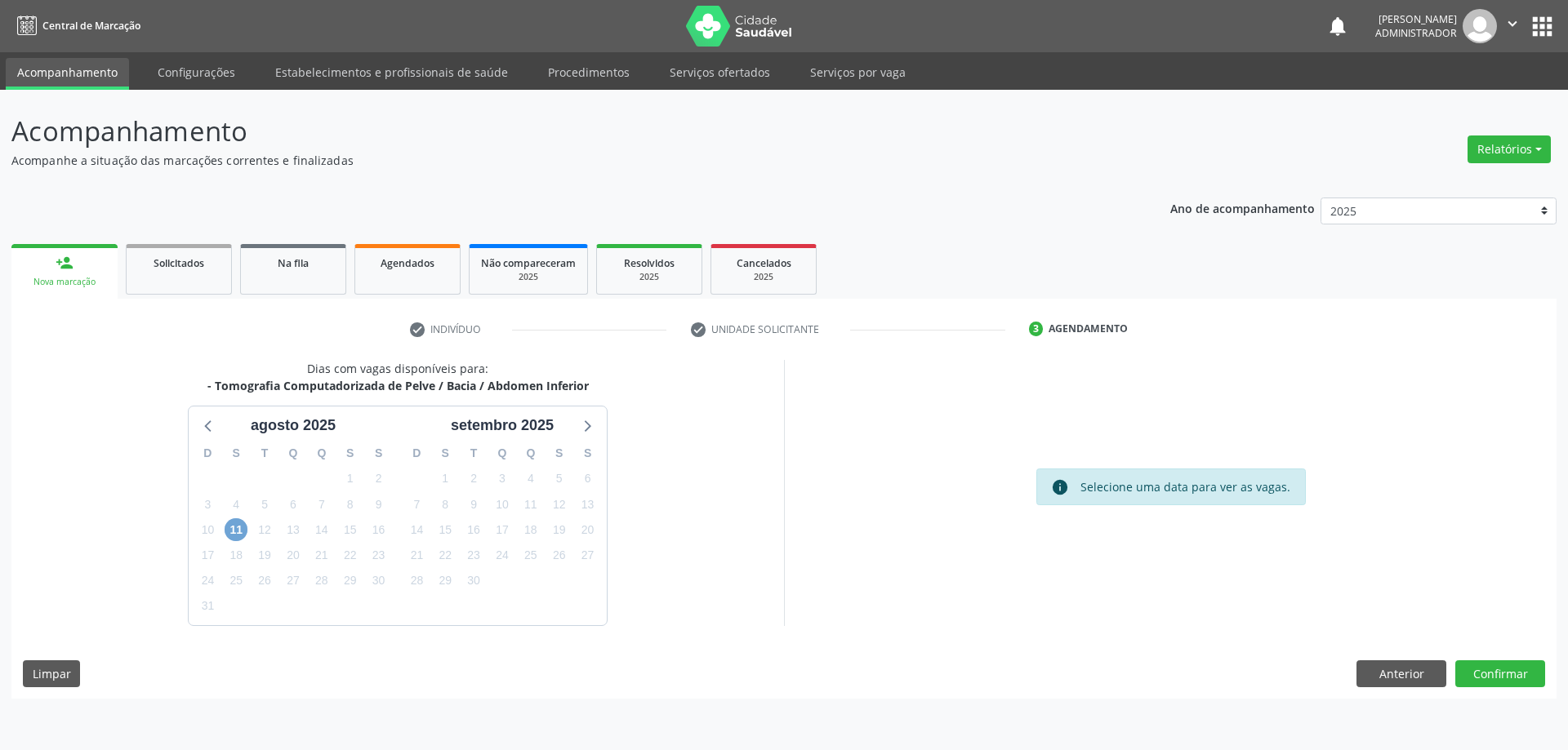
click at [236, 530] on span "11" at bounding box center [236, 530] width 23 height 23
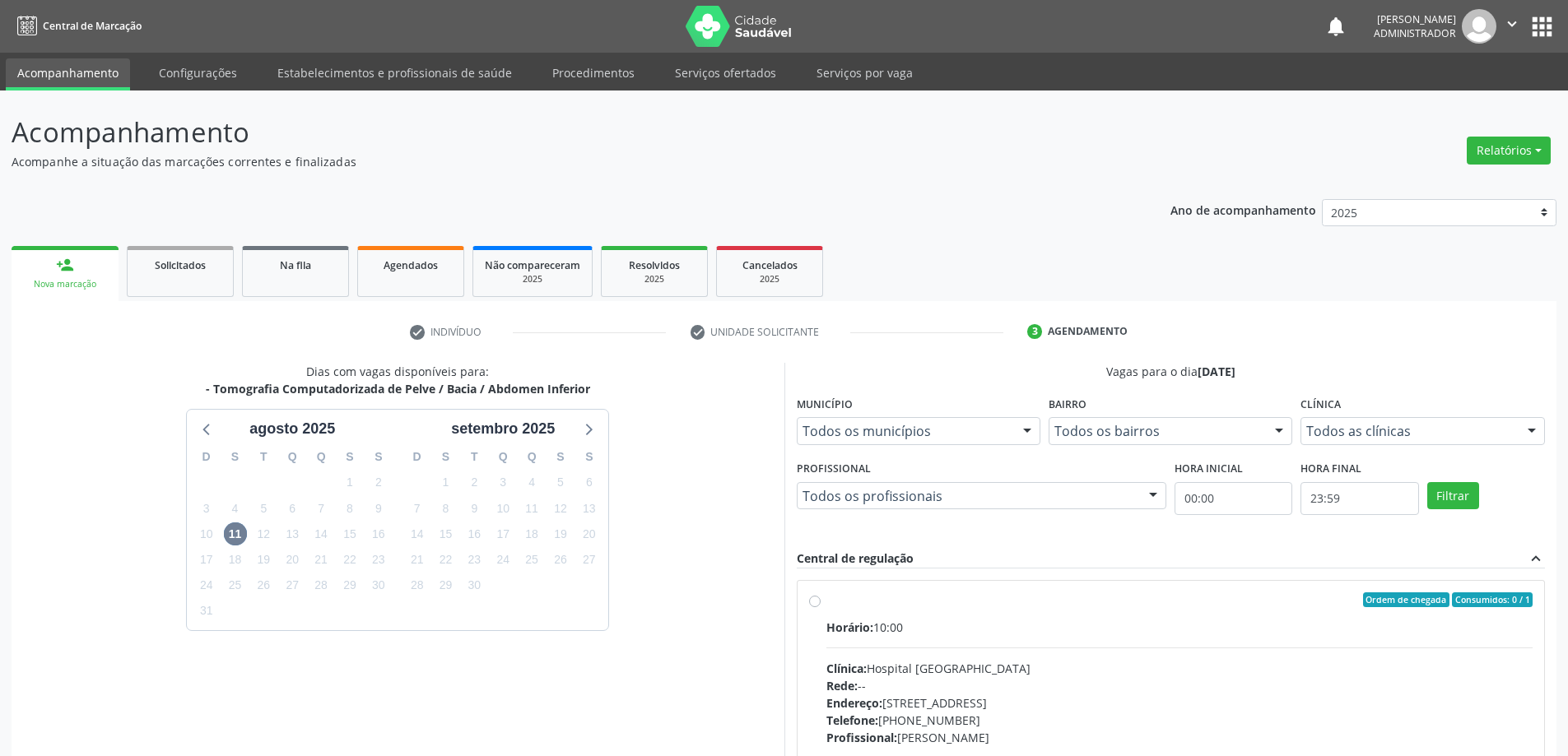
click at [826, 600] on label "Ordem de chegada Consumidos: 0 / 1 Horário: 10:00 Clínica: Hospital Sao Francis…" at bounding box center [1179, 719] width 707 height 252
click at [814, 600] on input "Ordem de chegada Consumidos: 0 / 1 Horário: 10:00 Clínica: Hospital Sao Francis…" at bounding box center [815, 600] width 12 height 15
radio input "true"
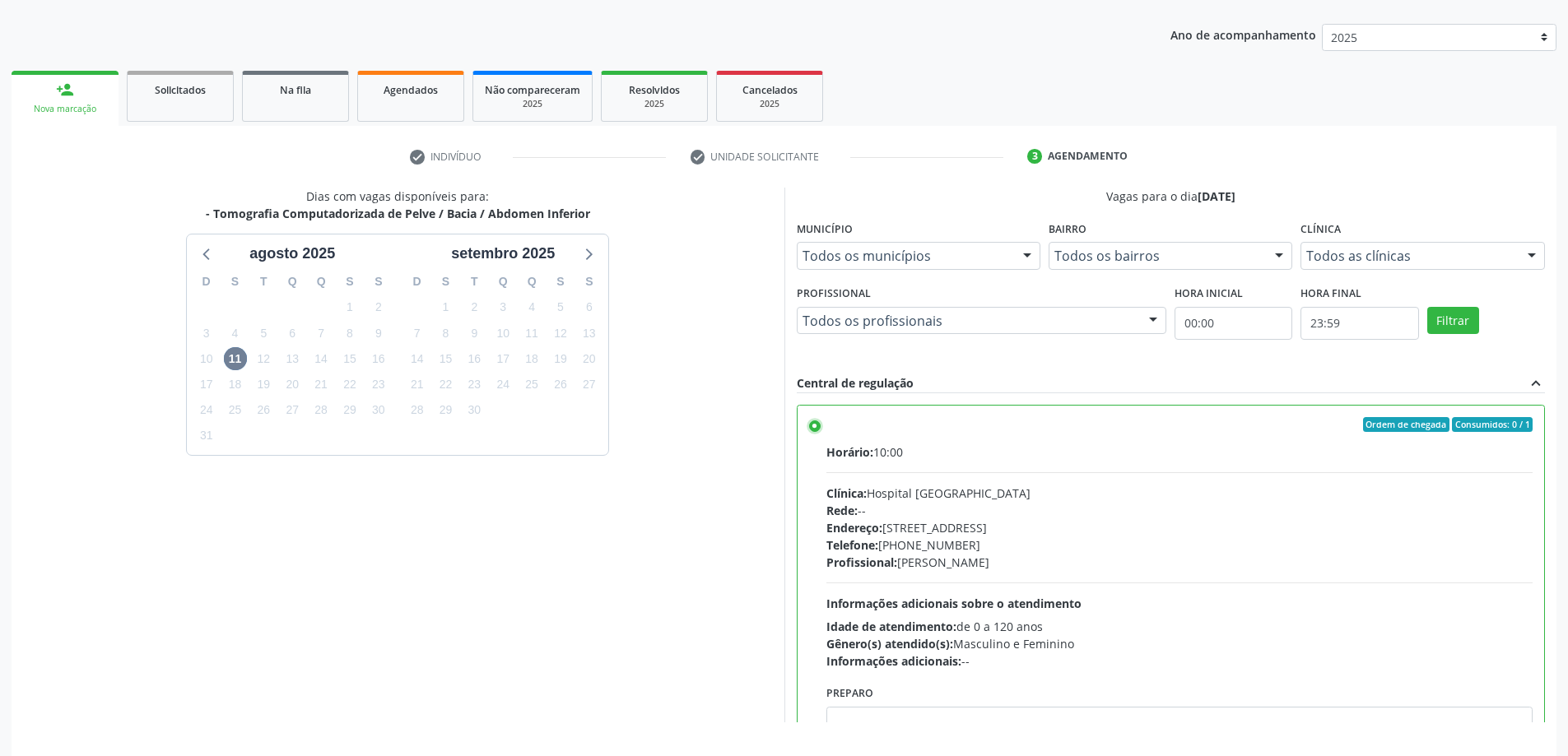
scroll to position [228, 0]
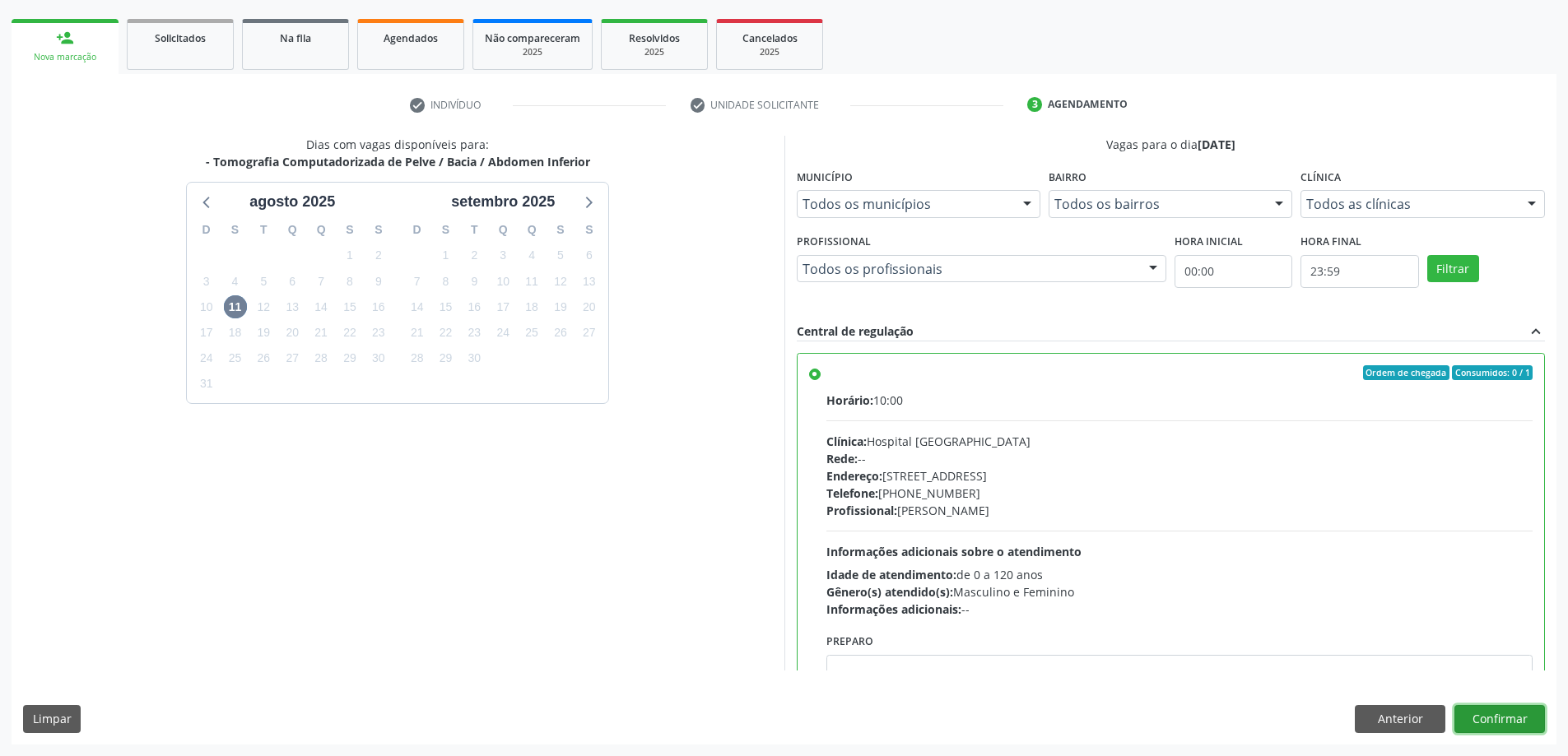
click at [1505, 724] on button "Confirmar" at bounding box center [1500, 720] width 91 height 28
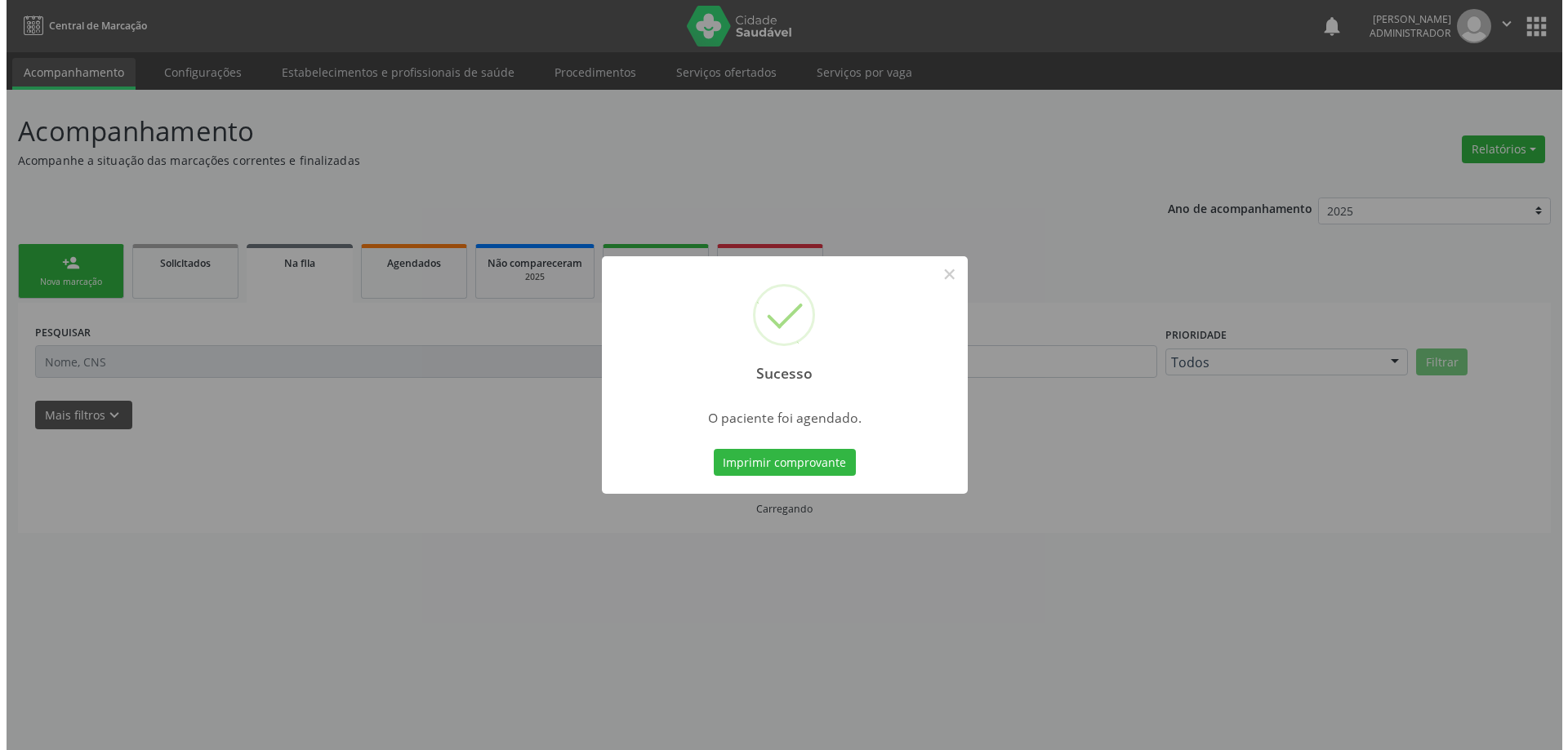
scroll to position [0, 0]
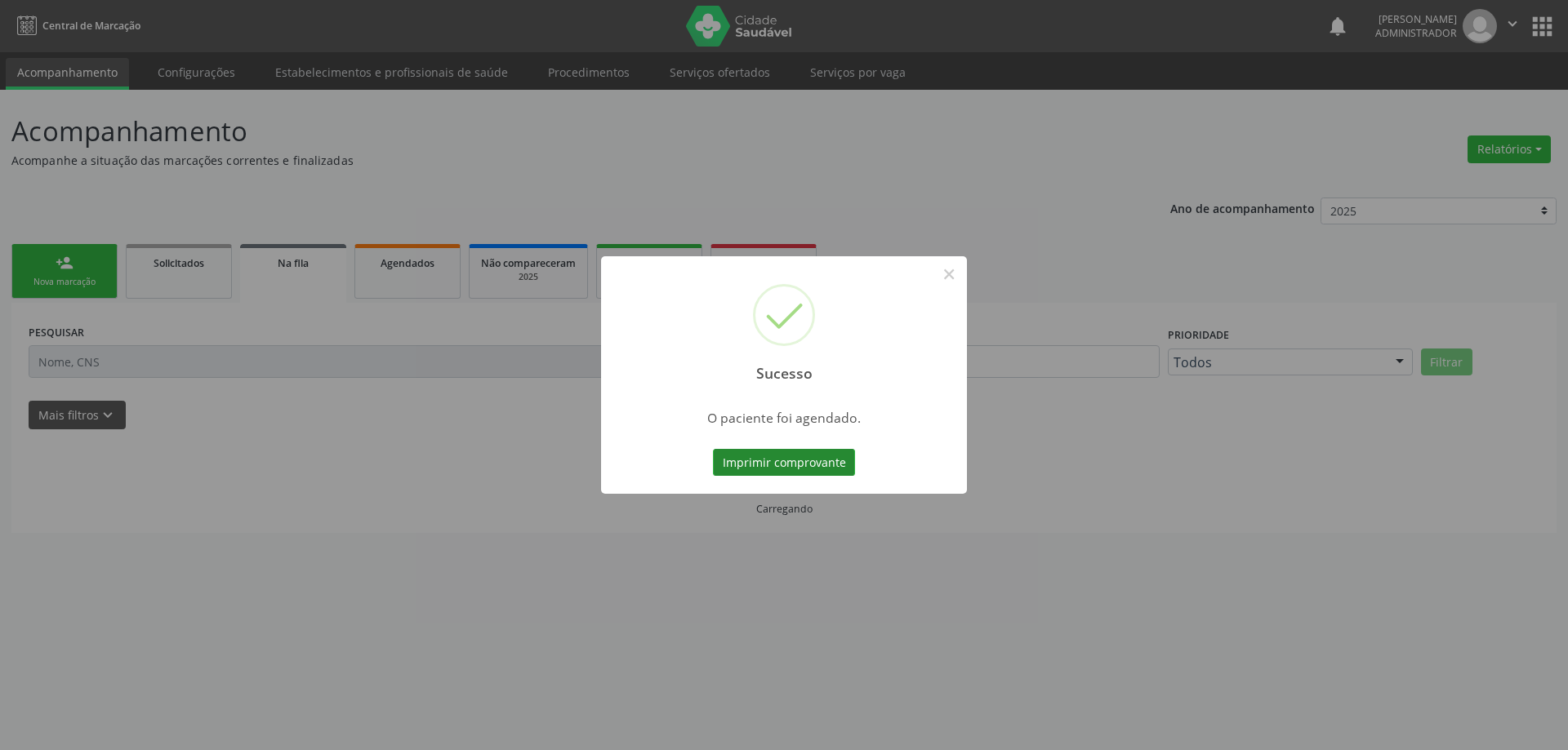
click at [800, 460] on button "Imprimir comprovante" at bounding box center [784, 463] width 142 height 28
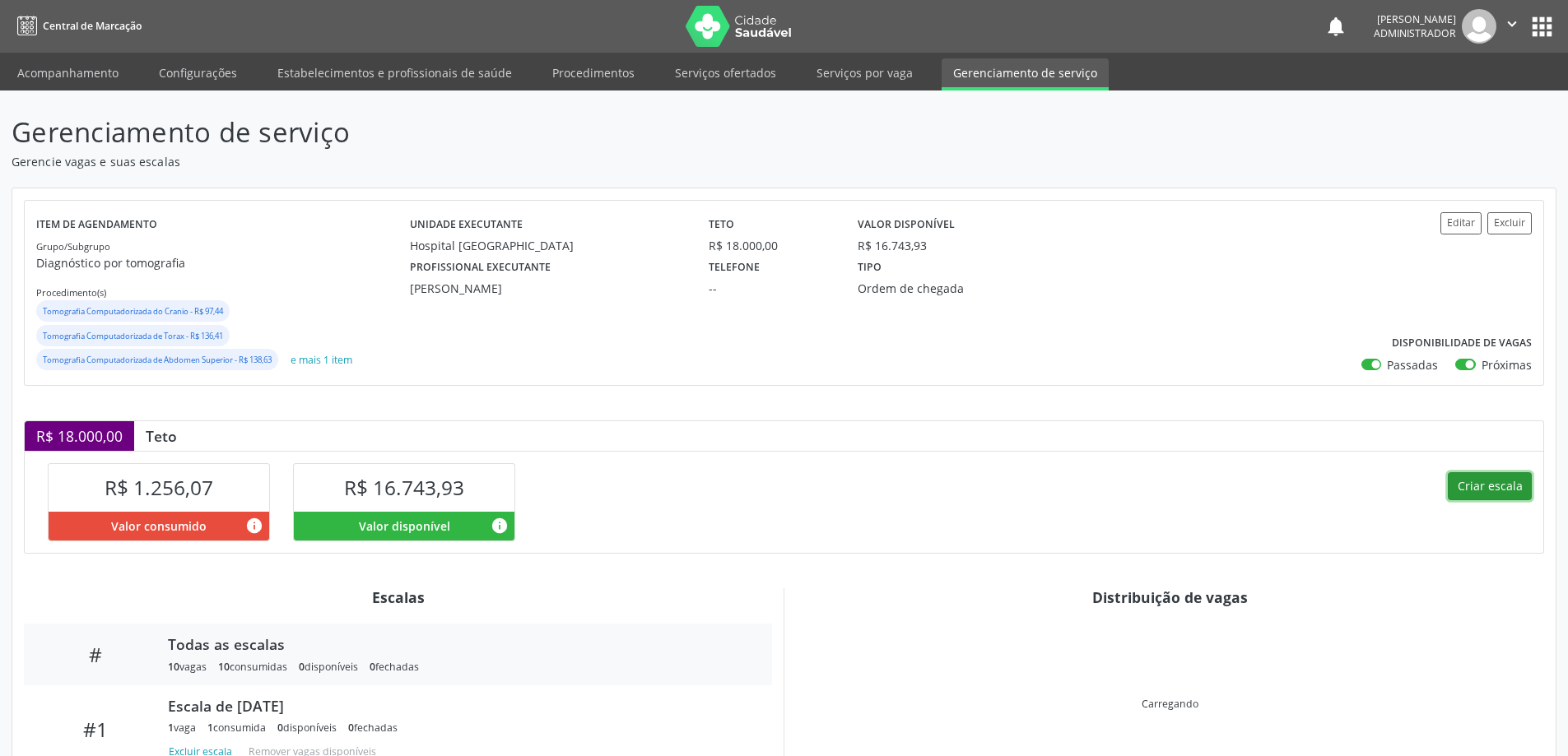
click at [1487, 481] on button "Criar escala" at bounding box center [1490, 486] width 84 height 28
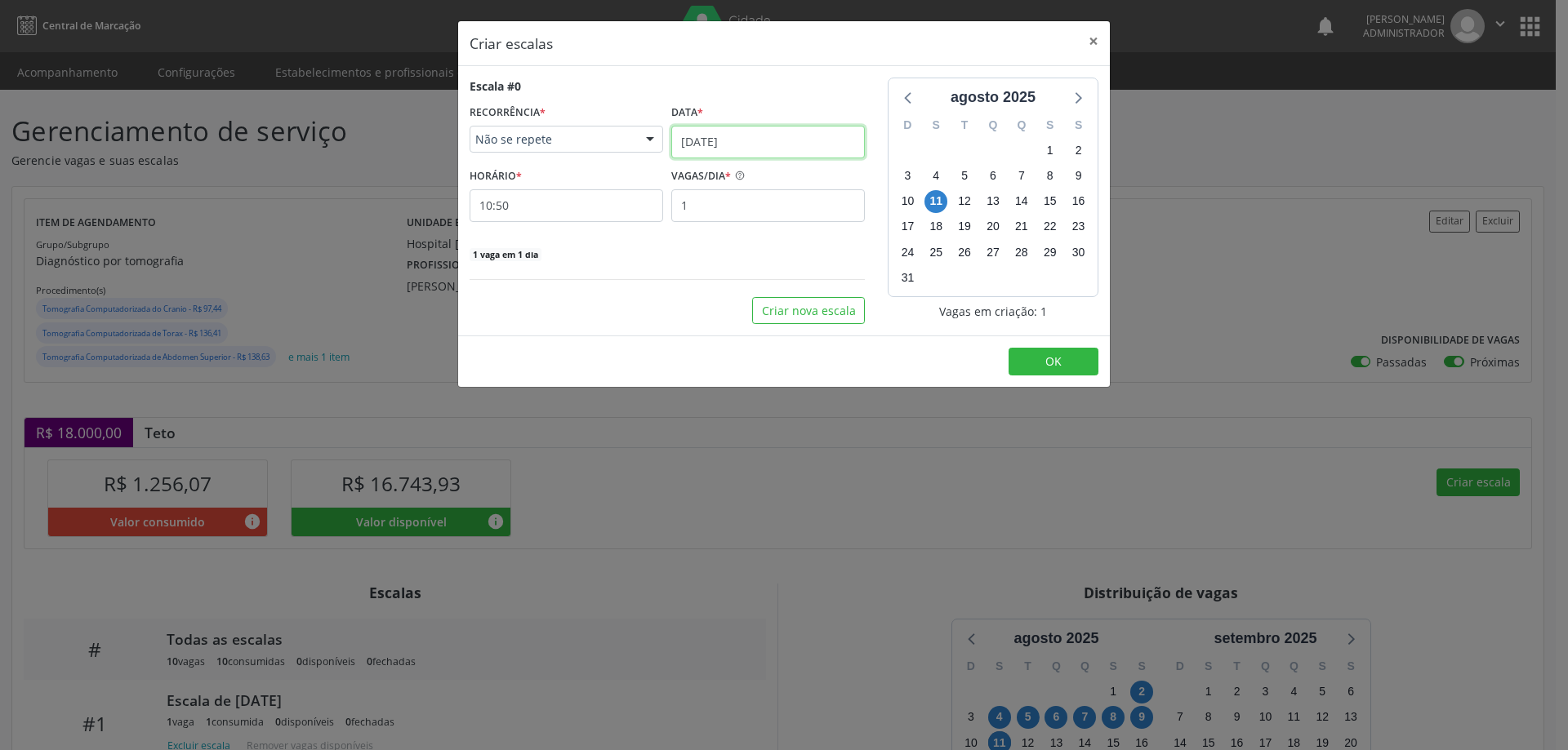
click at [723, 139] on input "1[DATE]" at bounding box center [768, 142] width 194 height 33
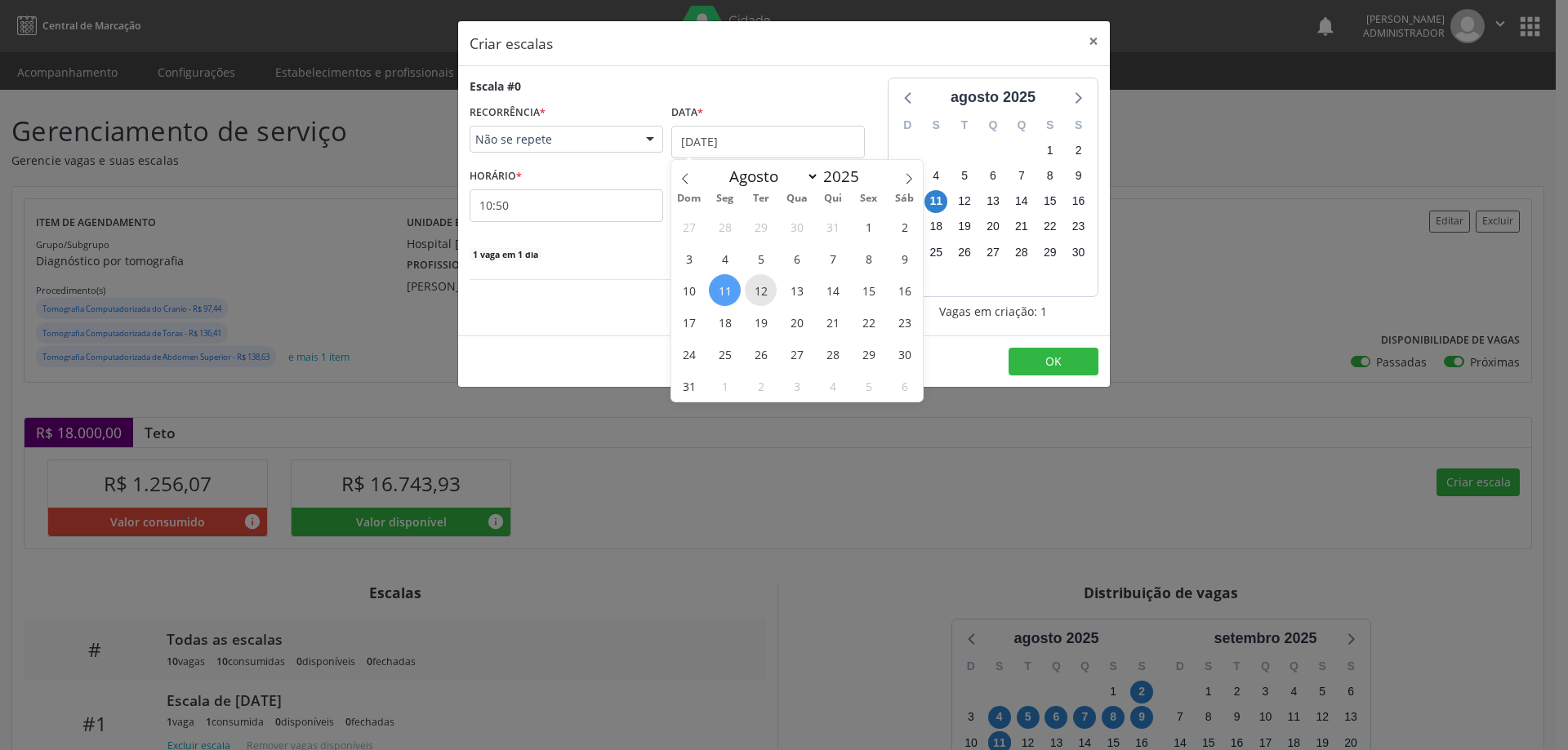
click at [757, 296] on span "12" at bounding box center [760, 290] width 32 height 32
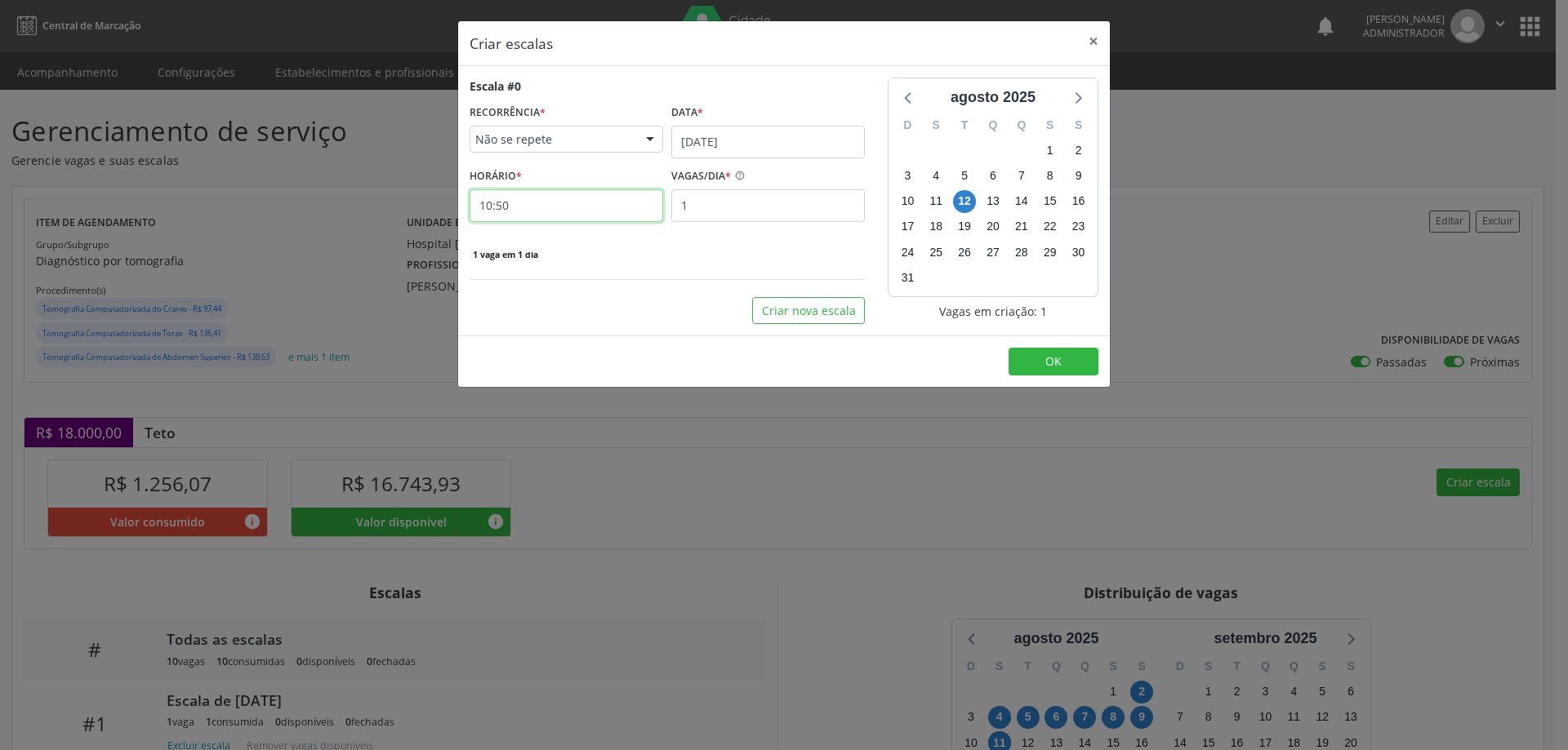
click at [584, 211] on input "10:50" at bounding box center [566, 206] width 194 height 33
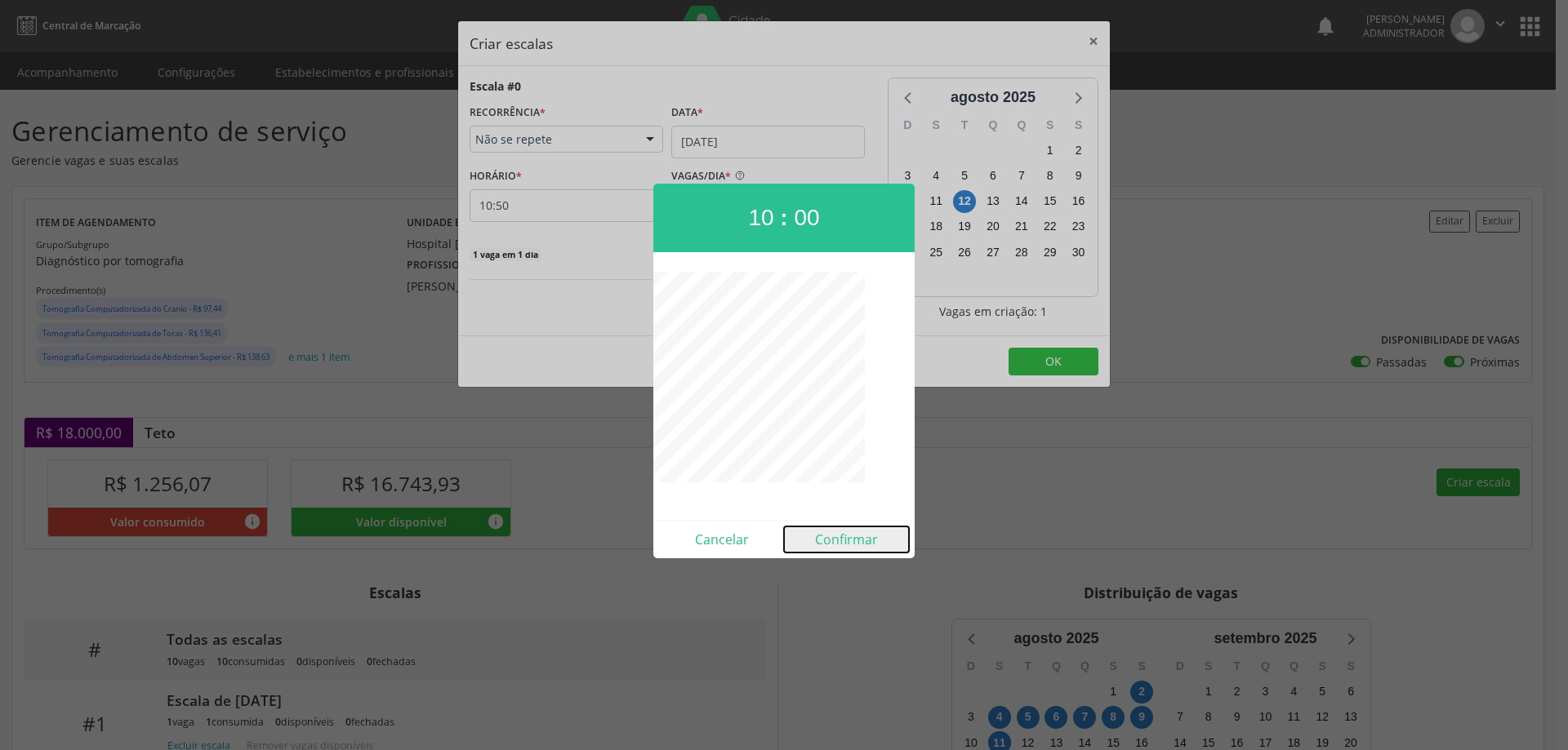
click at [856, 543] on button "Confirmar" at bounding box center [846, 540] width 125 height 26
type input "10:00"
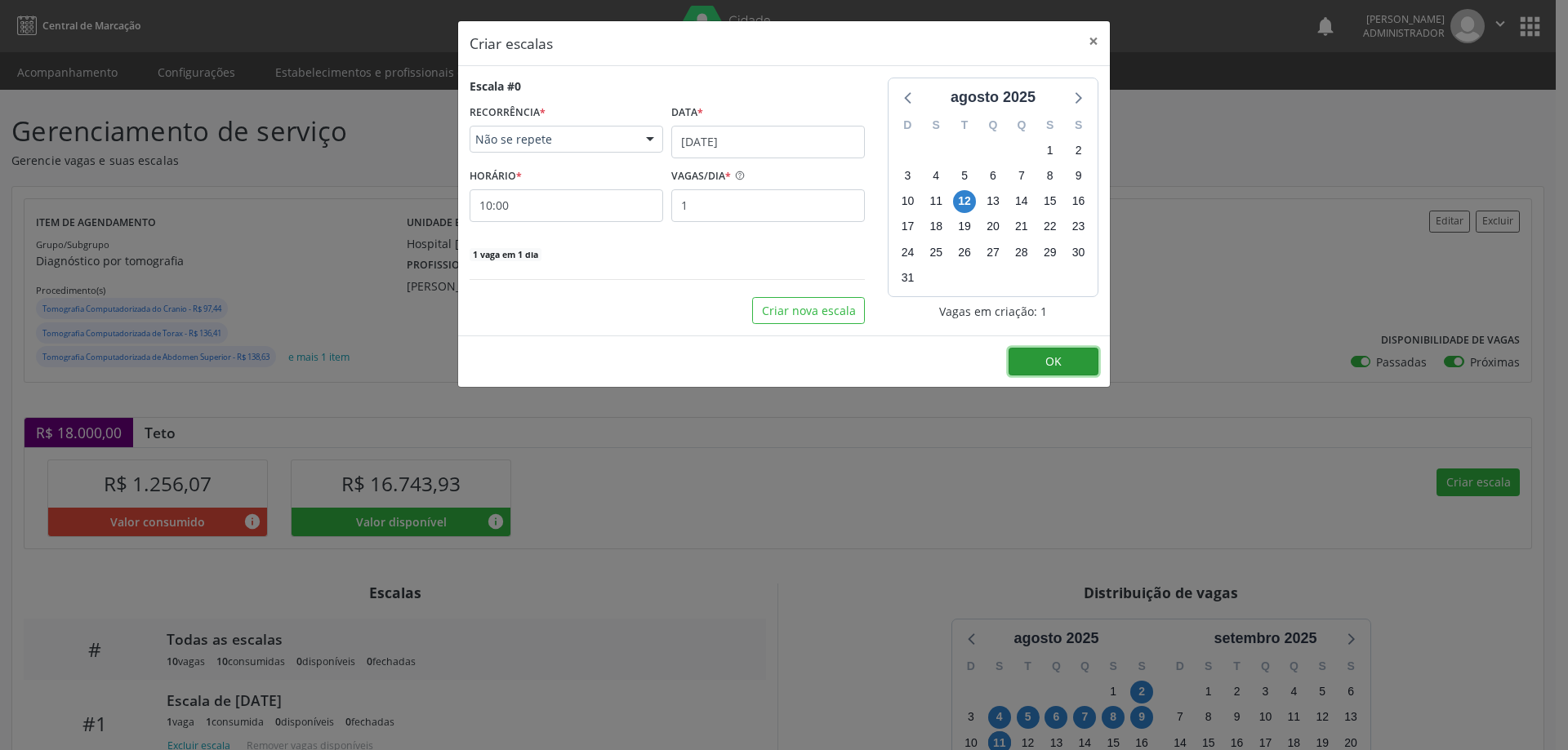
click at [1042, 362] on button "OK" at bounding box center [1054, 362] width 90 height 28
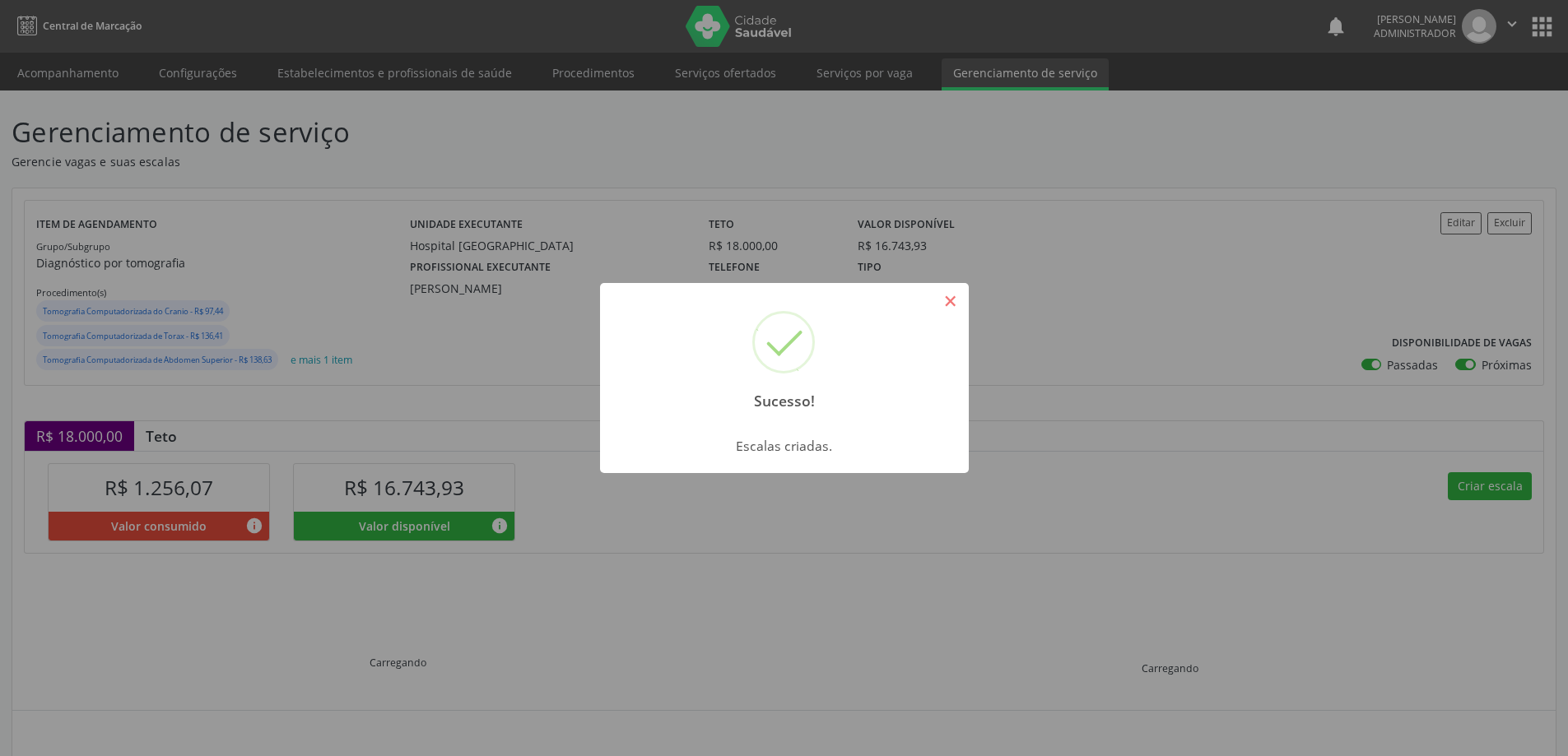
click at [950, 303] on button "×" at bounding box center [951, 301] width 28 height 28
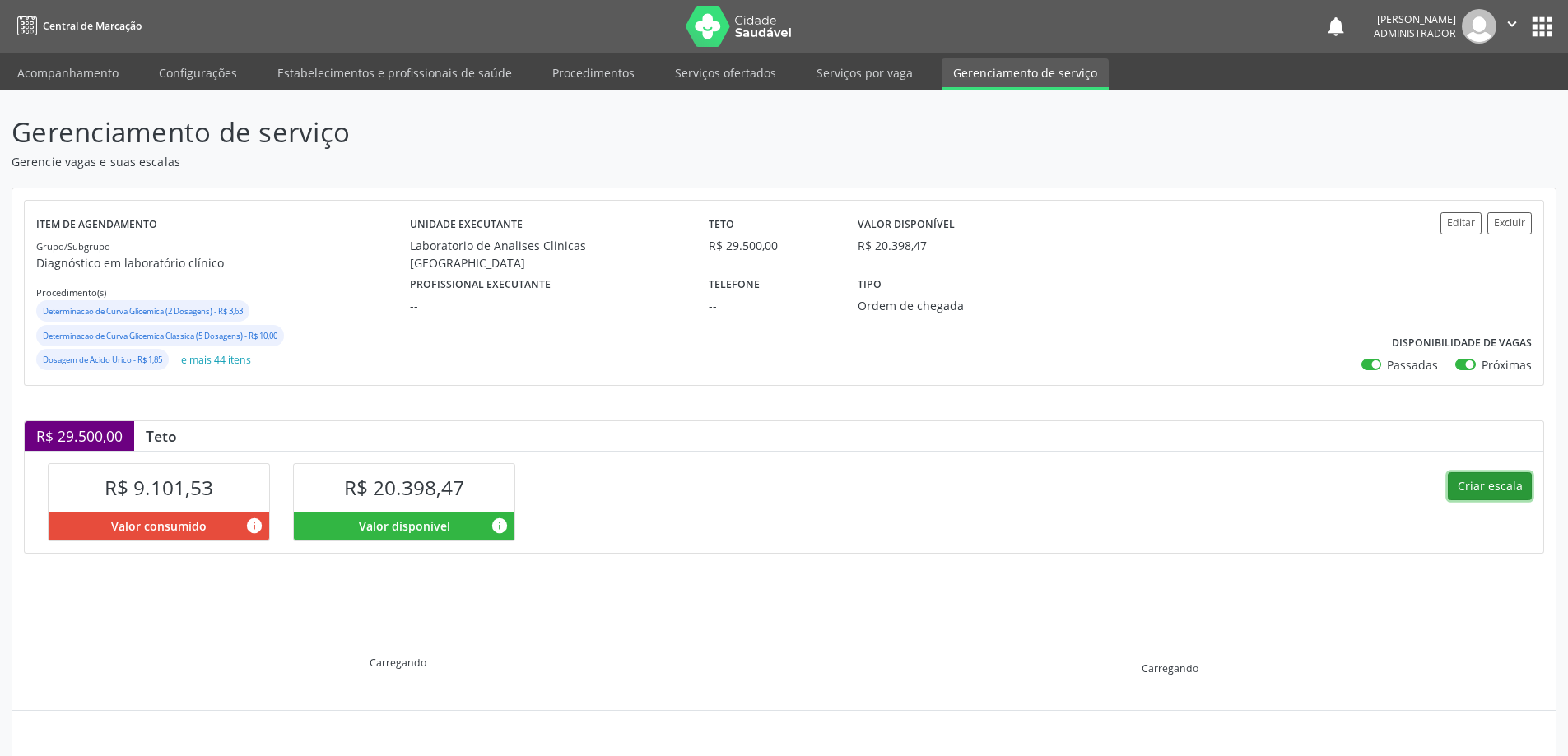
click at [1475, 482] on button "Criar escala" at bounding box center [1490, 486] width 84 height 28
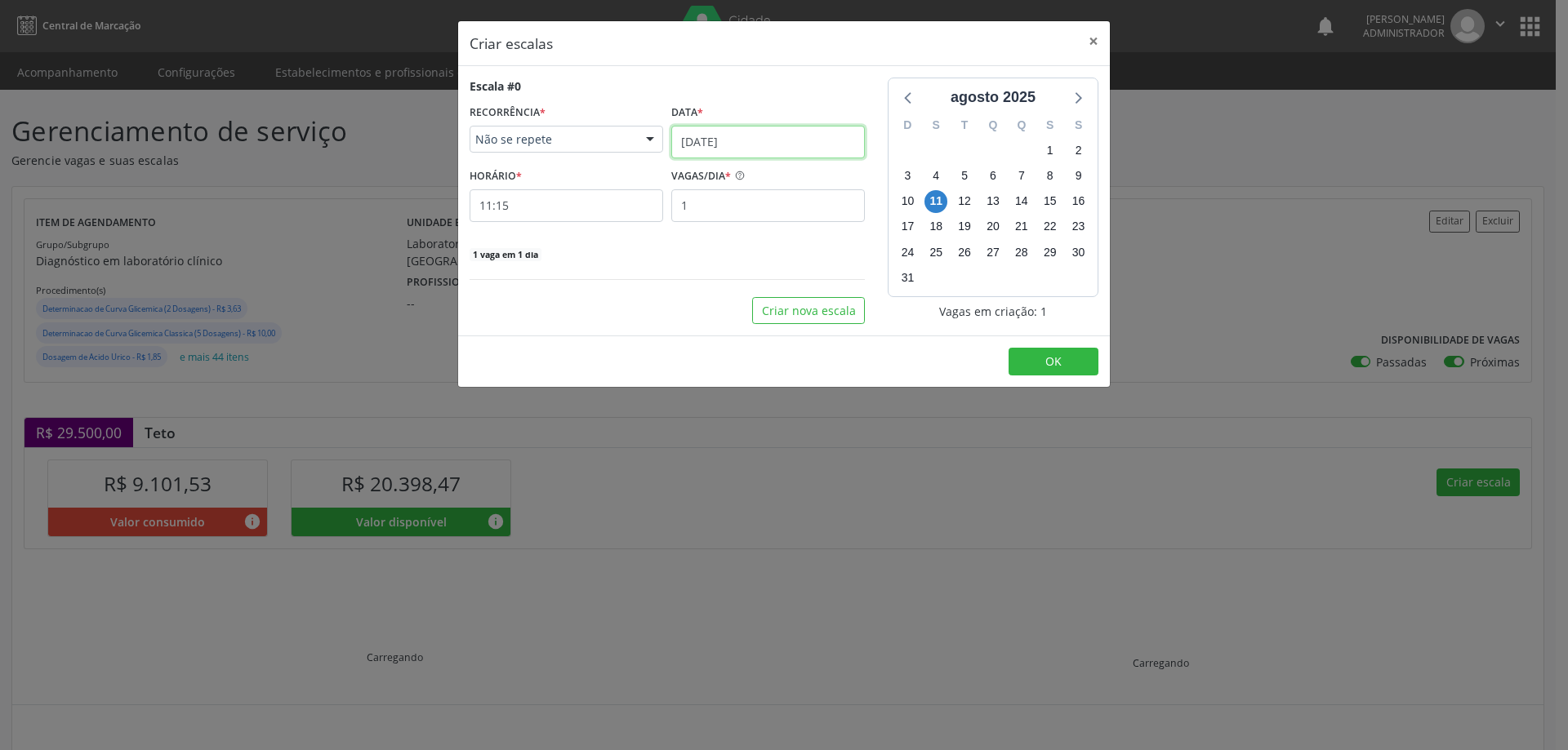
click at [741, 134] on input "[DATE]" at bounding box center [768, 142] width 194 height 33
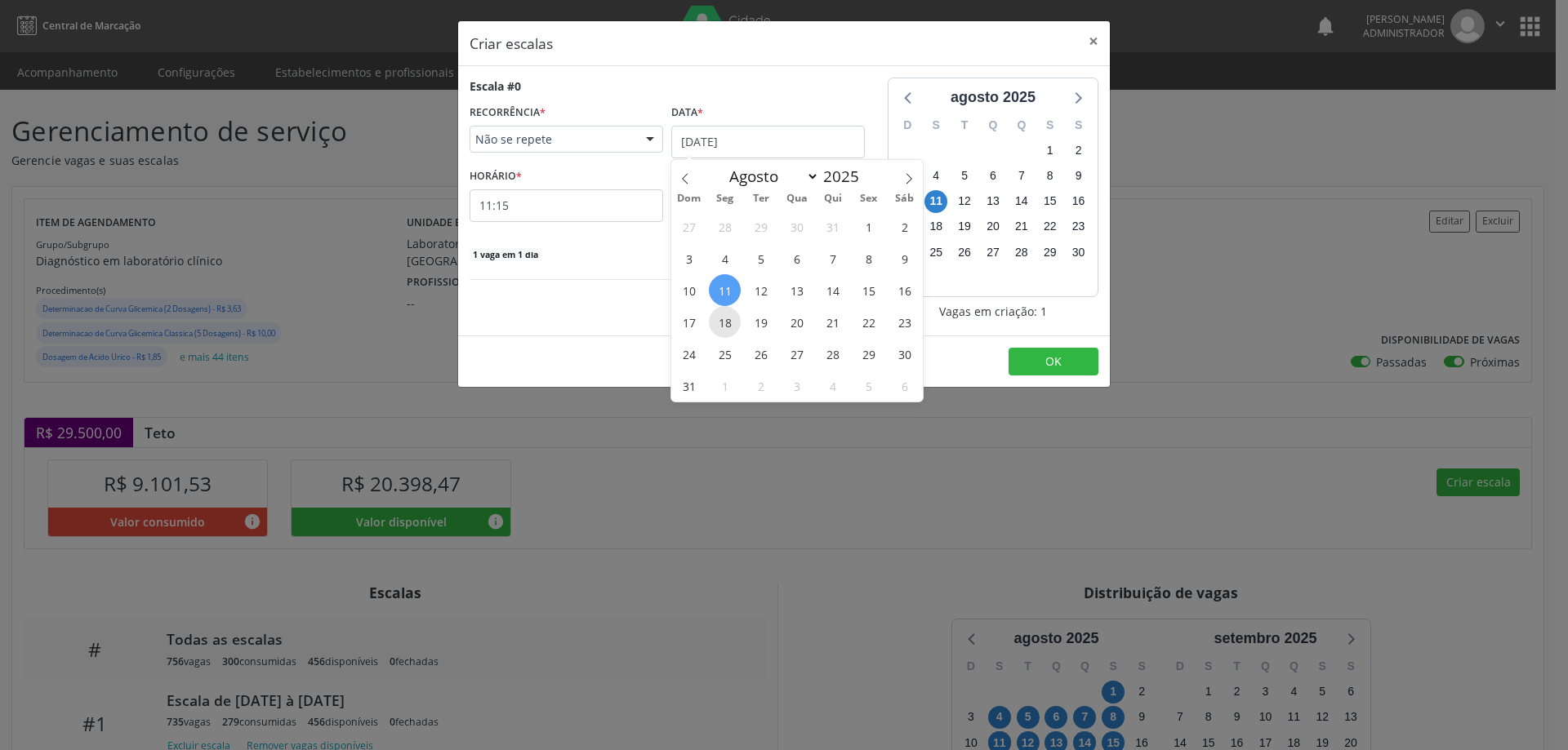
click at [726, 320] on span "18" at bounding box center [724, 321] width 32 height 32
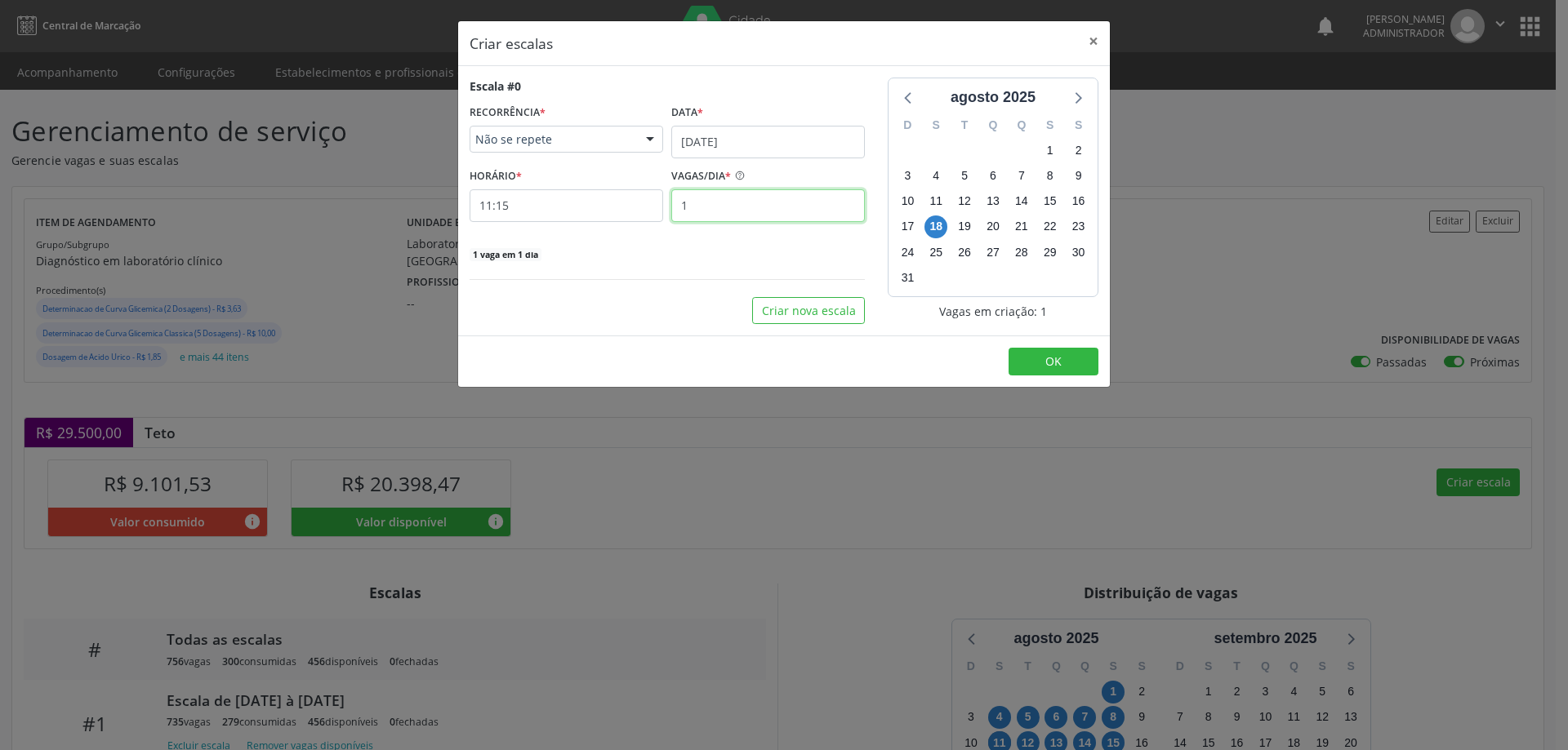
click at [704, 200] on input "1" at bounding box center [768, 206] width 194 height 33
type input "8"
click at [633, 205] on input "11:15" at bounding box center [566, 206] width 194 height 33
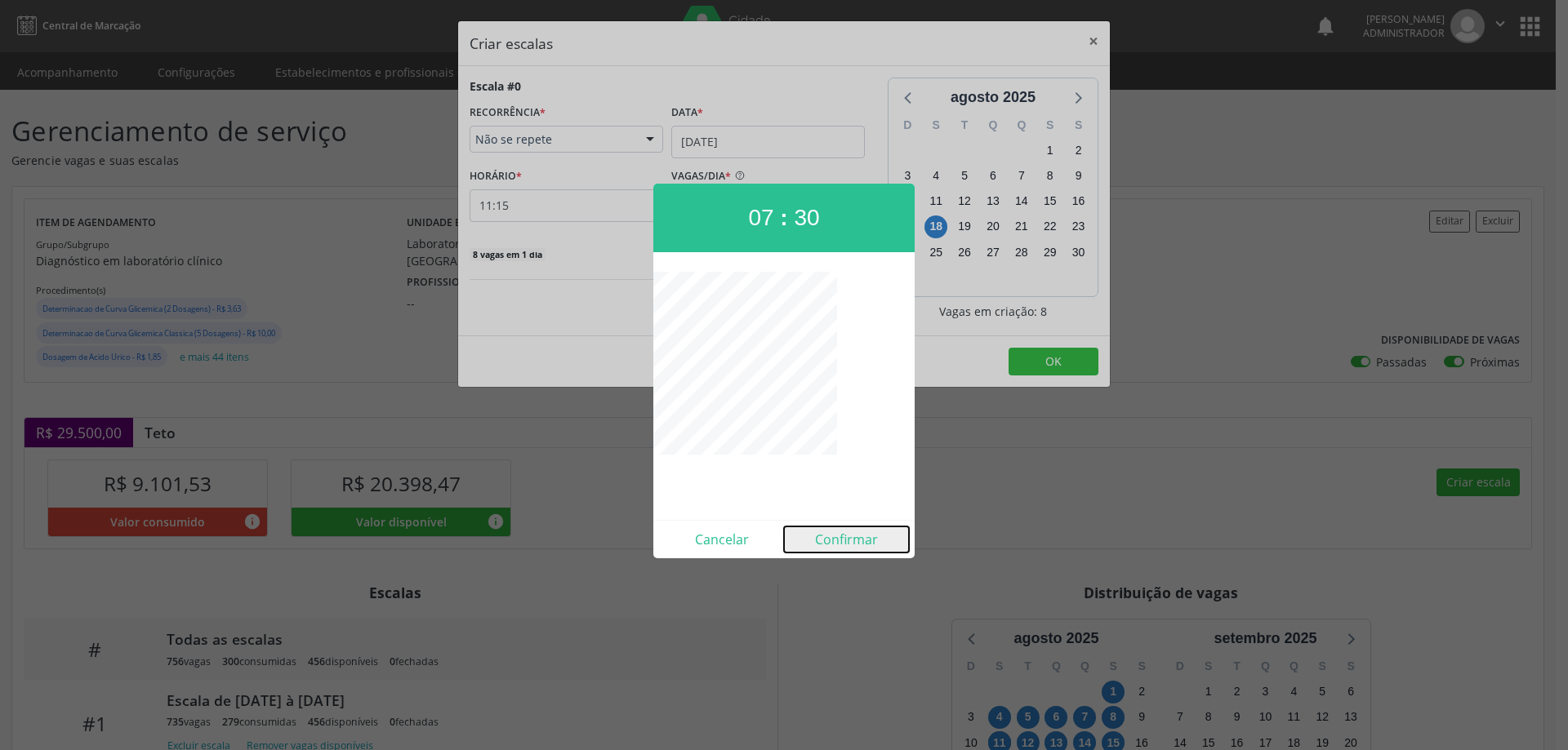
click at [827, 541] on button "Confirmar" at bounding box center [846, 540] width 125 height 26
type input "07:30"
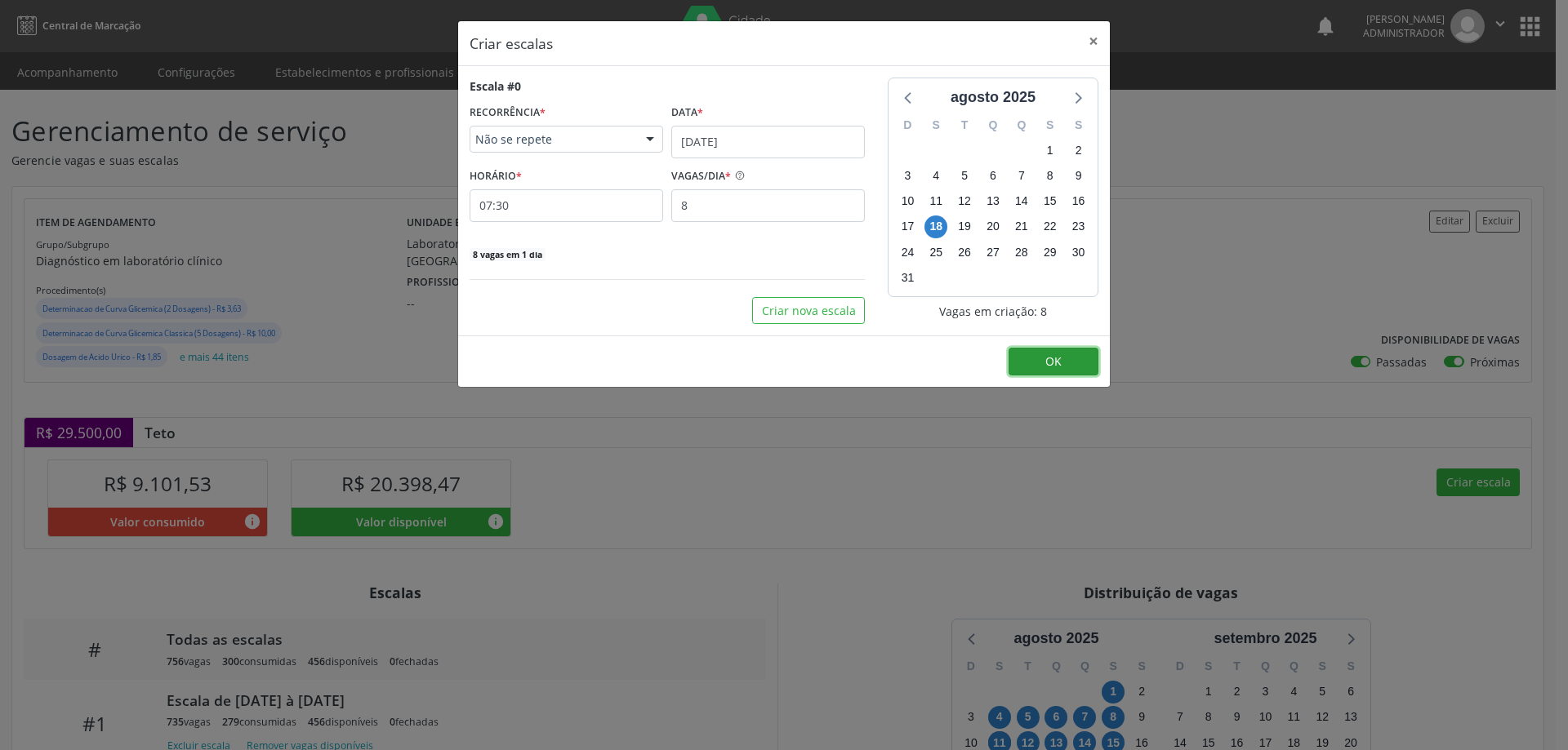
click at [1064, 364] on button "OK" at bounding box center [1054, 362] width 90 height 28
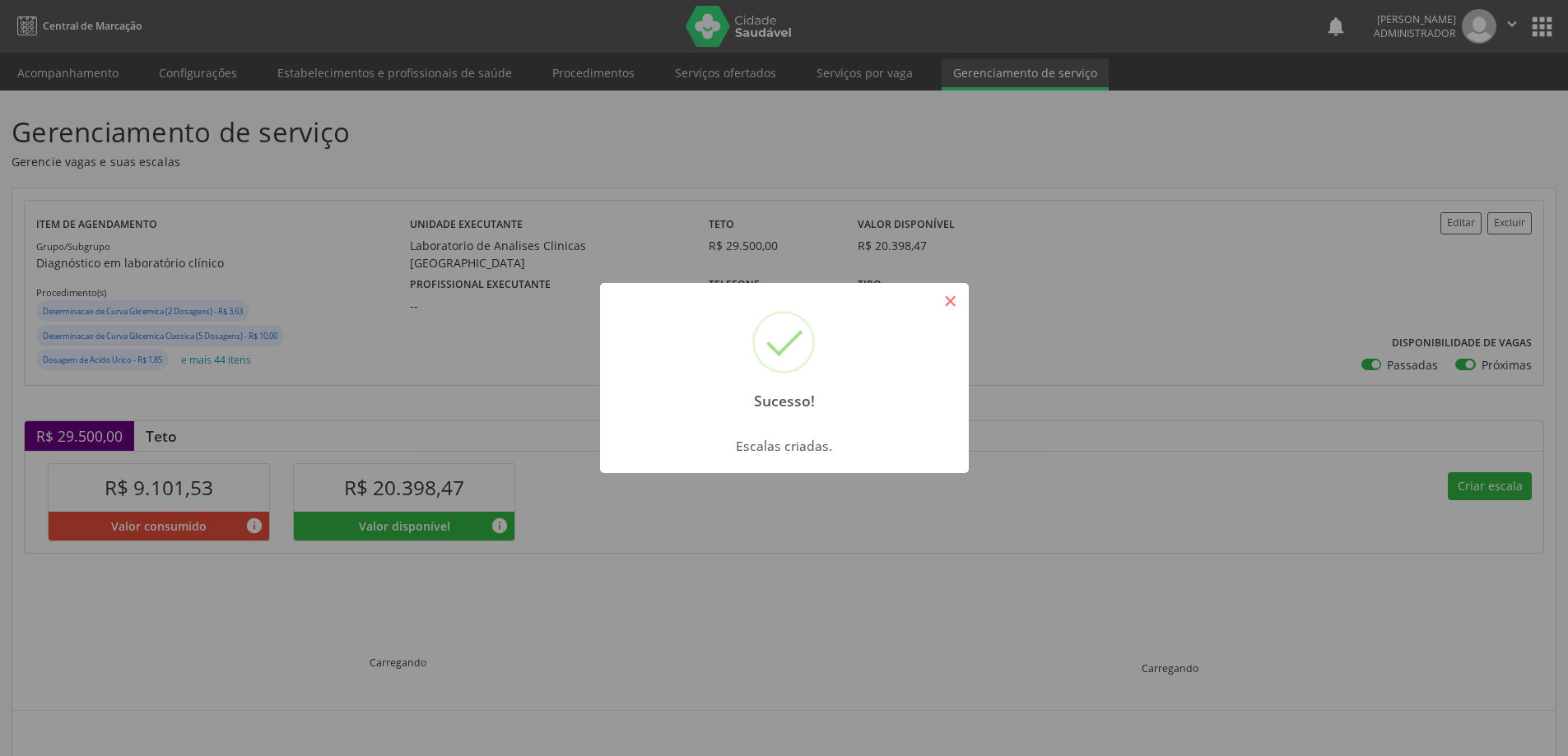
click at [948, 302] on button "×" at bounding box center [951, 301] width 28 height 28
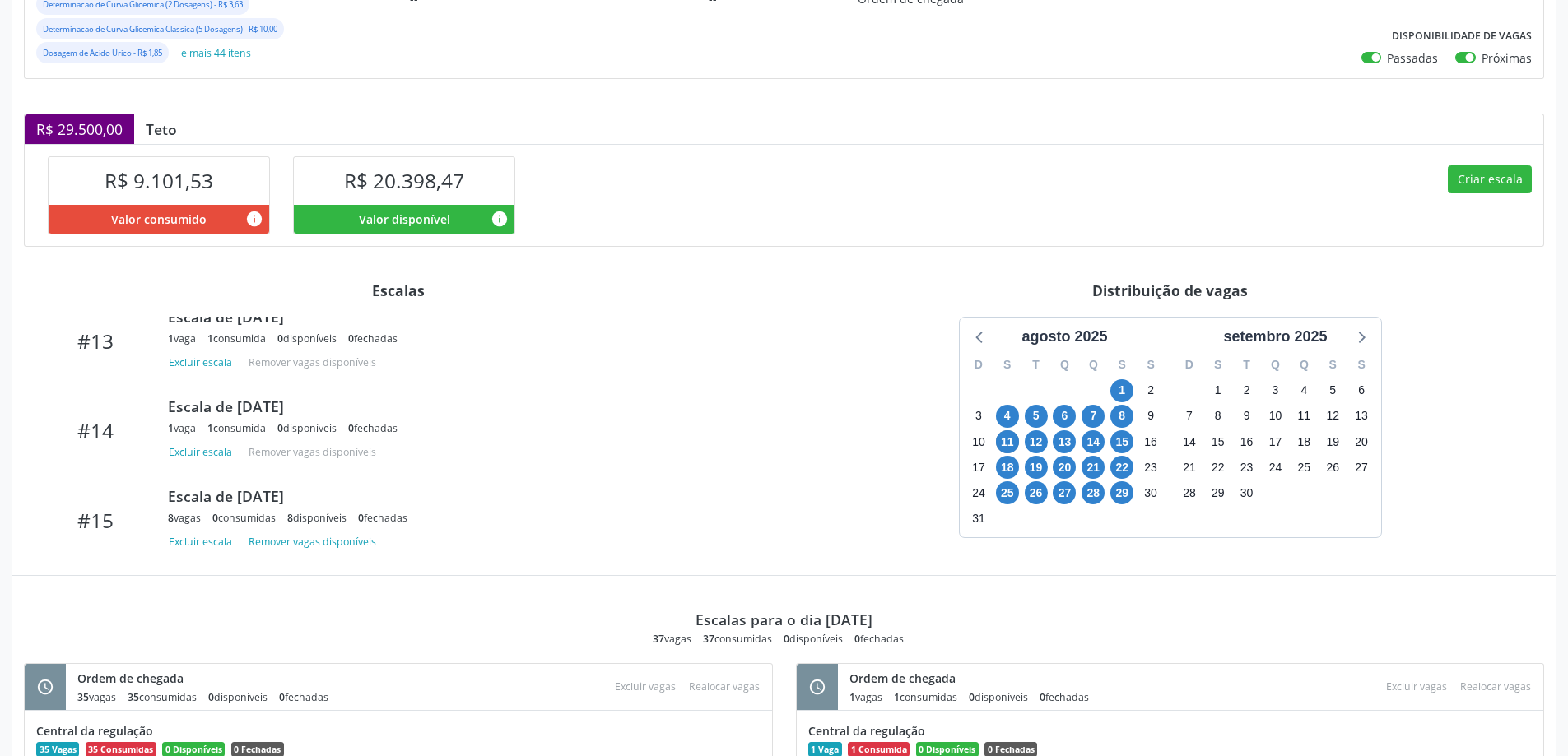
scroll to position [1160, 0]
click at [212, 546] on button "Excluir escala" at bounding box center [204, 540] width 71 height 22
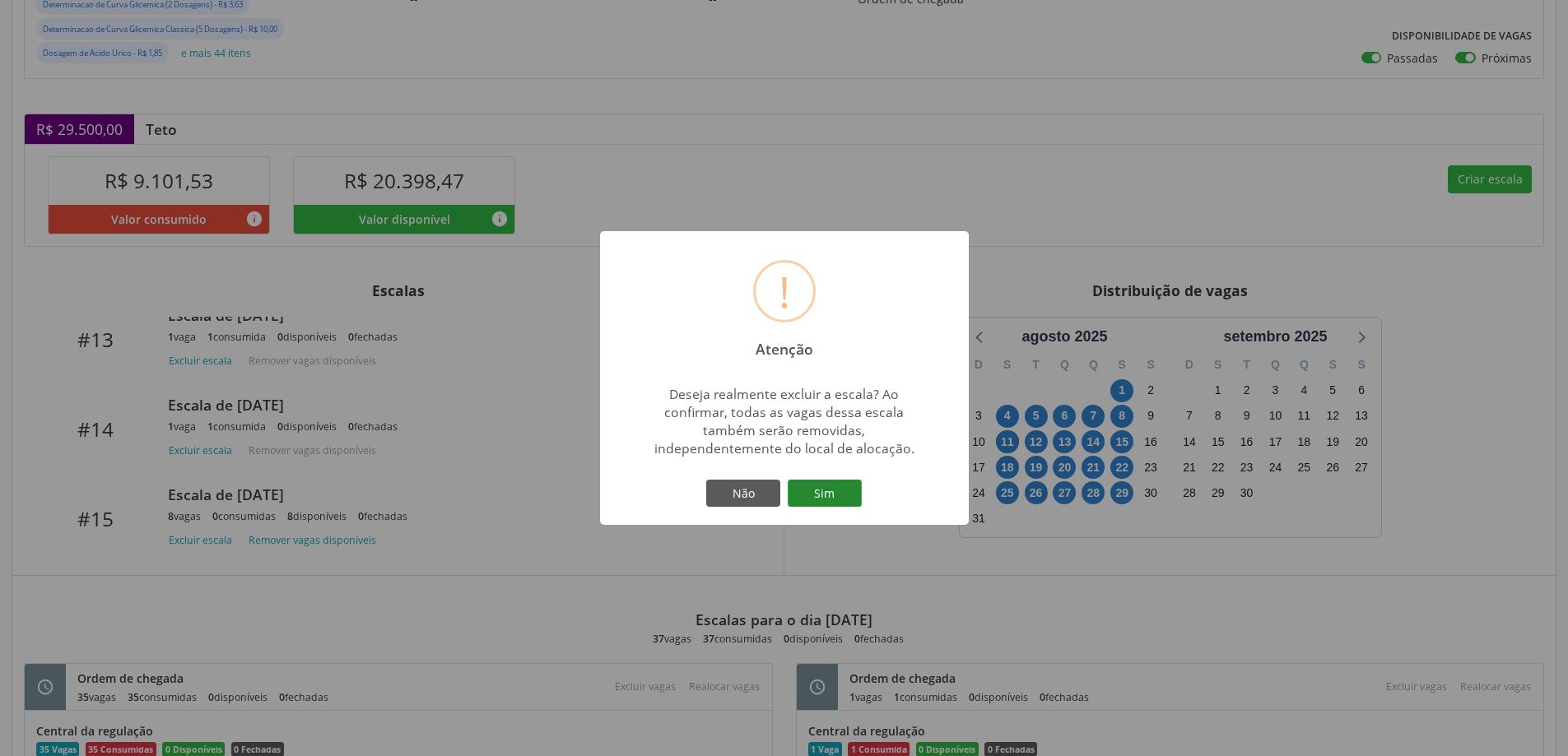
click at [829, 498] on button "Sim" at bounding box center [824, 494] width 74 height 28
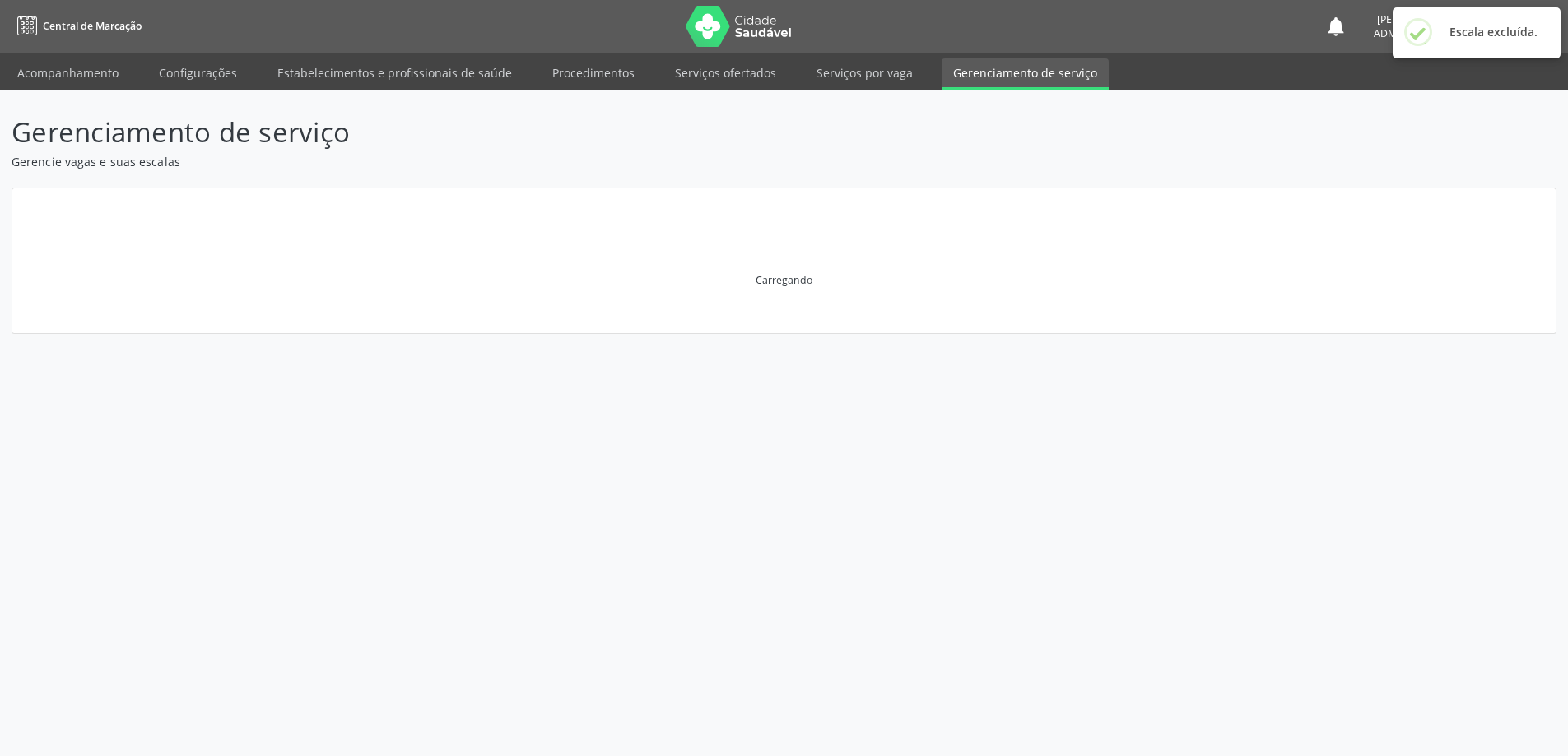
scroll to position [0, 0]
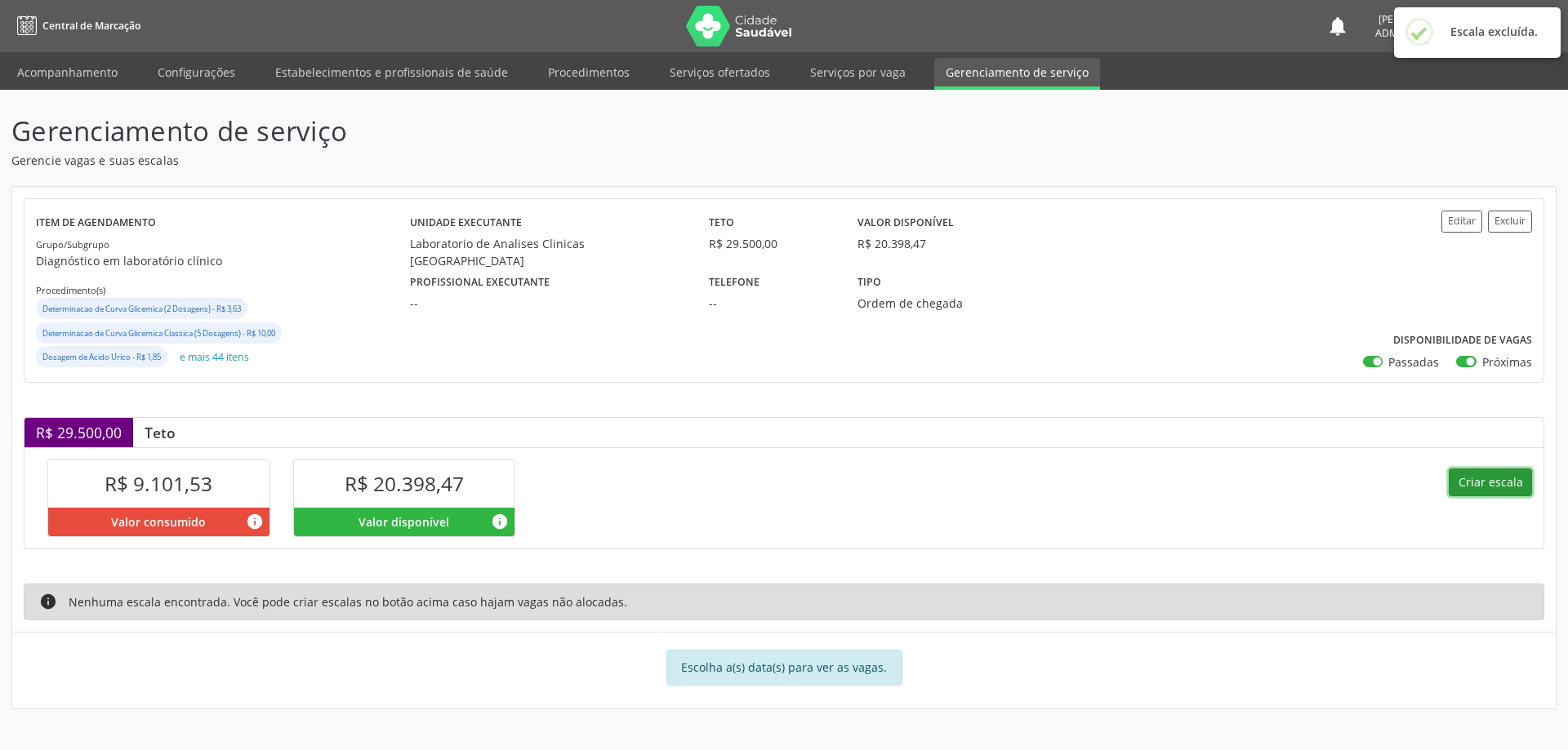
click at [1481, 482] on button "Criar escala" at bounding box center [1490, 483] width 83 height 28
select select "7"
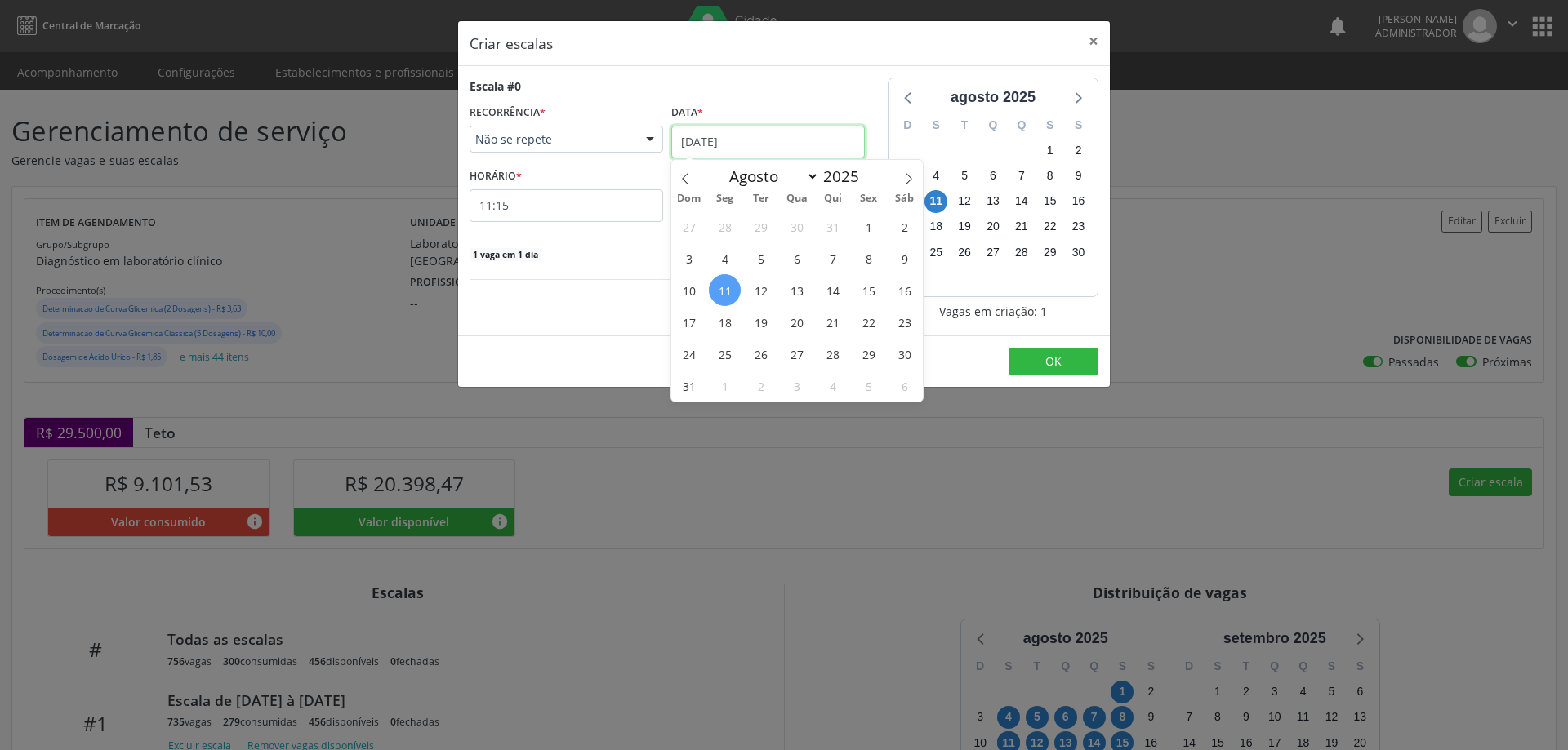
click at [726, 134] on input "[DATE]" at bounding box center [768, 142] width 194 height 33
click at [754, 284] on span "12" at bounding box center [760, 290] width 32 height 32
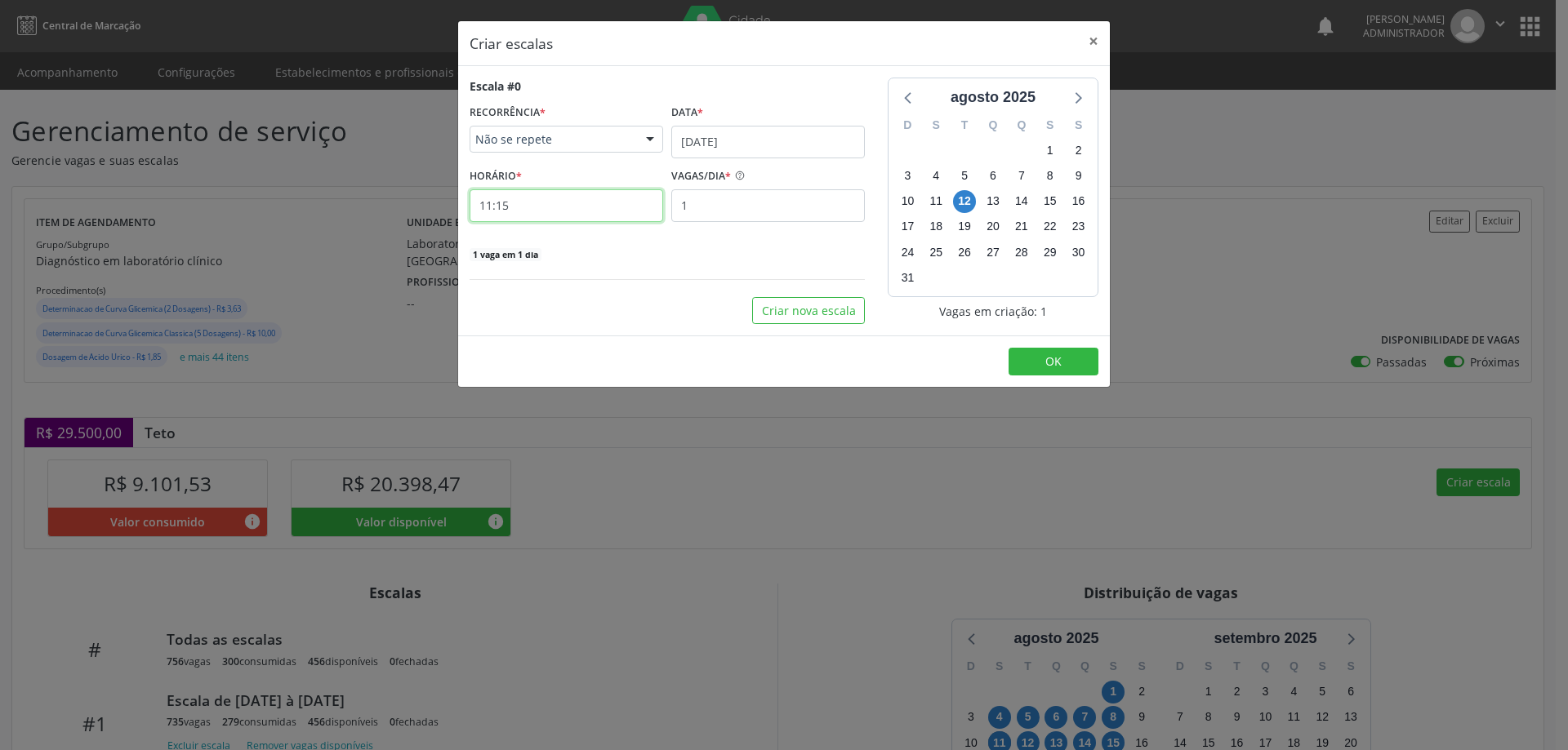
click at [595, 198] on input "11:15" at bounding box center [566, 206] width 194 height 33
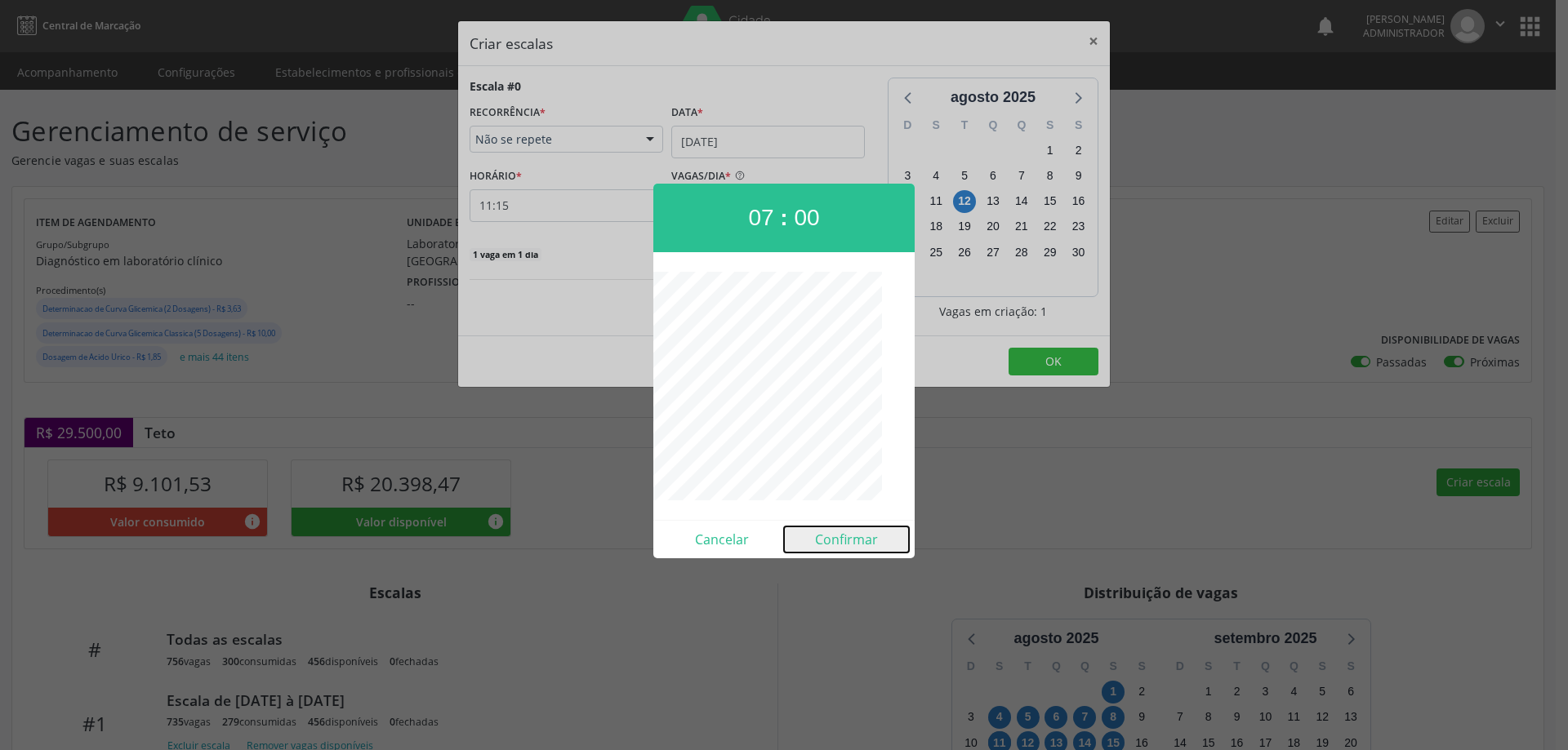
click at [830, 546] on button "Confirmar" at bounding box center [846, 540] width 125 height 26
type input "07:00"
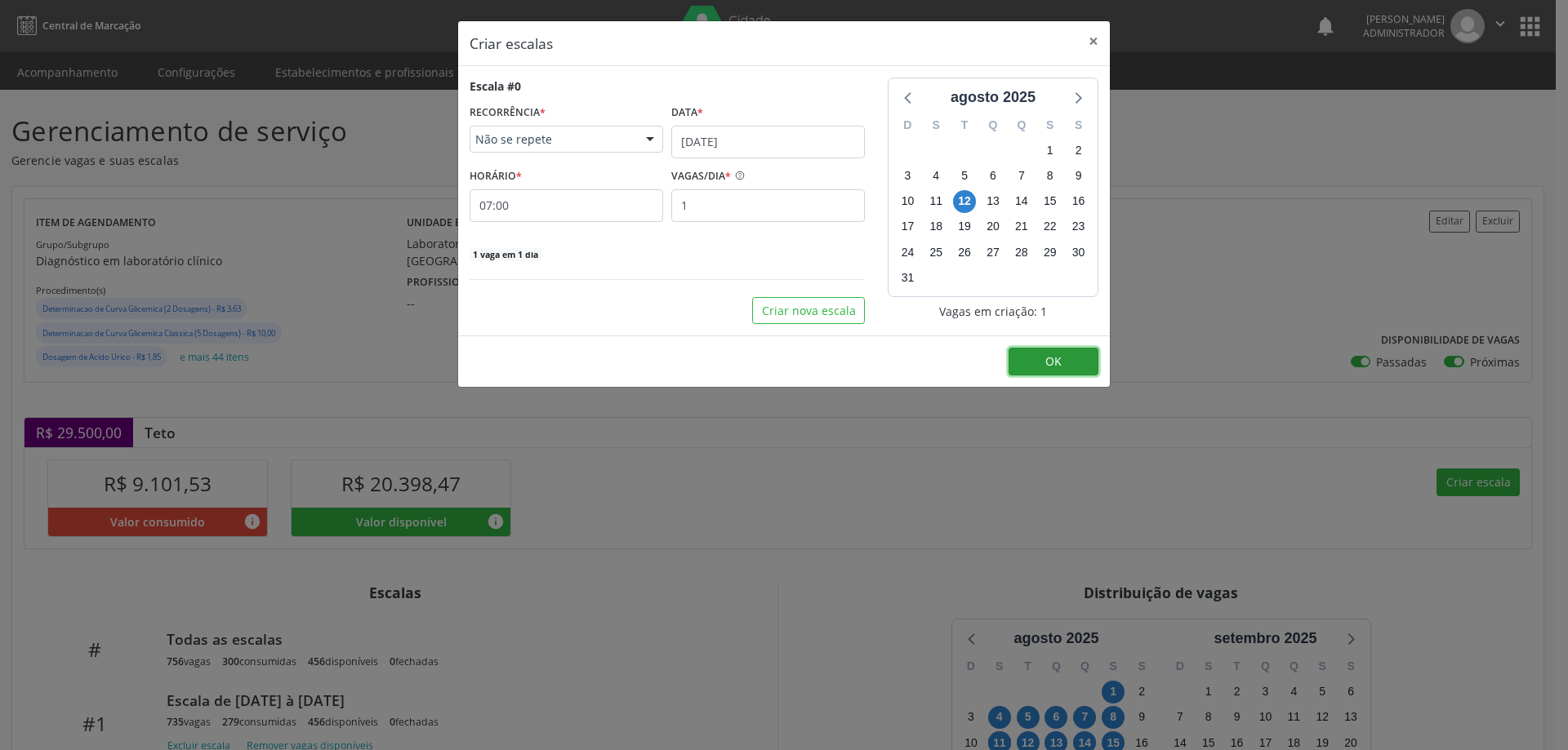
click at [1072, 369] on button "OK" at bounding box center [1054, 362] width 90 height 28
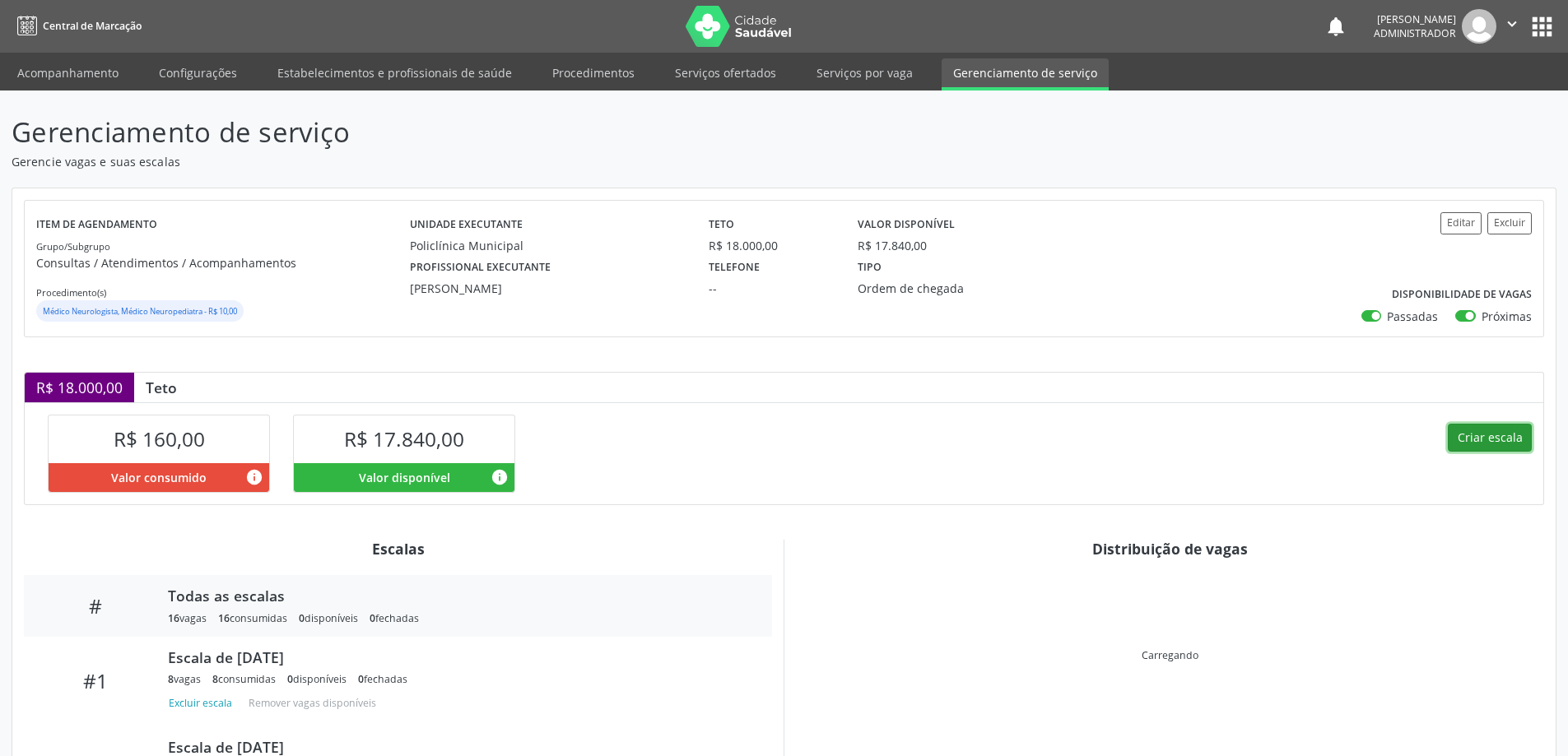
click at [1470, 444] on button "Criar escala" at bounding box center [1490, 438] width 84 height 28
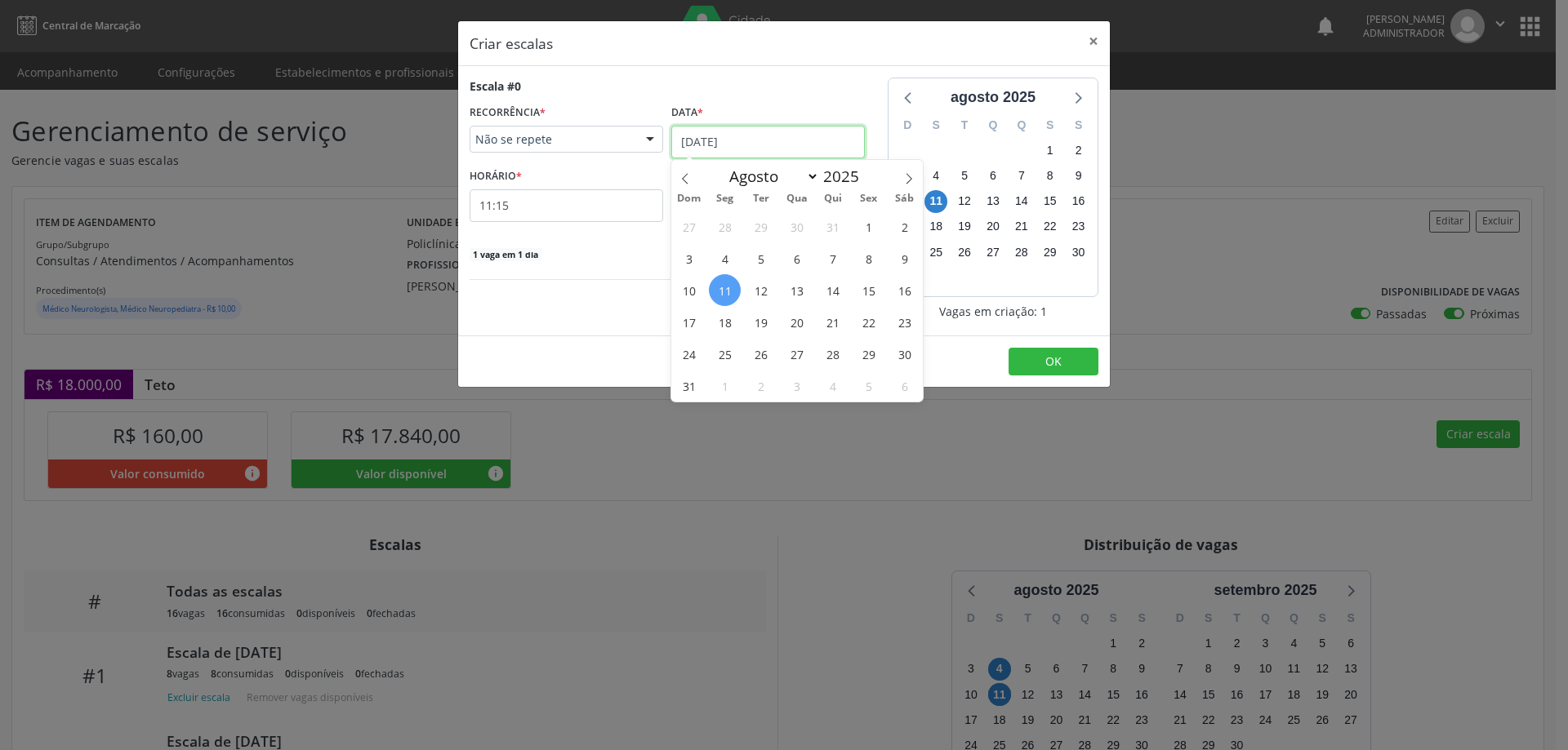
click at [753, 132] on input "[DATE]" at bounding box center [768, 142] width 194 height 33
click at [724, 317] on span "18" at bounding box center [724, 321] width 32 height 32
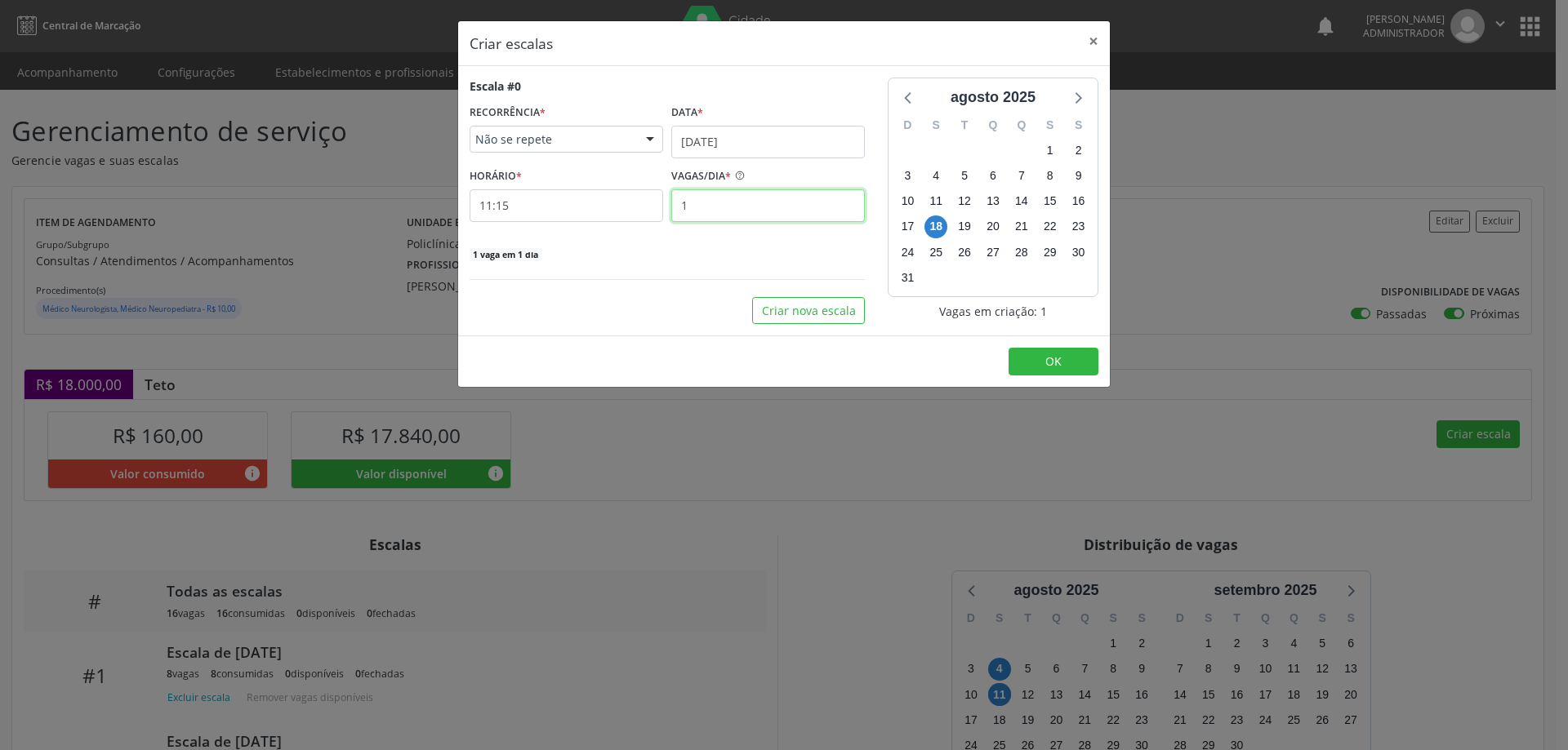
click at [718, 204] on input "1" at bounding box center [768, 206] width 194 height 33
type input "8"
click at [631, 202] on input "11:15" at bounding box center [566, 206] width 194 height 33
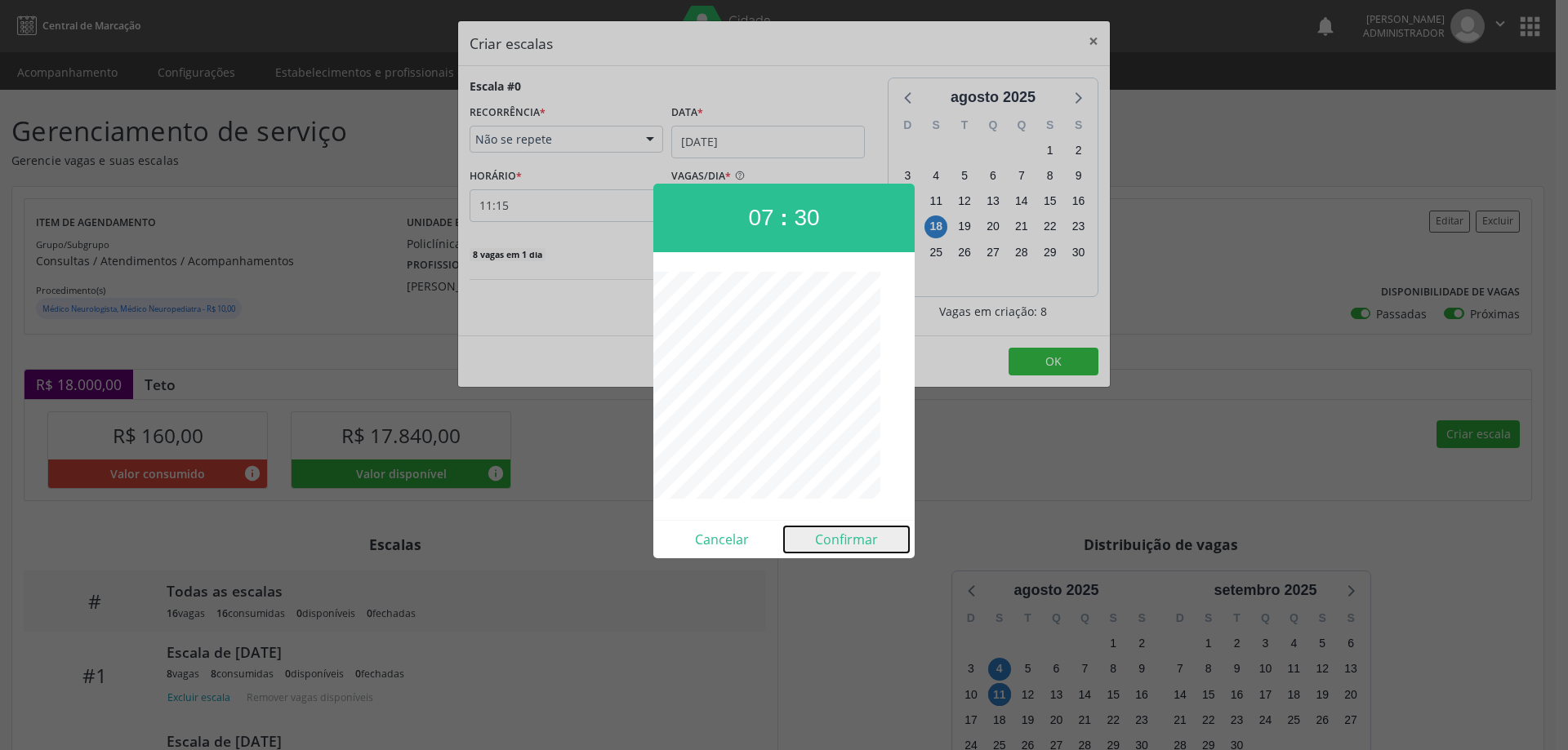
drag, startPoint x: 813, startPoint y: 534, endPoint x: 895, endPoint y: 533, distance: 82.0
click at [822, 532] on button "Confirmar" at bounding box center [846, 540] width 125 height 26
type input "07:30"
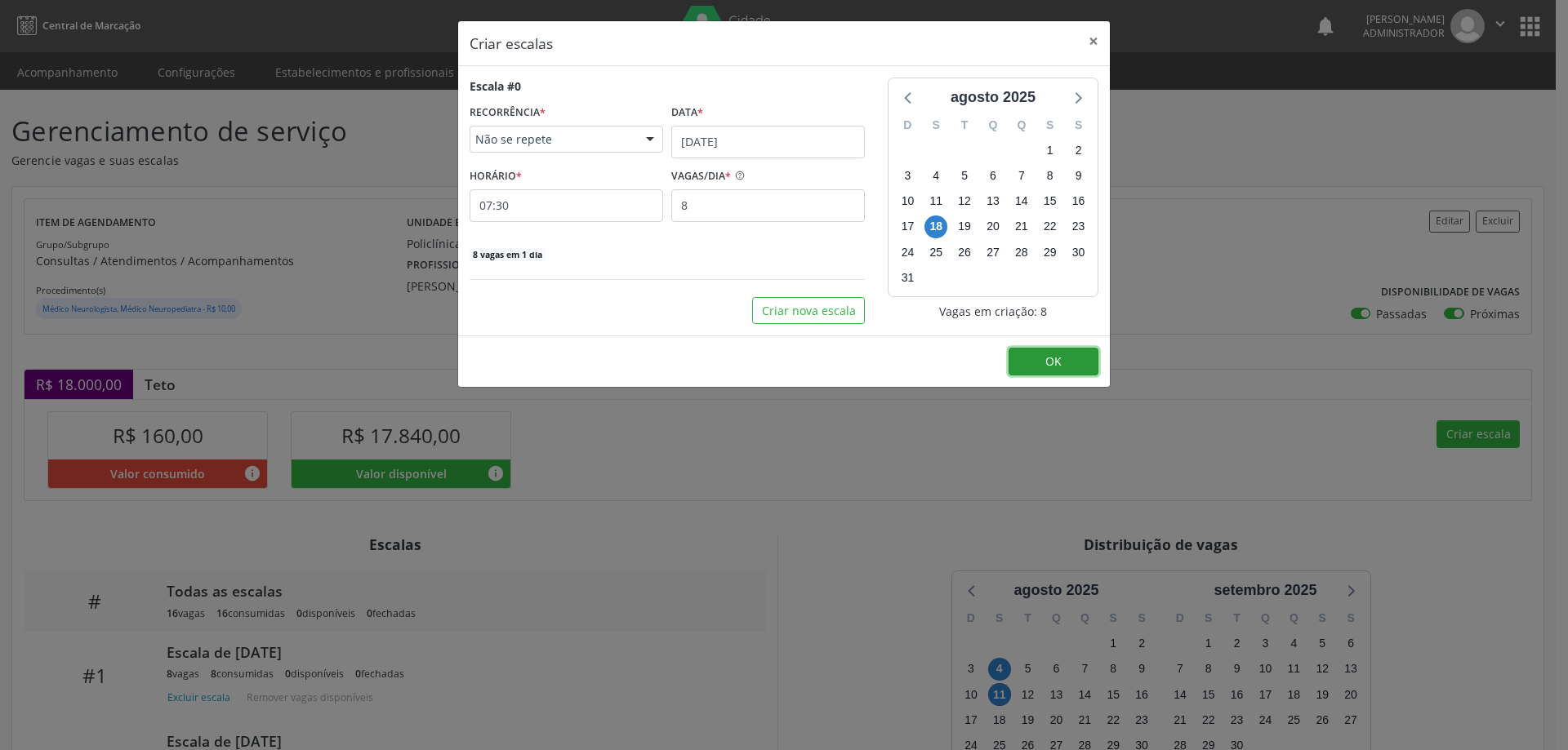
click at [1030, 357] on button "OK" at bounding box center [1054, 362] width 90 height 28
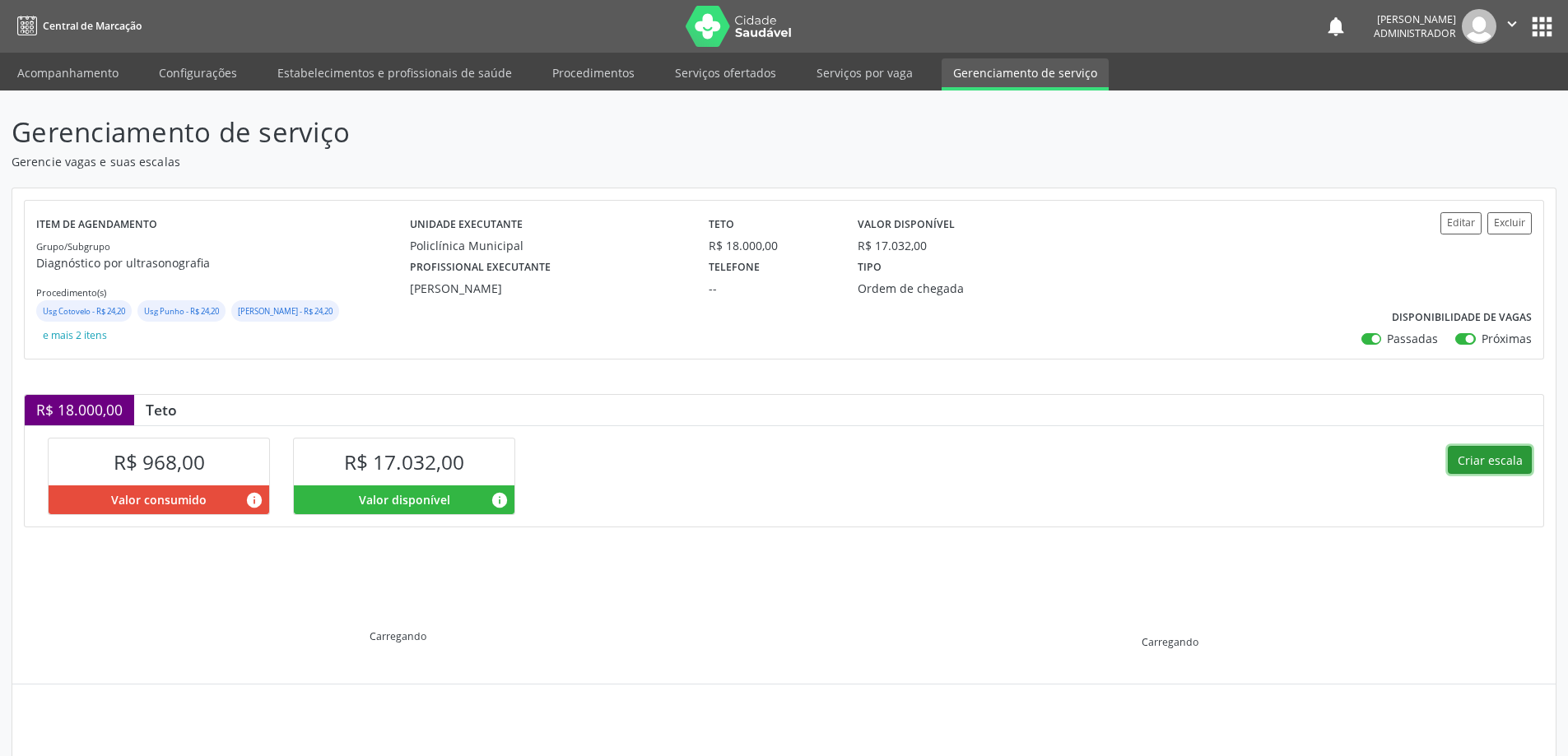
click at [1475, 461] on button "Criar escala" at bounding box center [1490, 460] width 84 height 28
select select "7"
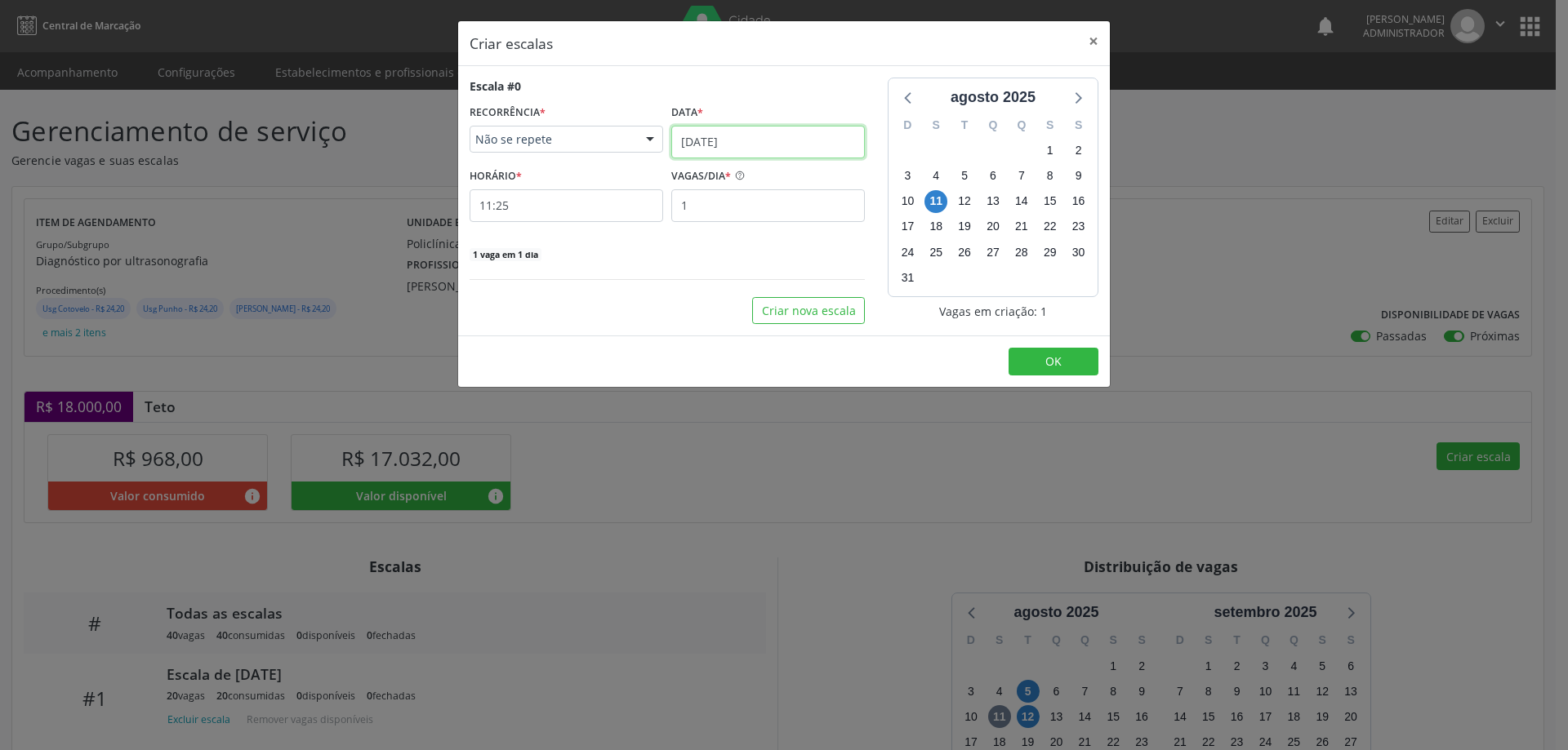
click at [729, 142] on input "[DATE]" at bounding box center [768, 142] width 194 height 33
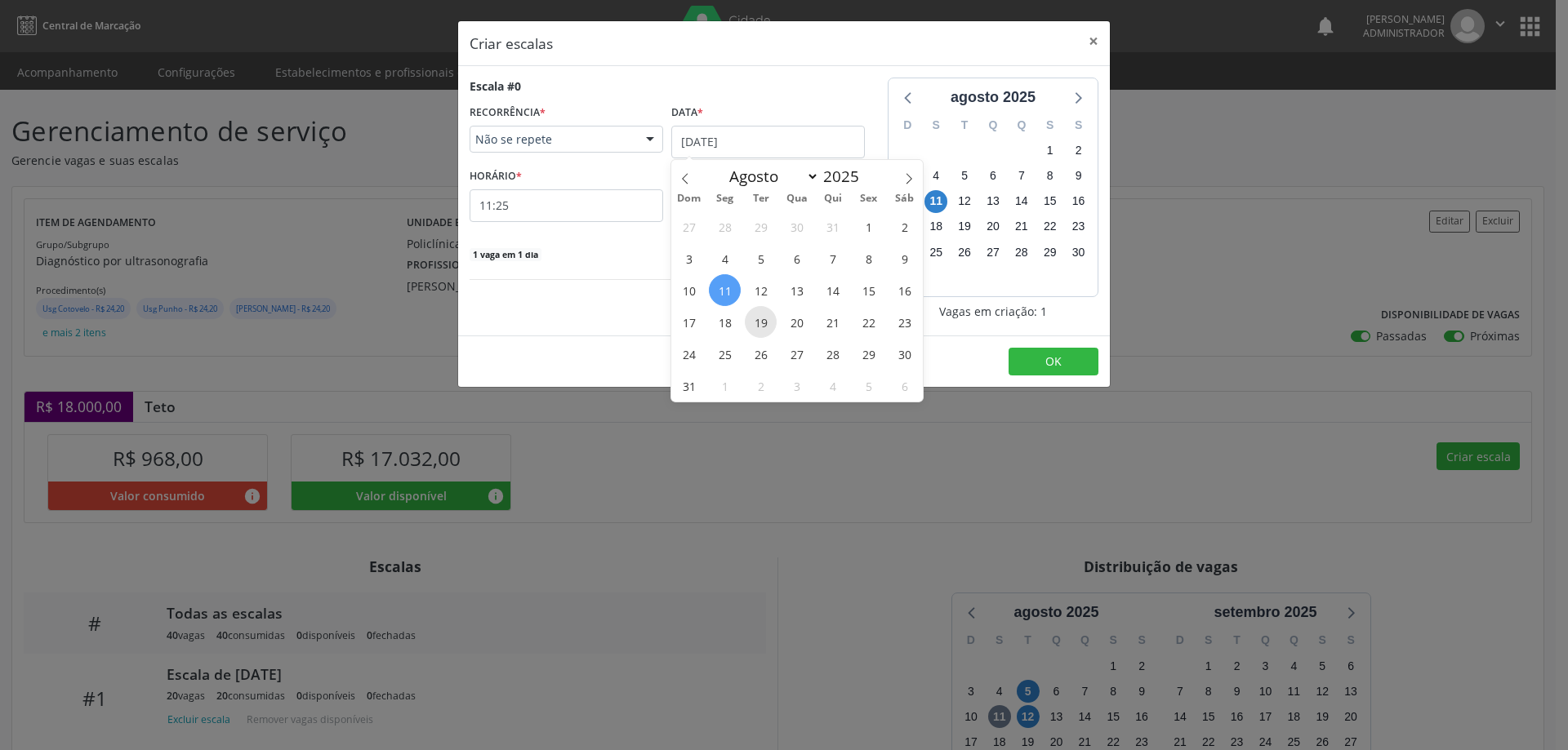
click at [762, 320] on span "19" at bounding box center [760, 321] width 32 height 32
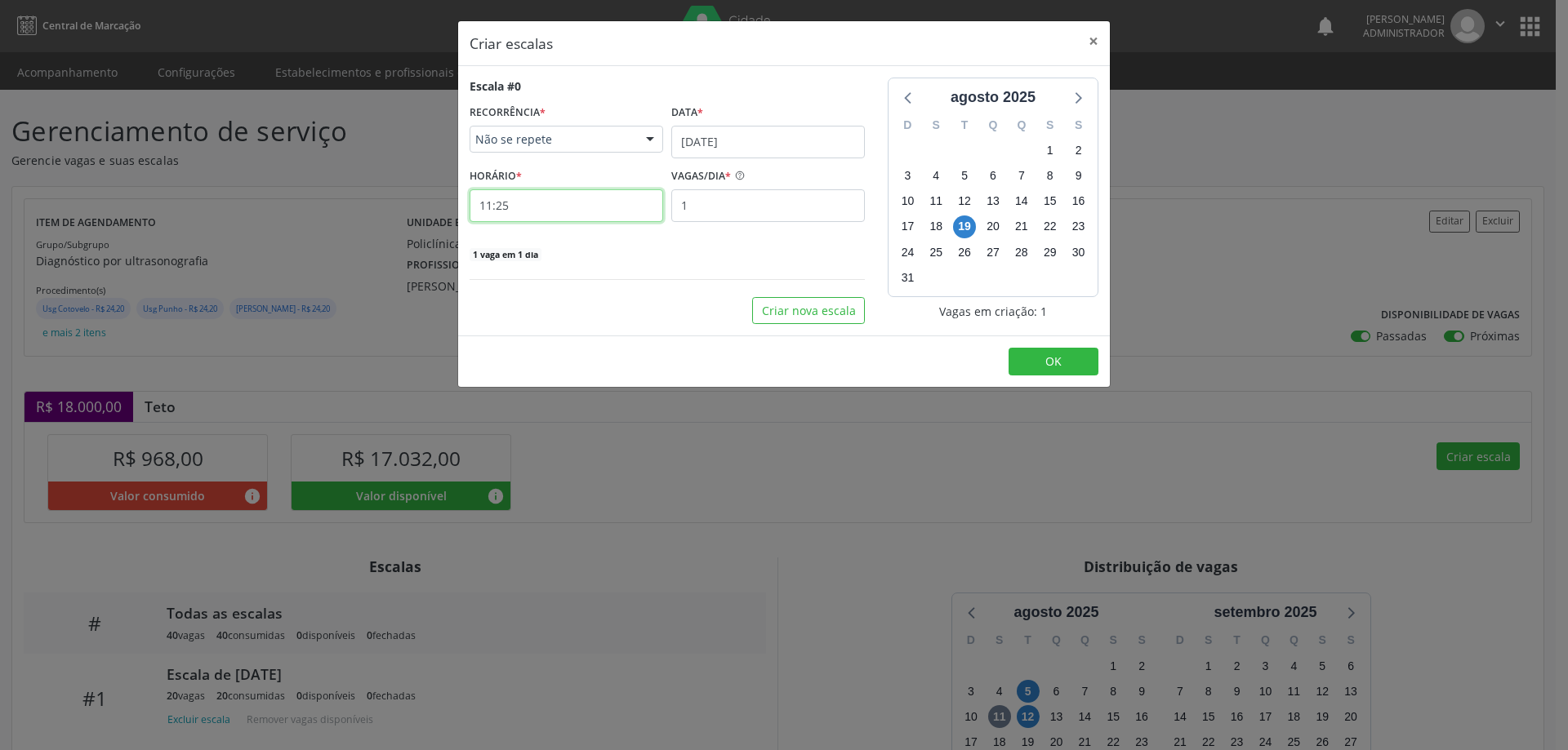
click at [593, 200] on input "11:25" at bounding box center [566, 206] width 194 height 33
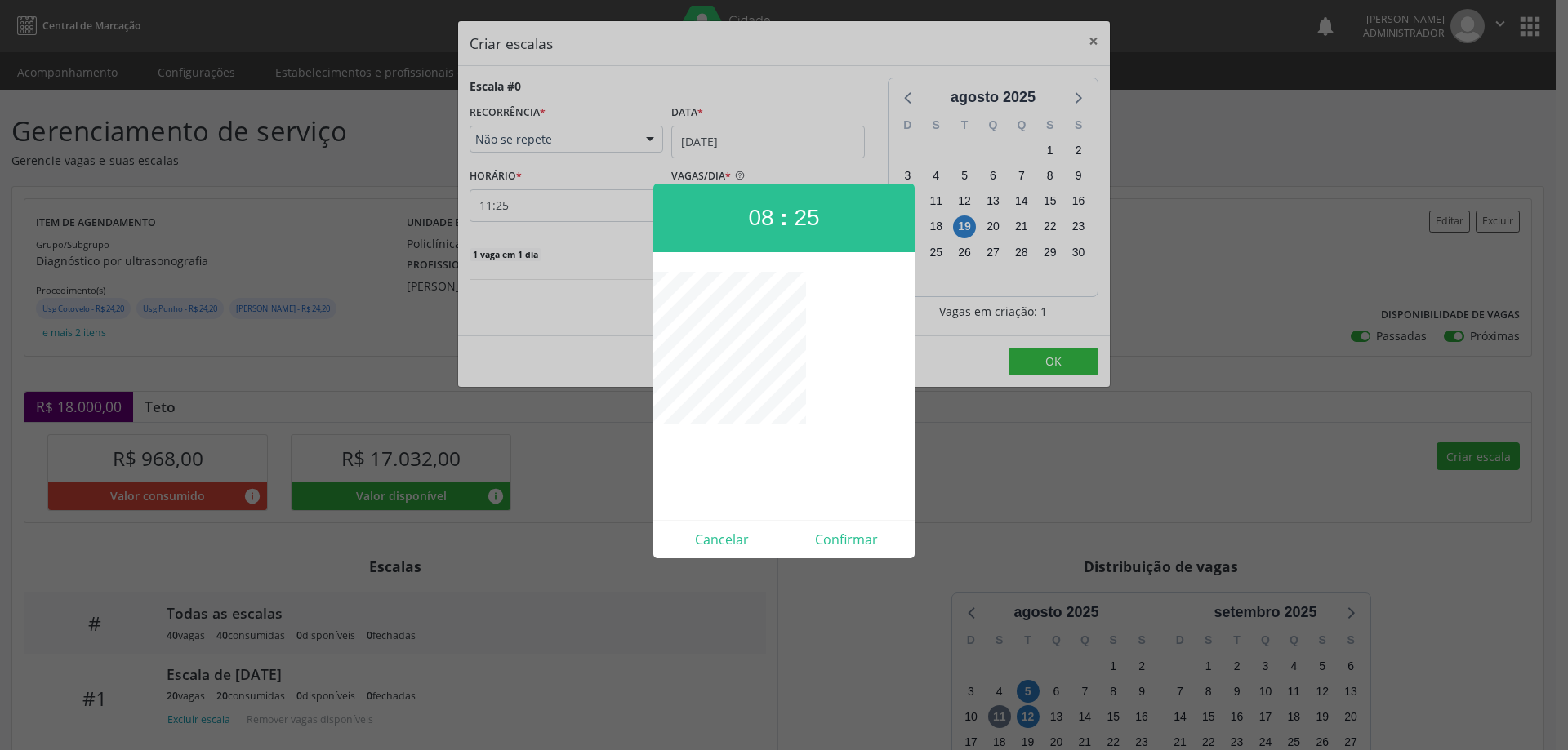
click at [758, 214] on span "08" at bounding box center [760, 218] width 25 height 25
click at [860, 538] on button "Confirmar" at bounding box center [846, 540] width 125 height 26
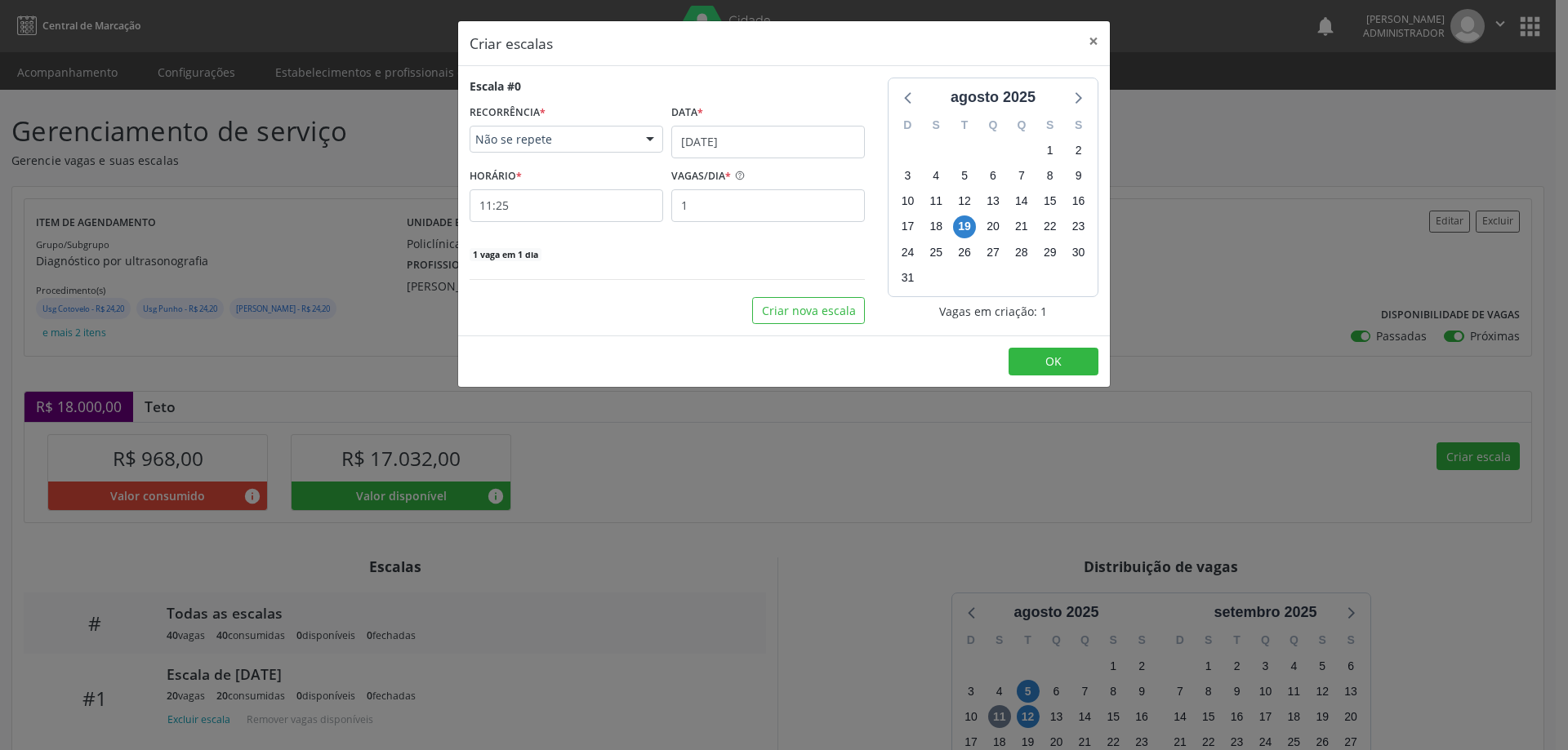
type input "07:30"
click at [1036, 362] on button "OK" at bounding box center [1054, 362] width 90 height 28
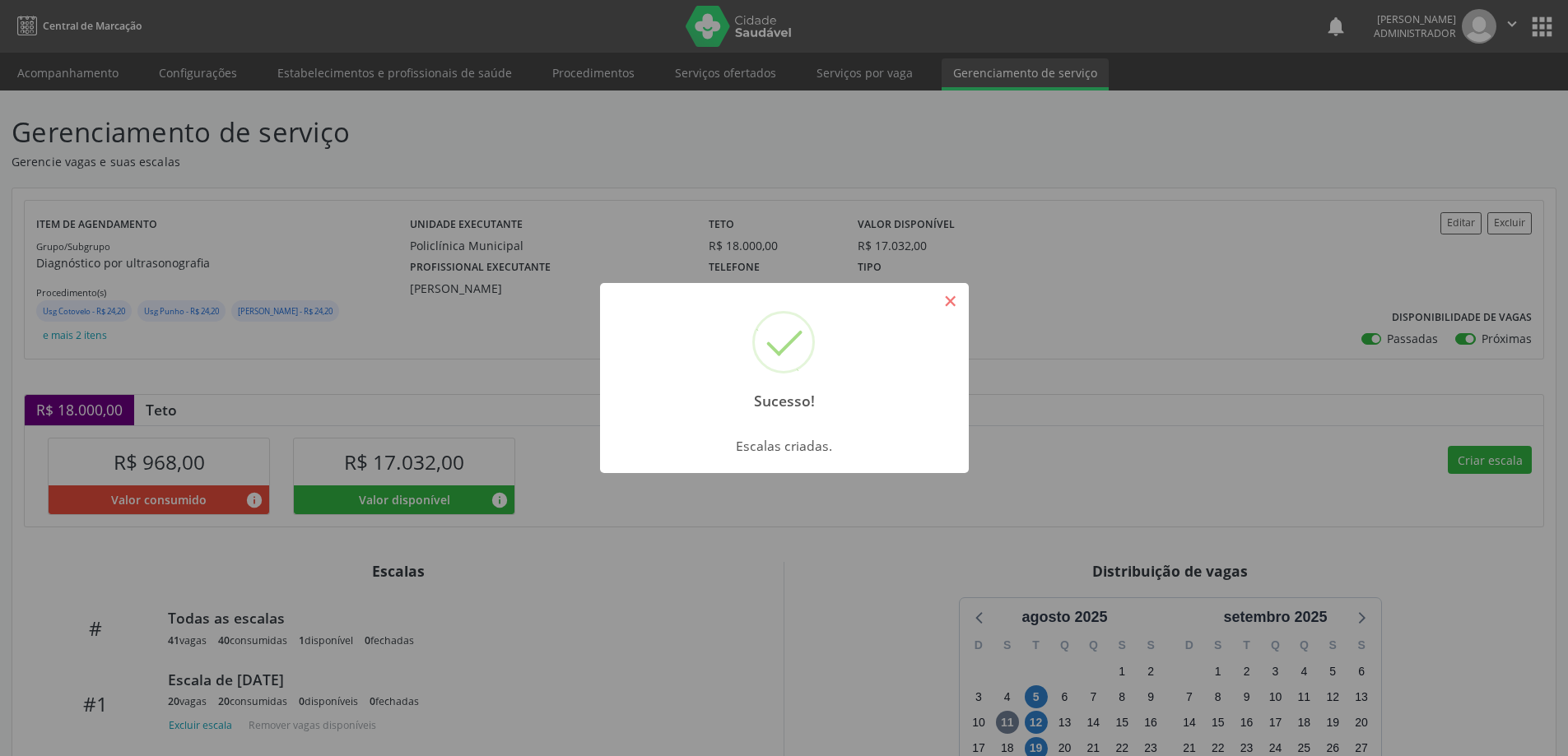
click at [947, 305] on button "×" at bounding box center [951, 301] width 28 height 28
